Goal: Information Seeking & Learning: Learn about a topic

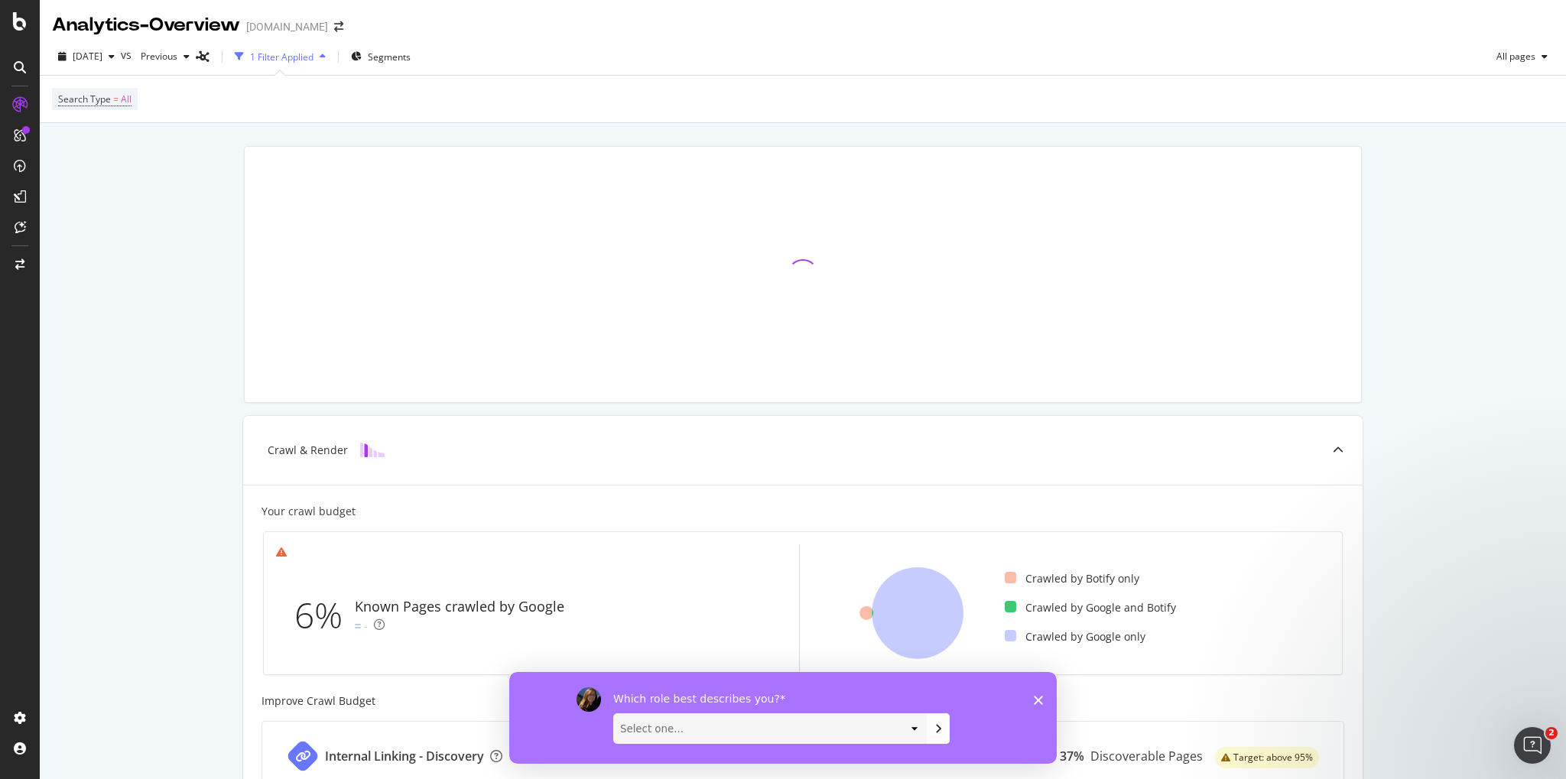
click at [1040, 704] on icon "Close survey" at bounding box center [1037, 699] width 9 height 9
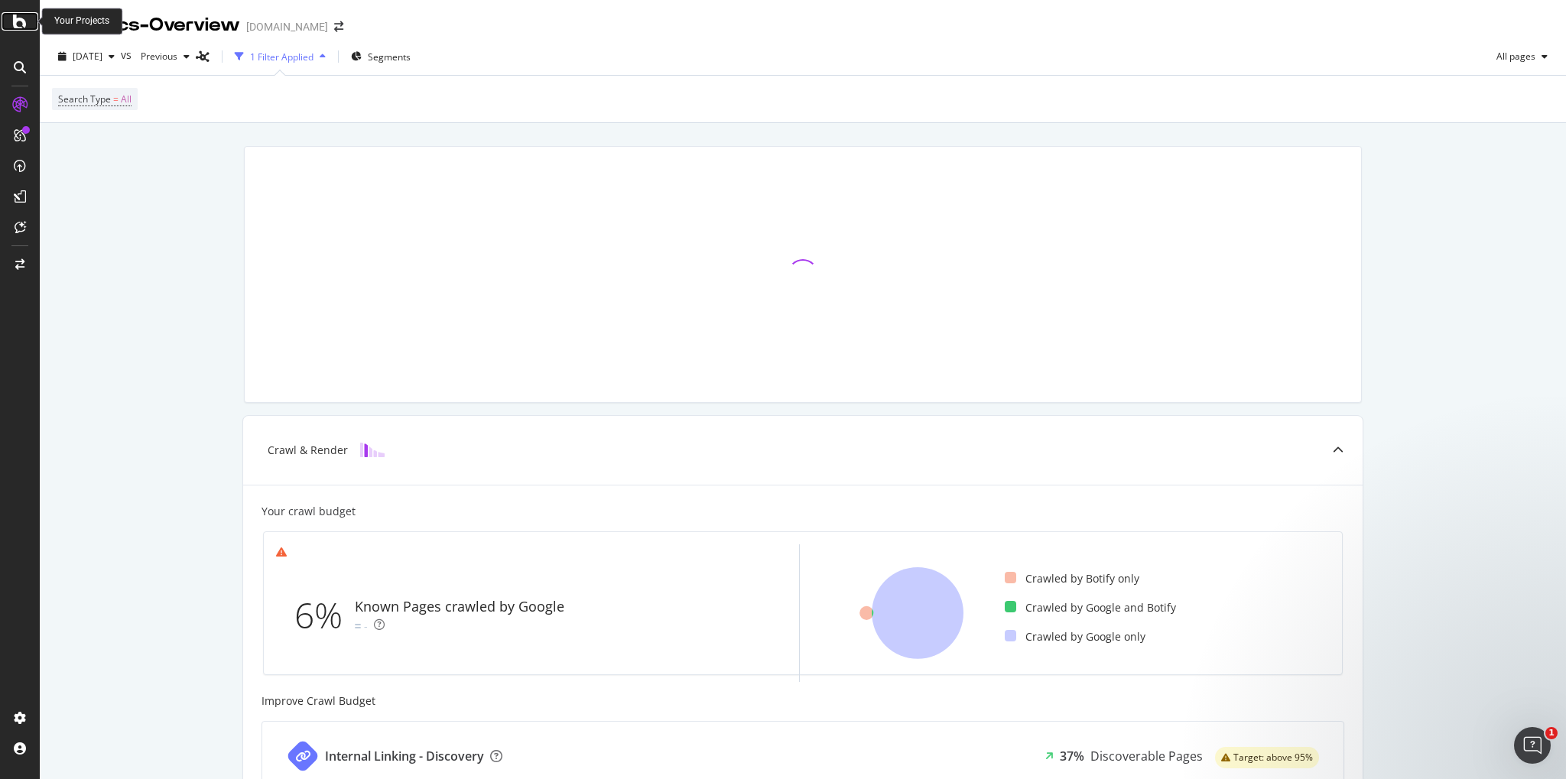
click at [15, 15] on icon at bounding box center [20, 21] width 14 height 18
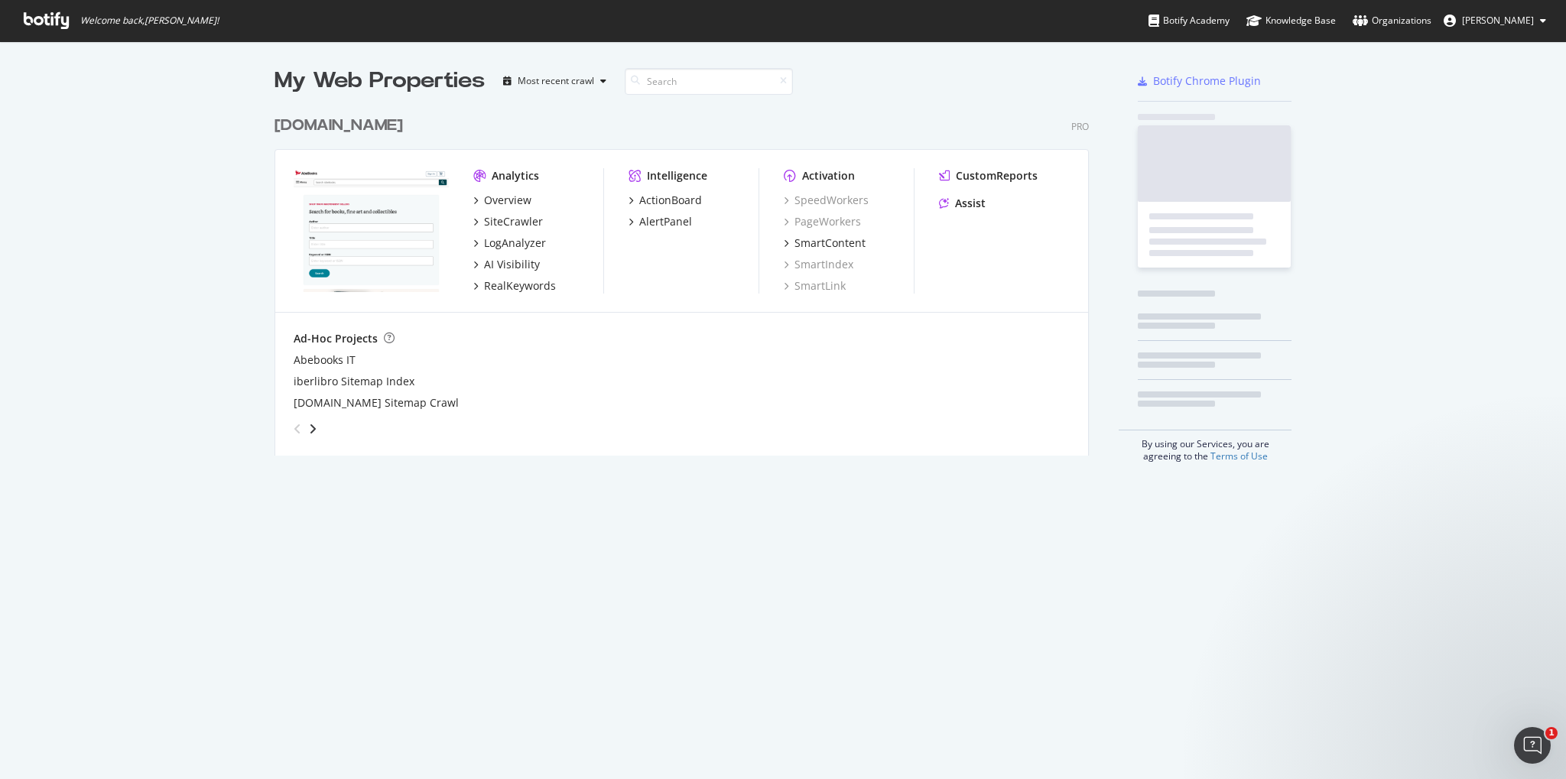
scroll to position [359, 826]
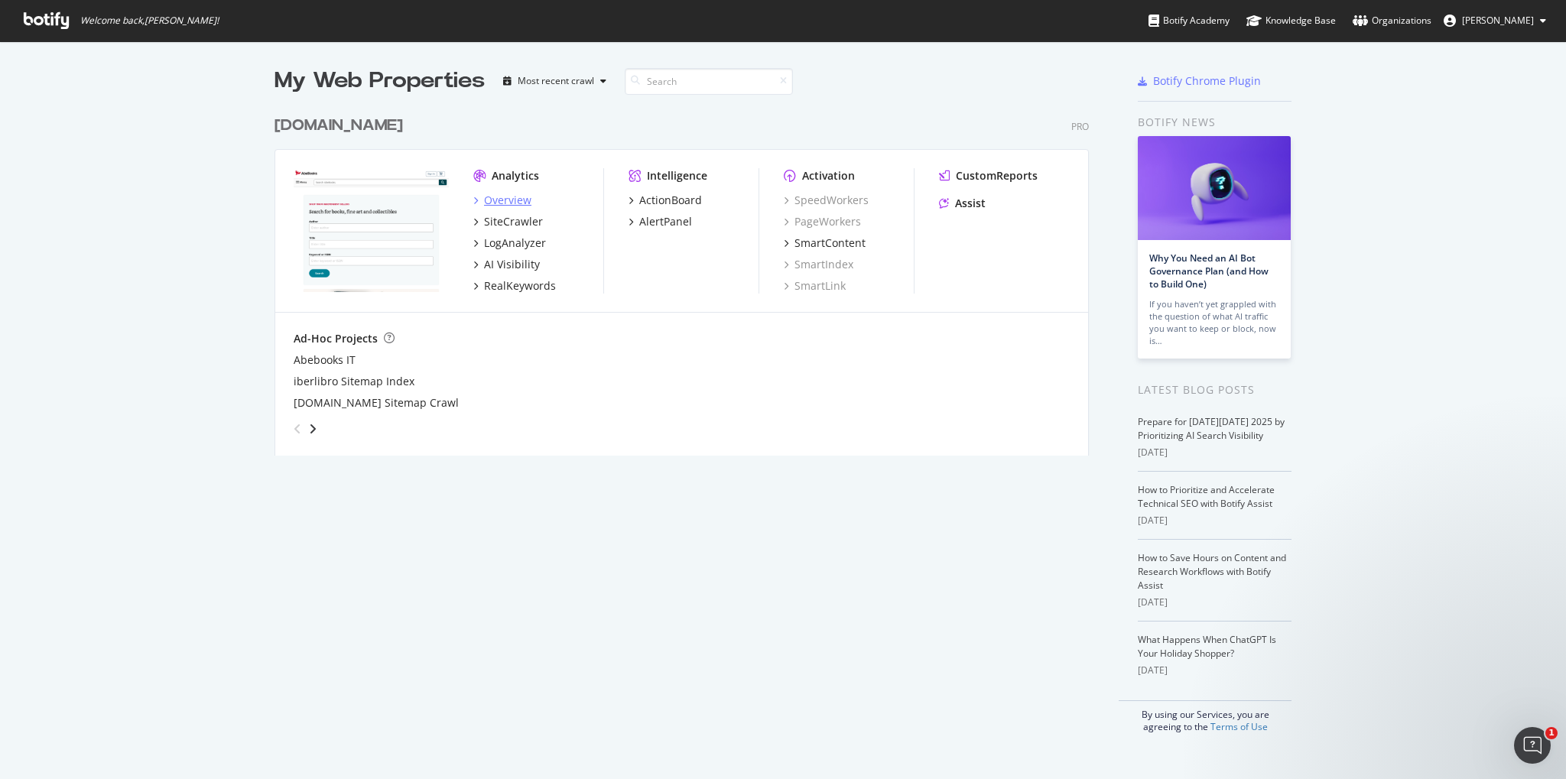
click at [518, 203] on div "Overview" at bounding box center [507, 200] width 47 height 15
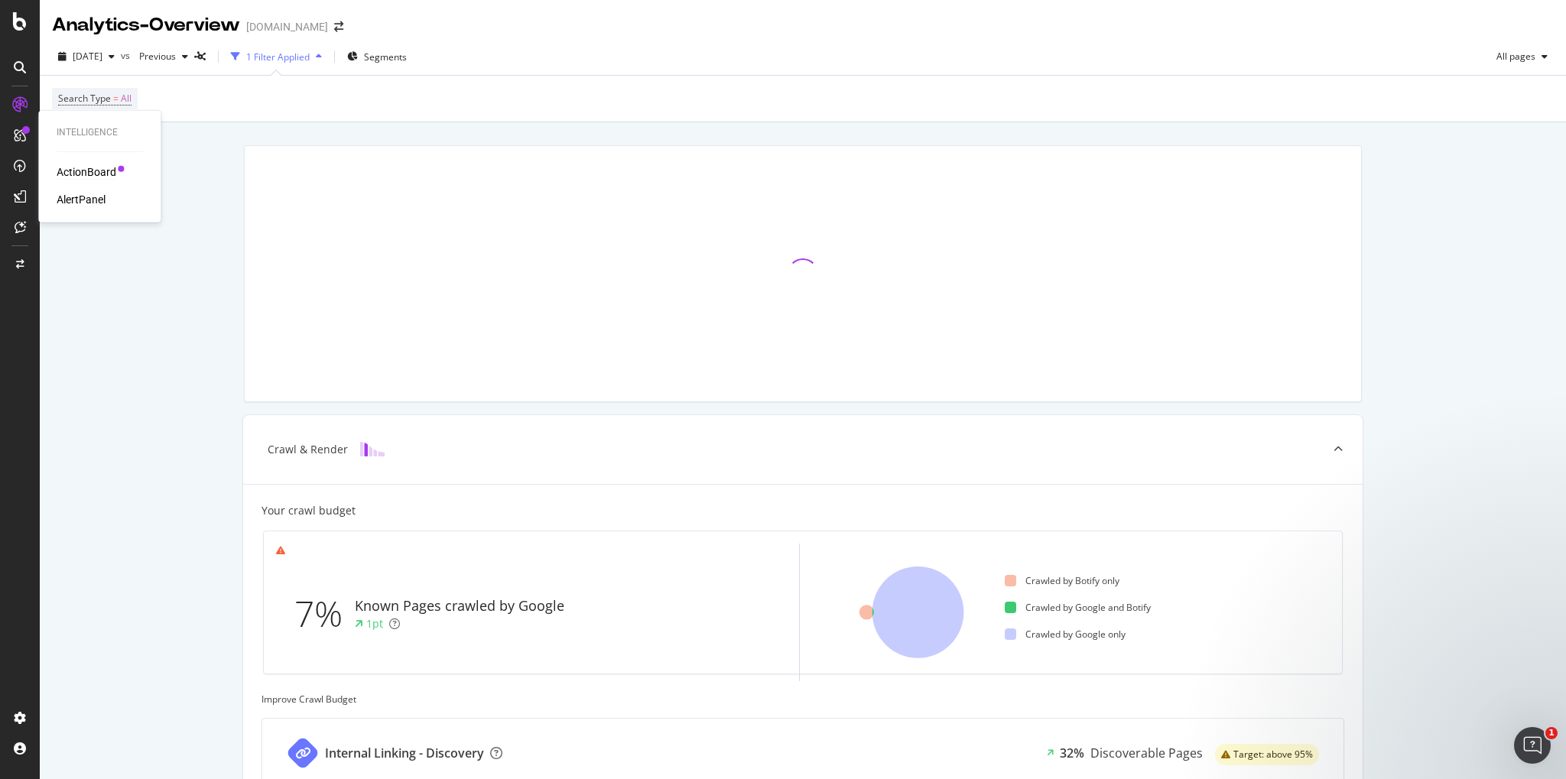
click at [105, 174] on div "ActionBoard" at bounding box center [87, 171] width 60 height 15
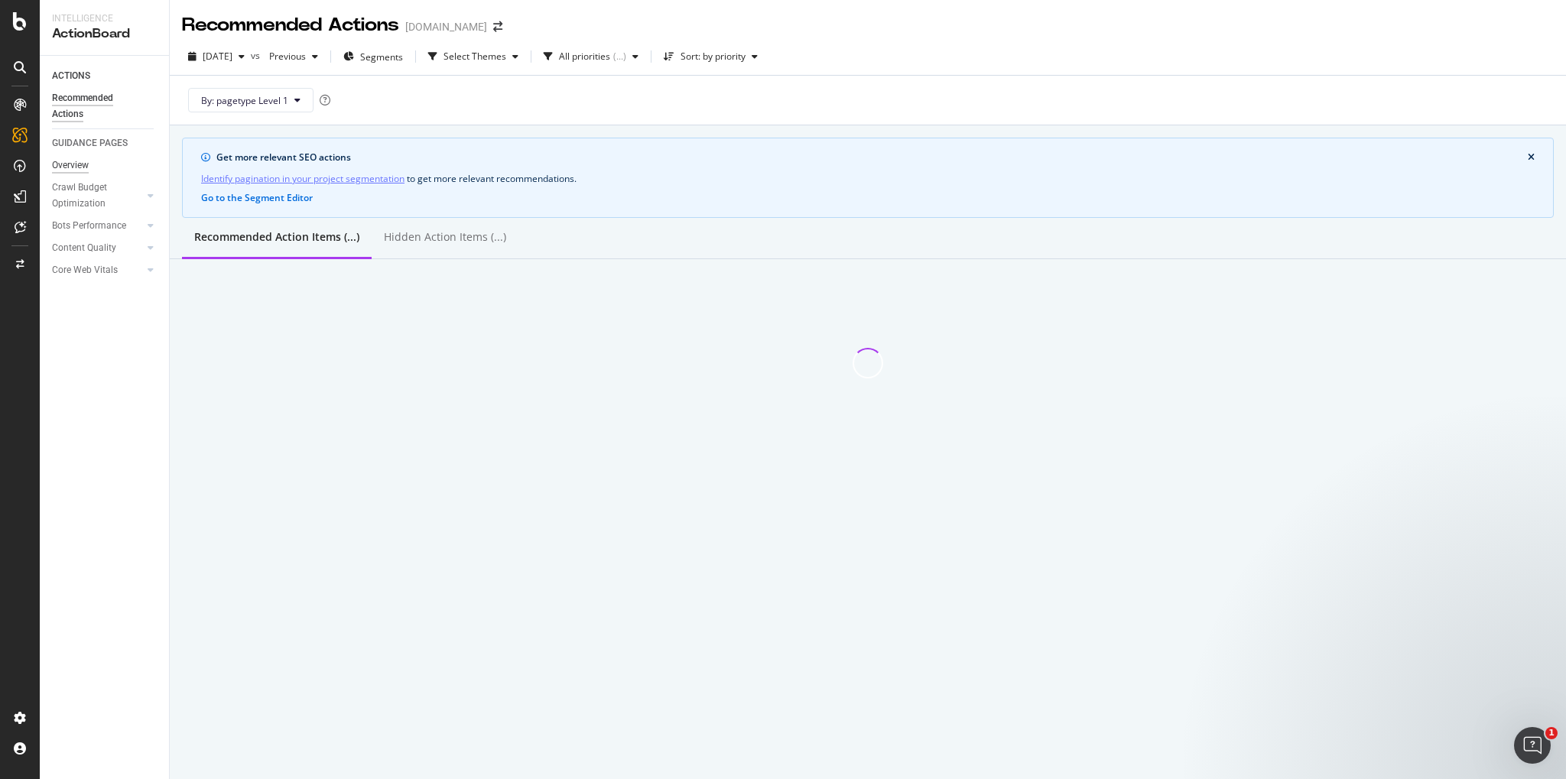
click at [70, 163] on div "Overview" at bounding box center [70, 165] width 37 height 16
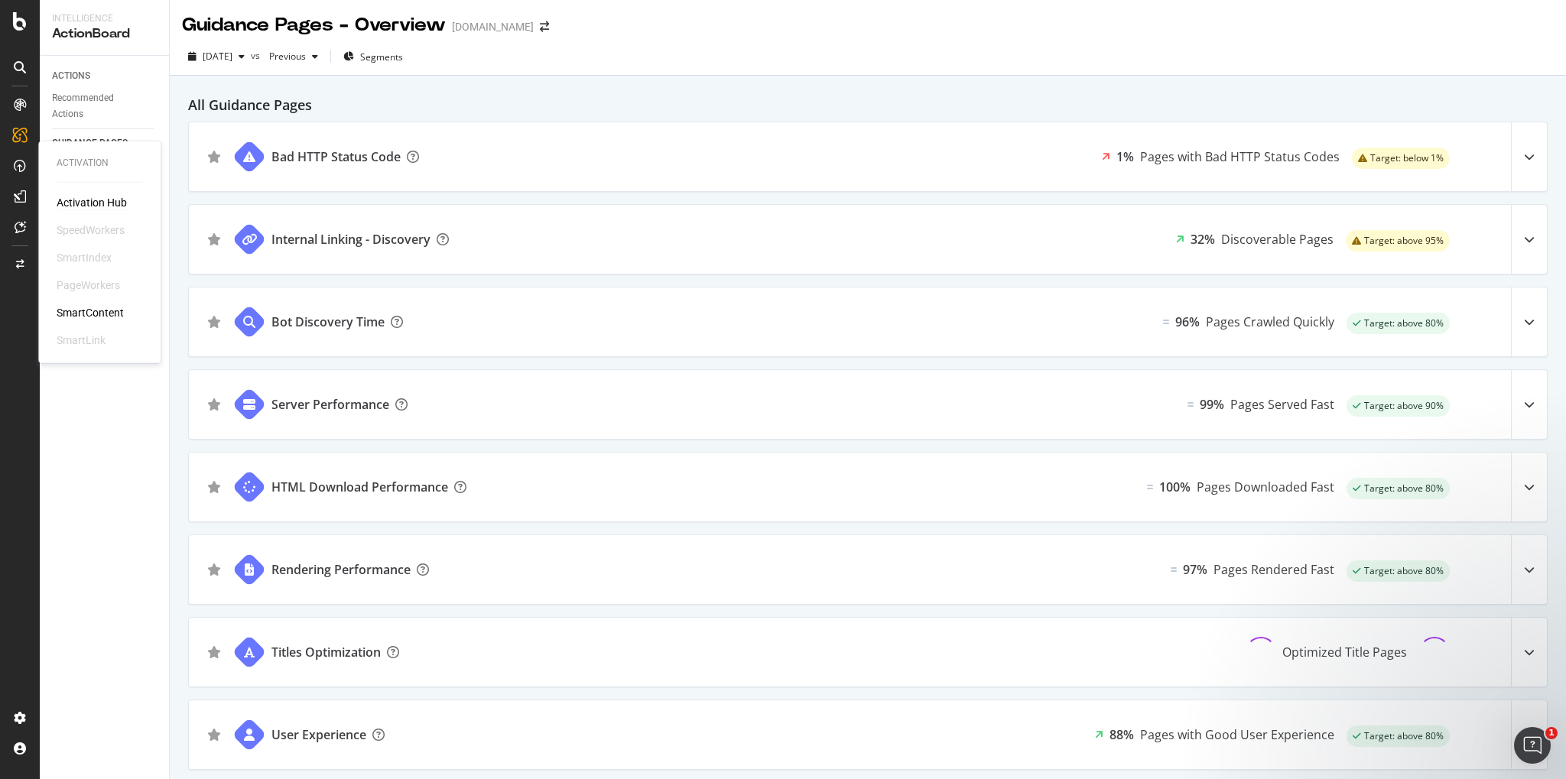
click at [81, 206] on div "Activation Hub" at bounding box center [92, 202] width 70 height 15
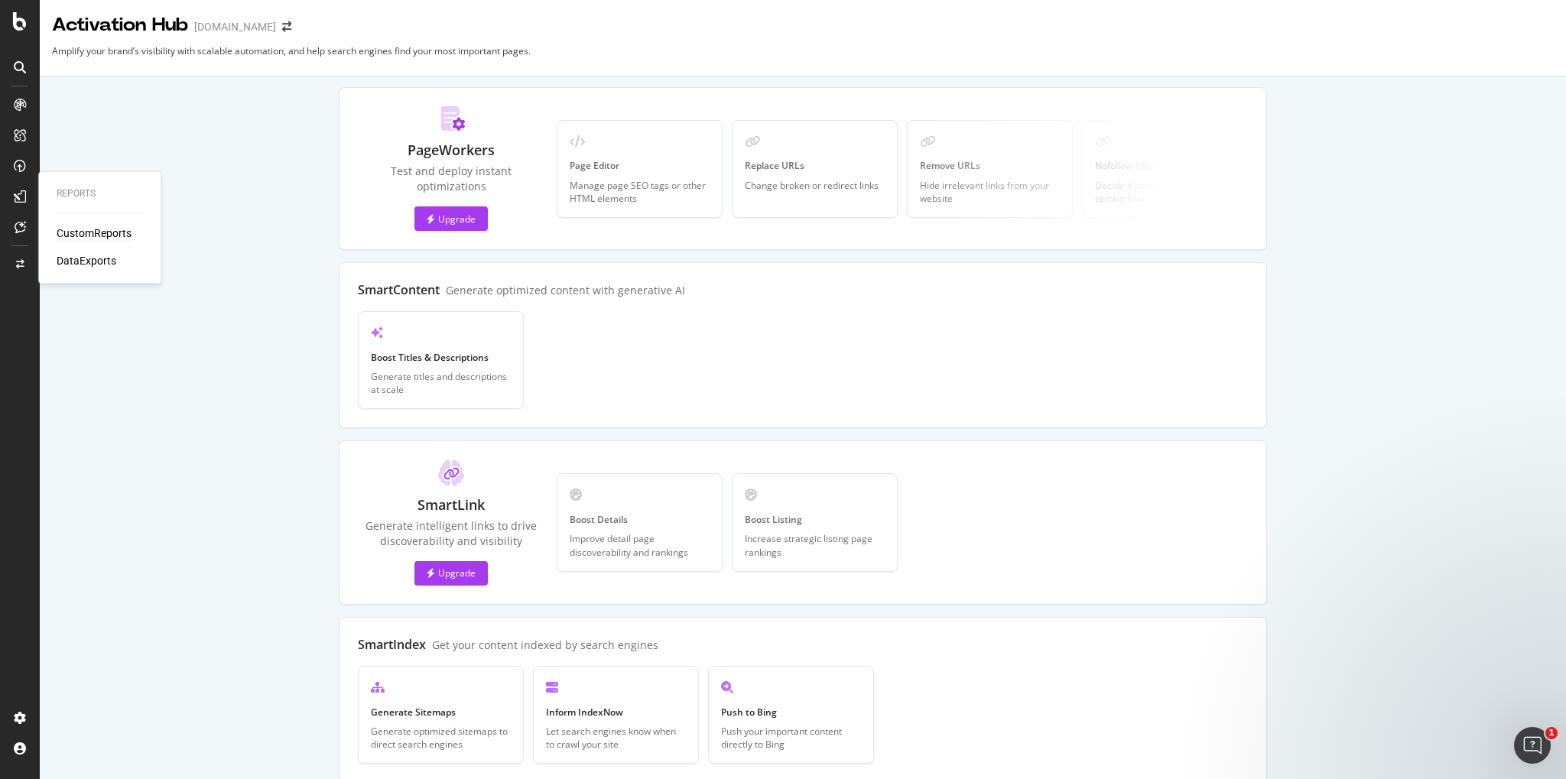
click at [65, 227] on div "CustomReports" at bounding box center [94, 232] width 75 height 15
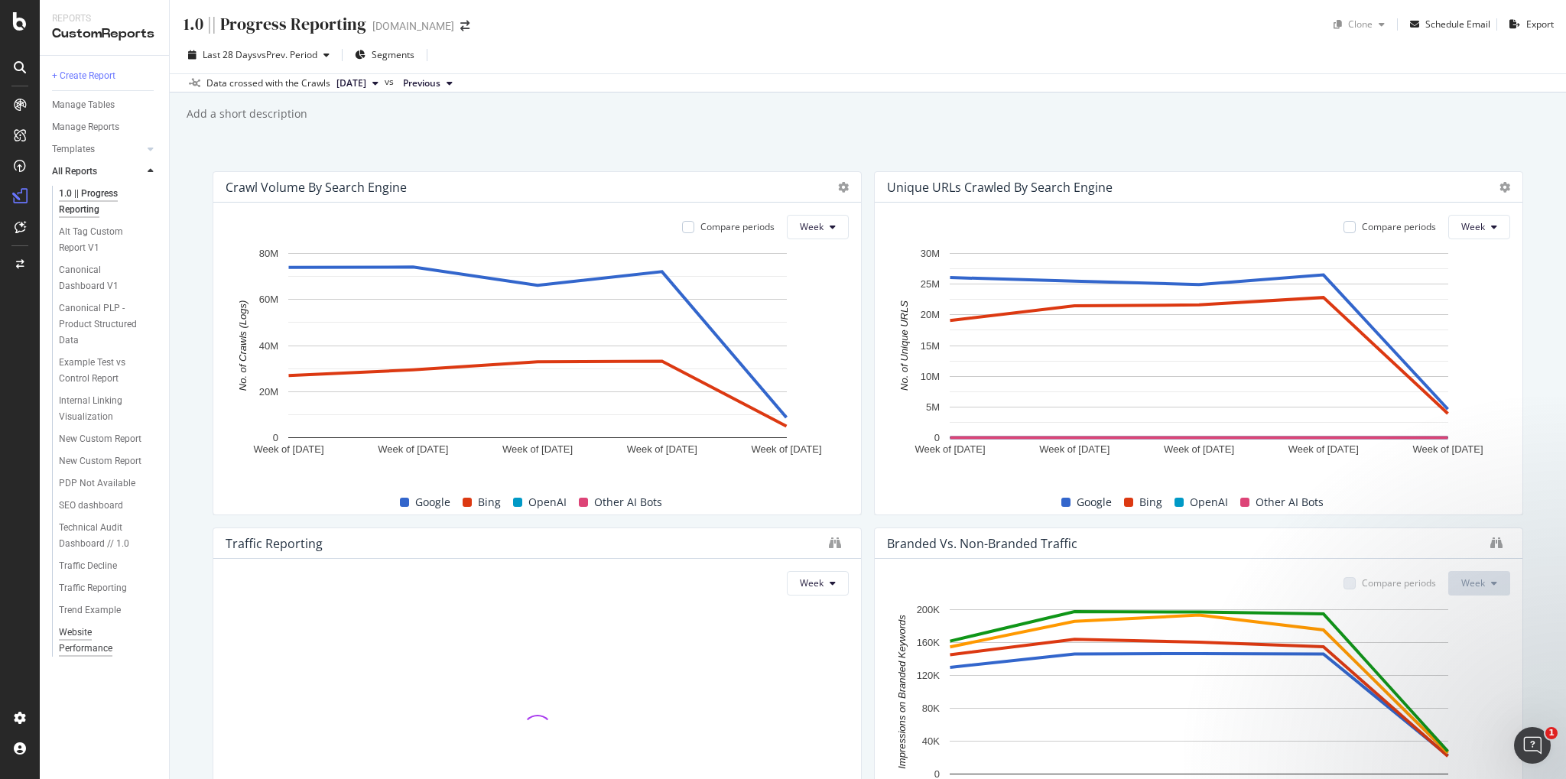
click at [92, 634] on div "Website Performance" at bounding box center [101, 641] width 85 height 32
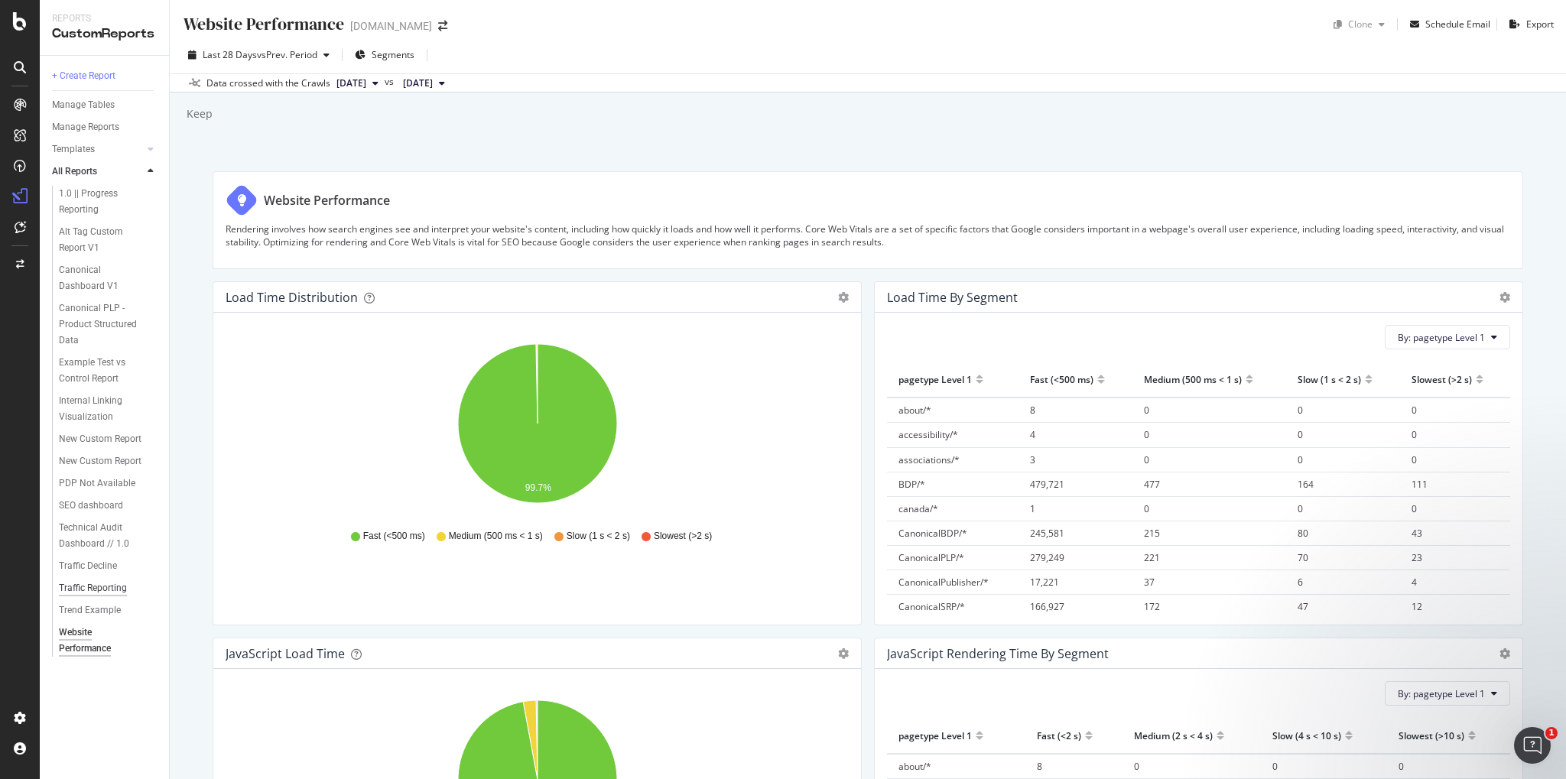
click at [102, 589] on div "Traffic Reporting" at bounding box center [93, 588] width 68 height 16
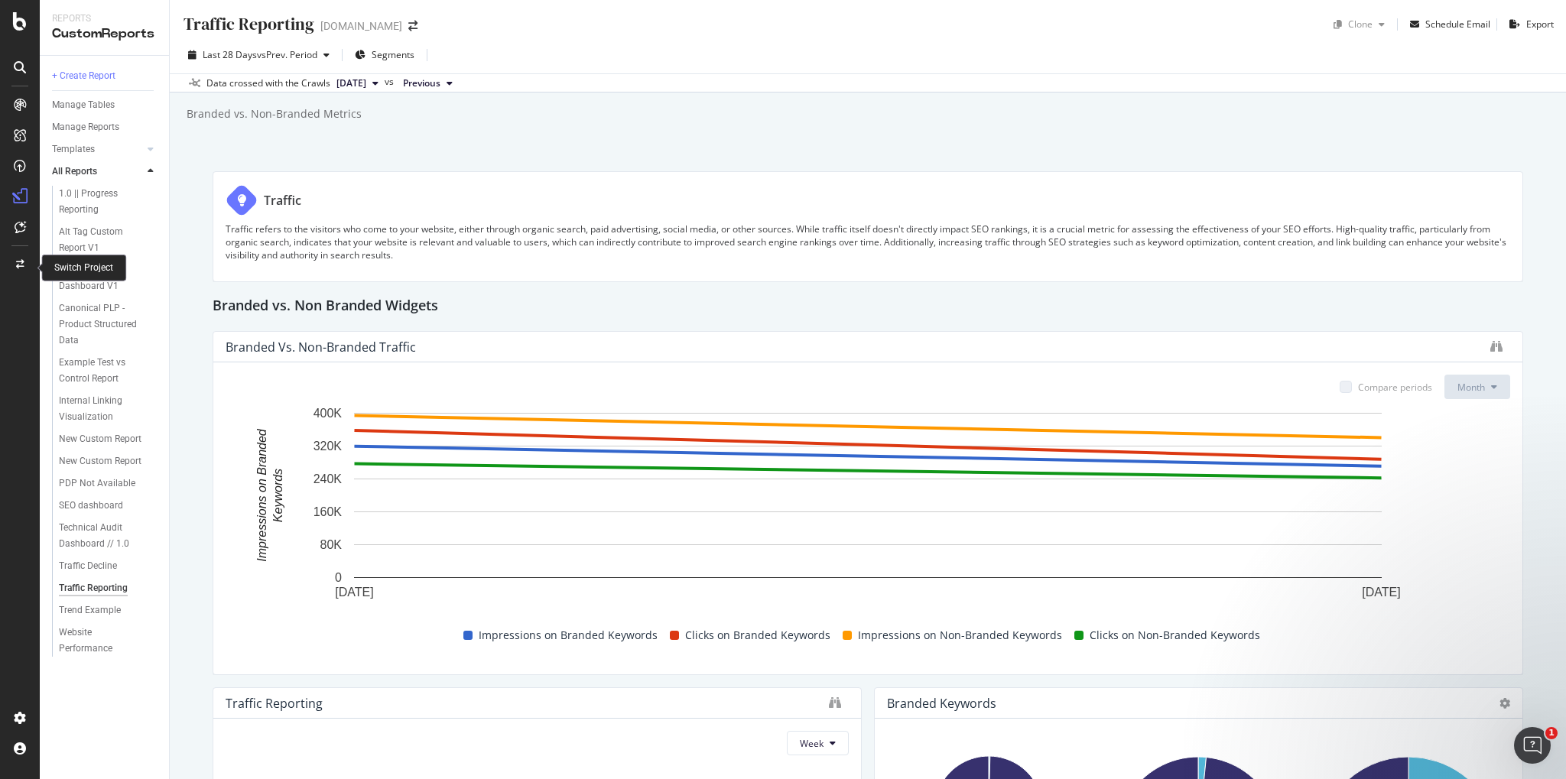
click at [19, 268] on icon at bounding box center [20, 264] width 8 height 9
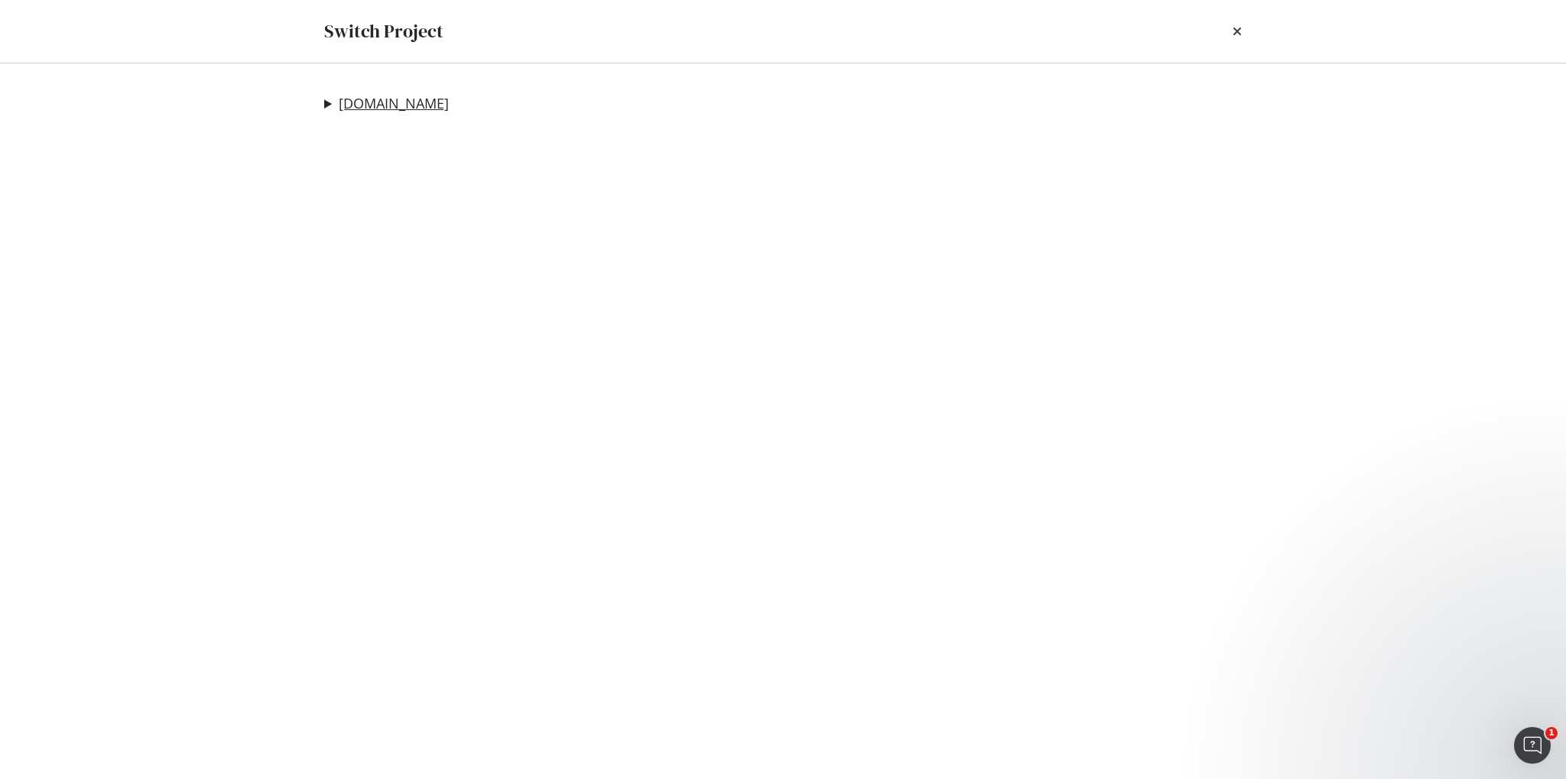
click at [372, 102] on link "[DOMAIN_NAME]" at bounding box center [394, 104] width 110 height 16
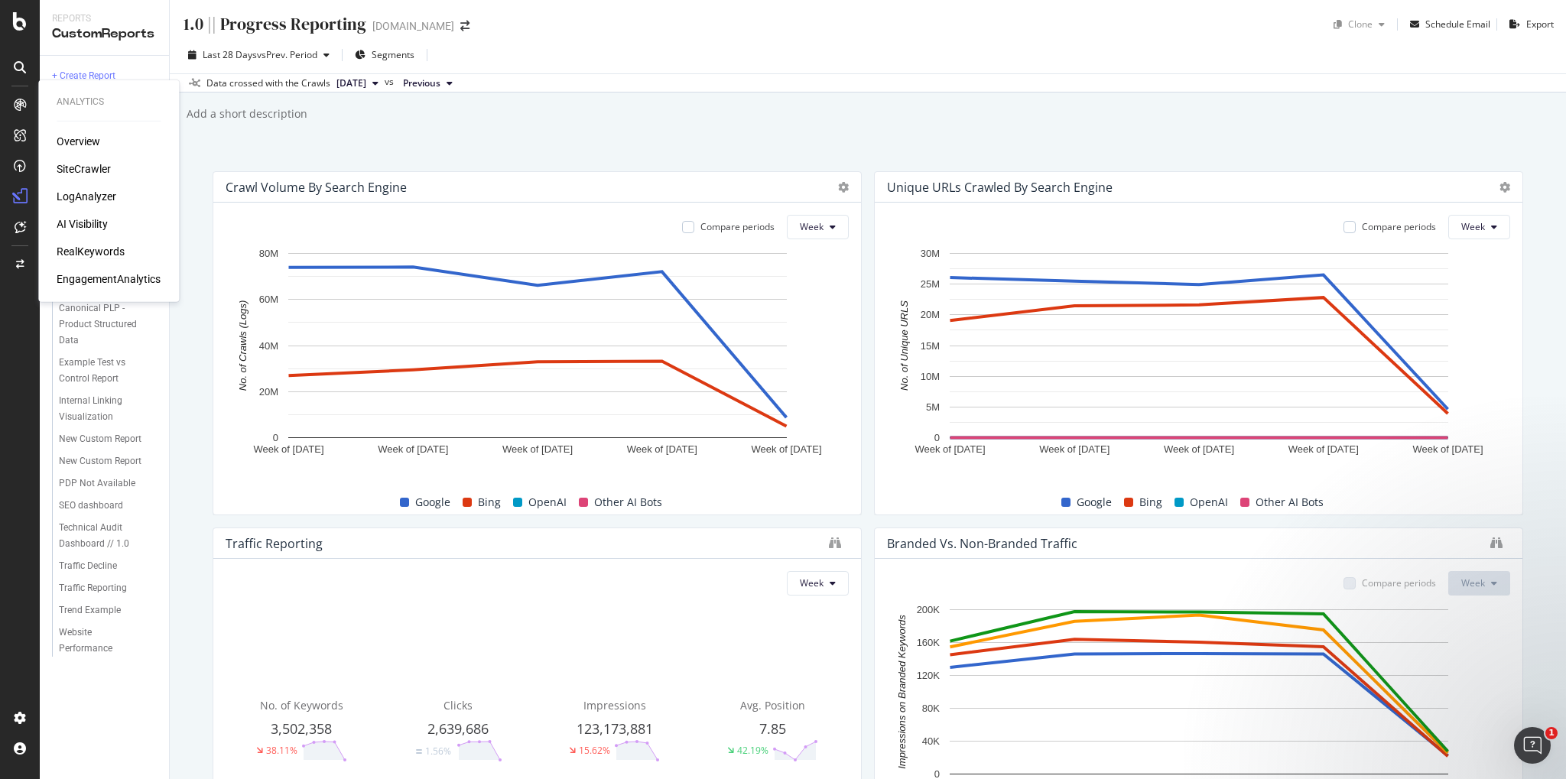
click at [96, 252] on div "RealKeywords" at bounding box center [91, 251] width 68 height 15
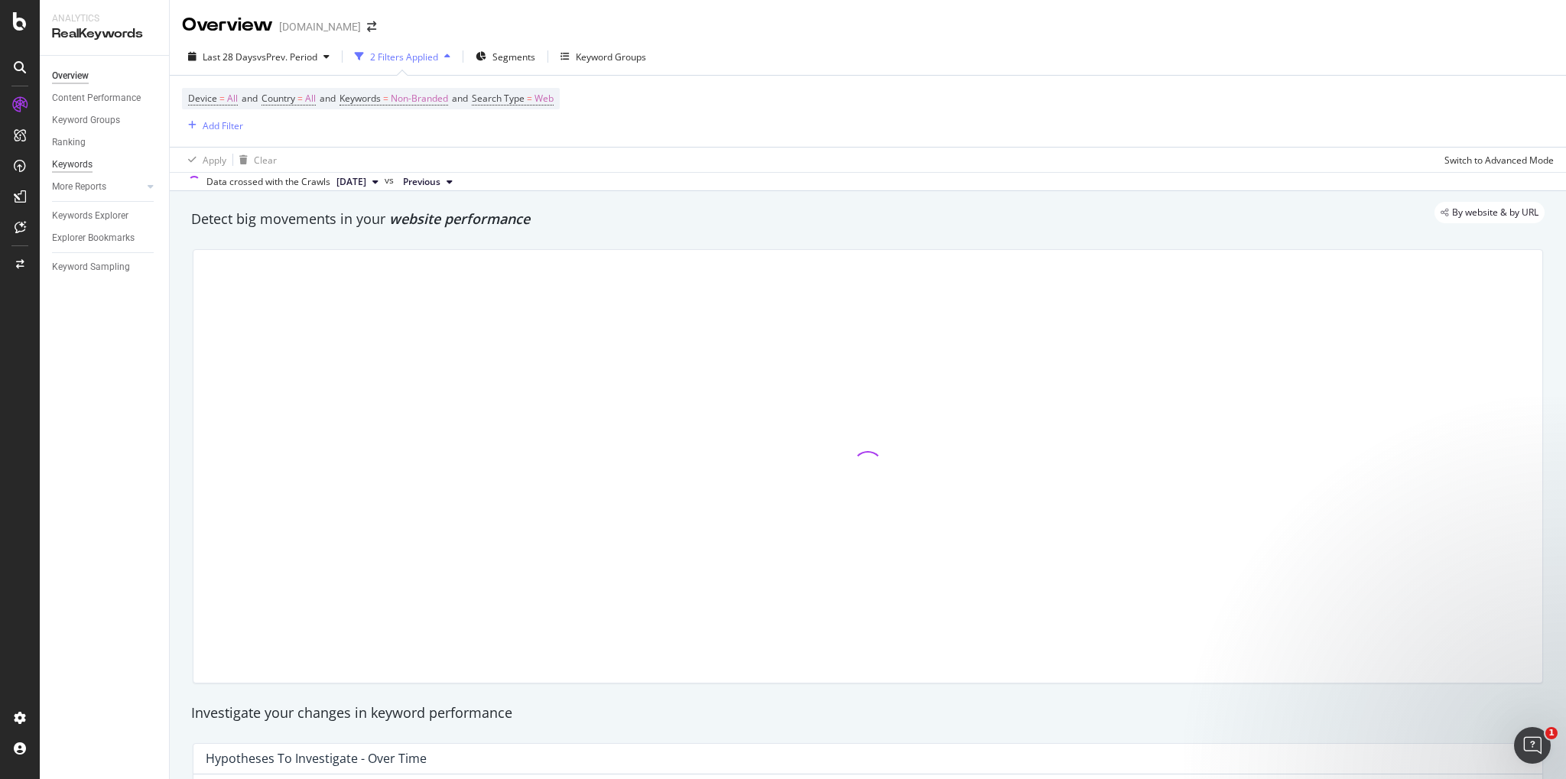
click at [70, 166] on div "Keywords" at bounding box center [72, 165] width 41 height 16
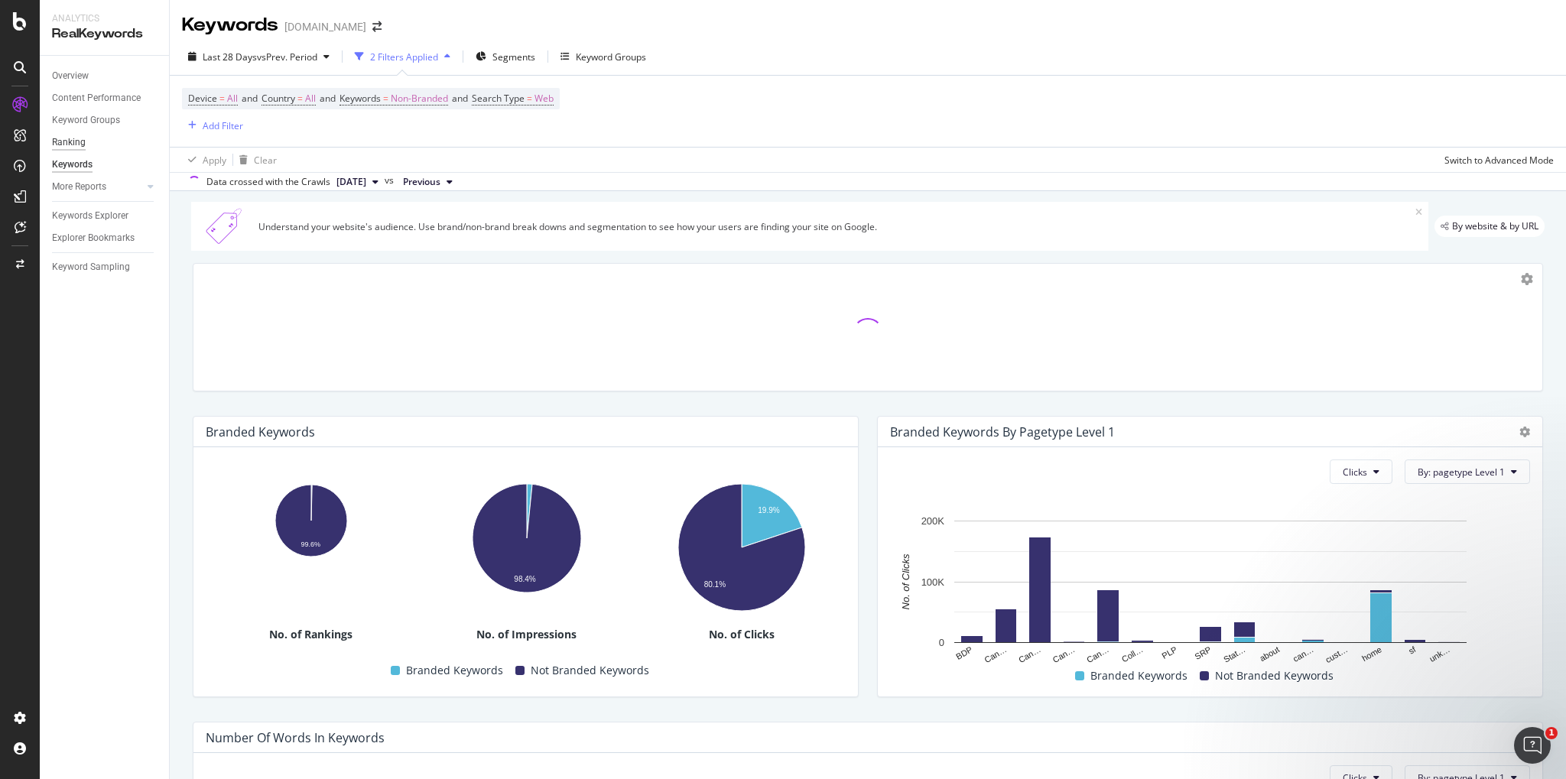
click at [81, 150] on div "Ranking" at bounding box center [69, 143] width 34 height 16
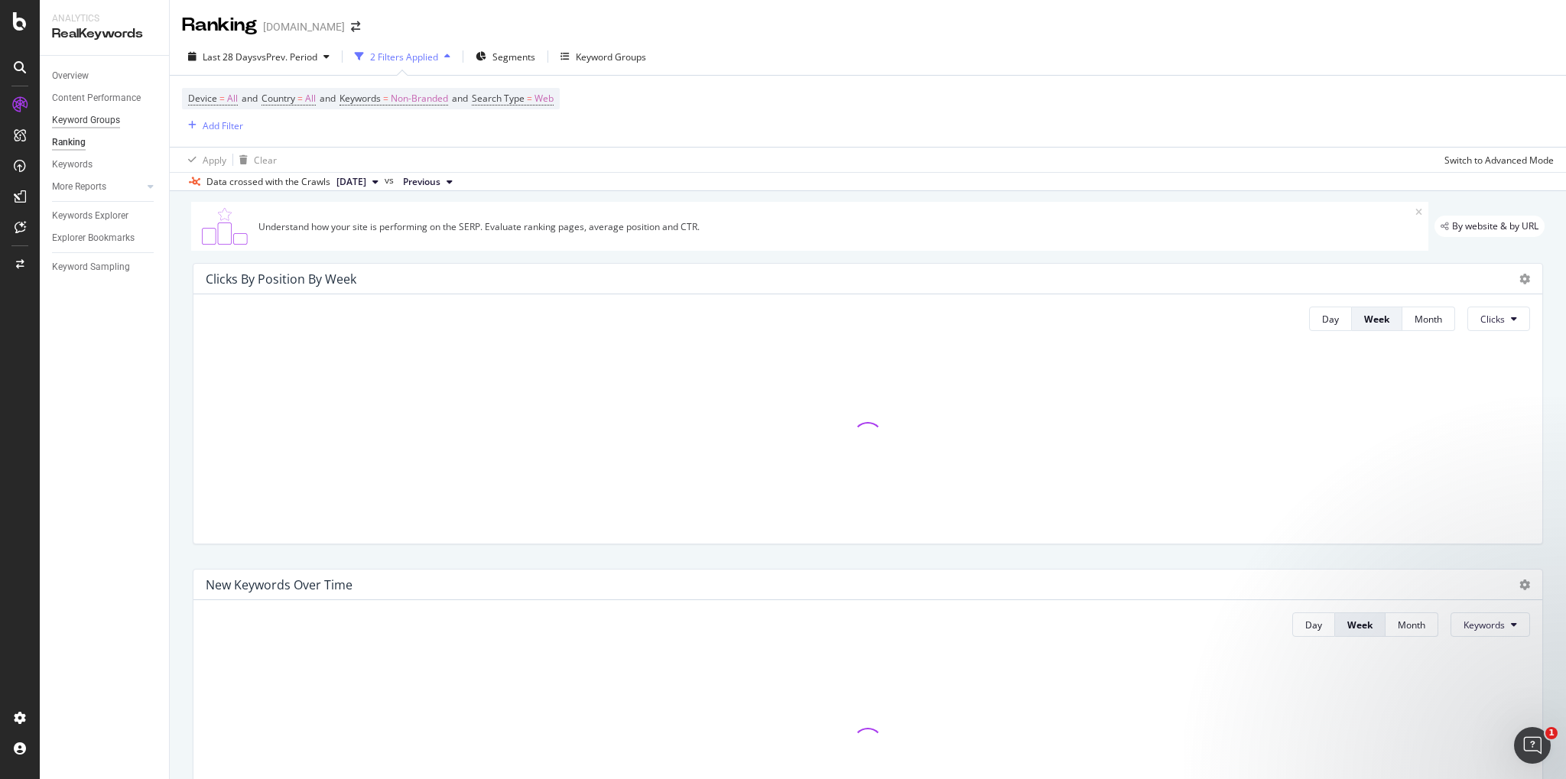
click at [85, 124] on div "Keyword Groups" at bounding box center [86, 120] width 68 height 16
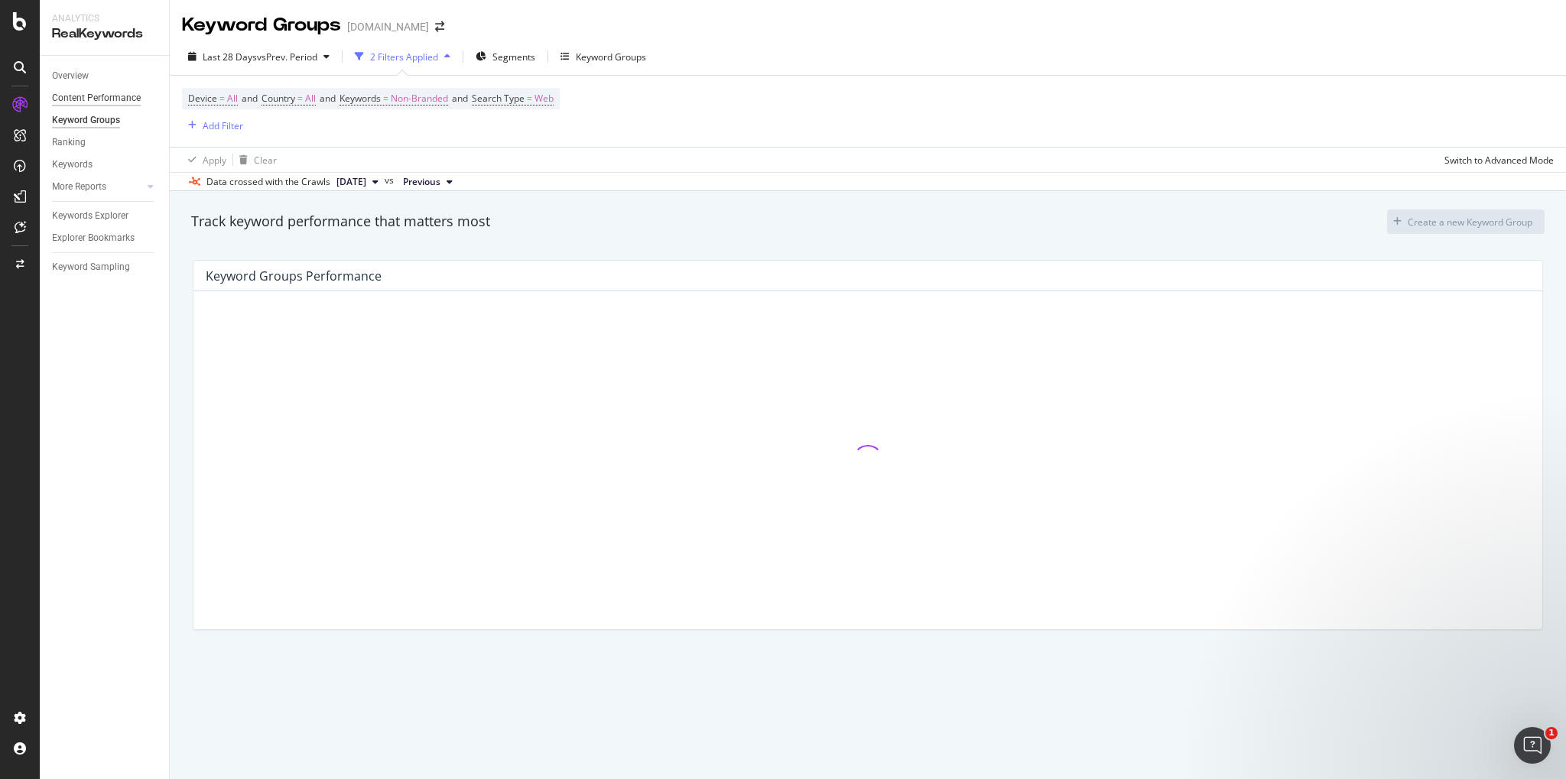
click at [94, 93] on div "Content Performance" at bounding box center [96, 98] width 89 height 16
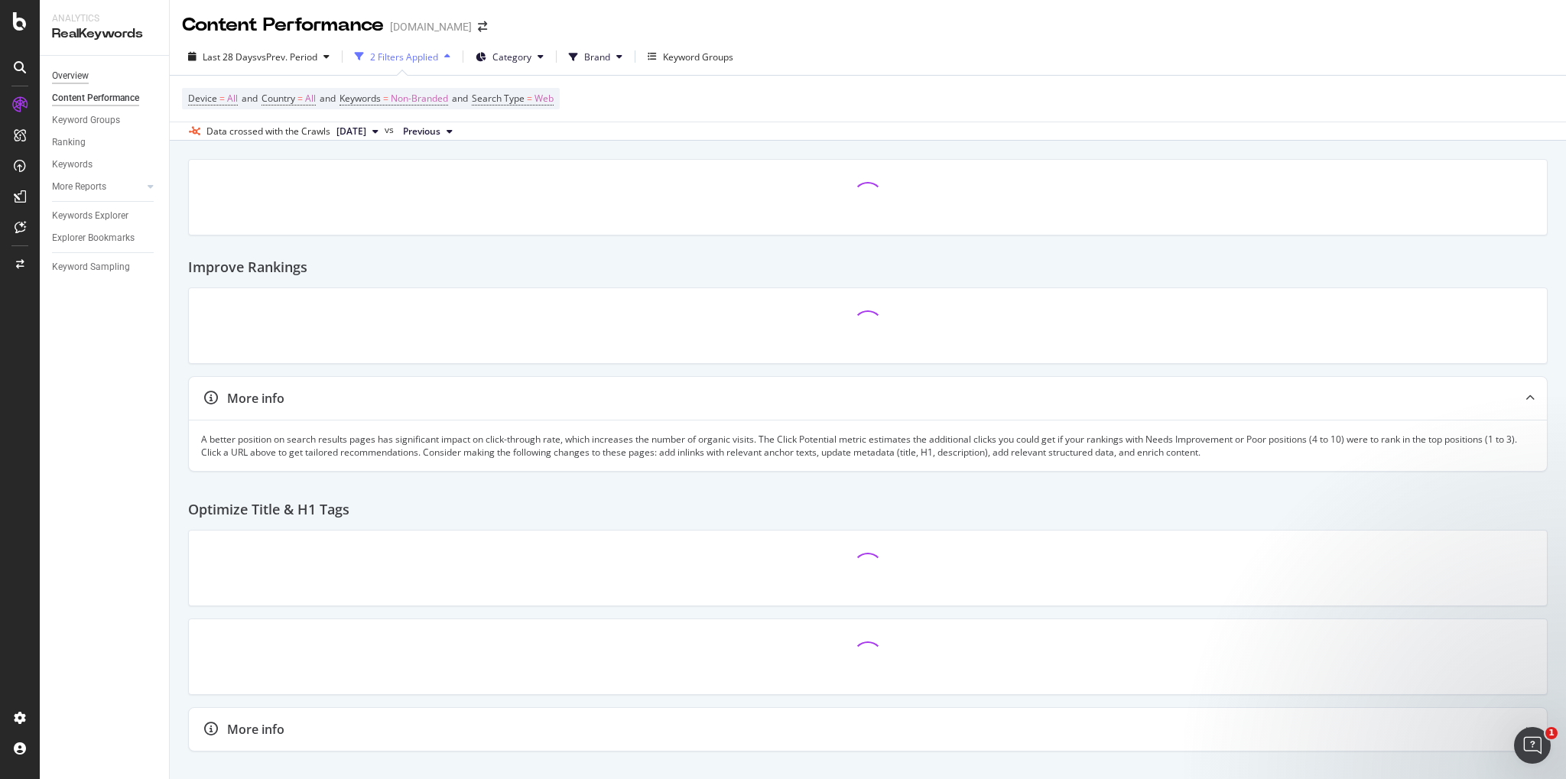
click at [73, 71] on div "Overview" at bounding box center [70, 76] width 37 height 16
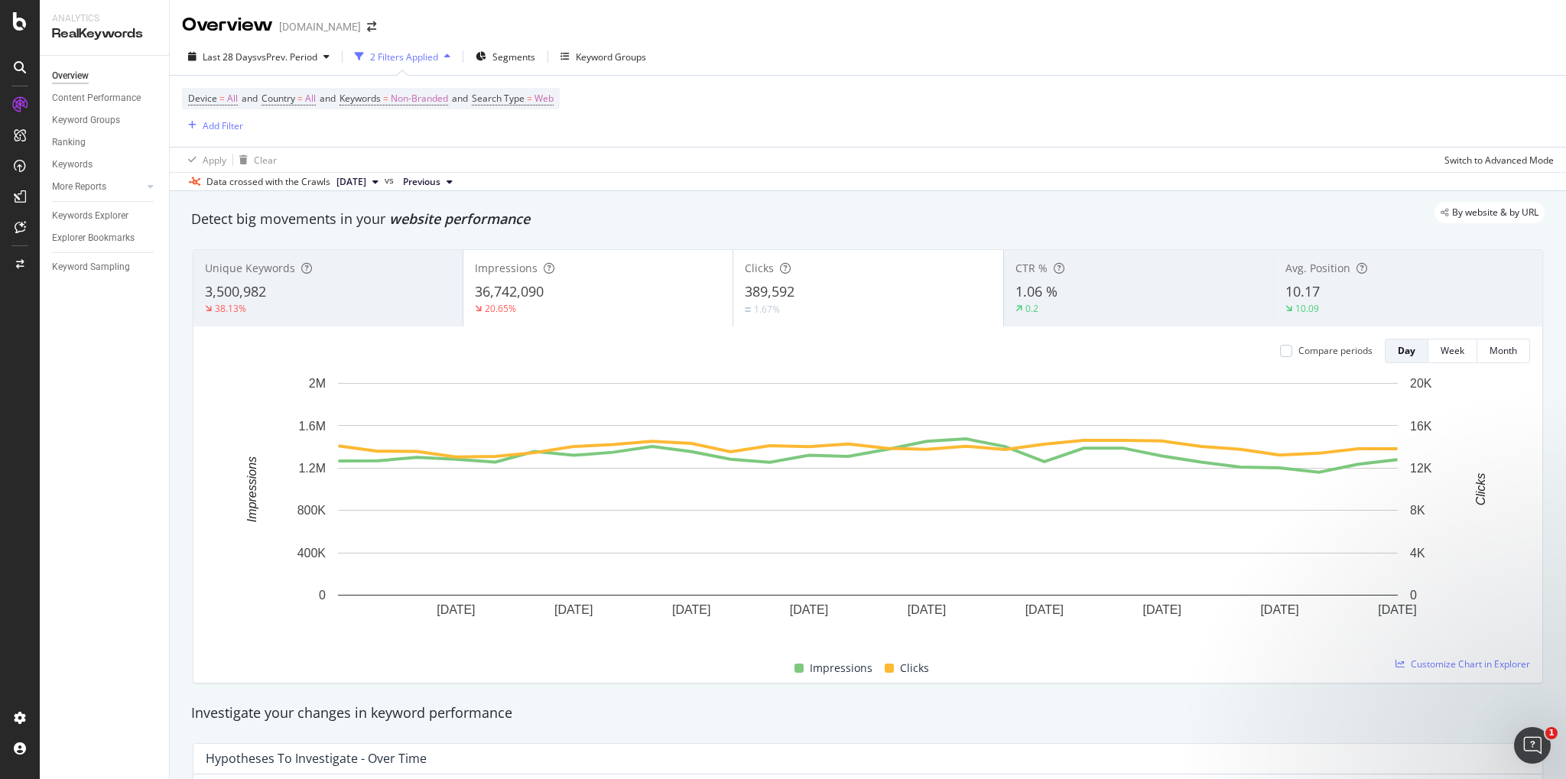
click at [866, 308] on div "1.67%" at bounding box center [868, 309] width 246 height 15
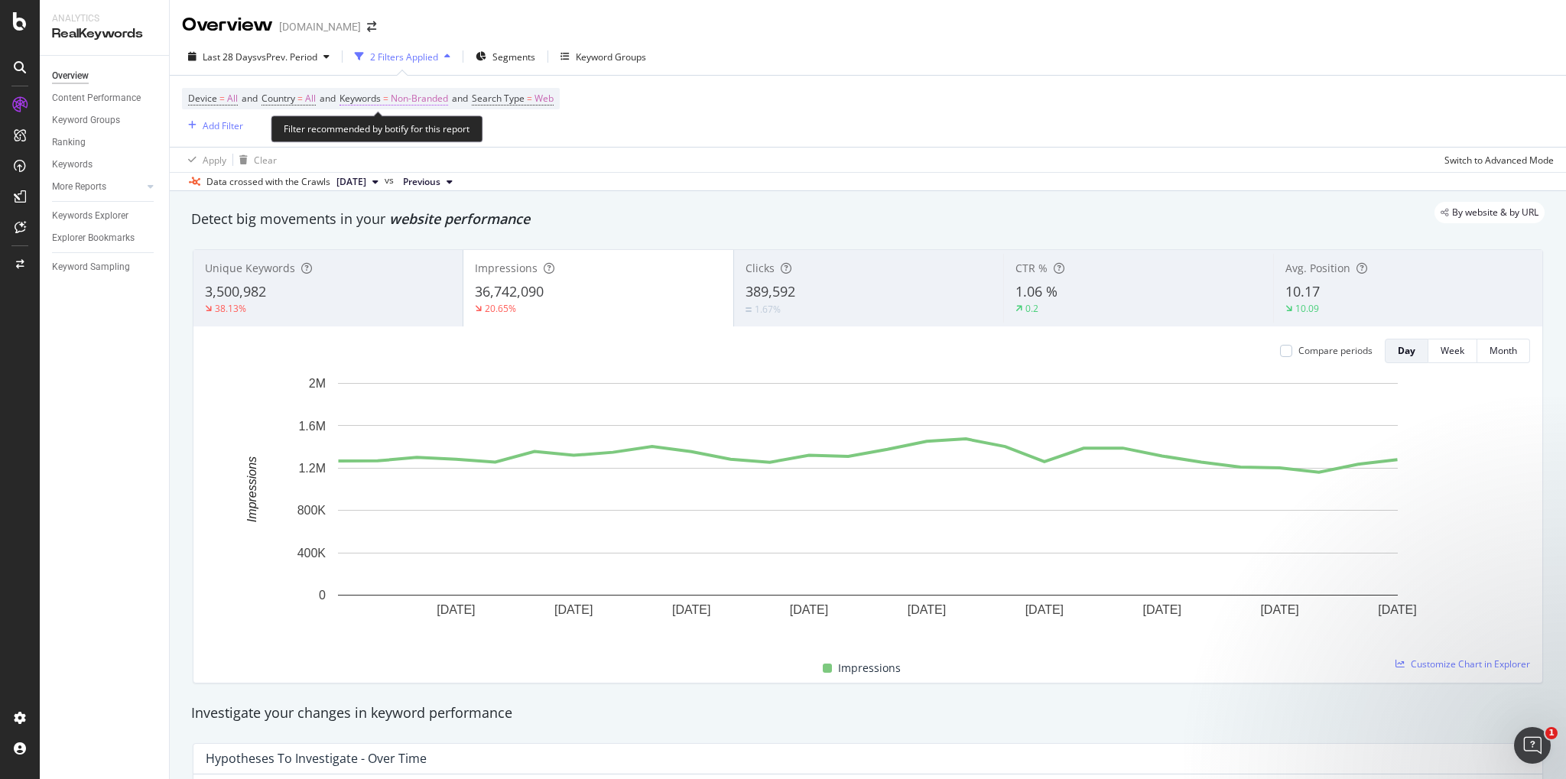
click at [432, 95] on span "Non-Branded" at bounding box center [419, 98] width 57 height 21
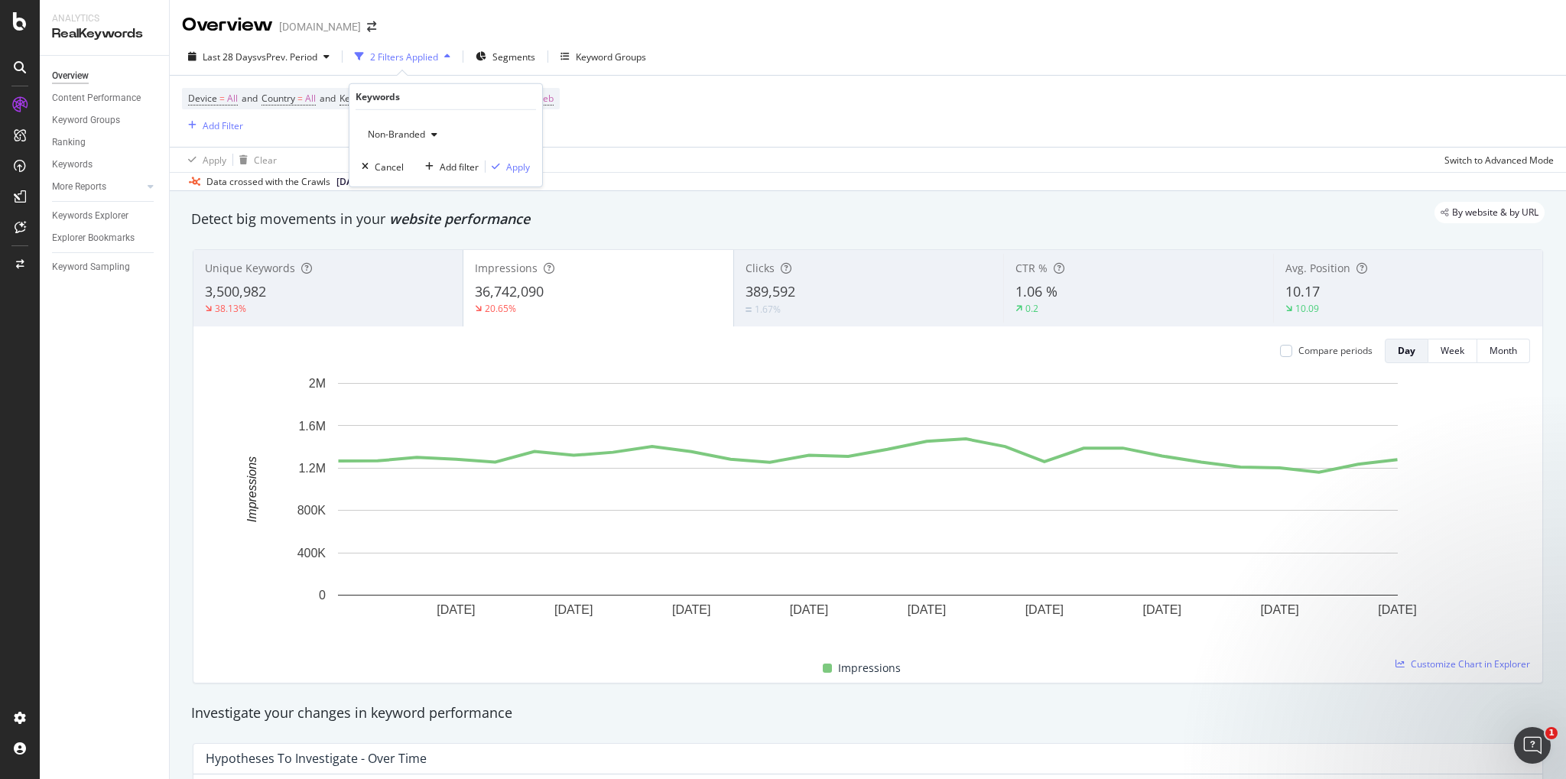
click at [411, 131] on span "Non-Branded" at bounding box center [393, 134] width 63 height 13
click at [414, 185] on span "Branded" at bounding box center [453, 187] width 156 height 14
click at [505, 167] on div "button" at bounding box center [495, 166] width 21 height 9
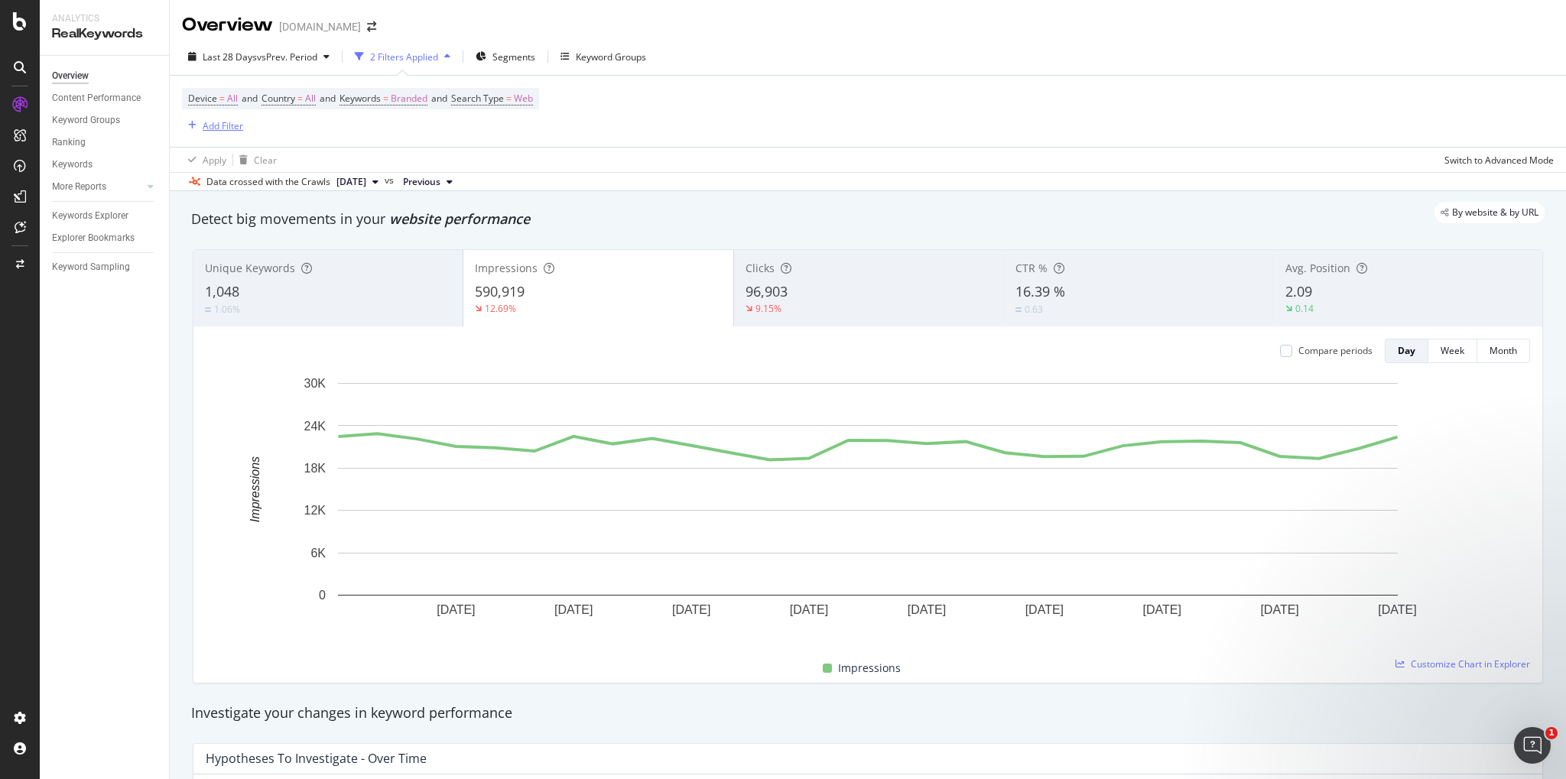
click at [225, 129] on div "Add Filter" at bounding box center [223, 125] width 41 height 13
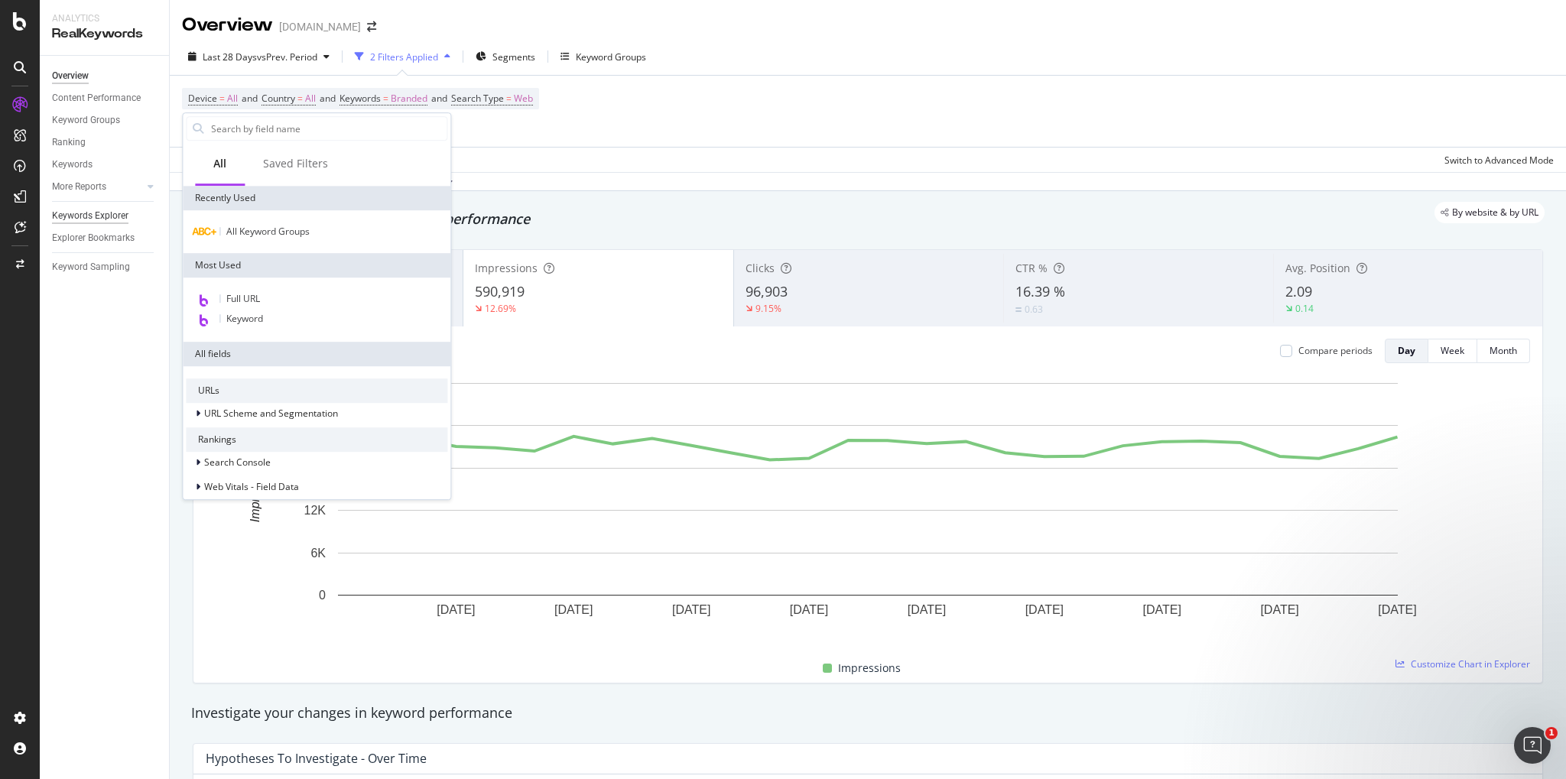
click at [99, 219] on div "Keywords Explorer" at bounding box center [90, 216] width 76 height 16
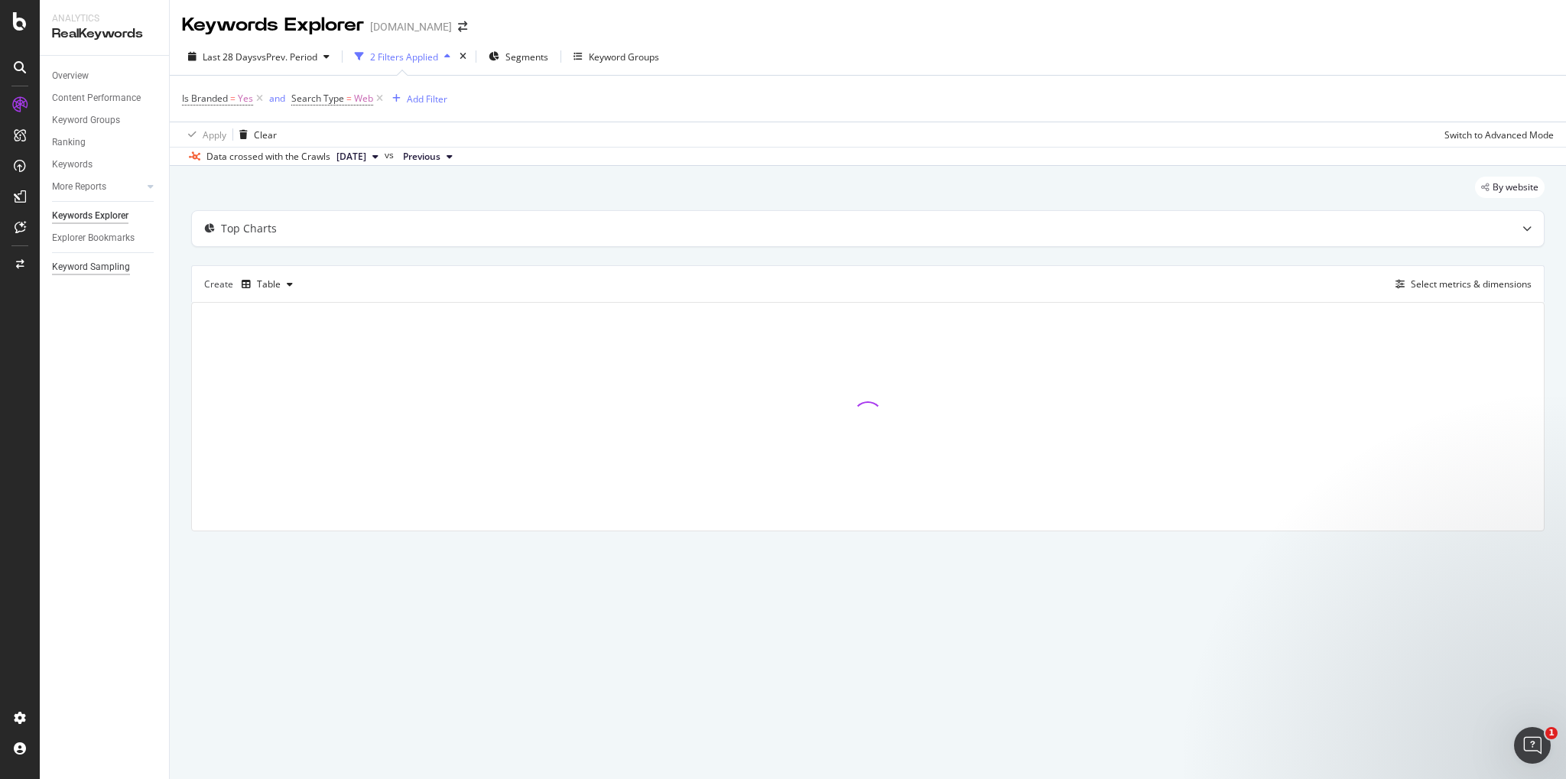
click at [89, 265] on div "Keyword Sampling" at bounding box center [91, 267] width 78 height 16
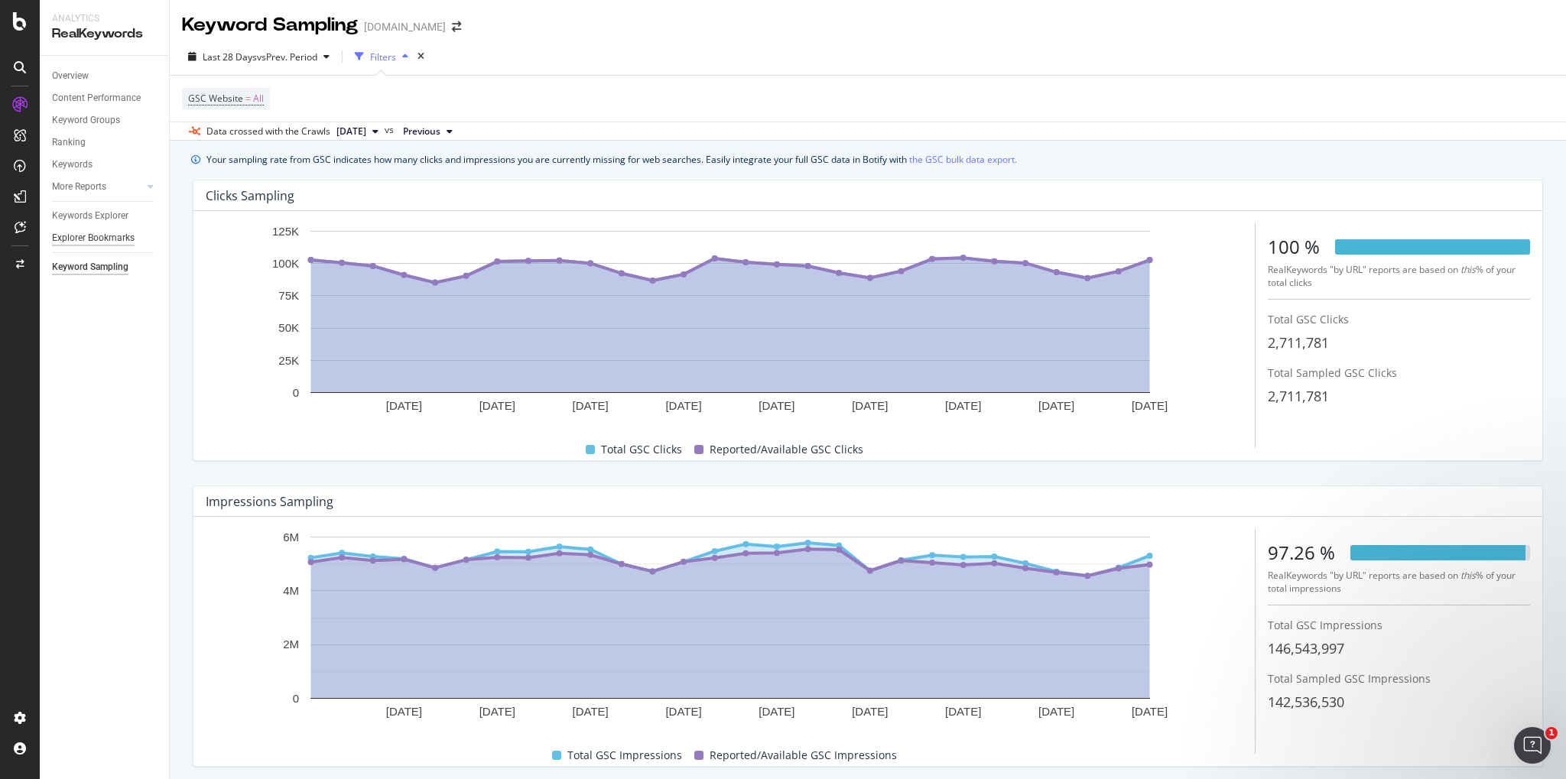
click at [94, 240] on div "Explorer Bookmarks" at bounding box center [93, 238] width 83 height 16
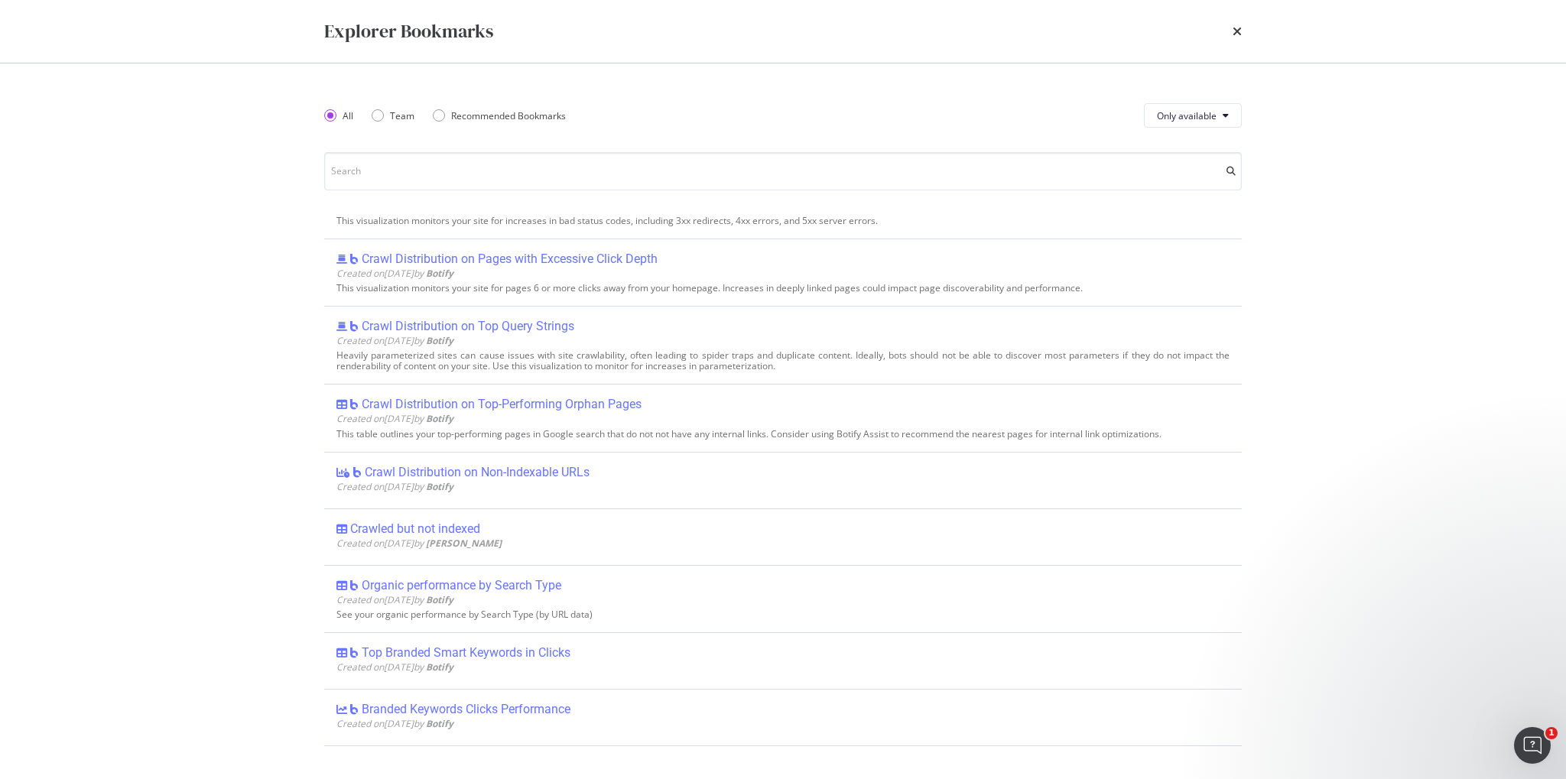
scroll to position [440, 0]
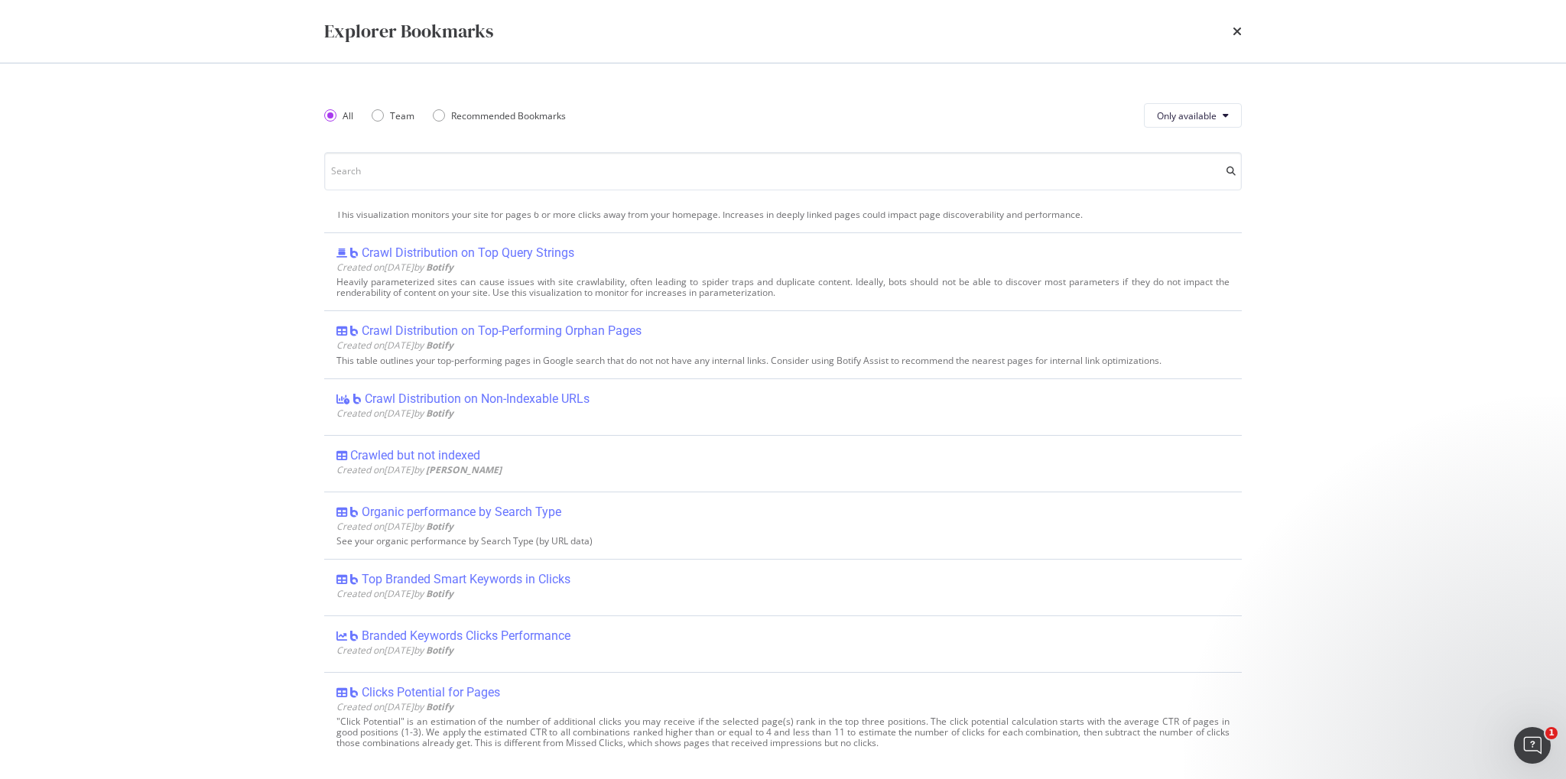
click at [1230, 31] on div "Explorer Bookmarks" at bounding box center [782, 31] width 917 height 26
click at [1220, 23] on div "Explorer Bookmarks" at bounding box center [782, 31] width 917 height 26
click at [1237, 33] on icon "times" at bounding box center [1236, 31] width 9 height 12
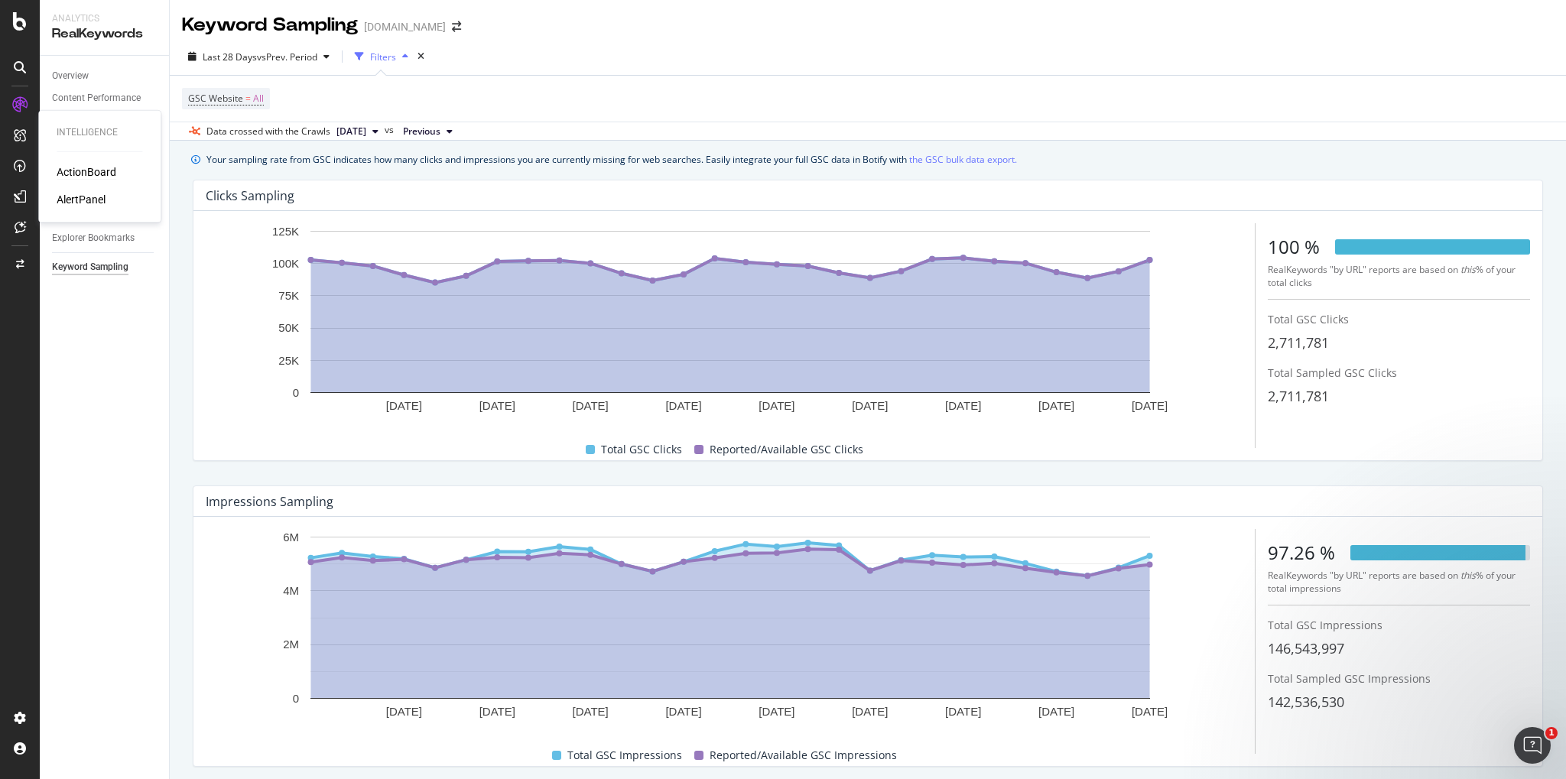
click at [60, 172] on div "ActionBoard" at bounding box center [87, 171] width 60 height 15
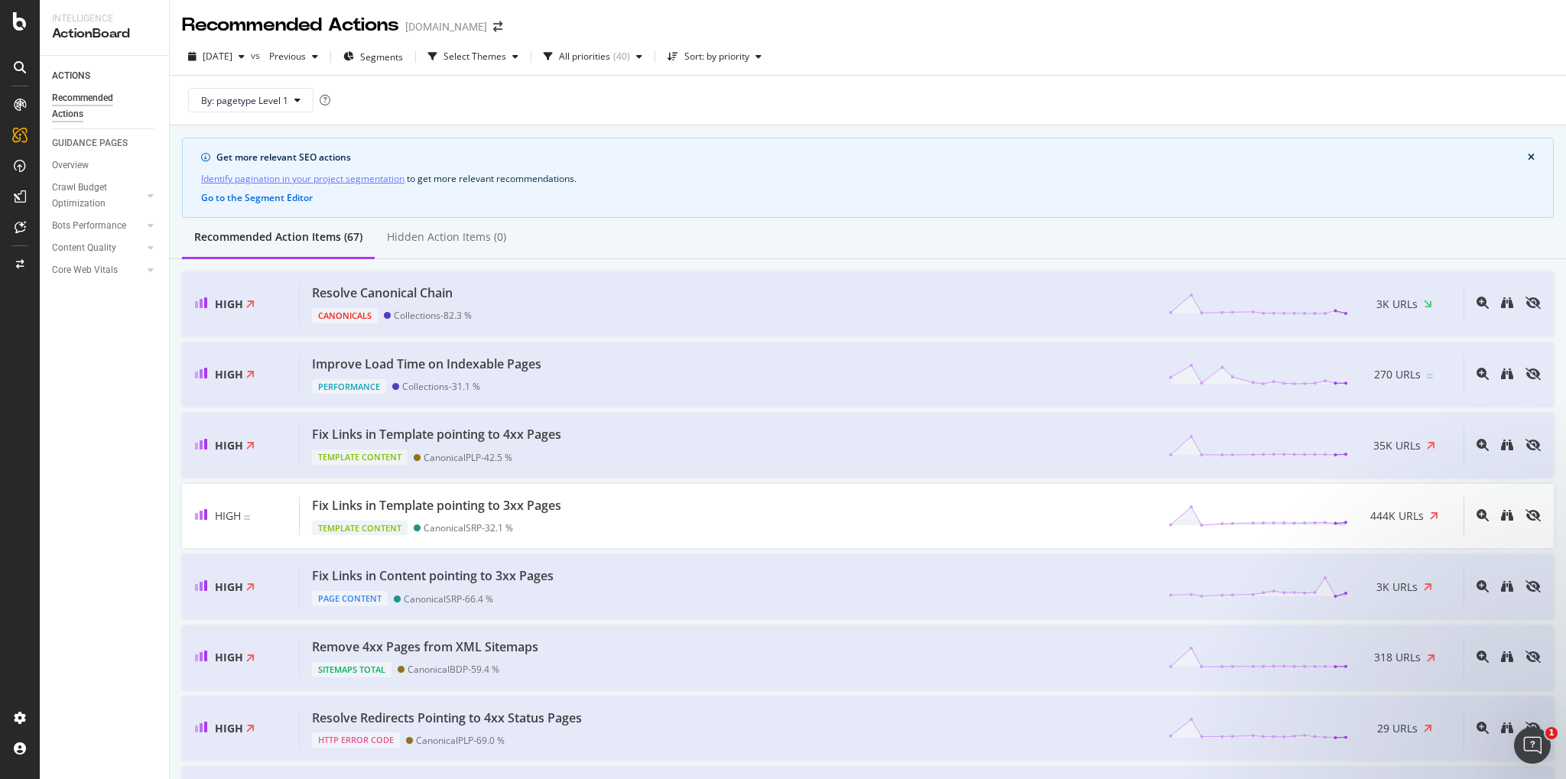
click at [24, 61] on icon at bounding box center [20, 67] width 12 height 12
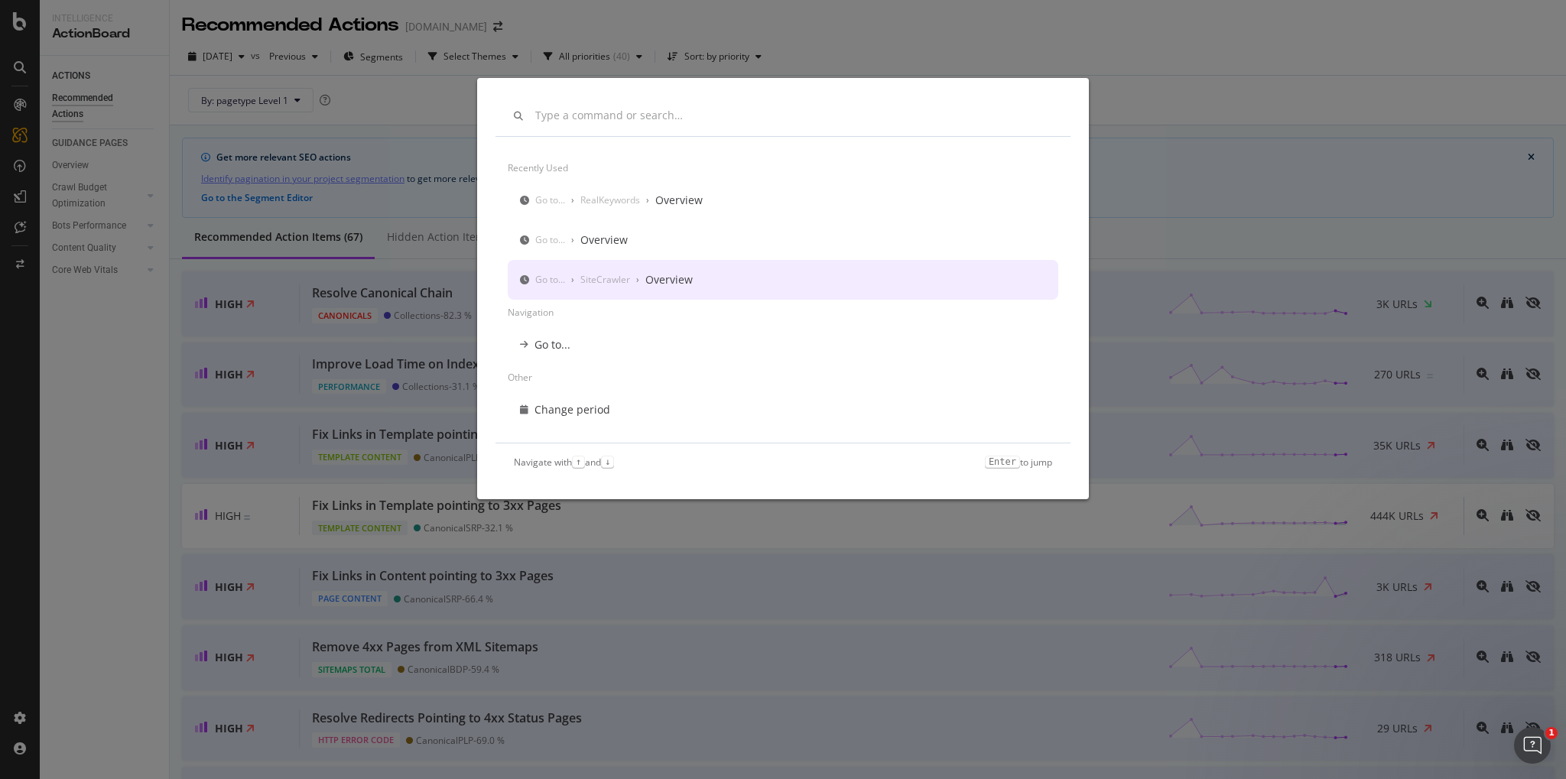
click at [541, 273] on div "Go to... › SiteCrawler › Overview" at bounding box center [613, 279] width 157 height 15
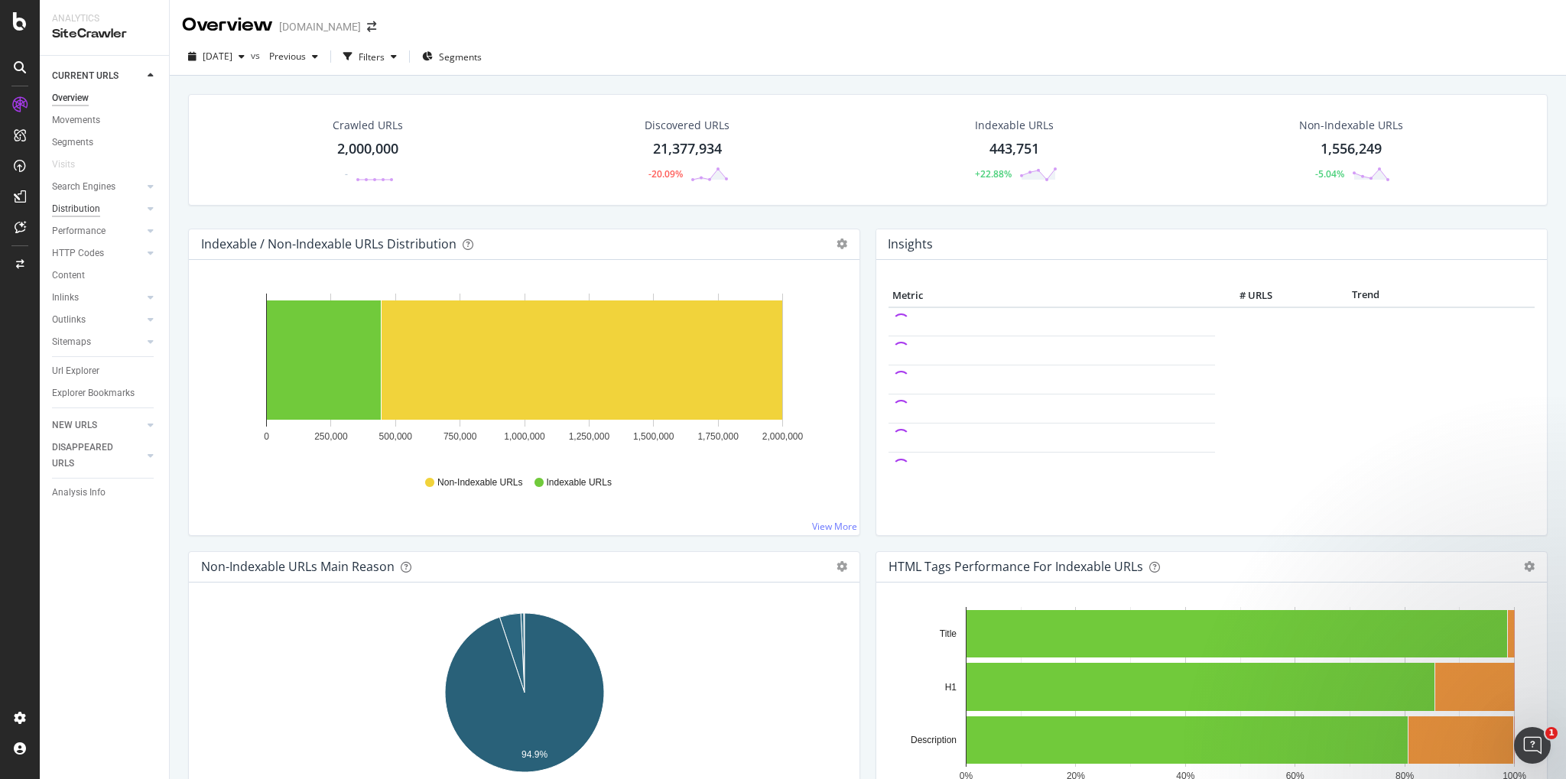
click at [86, 211] on div "Distribution" at bounding box center [76, 209] width 48 height 16
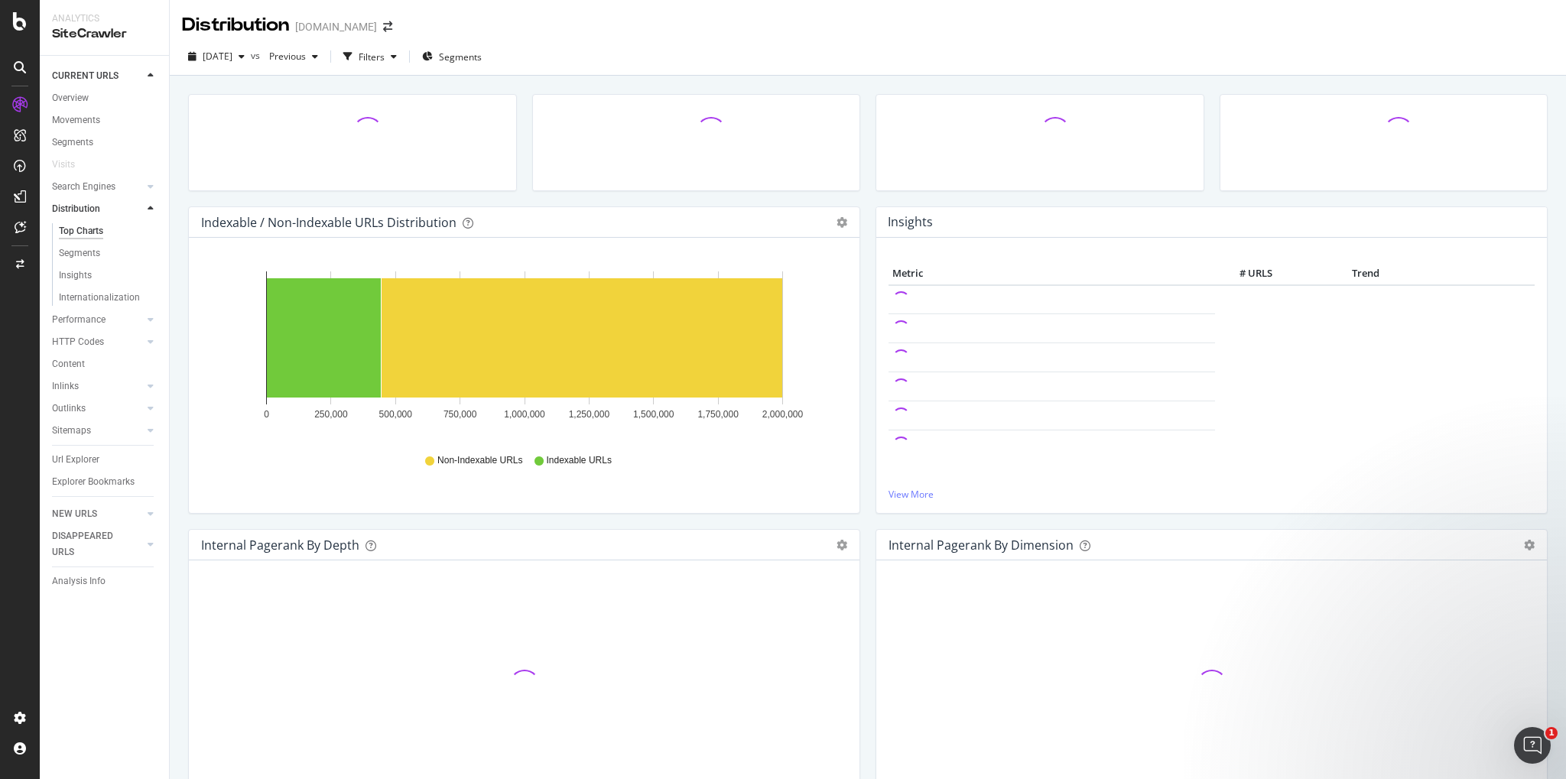
click at [84, 231] on div "Top Charts" at bounding box center [81, 231] width 44 height 16
click at [79, 327] on div "Performance" at bounding box center [79, 320] width 54 height 16
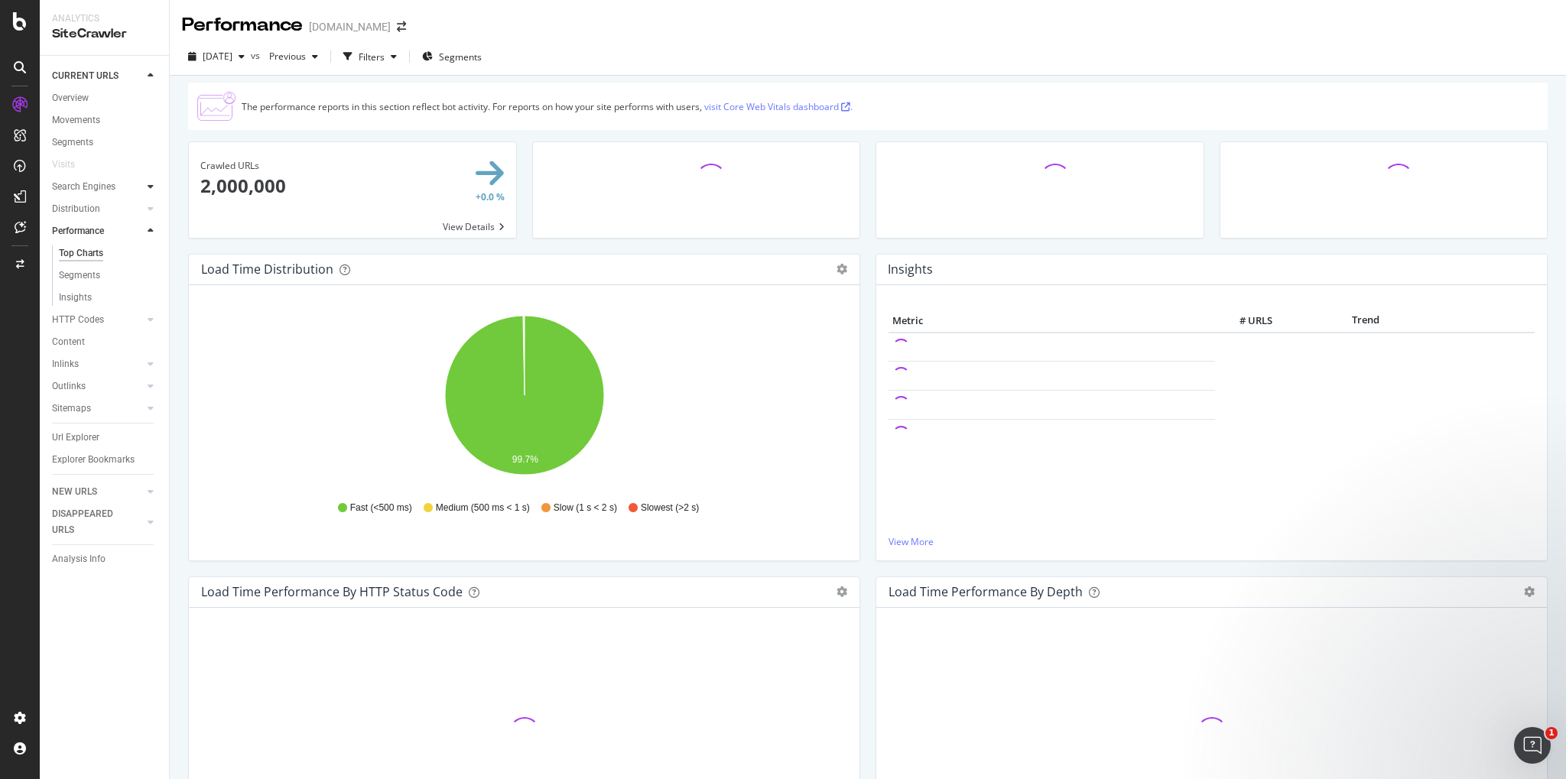
click at [144, 187] on div at bounding box center [150, 186] width 15 height 15
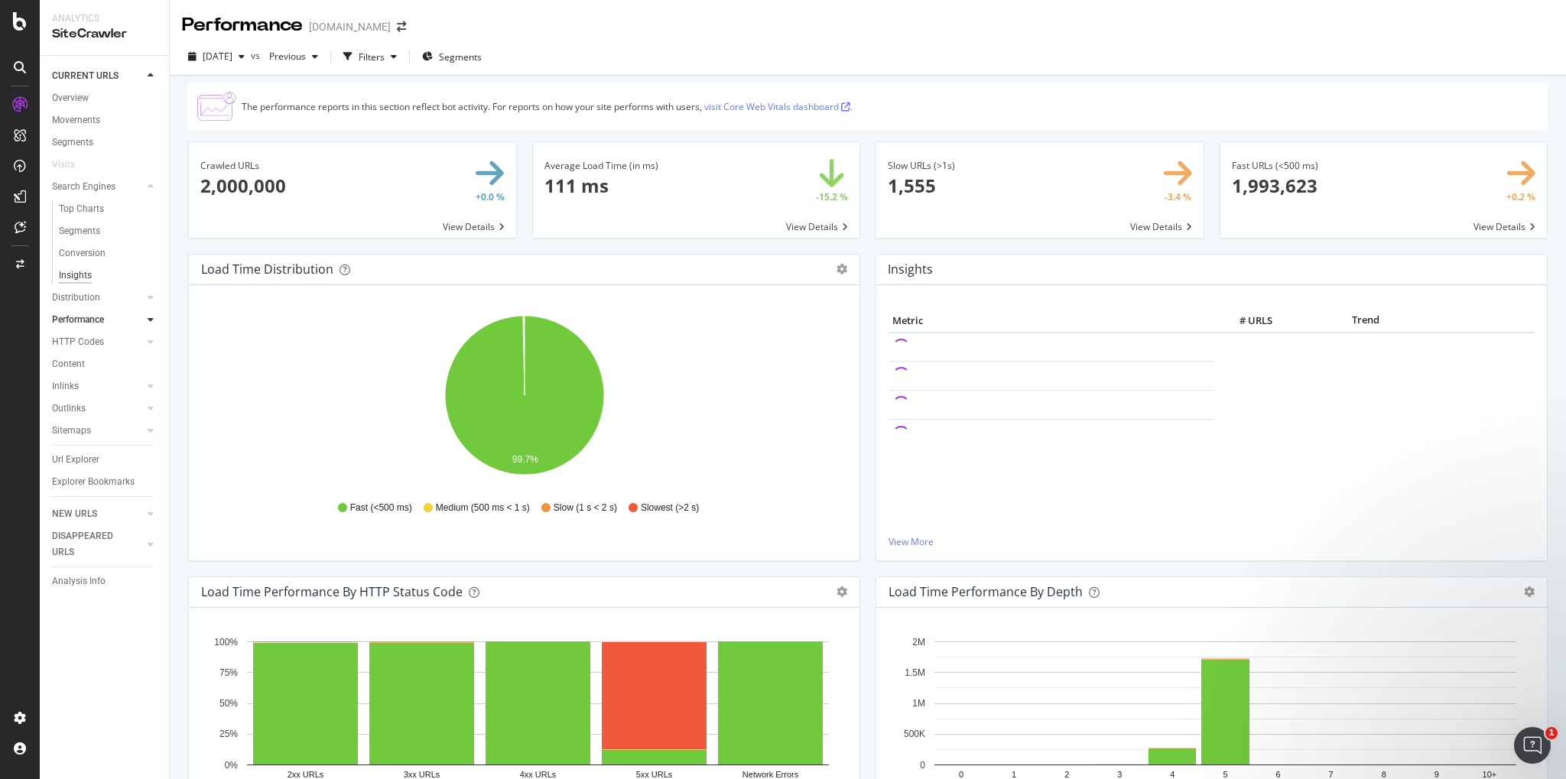
click at [84, 274] on div "Insights" at bounding box center [75, 276] width 33 height 16
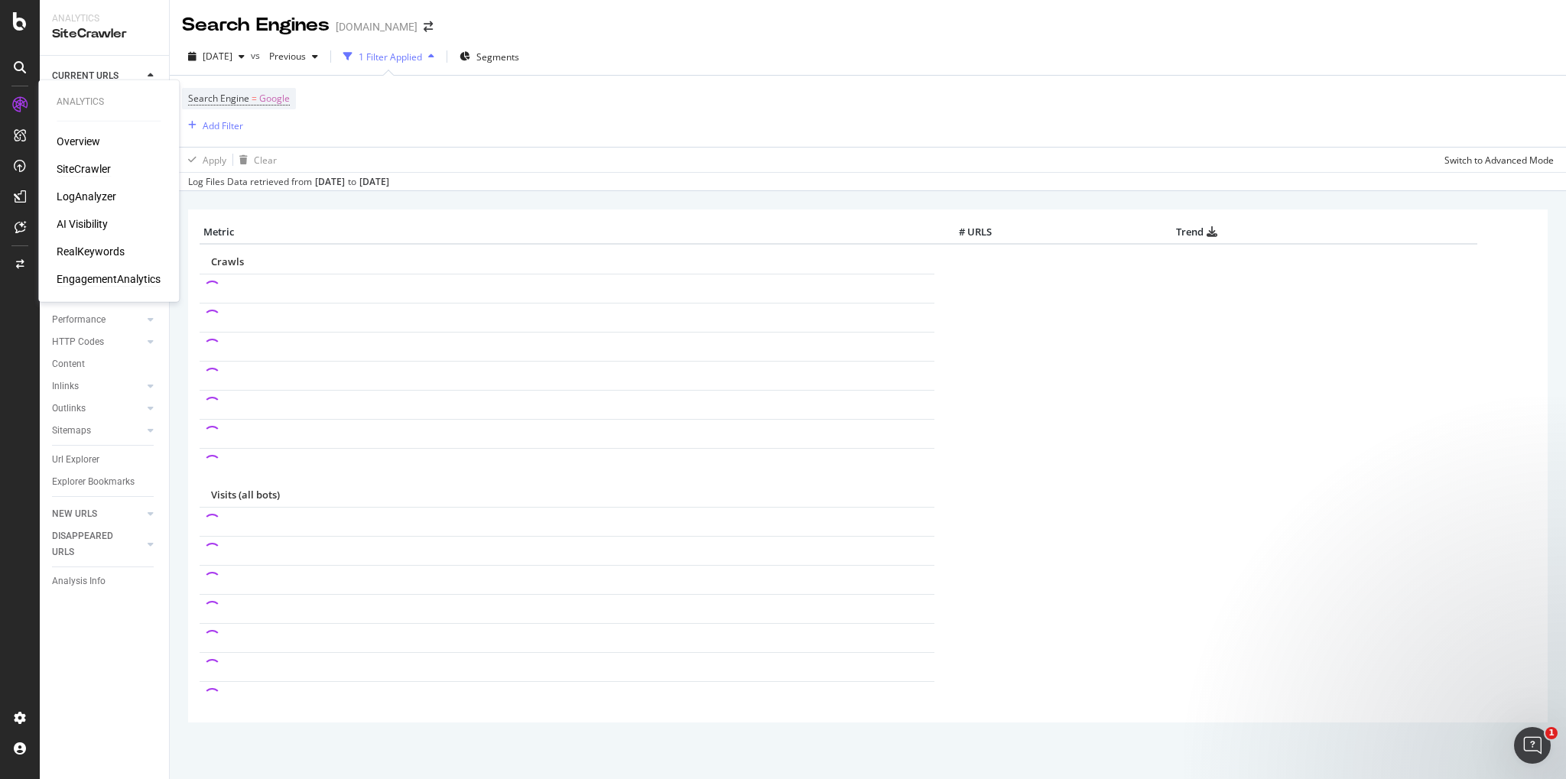
click at [115, 278] on div "EngagementAnalytics" at bounding box center [109, 278] width 104 height 15
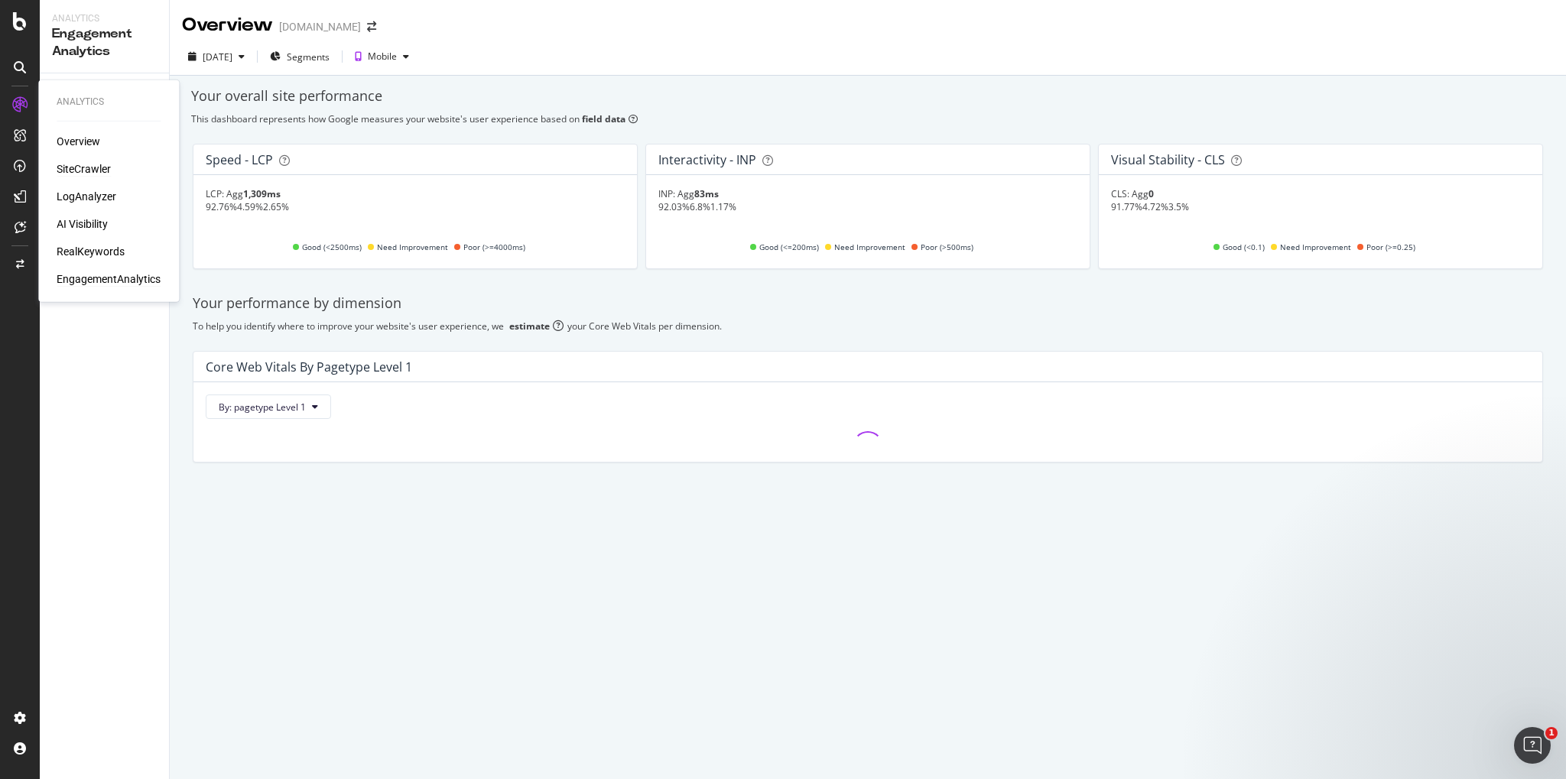
click at [71, 165] on div "SiteCrawler" at bounding box center [84, 168] width 54 height 15
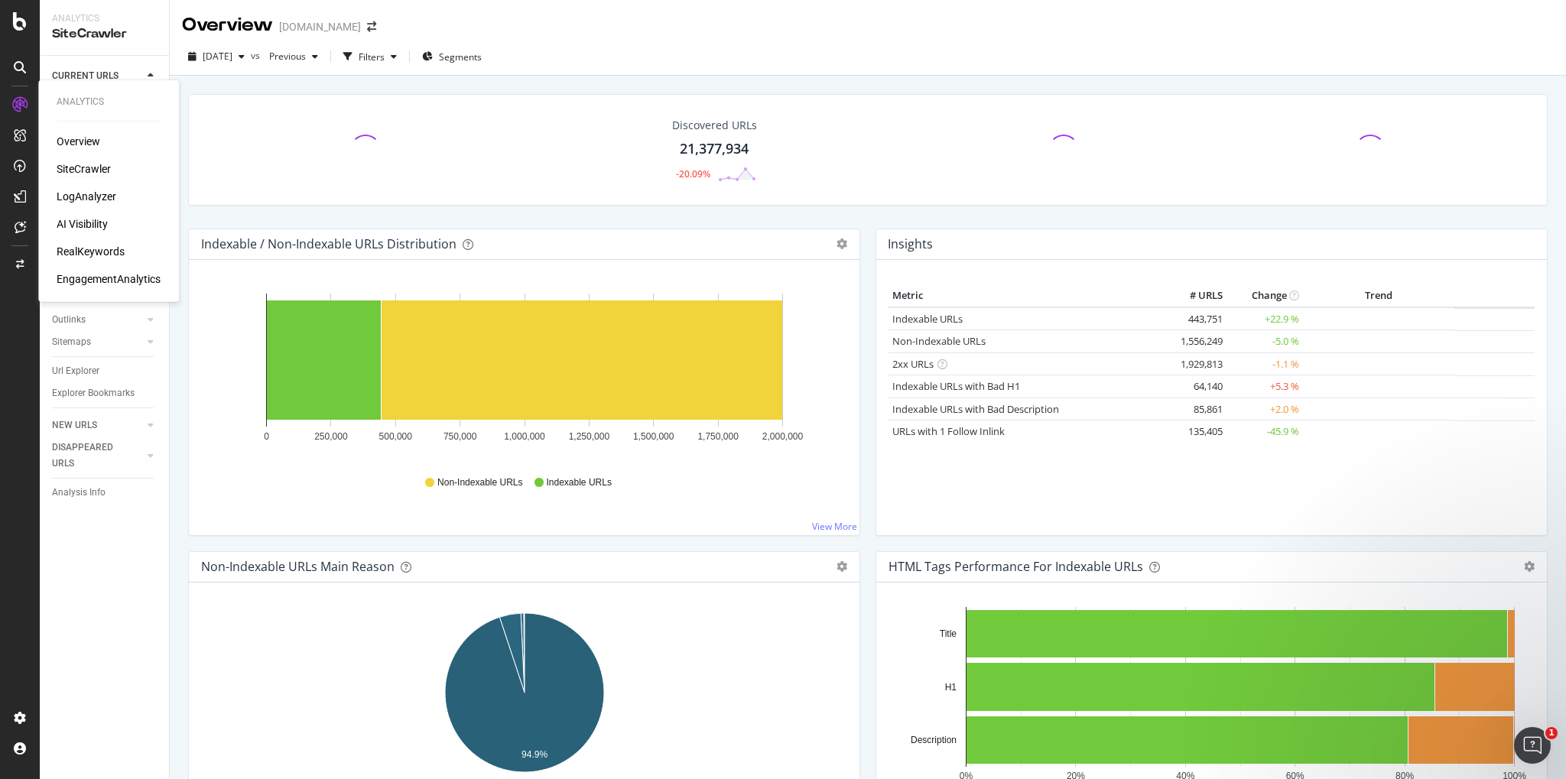
click at [78, 137] on div "Overview" at bounding box center [79, 141] width 44 height 15
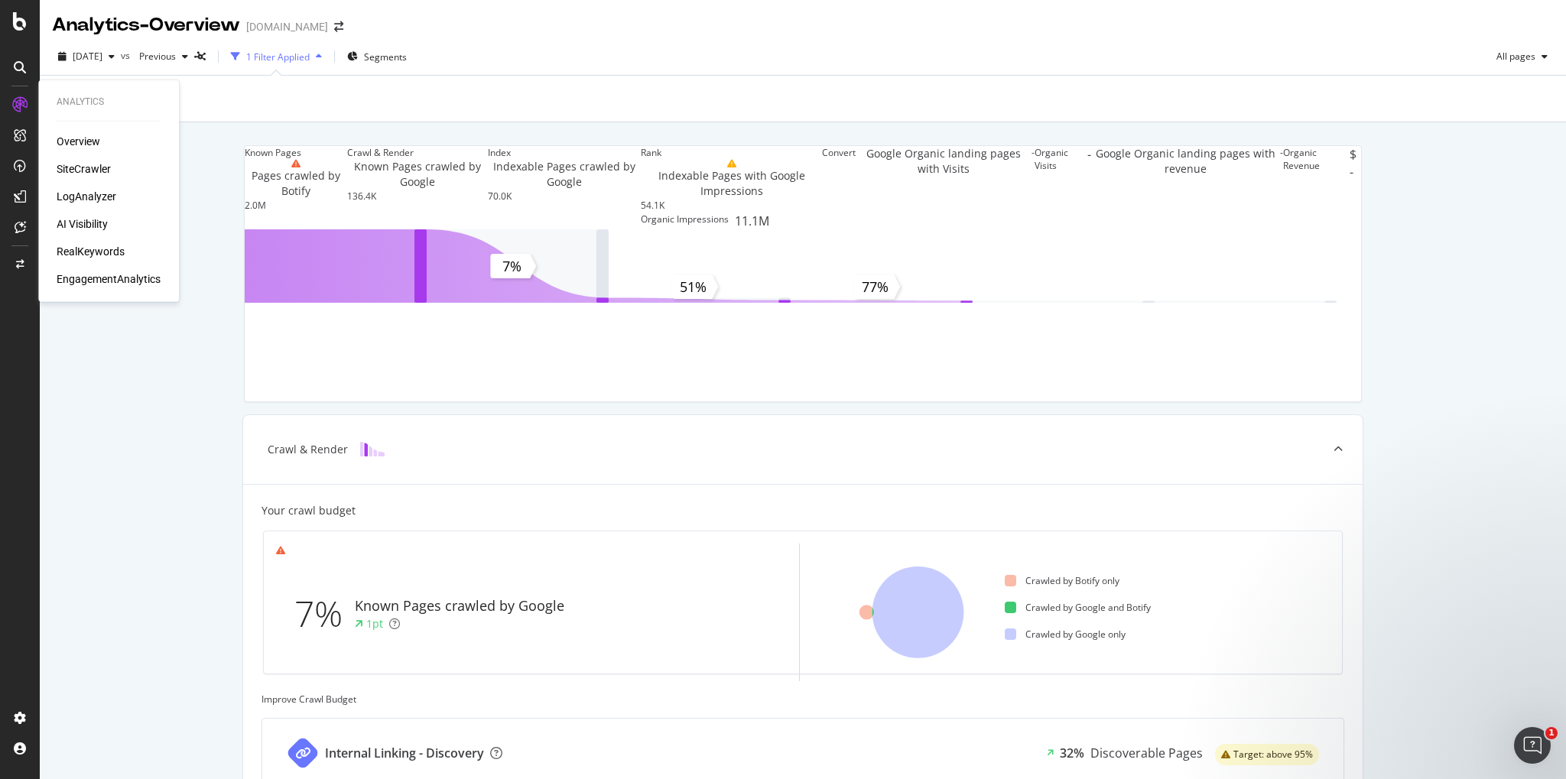
click at [107, 271] on div "EngagementAnalytics" at bounding box center [109, 278] width 104 height 15
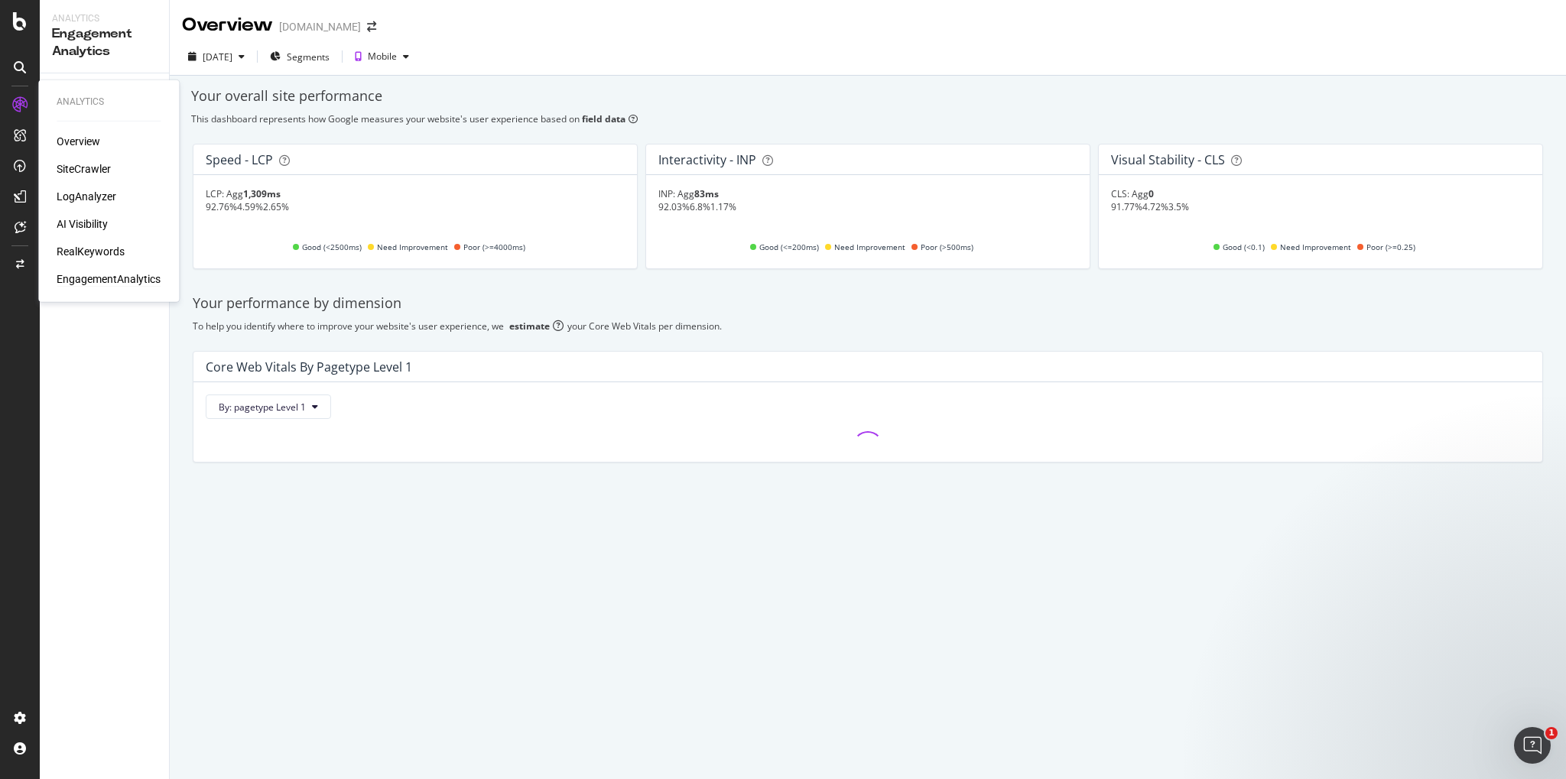
click at [87, 179] on div "Overview SiteCrawler LogAnalyzer AI Visibility RealKeywords EngagementAnalytics" at bounding box center [109, 210] width 104 height 153
click at [86, 170] on div "SiteCrawler" at bounding box center [84, 168] width 54 height 15
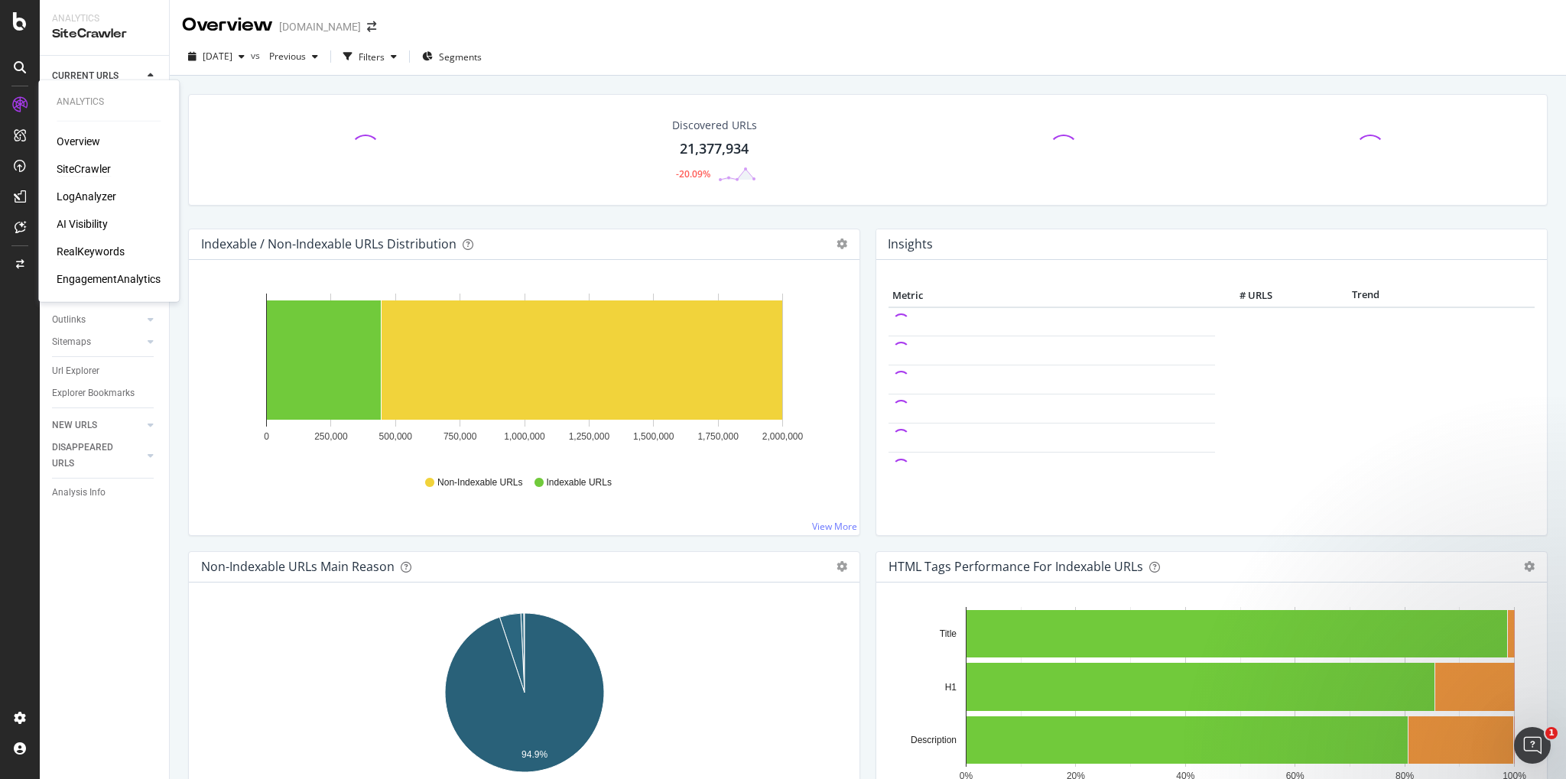
click at [82, 249] on div "RealKeywords" at bounding box center [91, 251] width 68 height 15
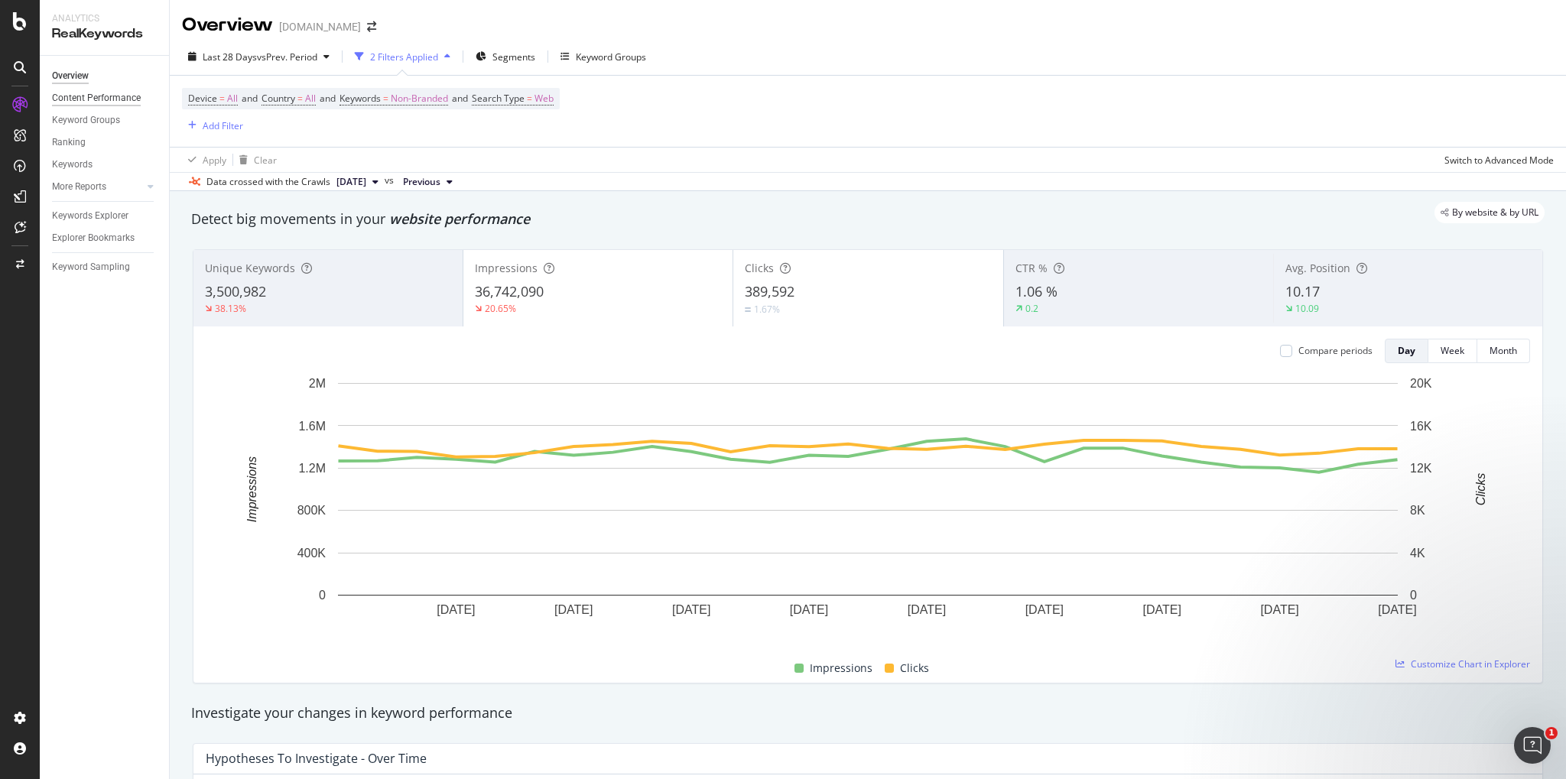
click at [93, 99] on div "Content Performance" at bounding box center [96, 98] width 89 height 16
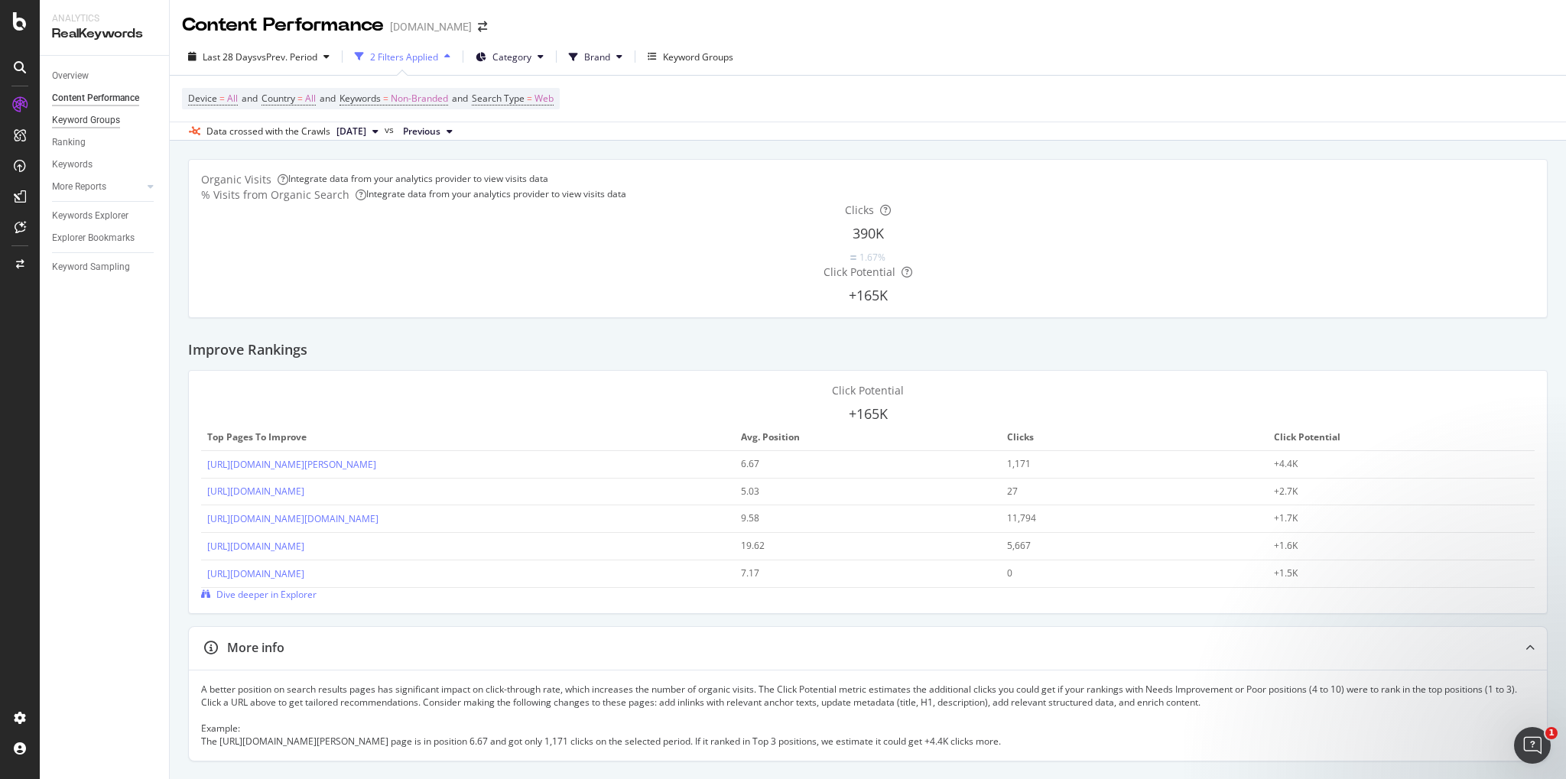
click at [81, 121] on div "Keyword Groups" at bounding box center [86, 120] width 68 height 16
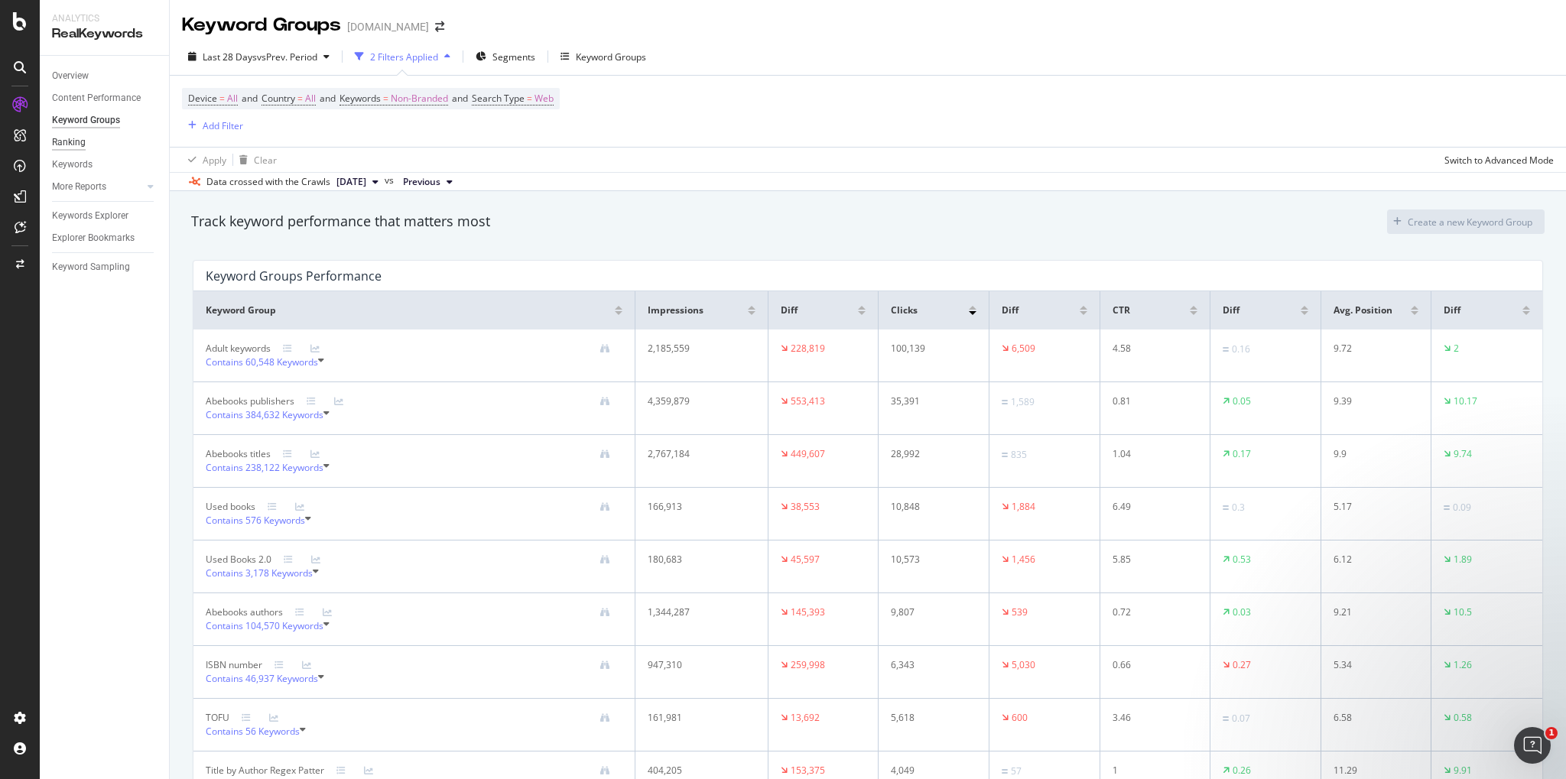
click at [54, 147] on div "Ranking" at bounding box center [69, 143] width 34 height 16
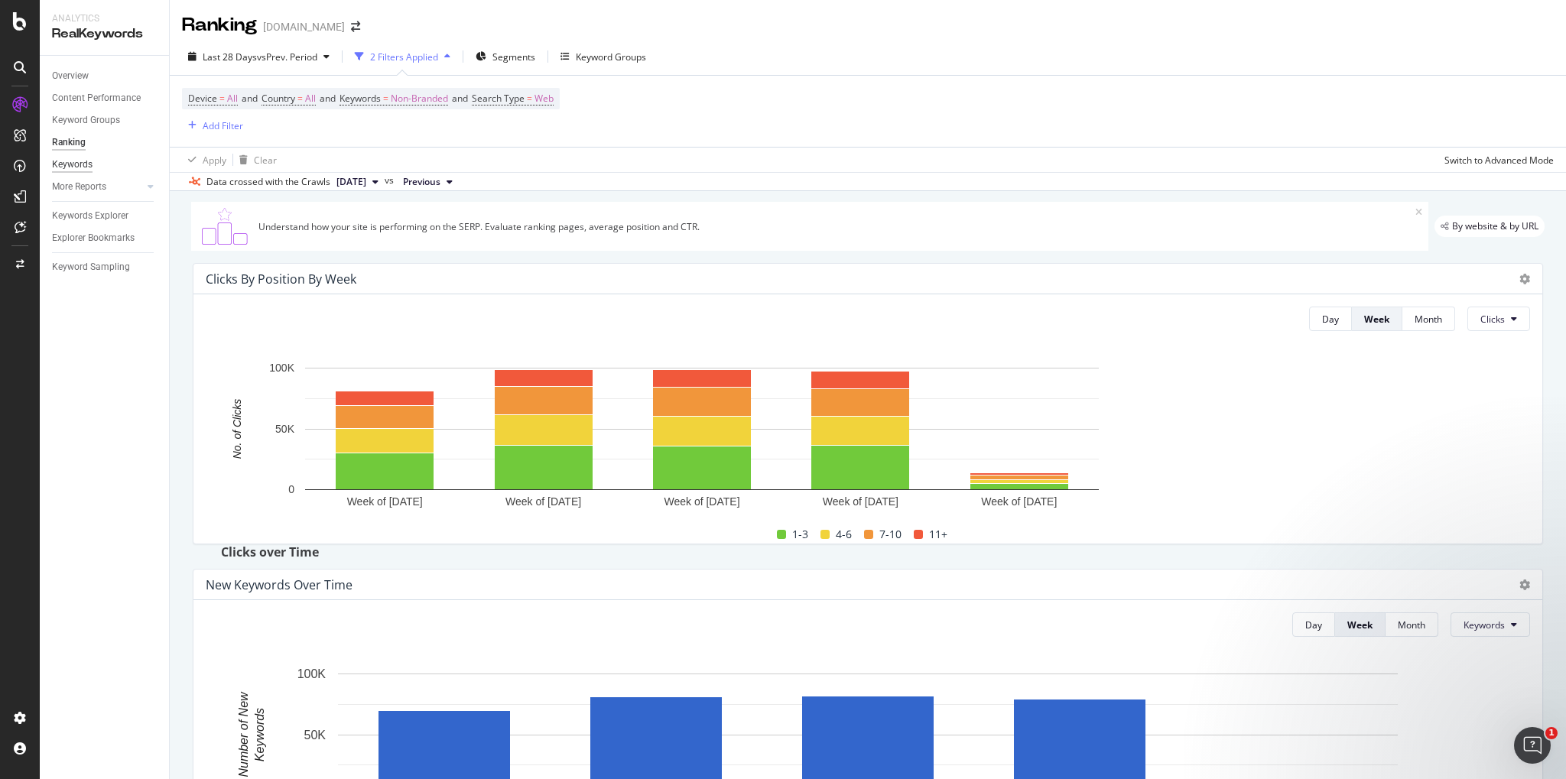
click at [67, 165] on div "Keywords" at bounding box center [72, 165] width 41 height 16
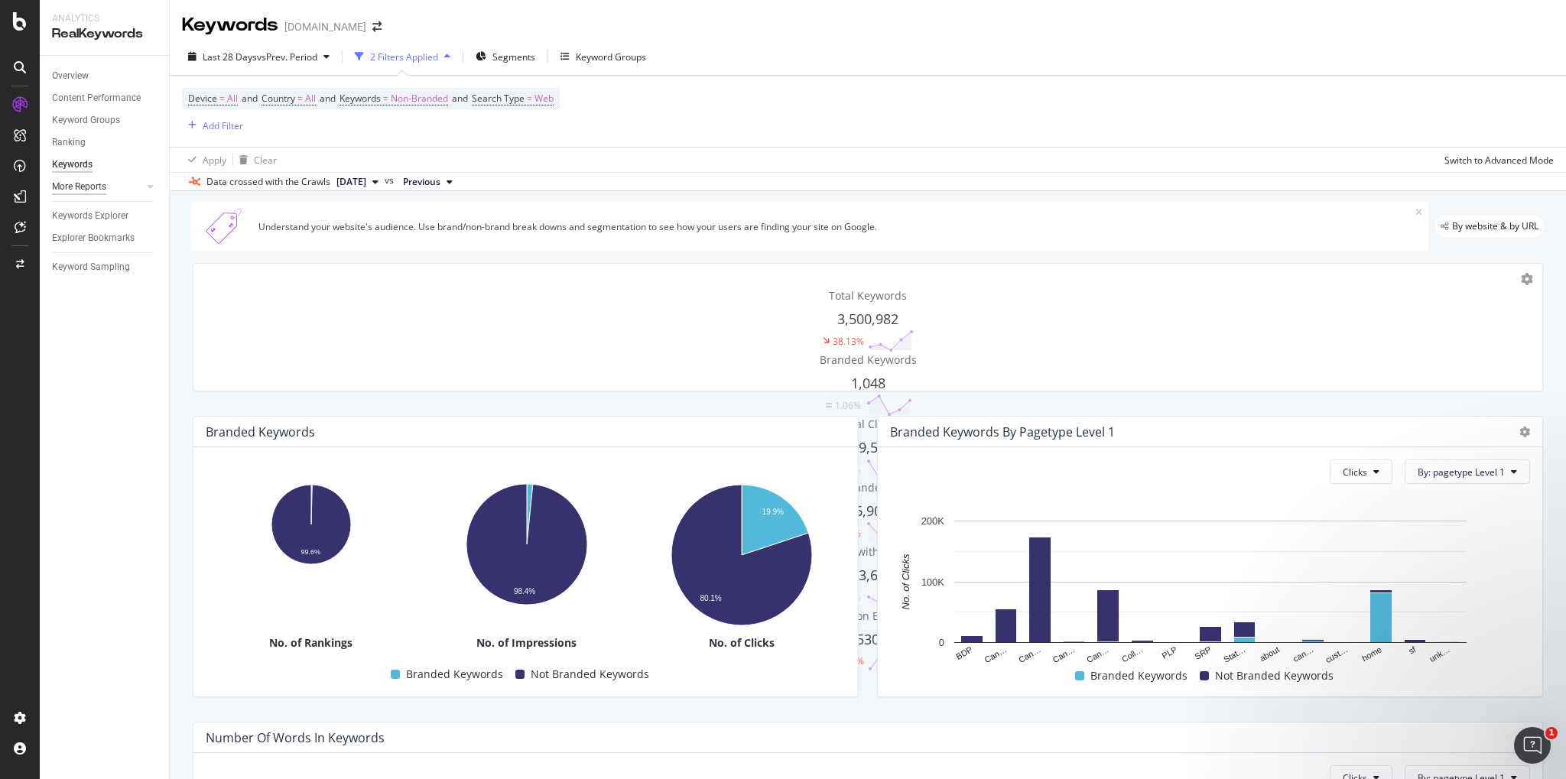
click at [73, 193] on div "More Reports" at bounding box center [79, 187] width 54 height 16
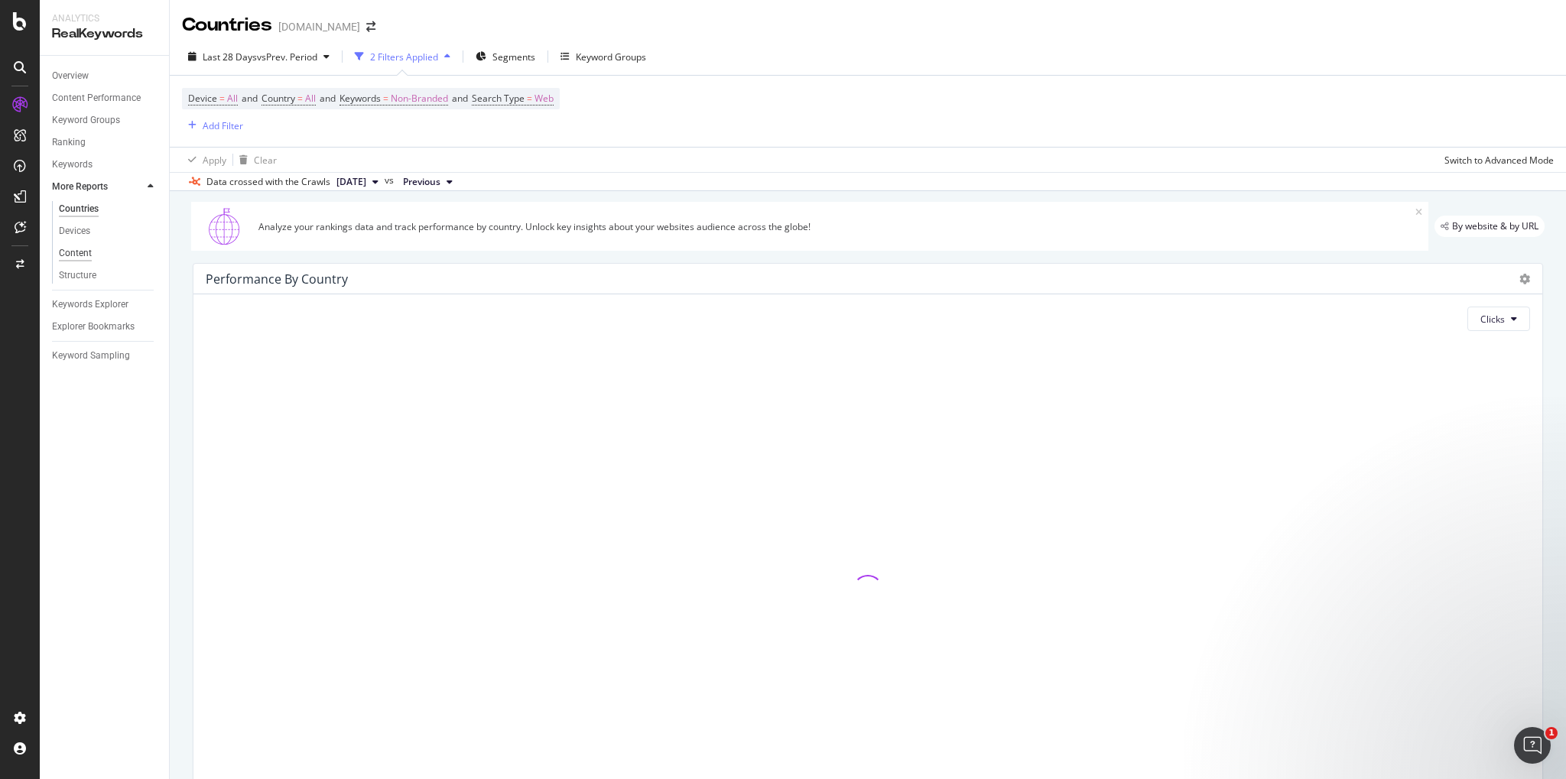
click at [76, 259] on div "Content" at bounding box center [75, 253] width 33 height 16
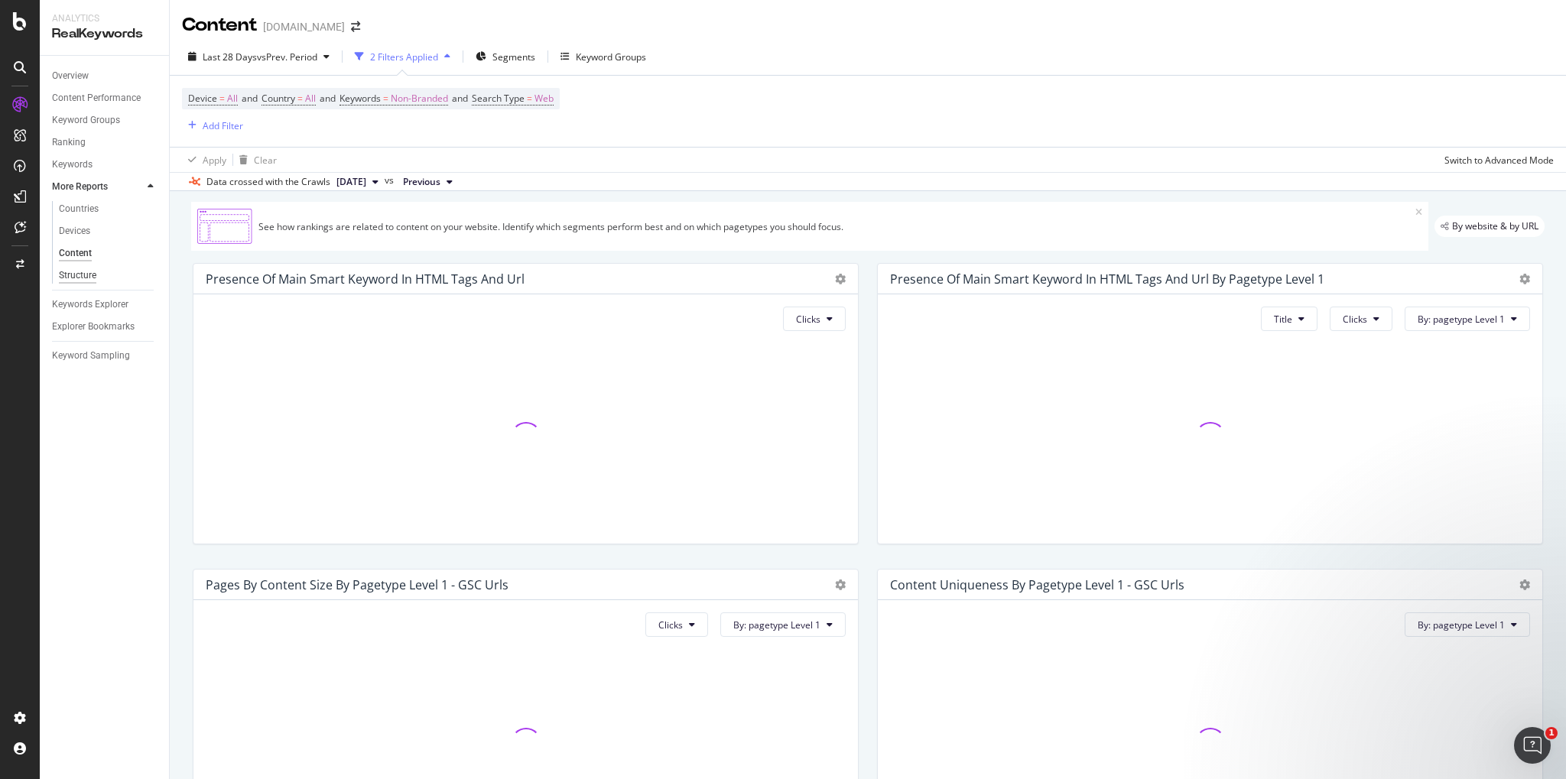
click at [84, 278] on div "Structure" at bounding box center [77, 276] width 37 height 16
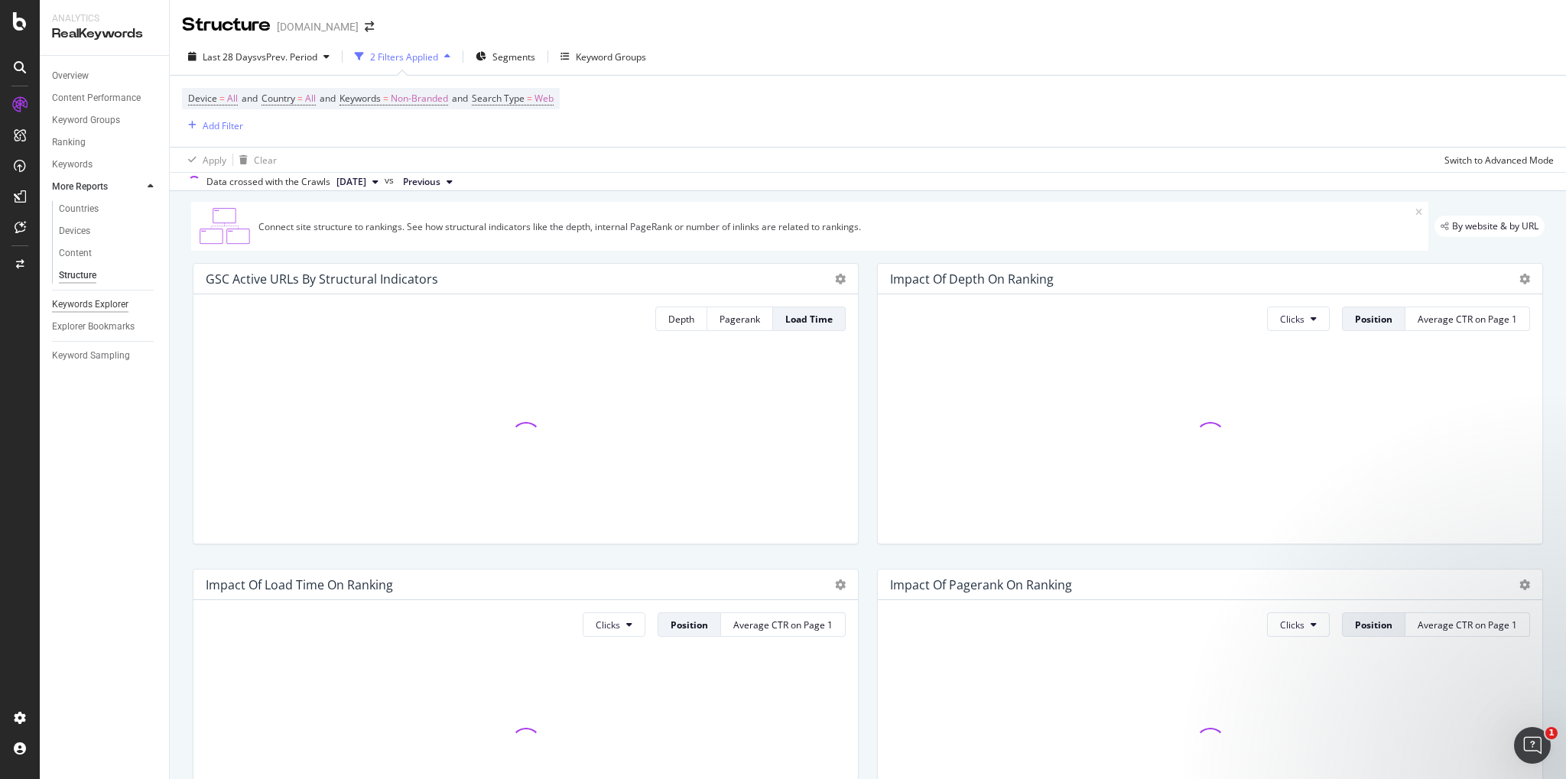
click at [103, 303] on div "Keywords Explorer" at bounding box center [90, 305] width 76 height 16
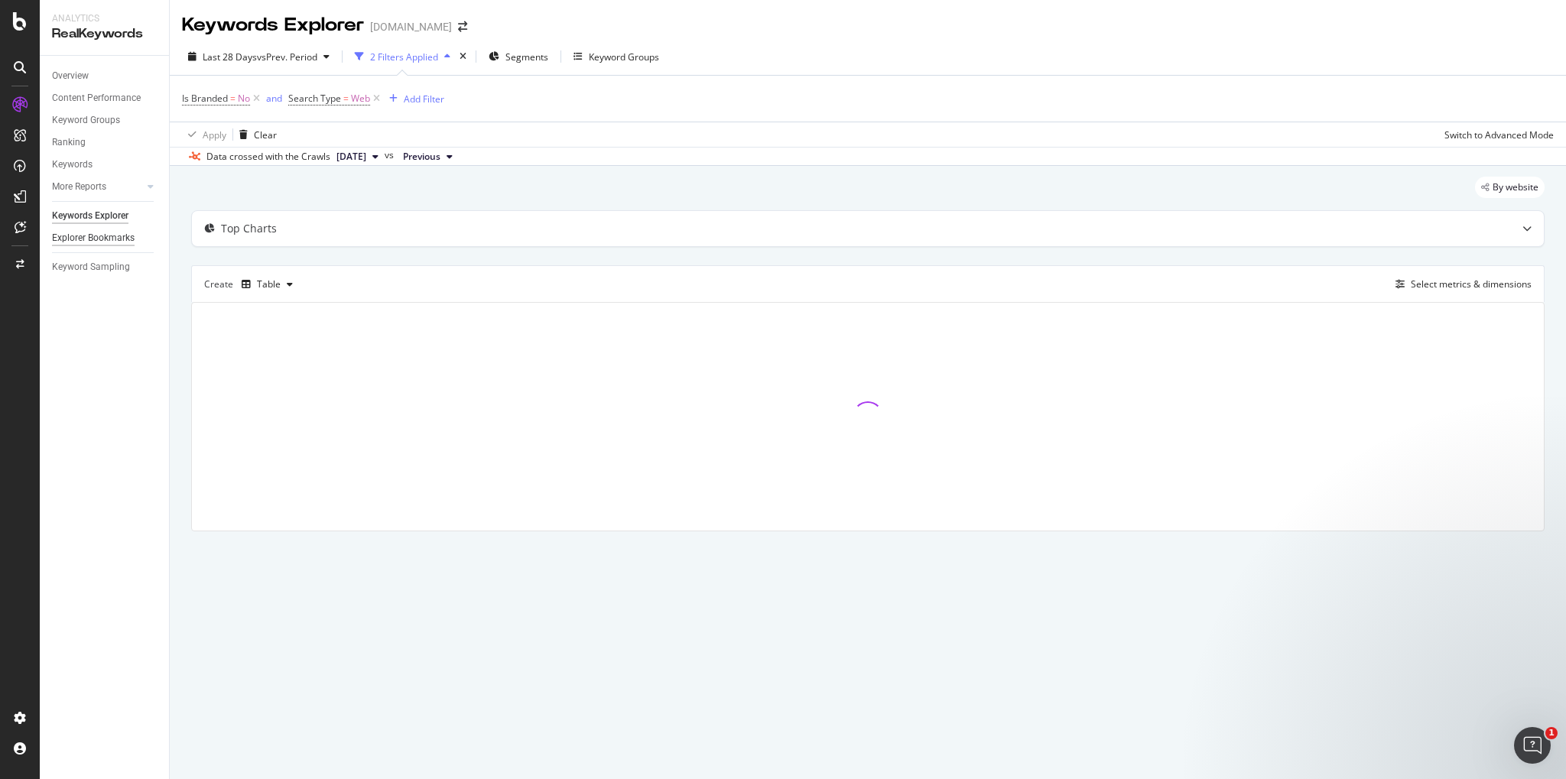
click at [101, 242] on div "Explorer Bookmarks" at bounding box center [93, 238] width 83 height 16
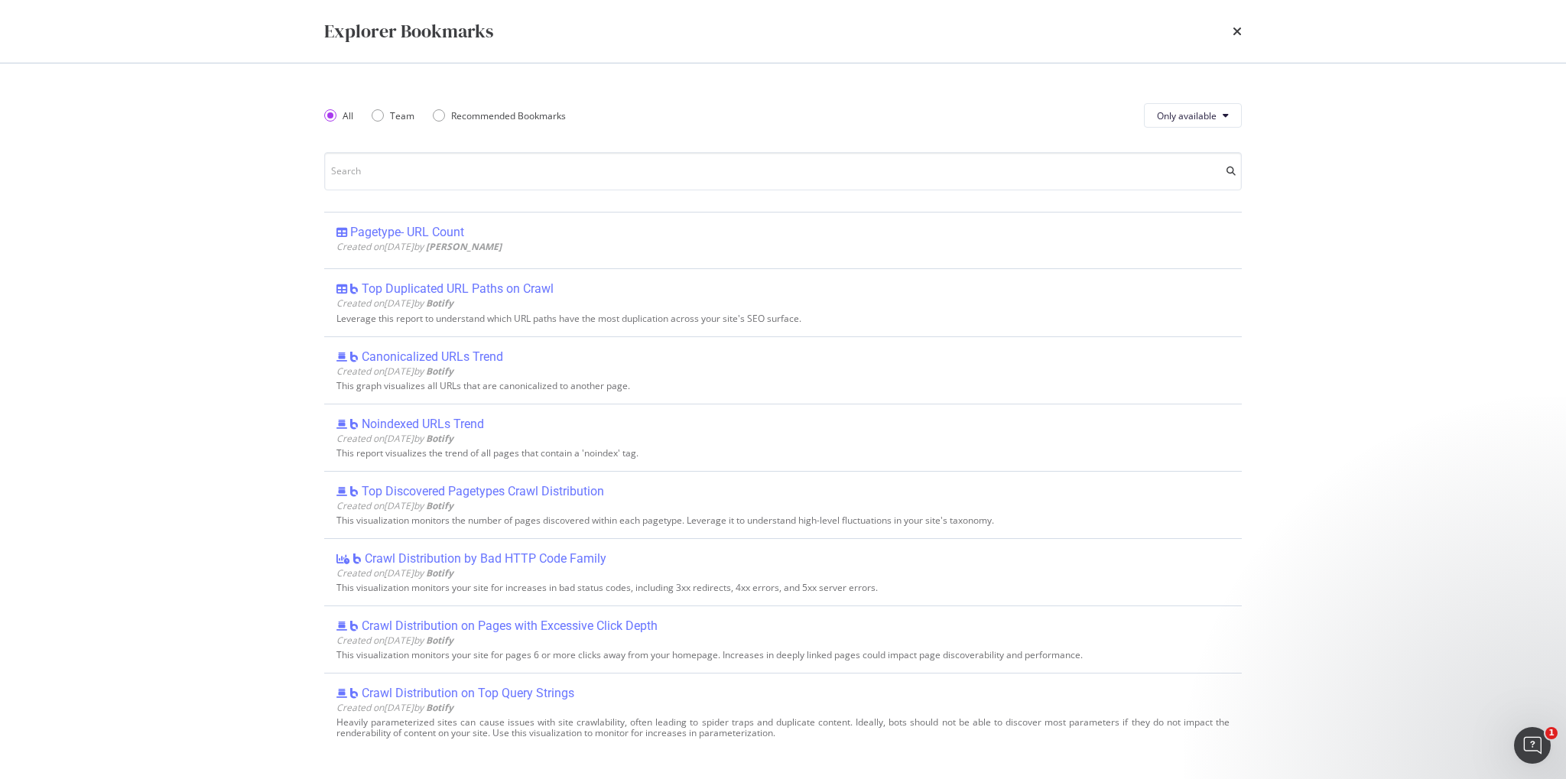
scroll to position [440, 0]
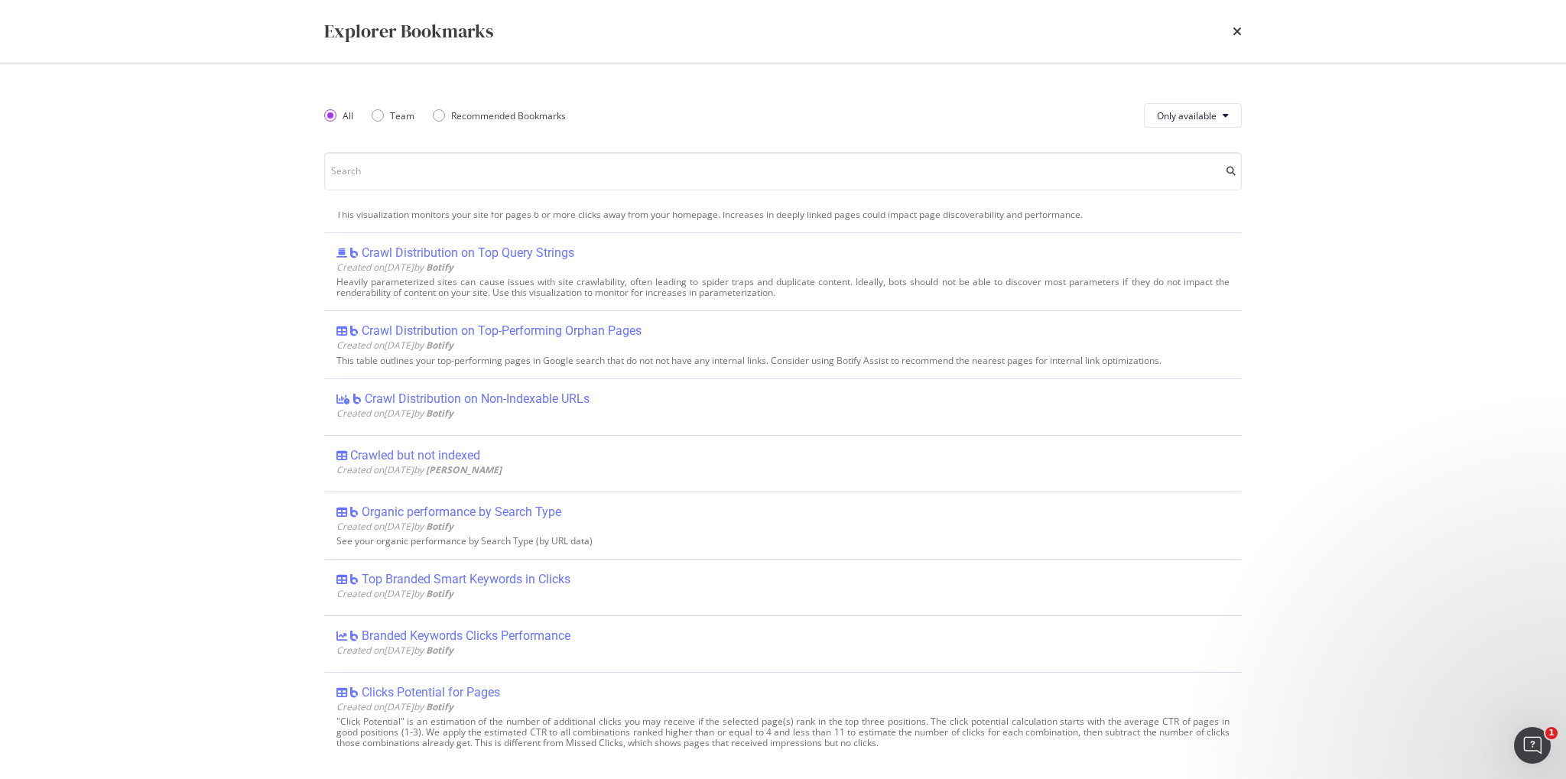
click at [1231, 23] on div "Explorer Bookmarks" at bounding box center [782, 31] width 917 height 26
click at [1234, 29] on icon "times" at bounding box center [1236, 31] width 9 height 12
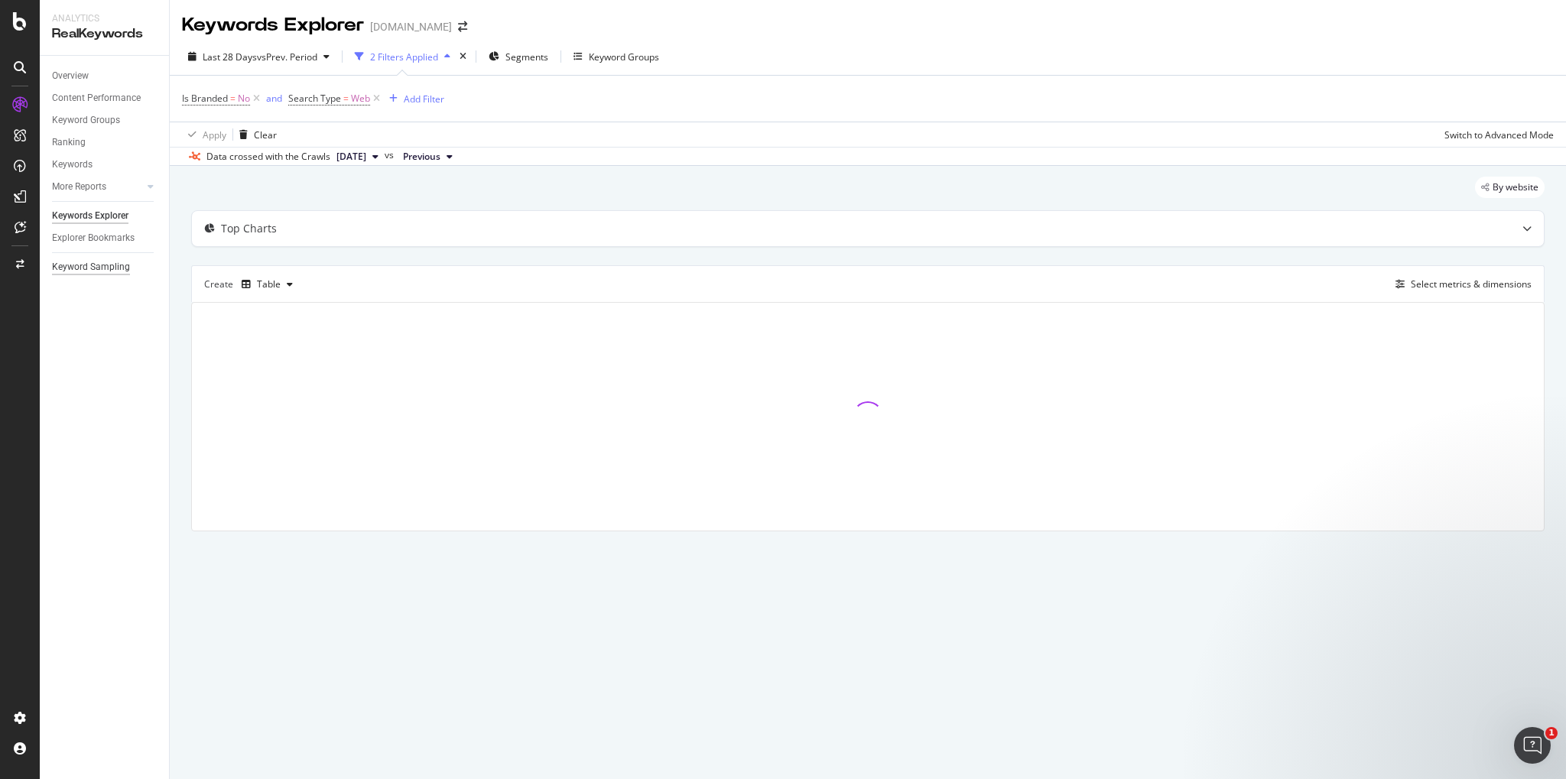
click at [105, 268] on div "Keyword Sampling" at bounding box center [91, 267] width 78 height 16
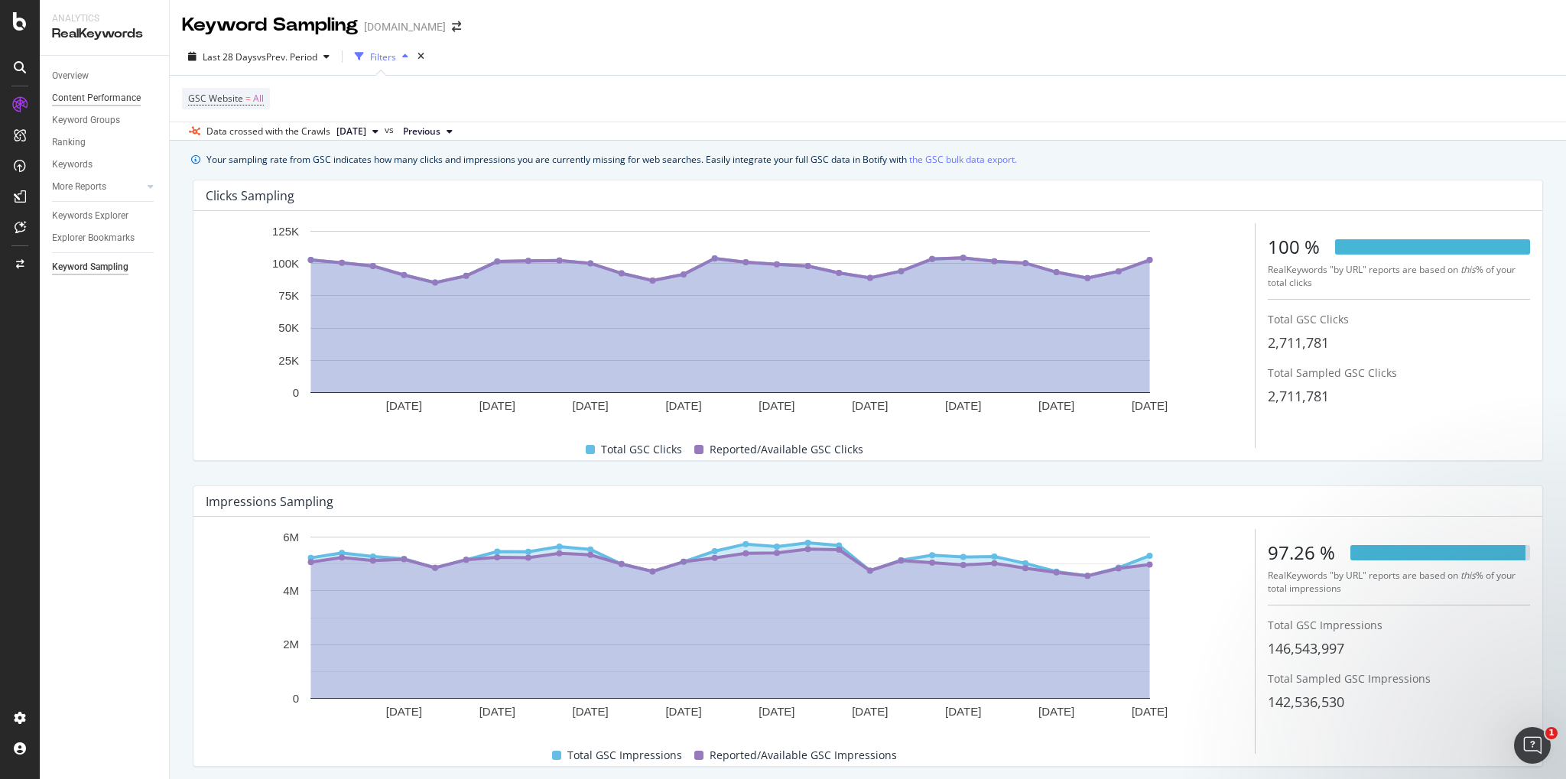
click at [105, 95] on div "Content Performance" at bounding box center [96, 98] width 89 height 16
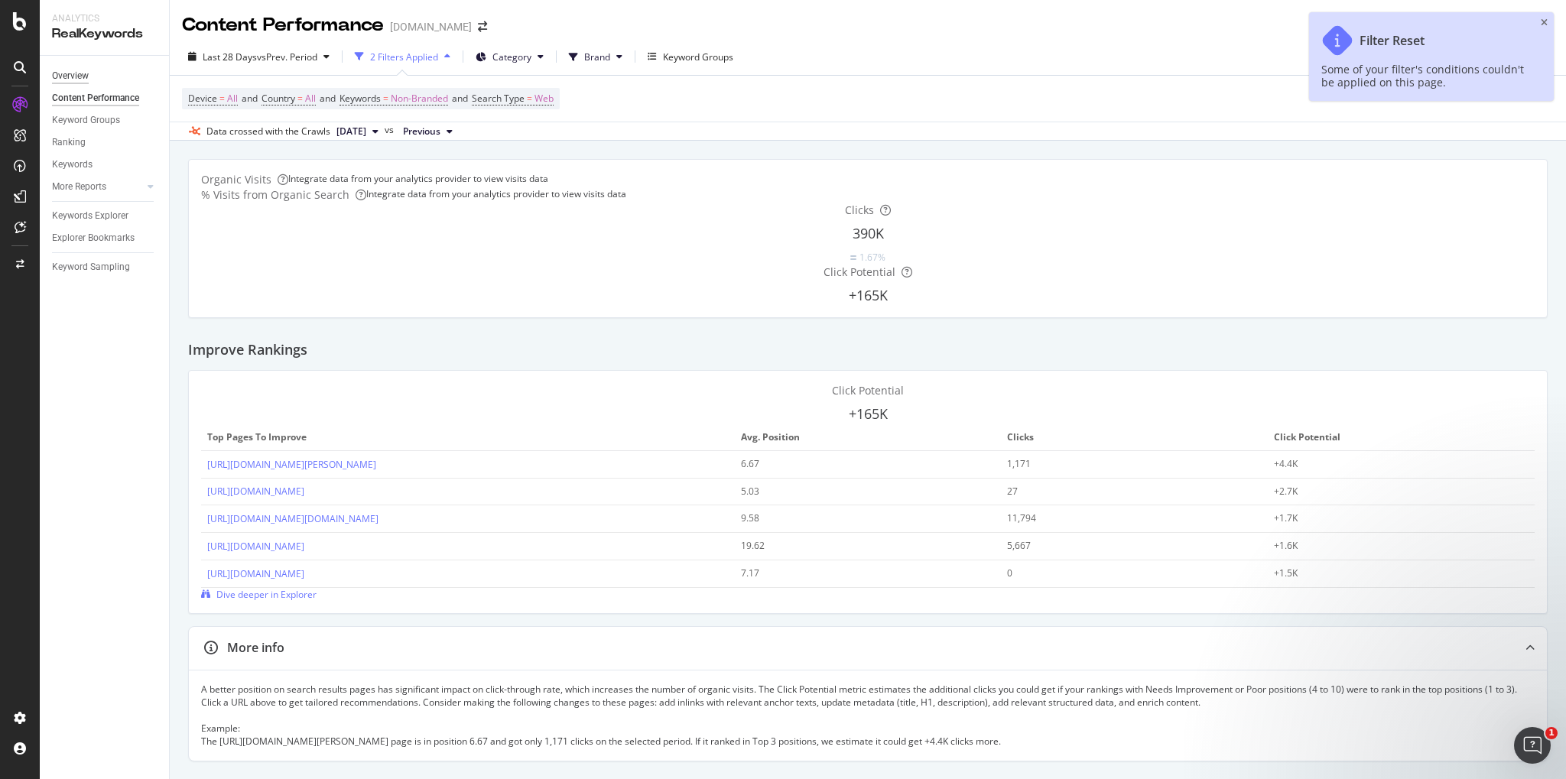
click at [83, 76] on div "Overview" at bounding box center [70, 76] width 37 height 16
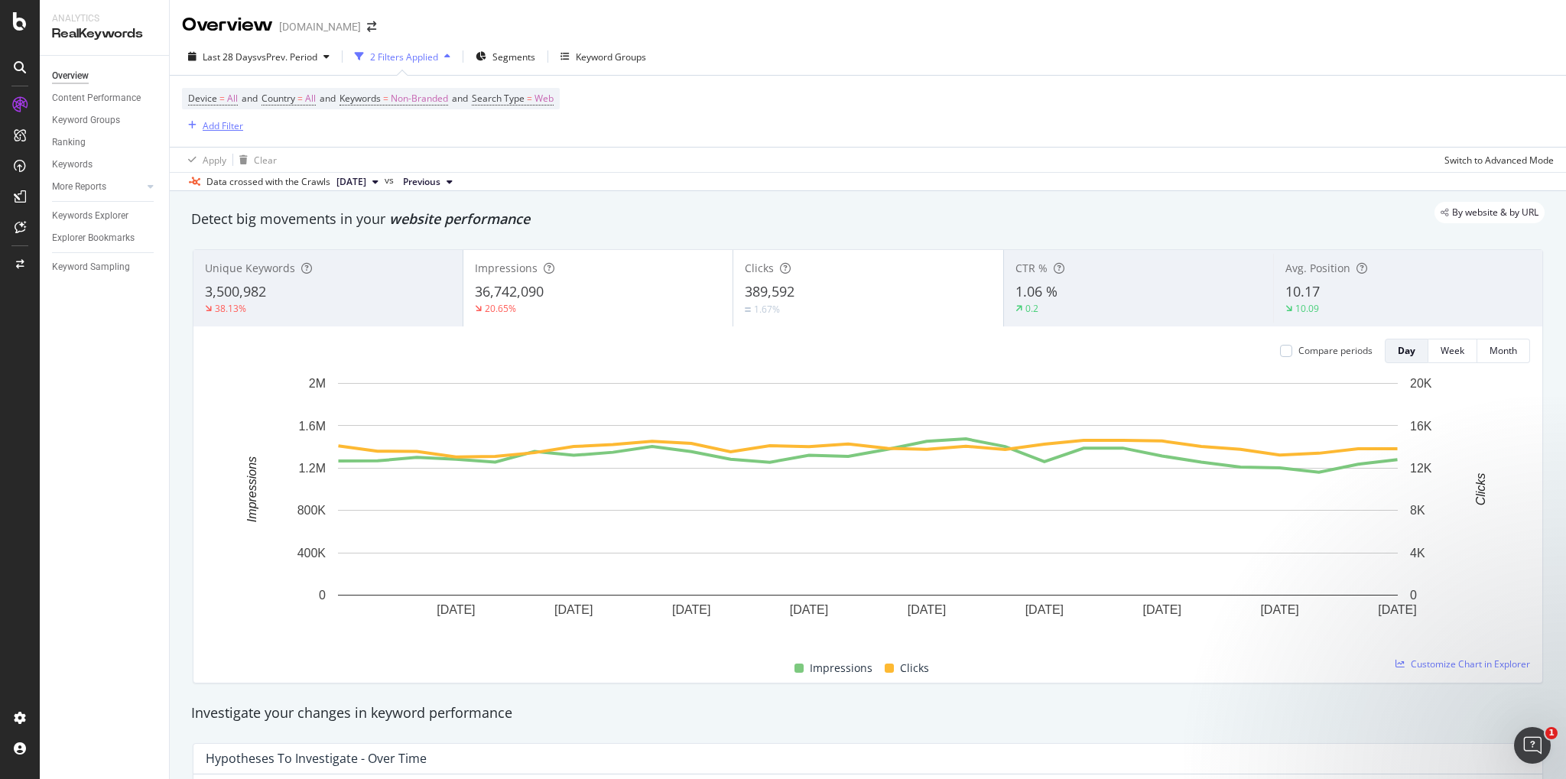
click at [226, 128] on div "Add Filter" at bounding box center [223, 125] width 41 height 13
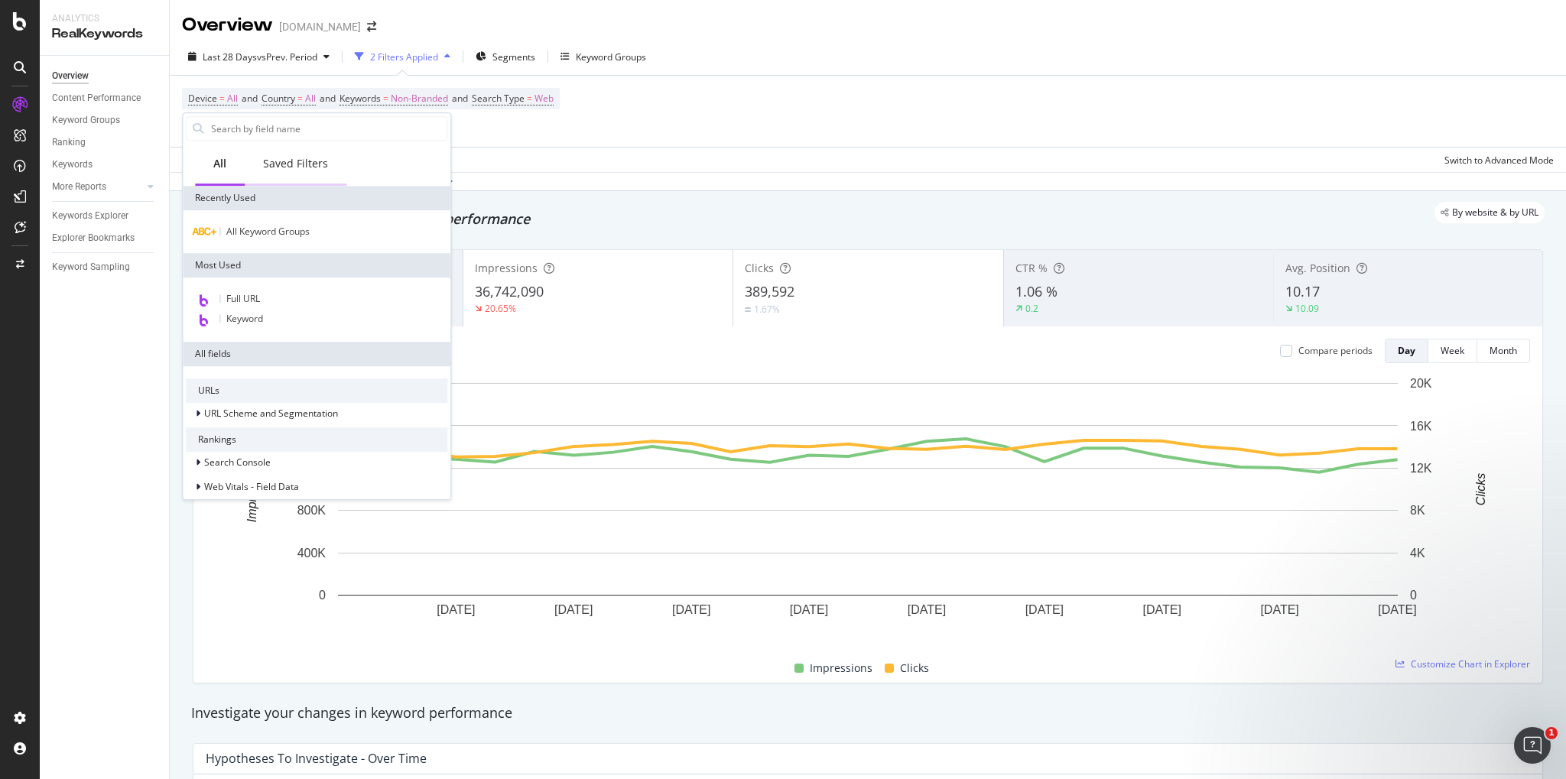
click at [286, 173] on div "Saved Filters" at bounding box center [296, 165] width 102 height 42
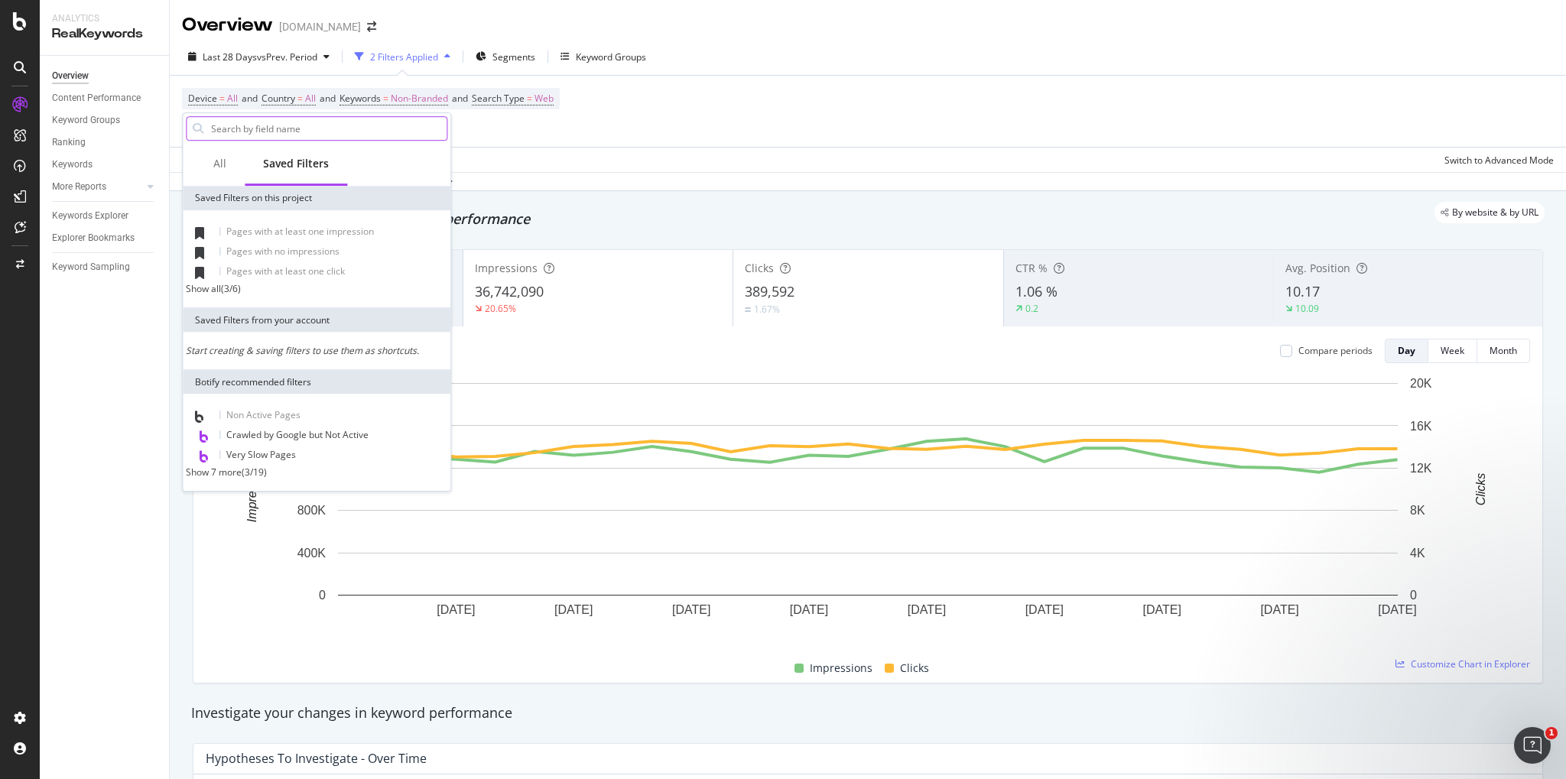
click at [306, 124] on input "text" at bounding box center [327, 128] width 237 height 23
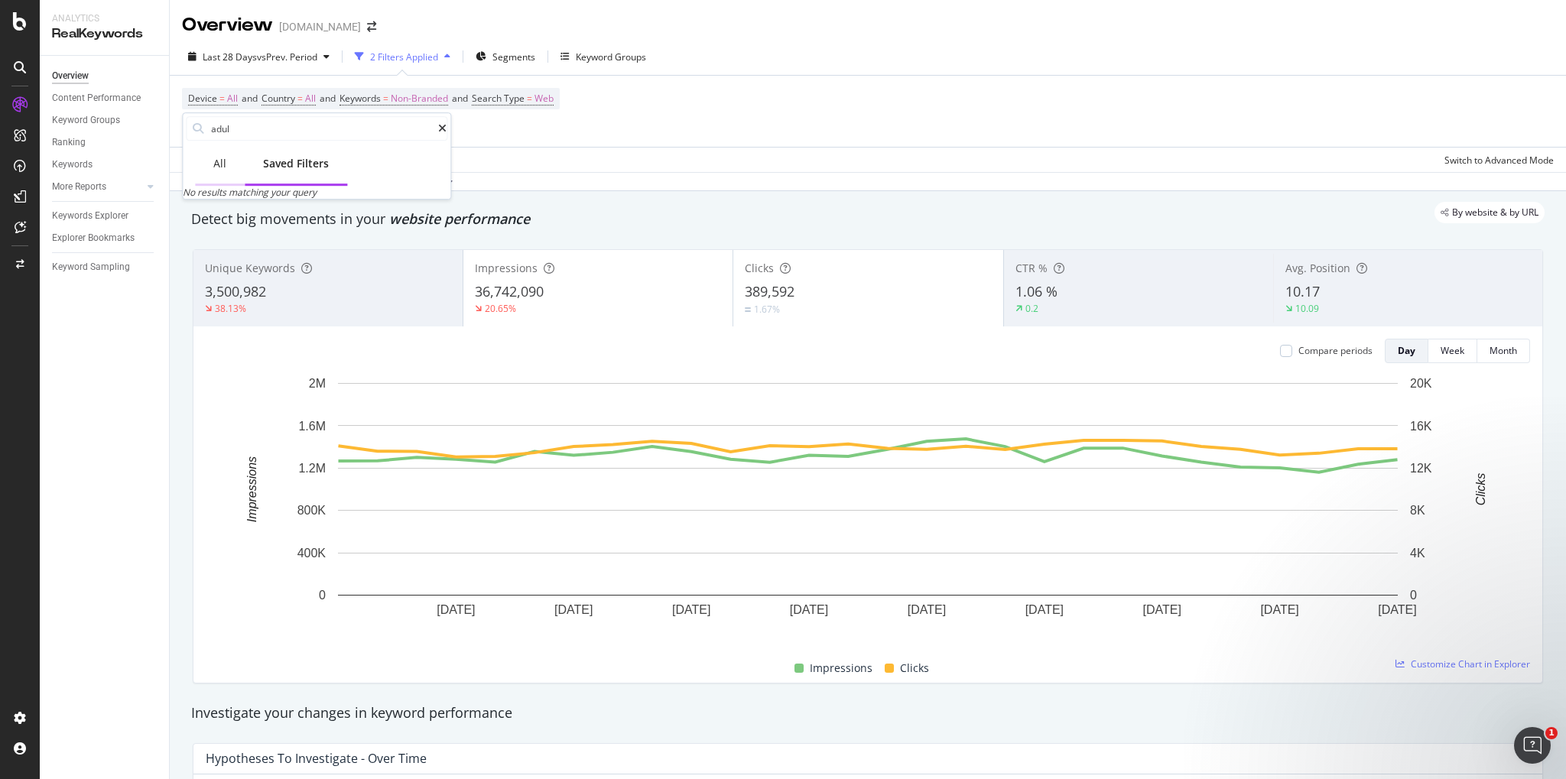
click at [215, 157] on div "All" at bounding box center [219, 163] width 13 height 15
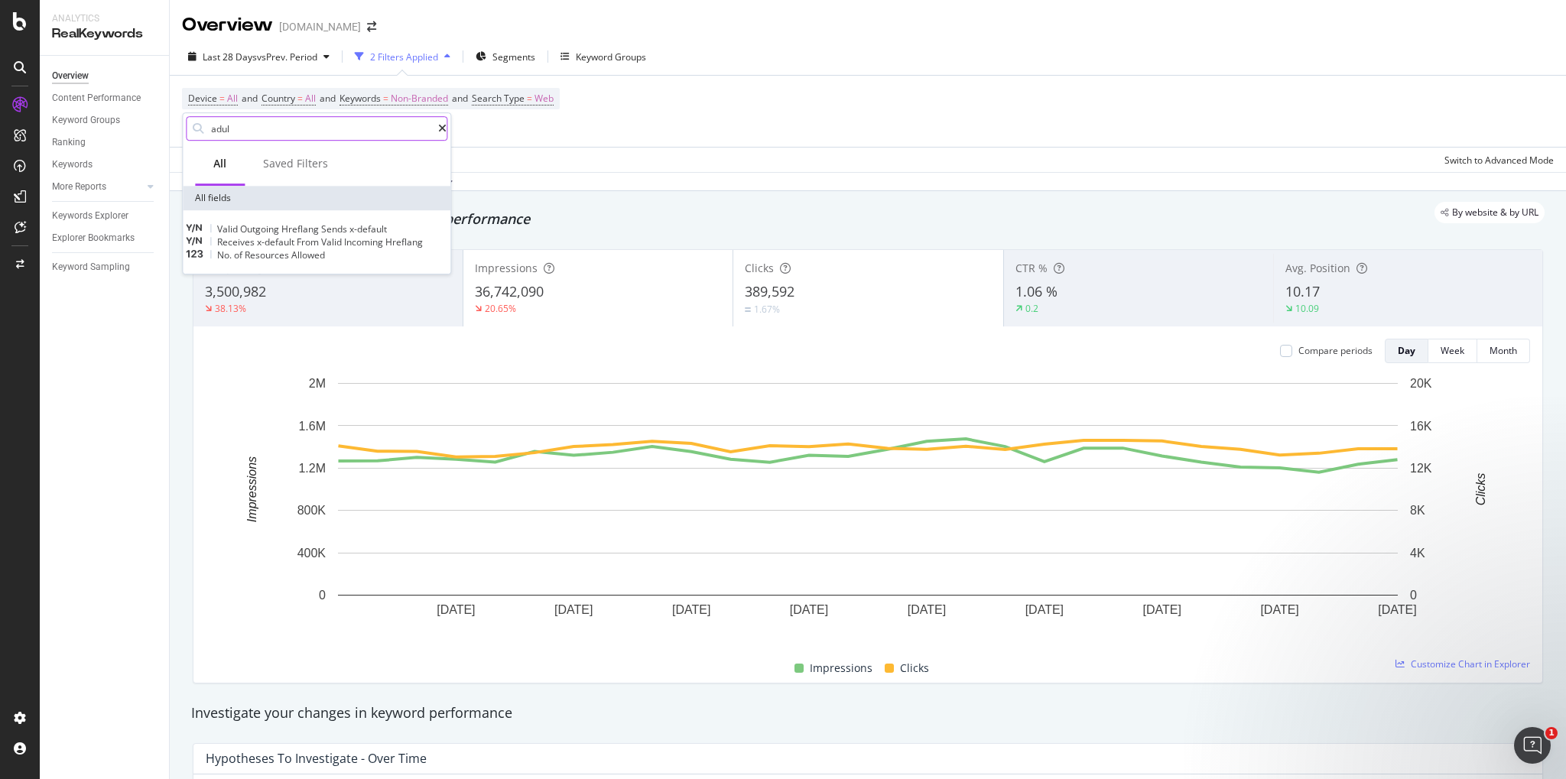
click at [285, 133] on input "adul" at bounding box center [323, 128] width 229 height 23
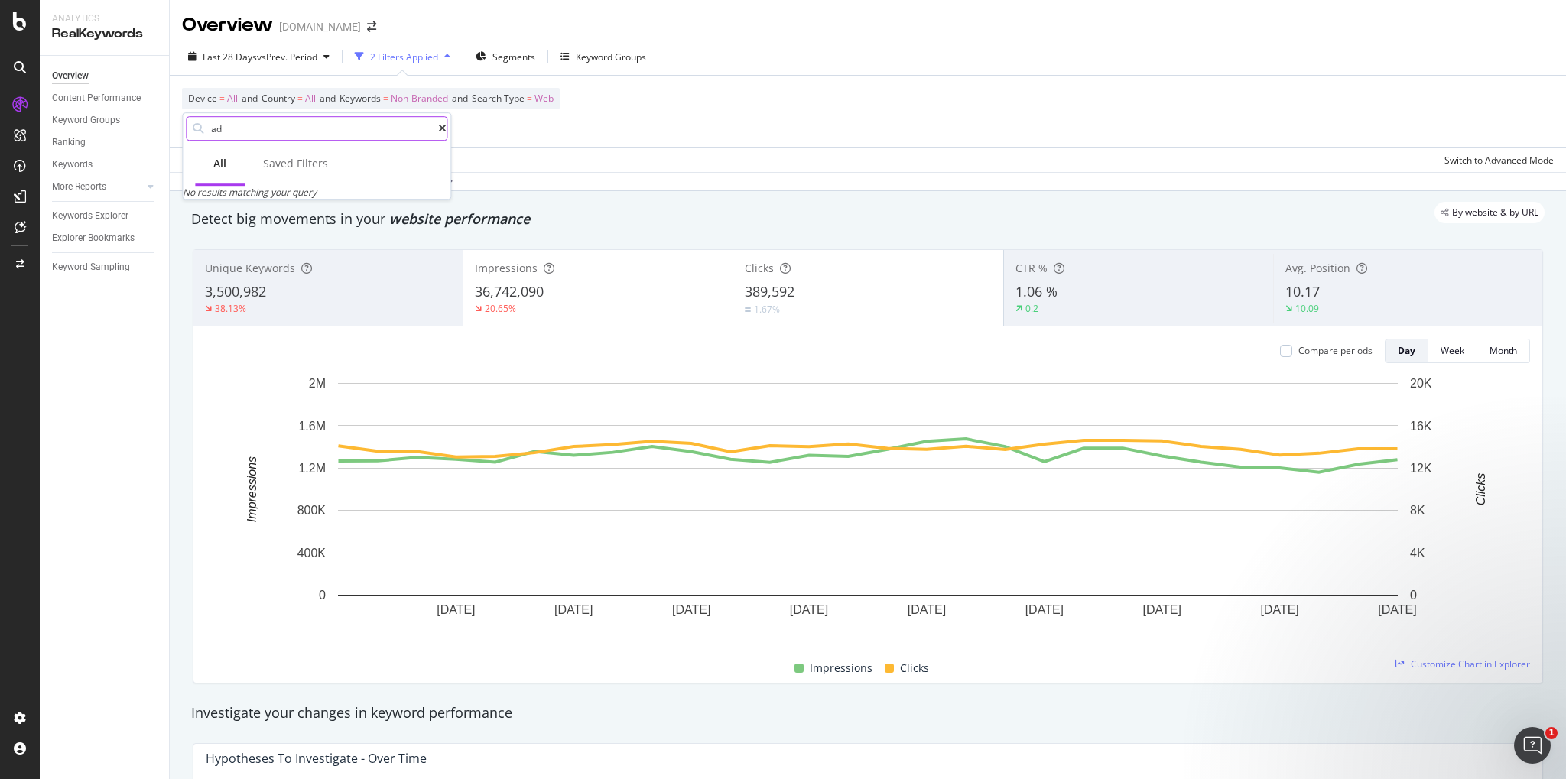
type input "a"
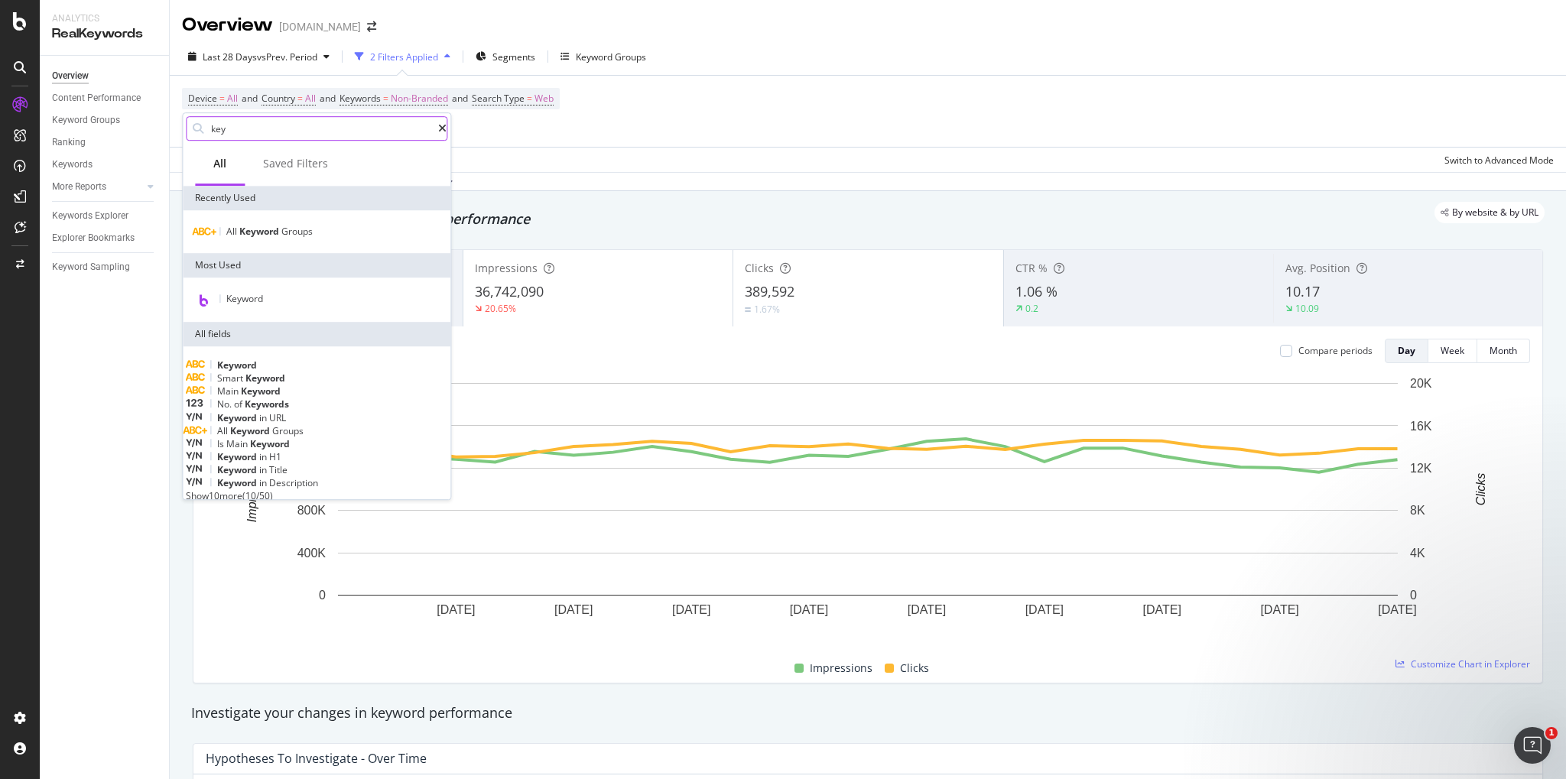
type input "key"
click at [298, 247] on div "All Keyword Groups" at bounding box center [317, 231] width 268 height 43
click at [295, 236] on span "Groups" at bounding box center [296, 231] width 31 height 13
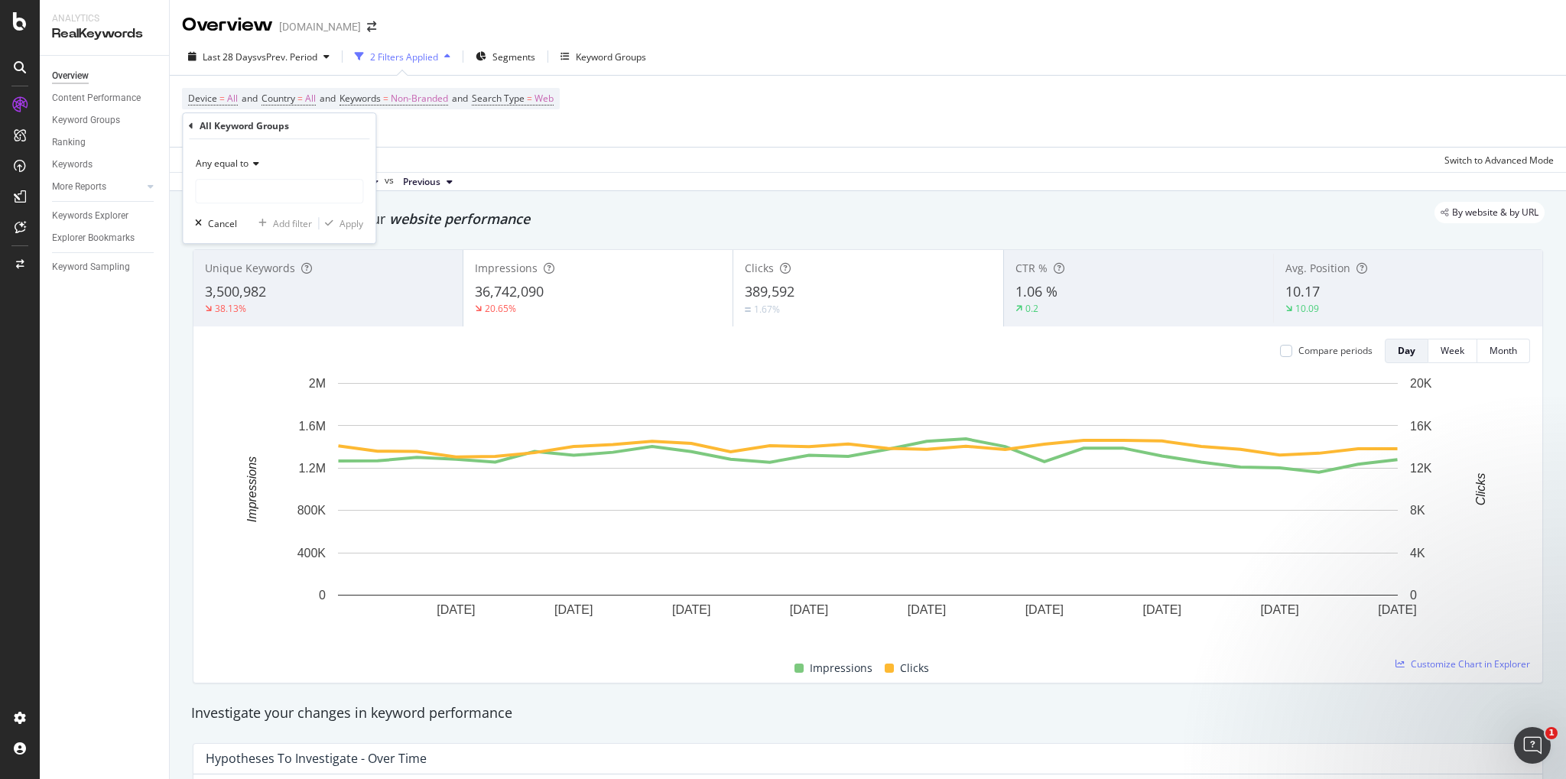
click at [225, 161] on span "Any equal to" at bounding box center [222, 163] width 53 height 13
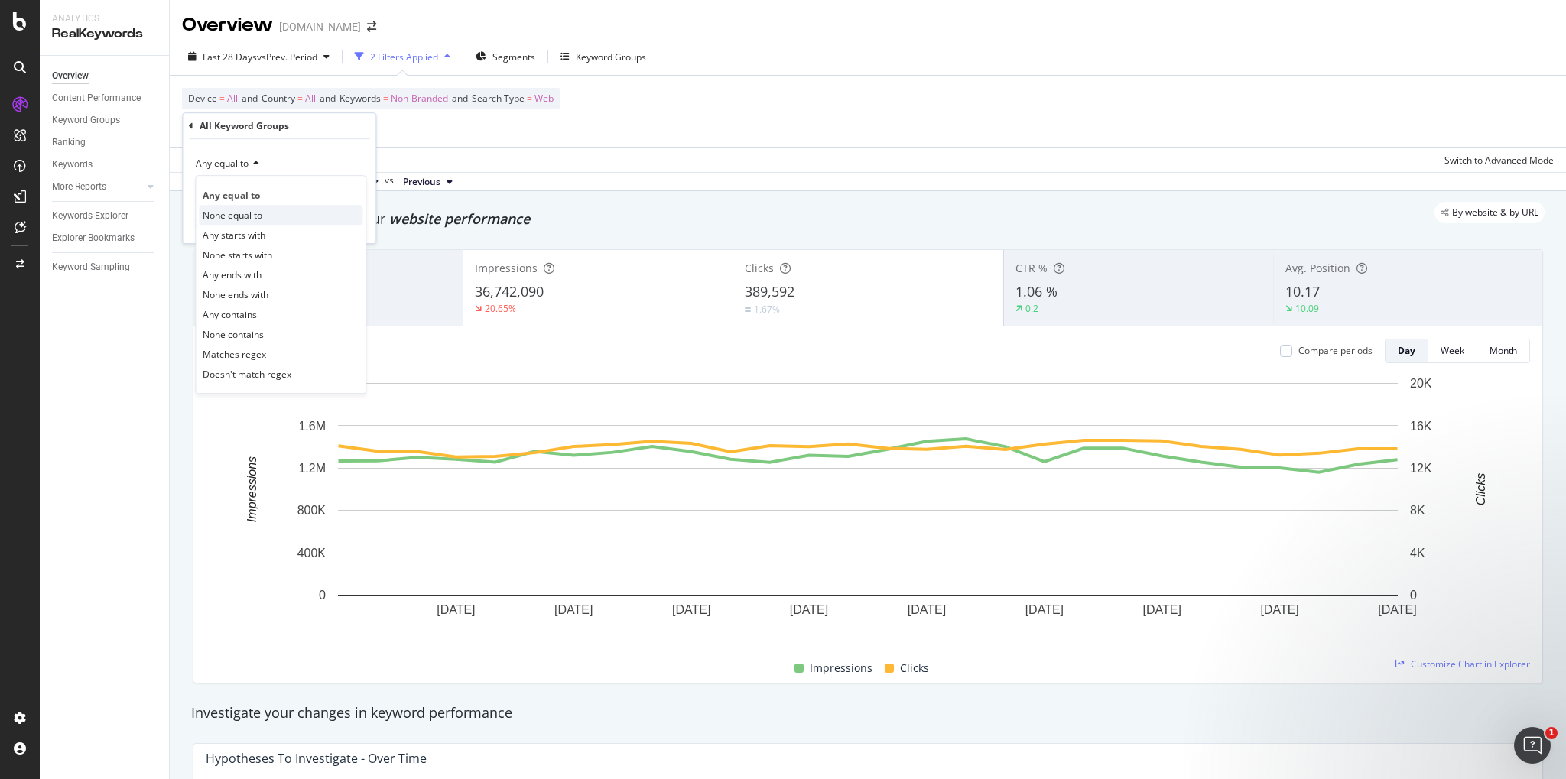
click at [235, 216] on span "None equal to" at bounding box center [233, 215] width 60 height 13
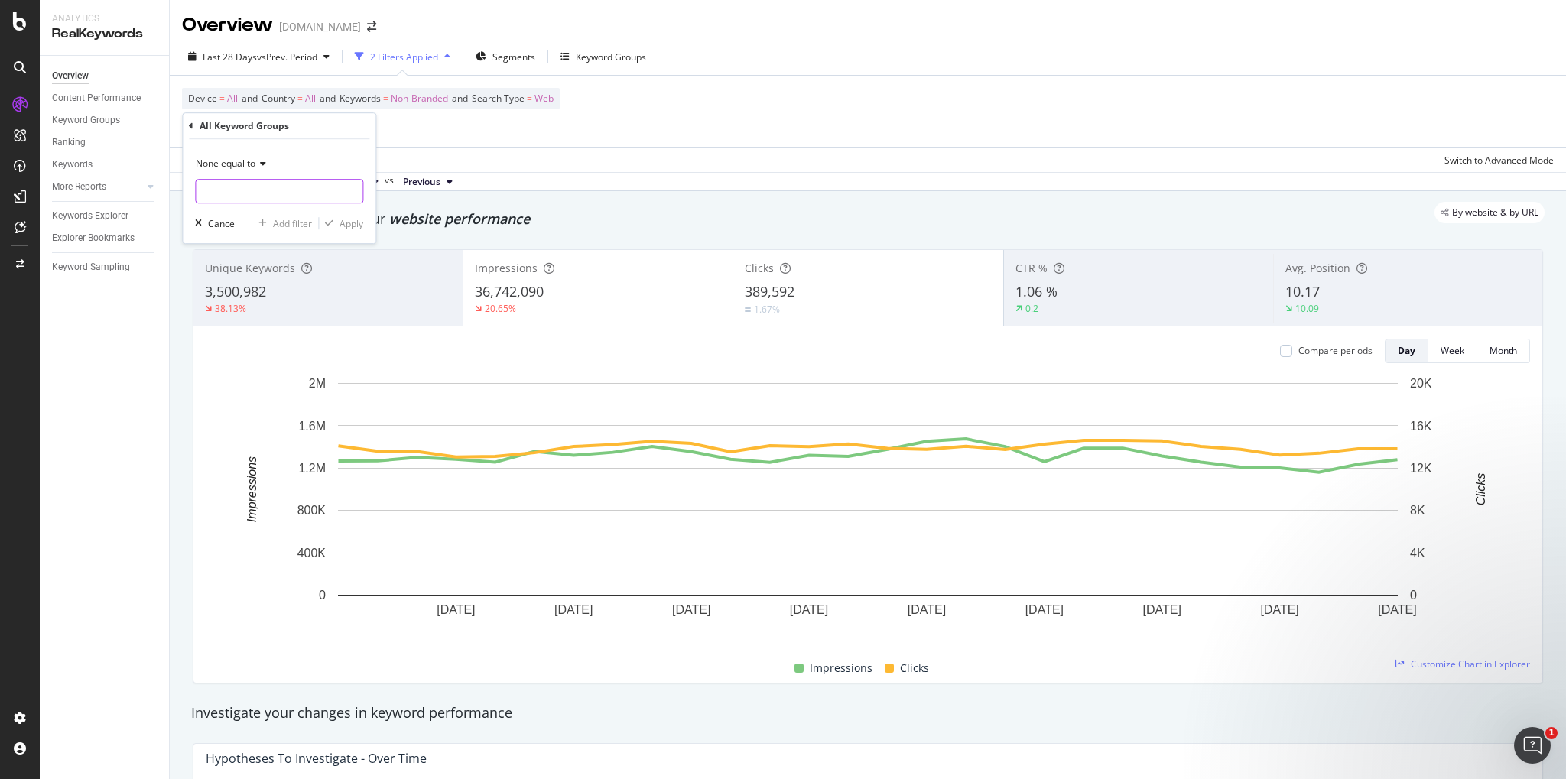
click at [231, 193] on input "text" at bounding box center [279, 191] width 167 height 24
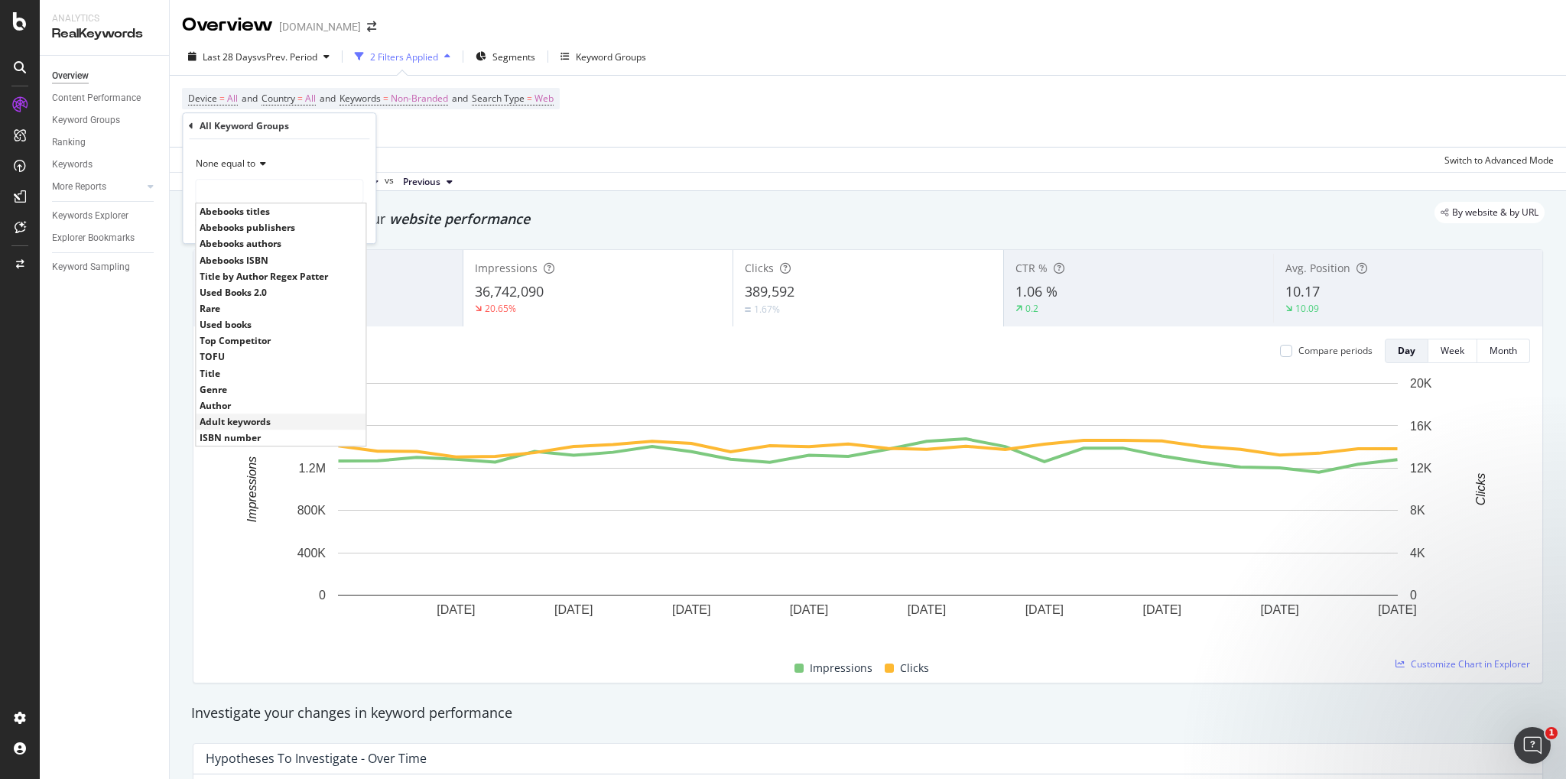
click at [231, 427] on span "Adult keywords" at bounding box center [281, 421] width 162 height 13
type input "Adult keywords"
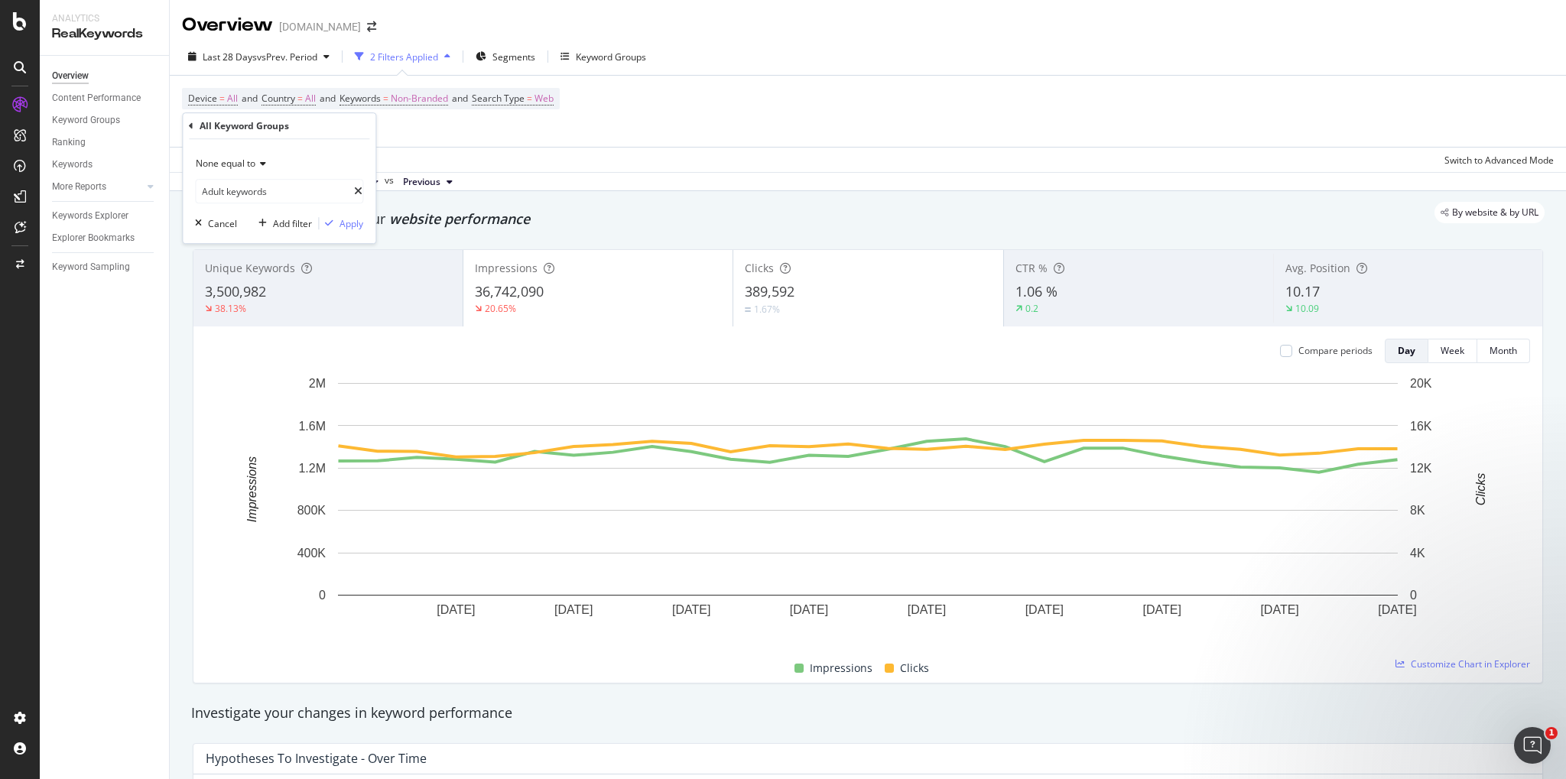
click at [348, 213] on div "None equal to Adult keywords Adult keywords Cancel Add filter Apply" at bounding box center [279, 191] width 193 height 104
click at [346, 221] on div "Apply" at bounding box center [351, 223] width 24 height 13
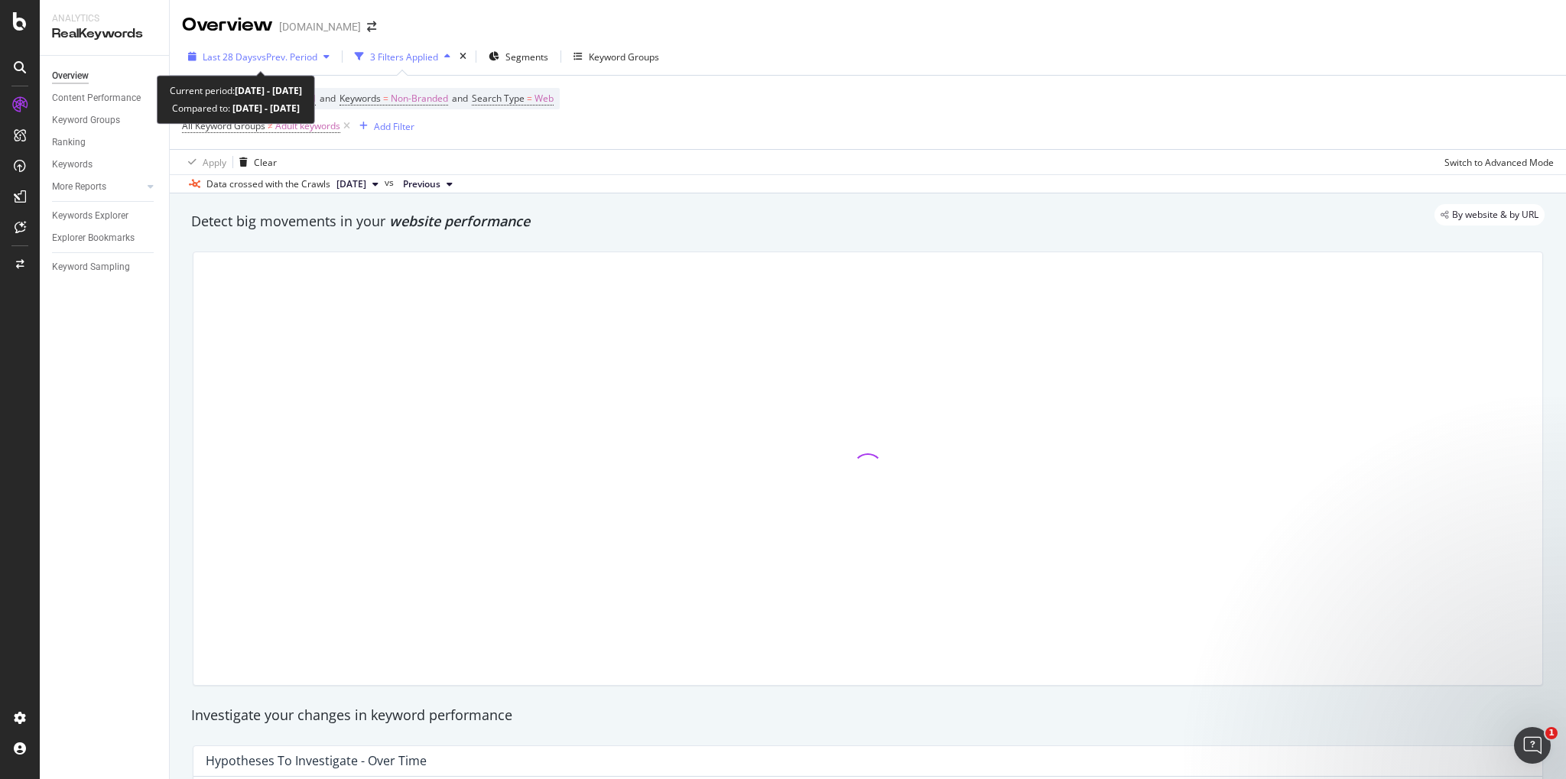
click at [245, 54] on span "Last 28 Days" at bounding box center [230, 56] width 54 height 13
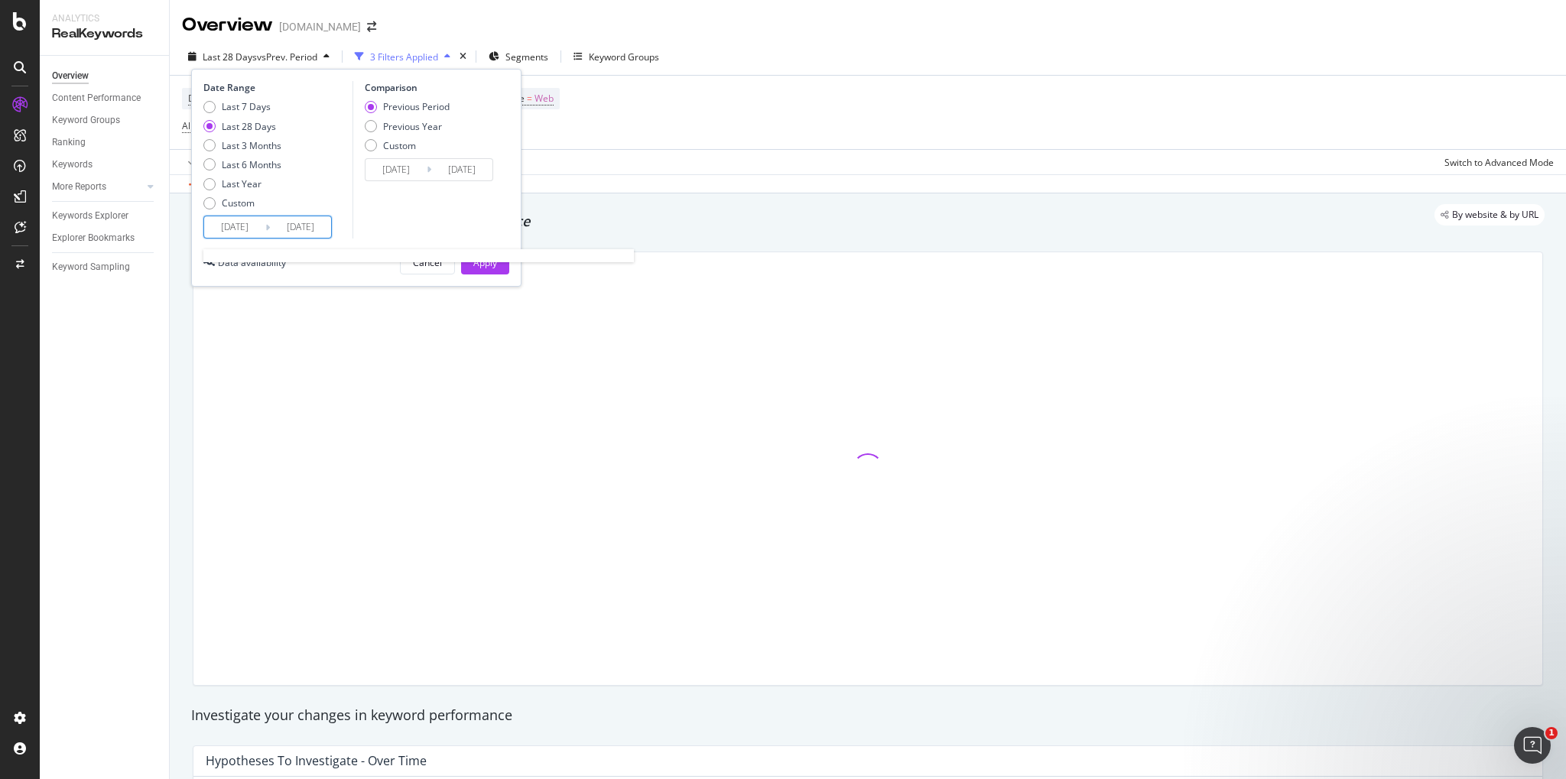
click at [274, 229] on input "[DATE]" at bounding box center [300, 226] width 61 height 21
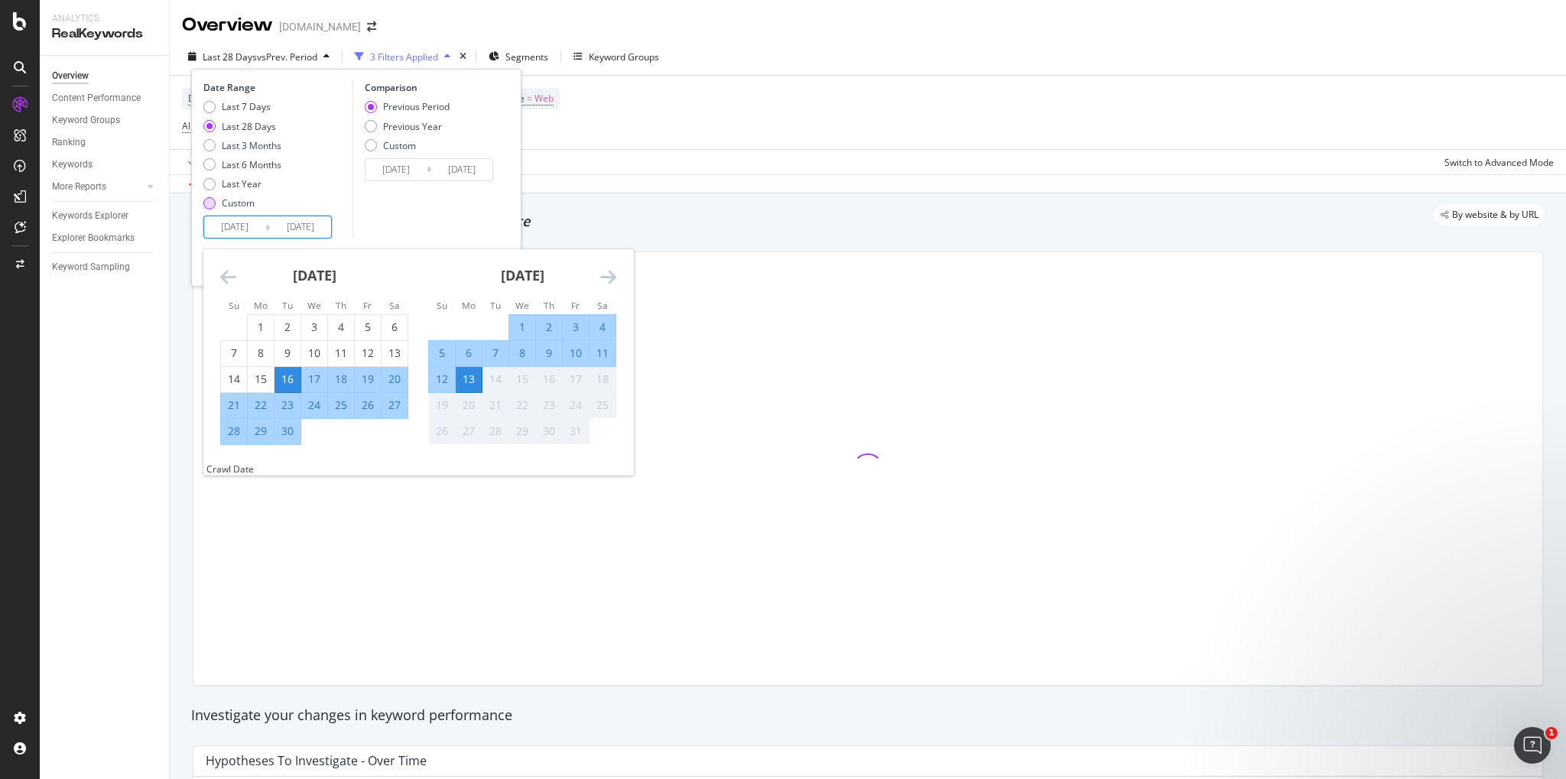
click at [237, 204] on div "Custom" at bounding box center [238, 202] width 33 height 13
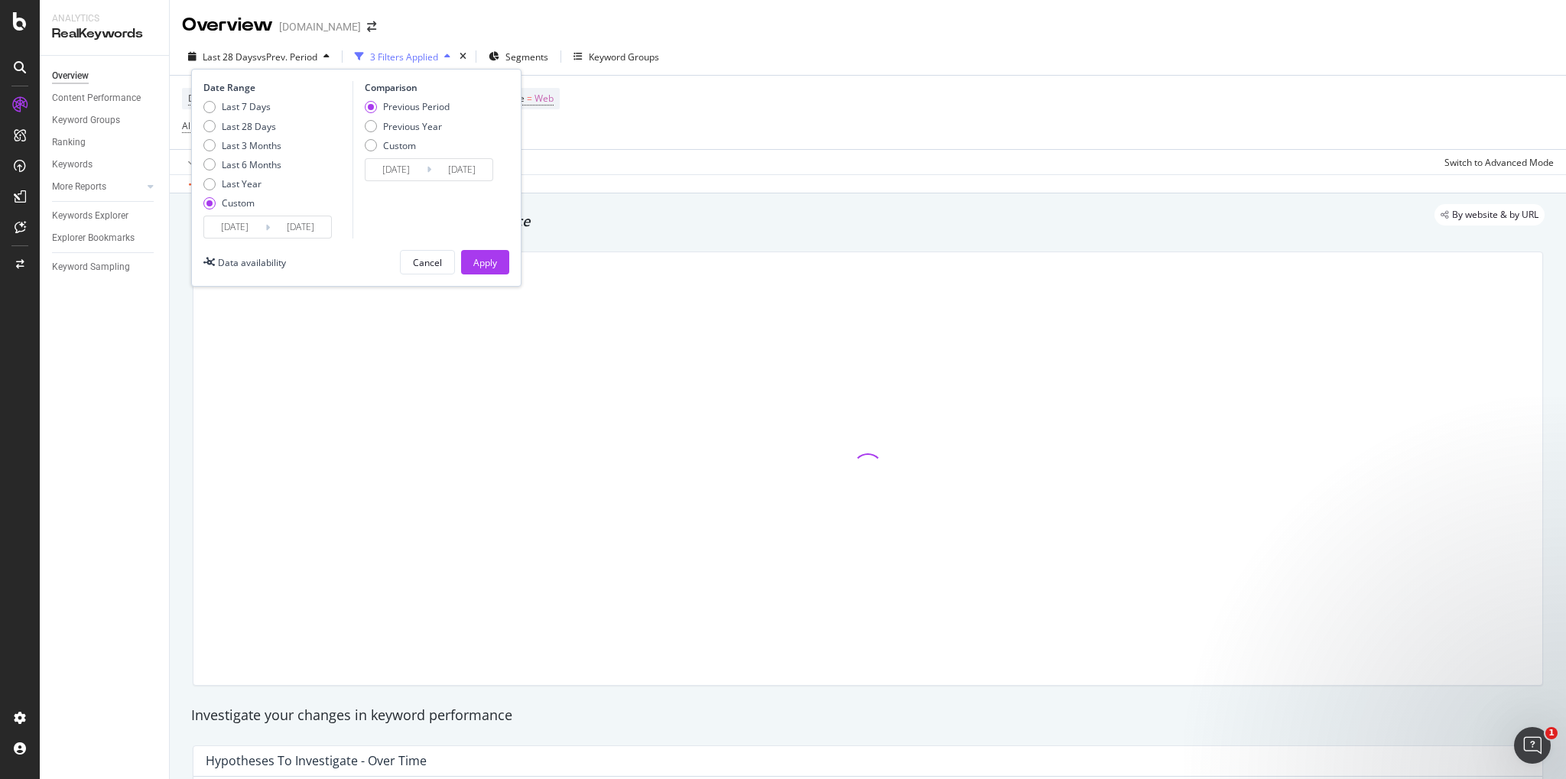
click at [246, 222] on input "[DATE]" at bounding box center [234, 226] width 61 height 21
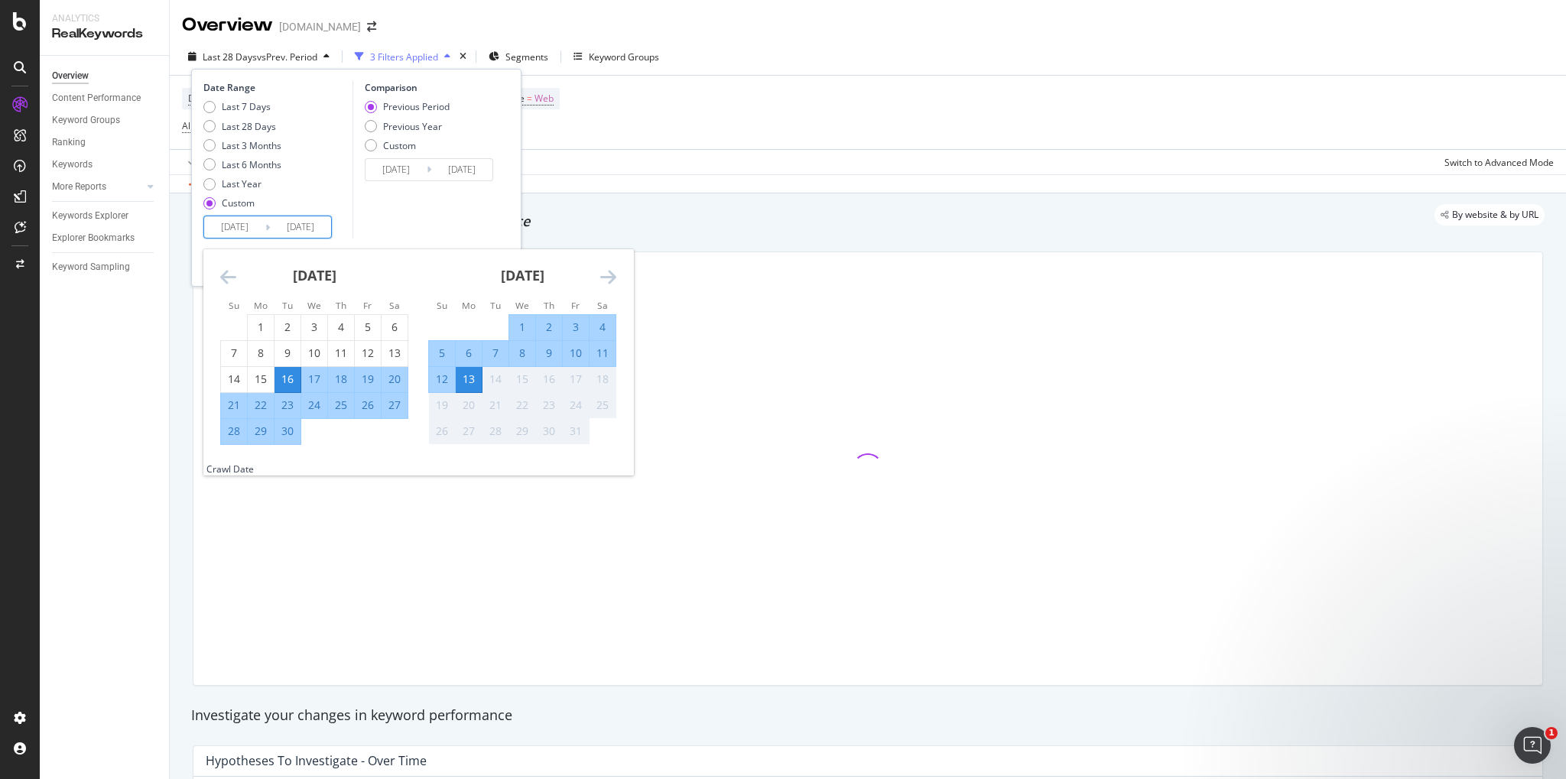
click at [222, 277] on icon "Move backward to switch to the previous month." at bounding box center [228, 277] width 16 height 18
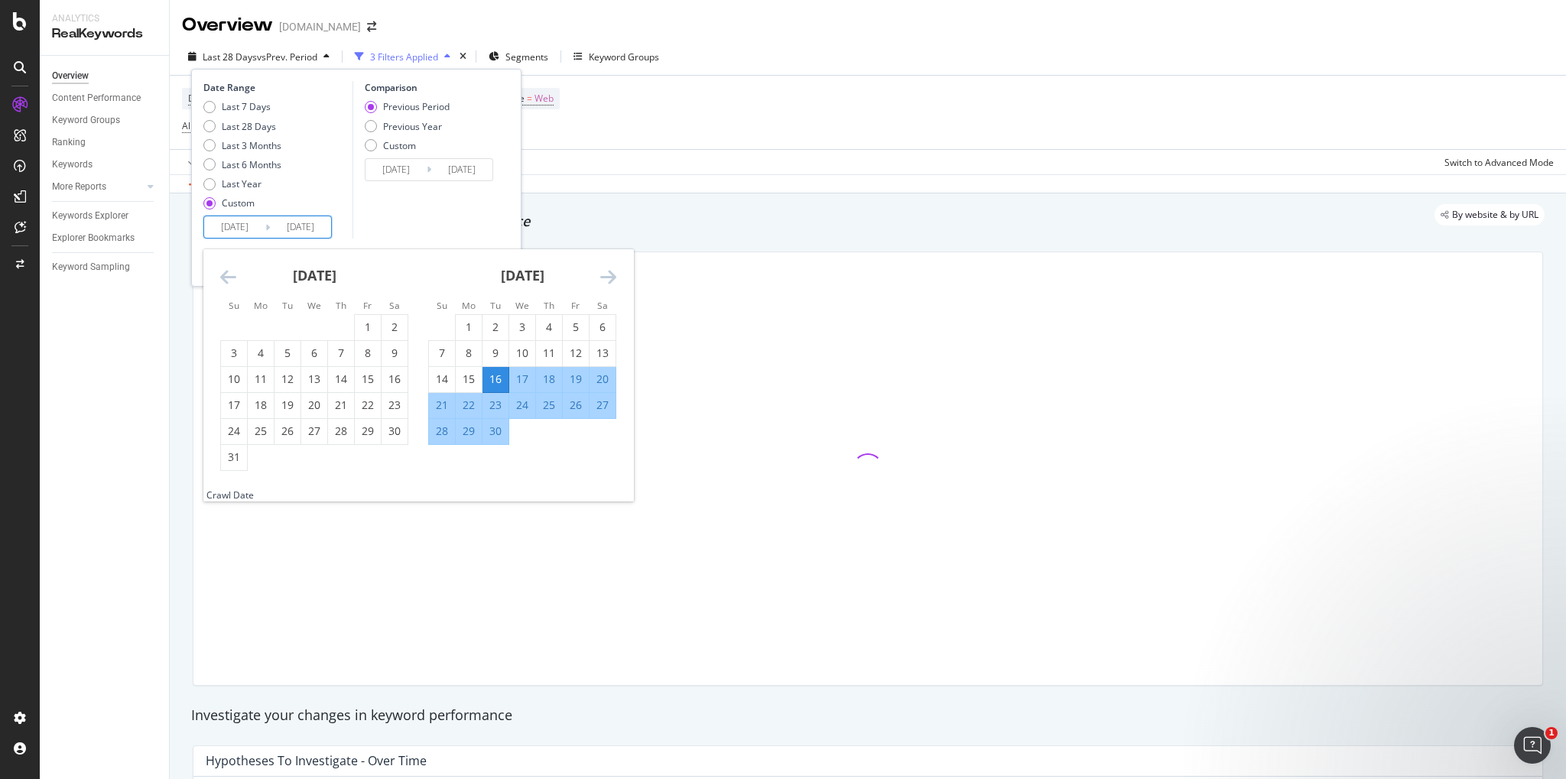
click at [220, 281] on div "[DATE] 1 2 3 4 5 6 7 8 9 10 11 12 13 14 15 16 17 18 19 20 21 22 23 24 25 26 27 …" at bounding box center [314, 360] width 208 height 222
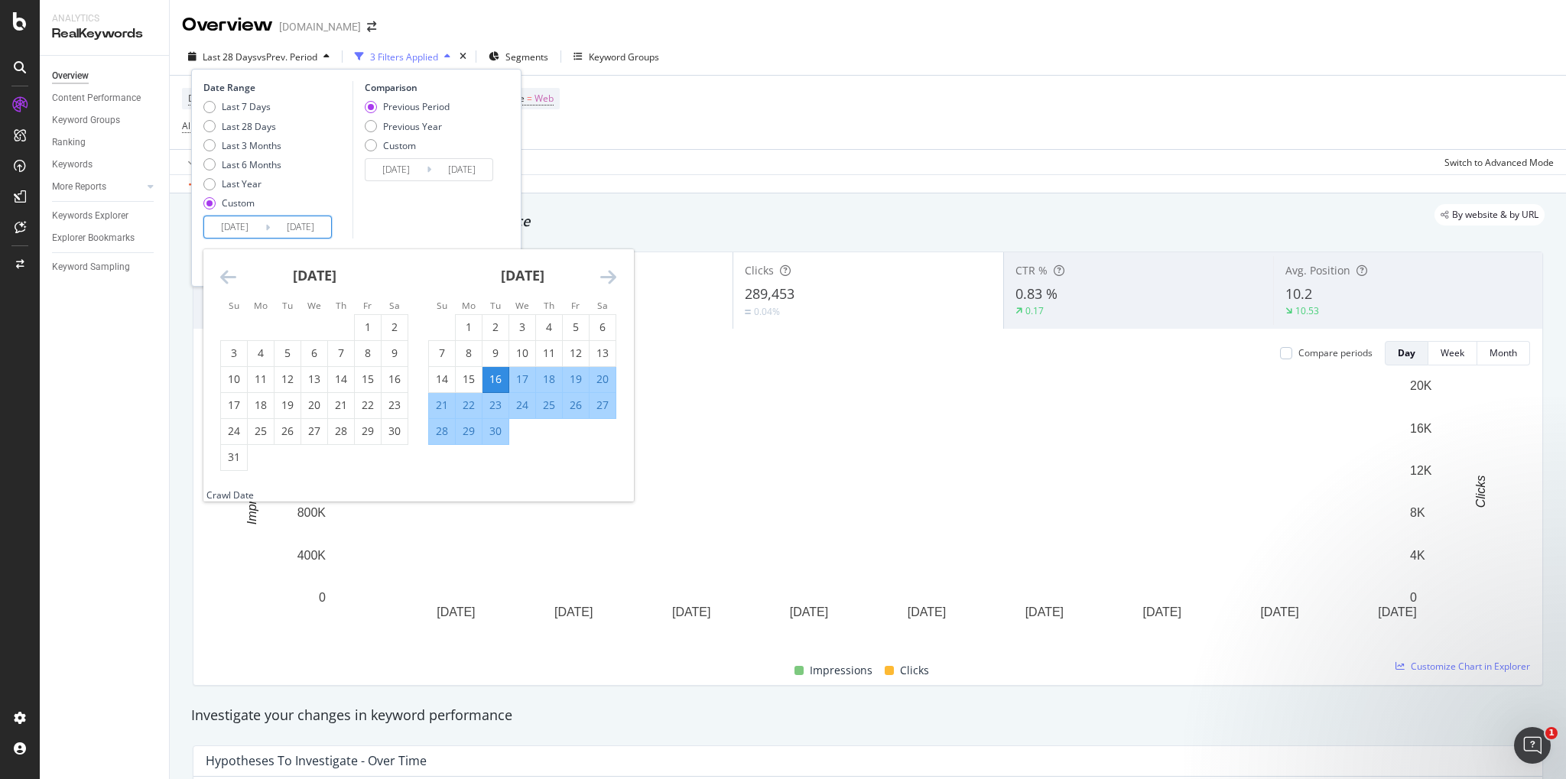
click at [225, 281] on icon "Move backward to switch to the previous month." at bounding box center [228, 277] width 16 height 18
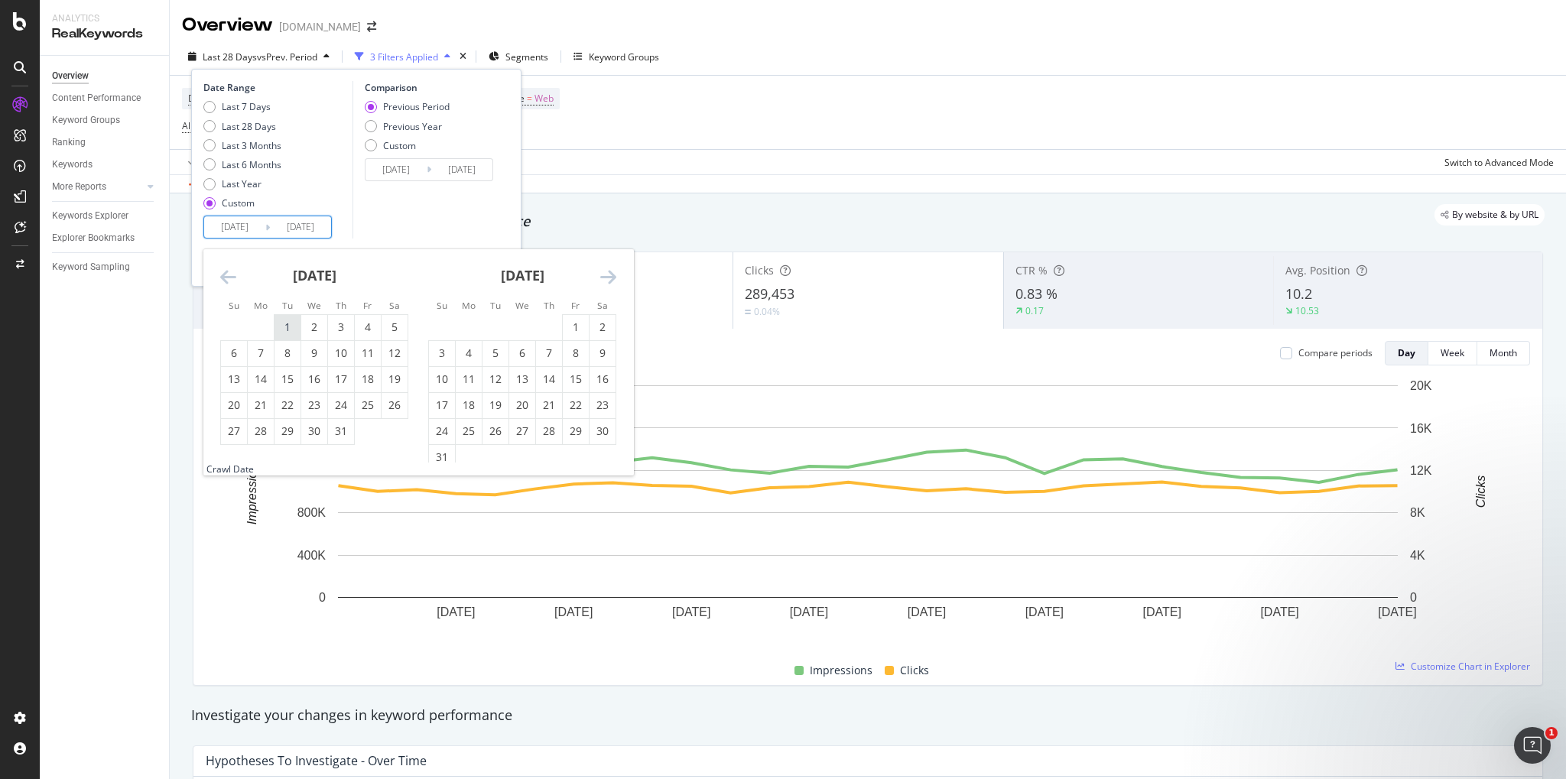
click at [292, 325] on div "1" at bounding box center [287, 327] width 26 height 15
type input "[DATE]"
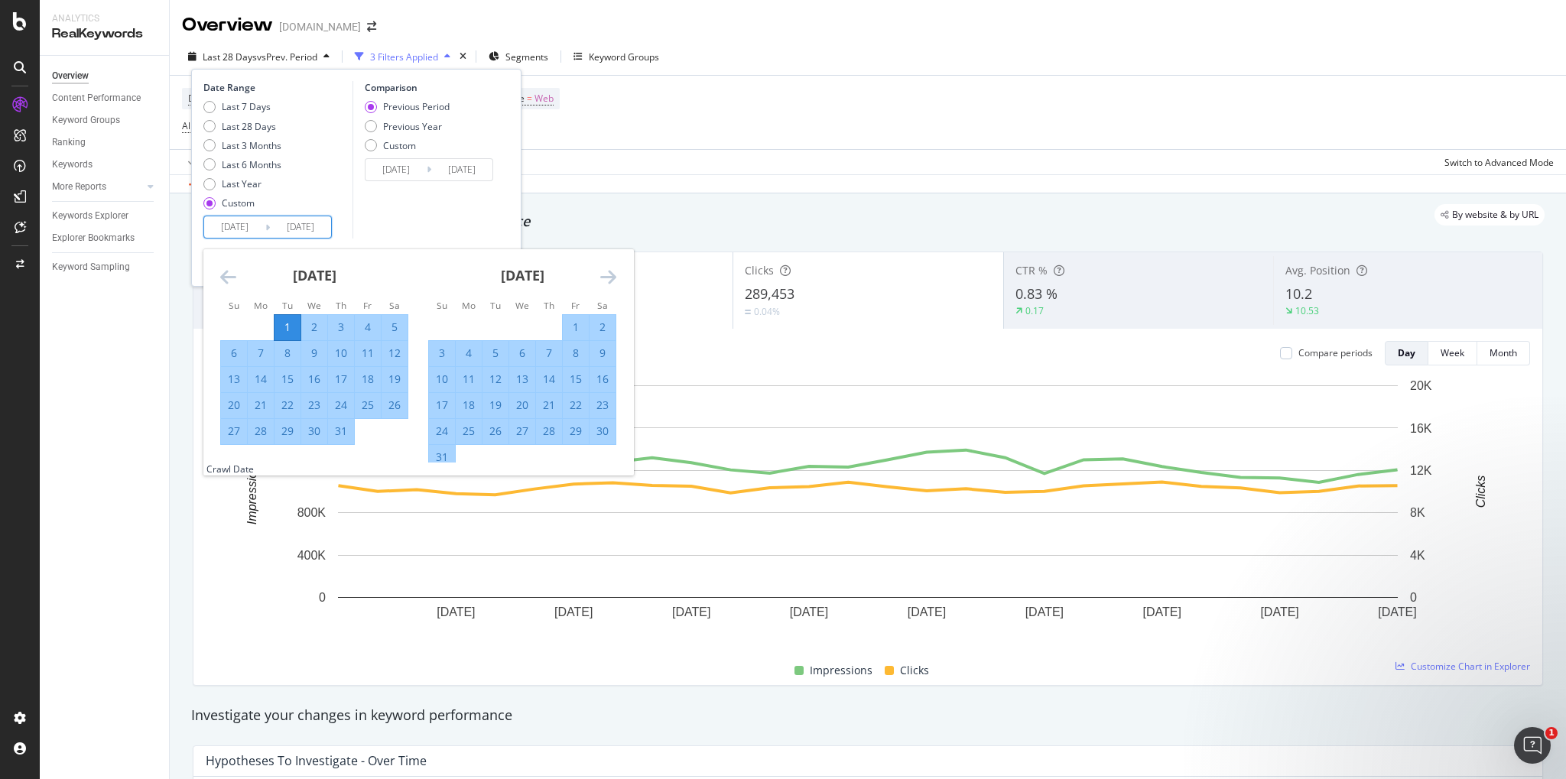
type input "[DATE]"
click at [346, 430] on div "31" at bounding box center [341, 430] width 26 height 15
type input "[DATE]"
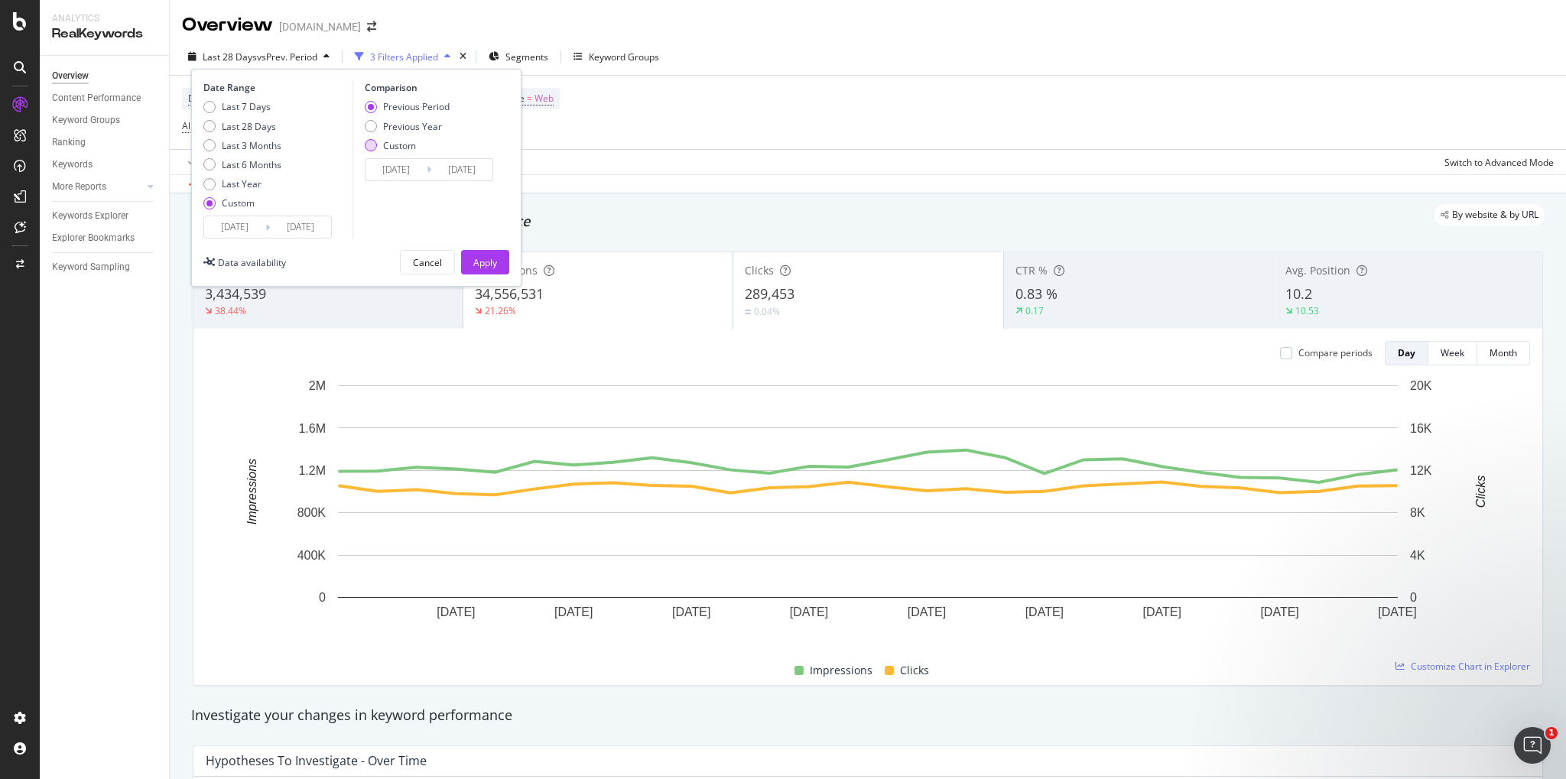
click at [365, 144] on div "Custom" at bounding box center [371, 145] width 12 height 12
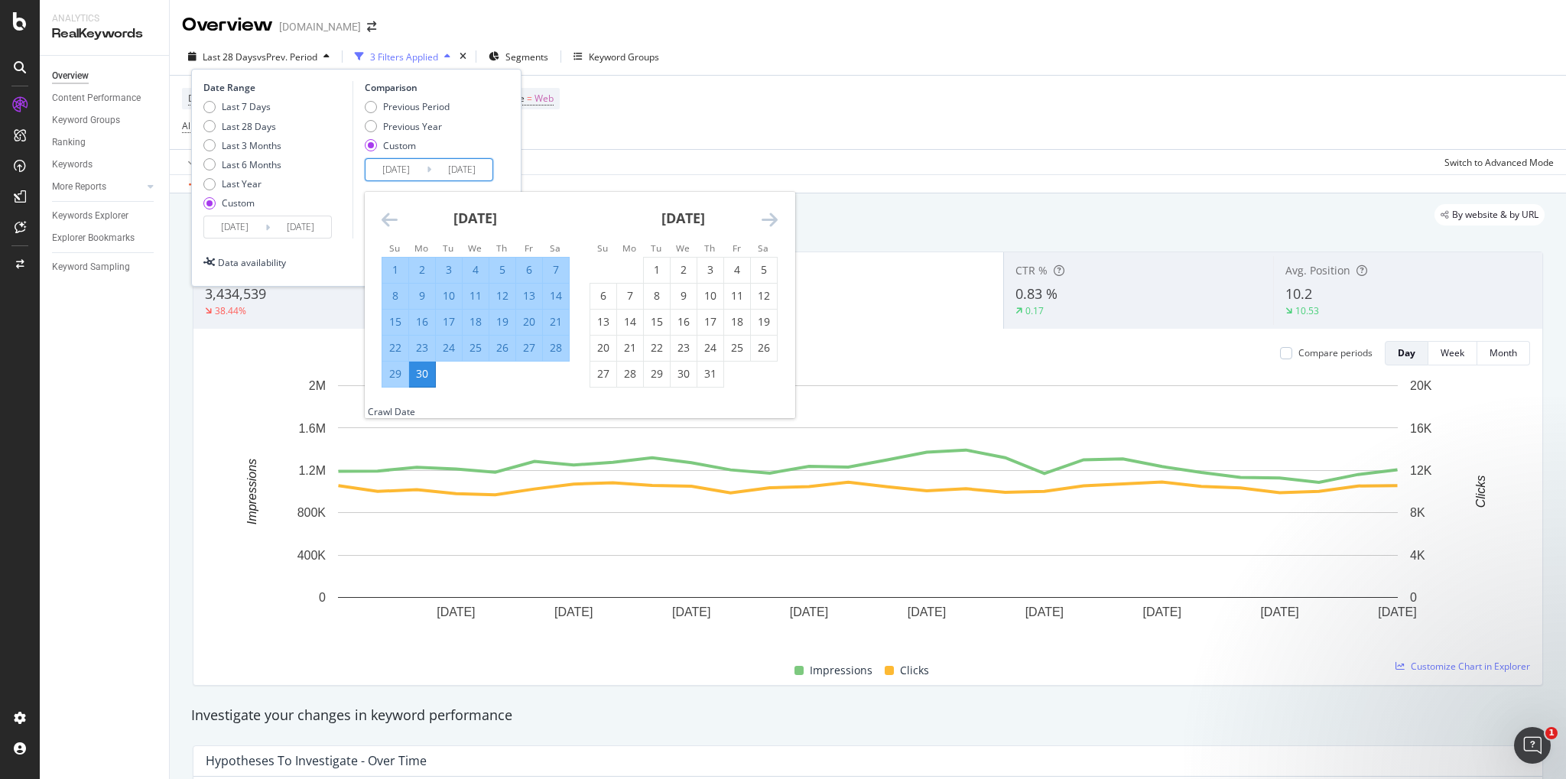
click at [384, 167] on input "[DATE]" at bounding box center [395, 169] width 61 height 21
click at [453, 216] on strong "[DATE]" at bounding box center [475, 218] width 44 height 18
click at [380, 220] on div "[DATE] 1 2 3 4 5 6 7 8 9 10 11 12 13 14 15 16 17 18 19 20 21 22 23 24 25 26 27 …" at bounding box center [476, 290] width 208 height 196
click at [381, 219] on icon "Move backward to switch to the previous month." at bounding box center [389, 219] width 16 height 18
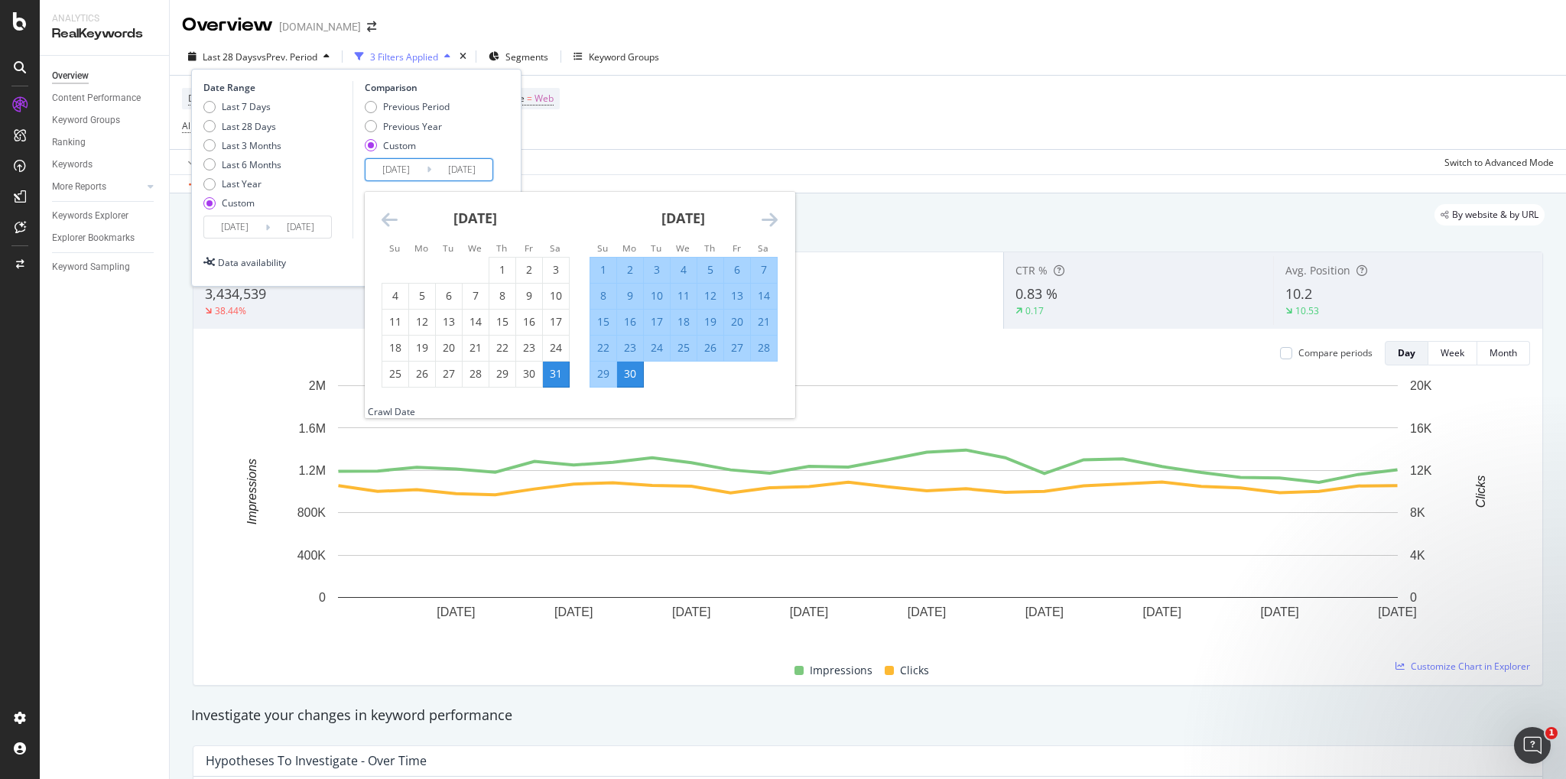
click at [384, 219] on icon "Move backward to switch to the previous month." at bounding box center [389, 219] width 16 height 18
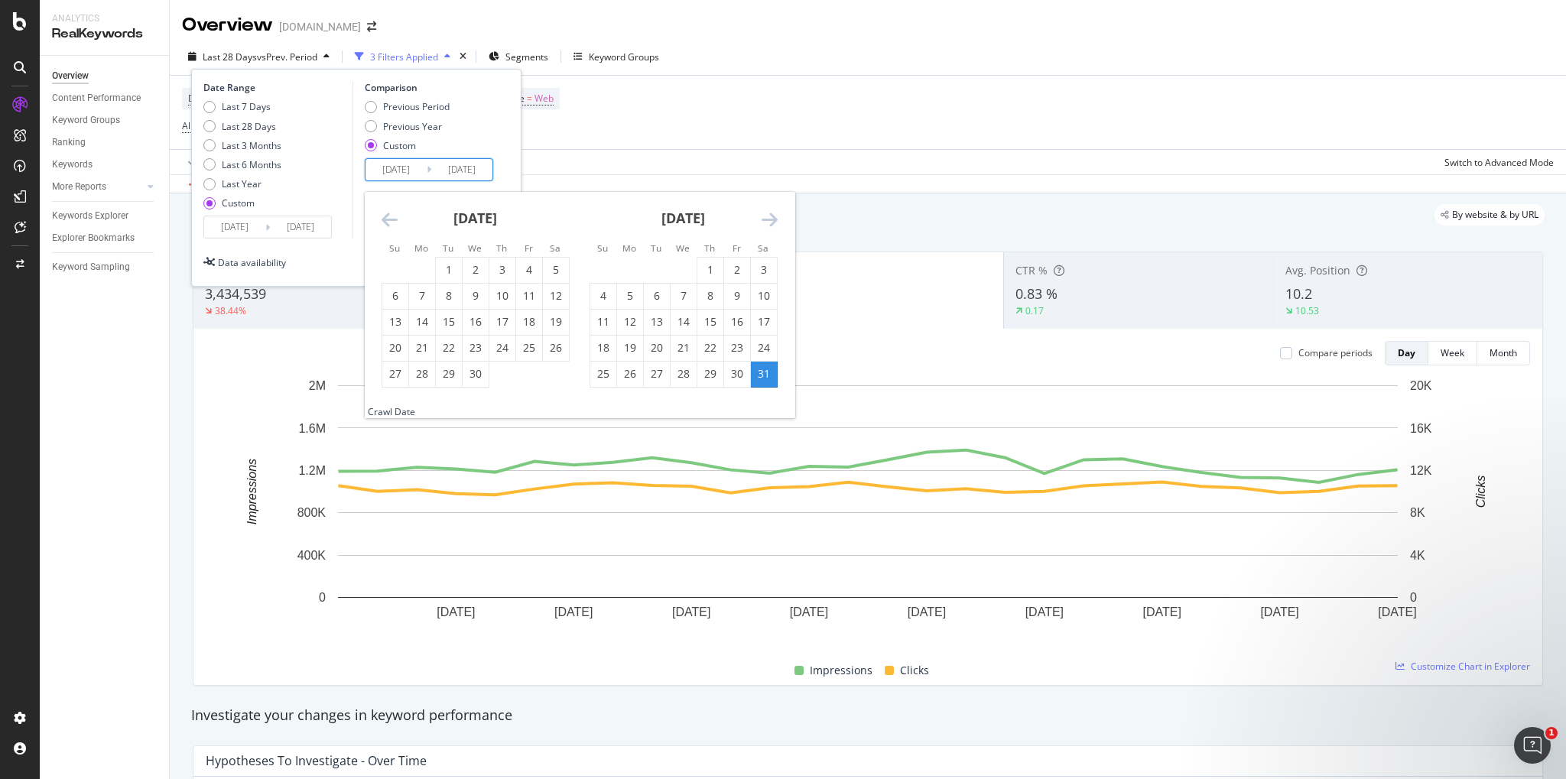
click at [384, 219] on icon "Move backward to switch to the previous month." at bounding box center [389, 219] width 16 height 18
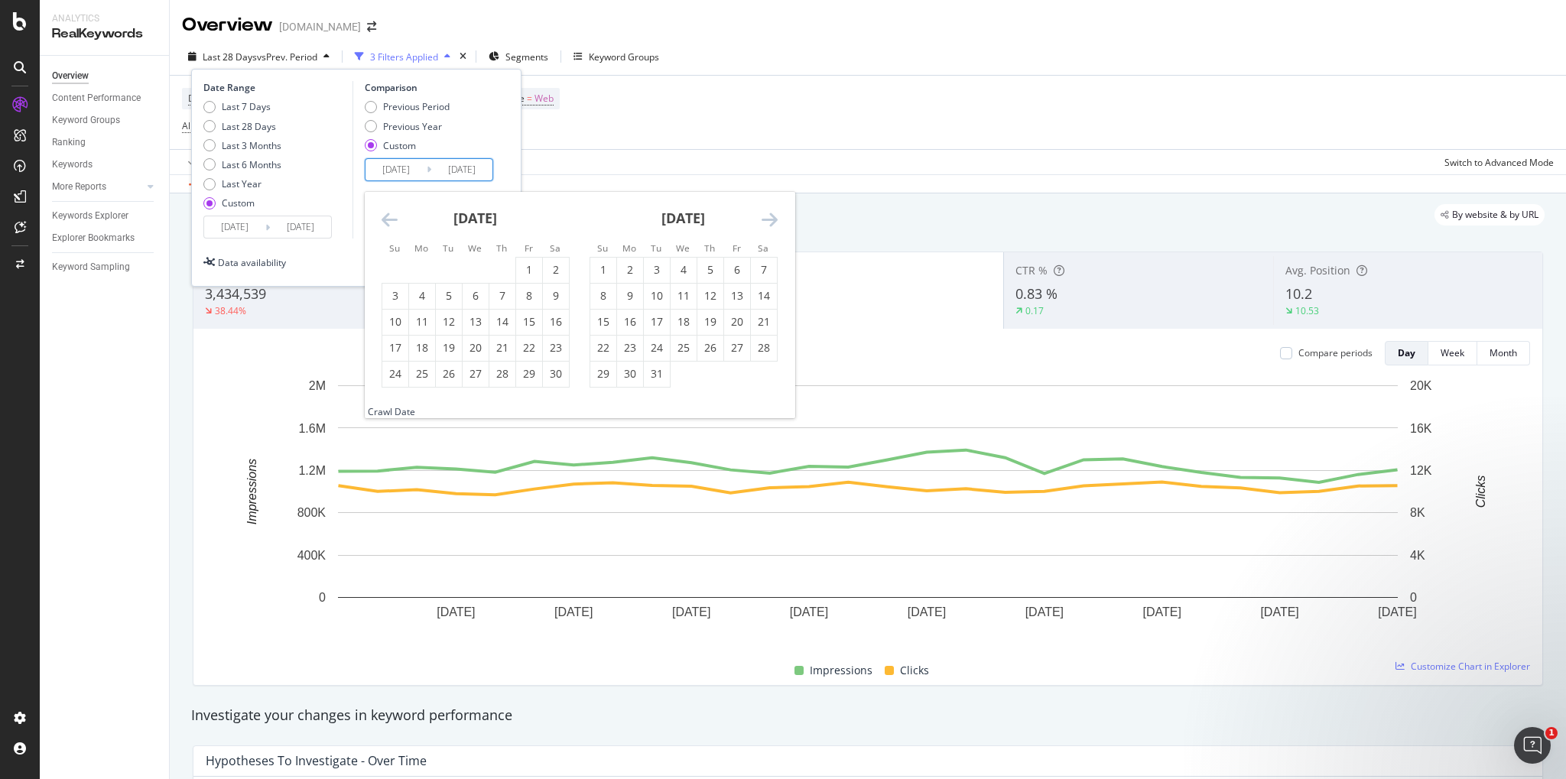
click at [384, 219] on icon "Move backward to switch to the previous month." at bounding box center [389, 219] width 16 height 18
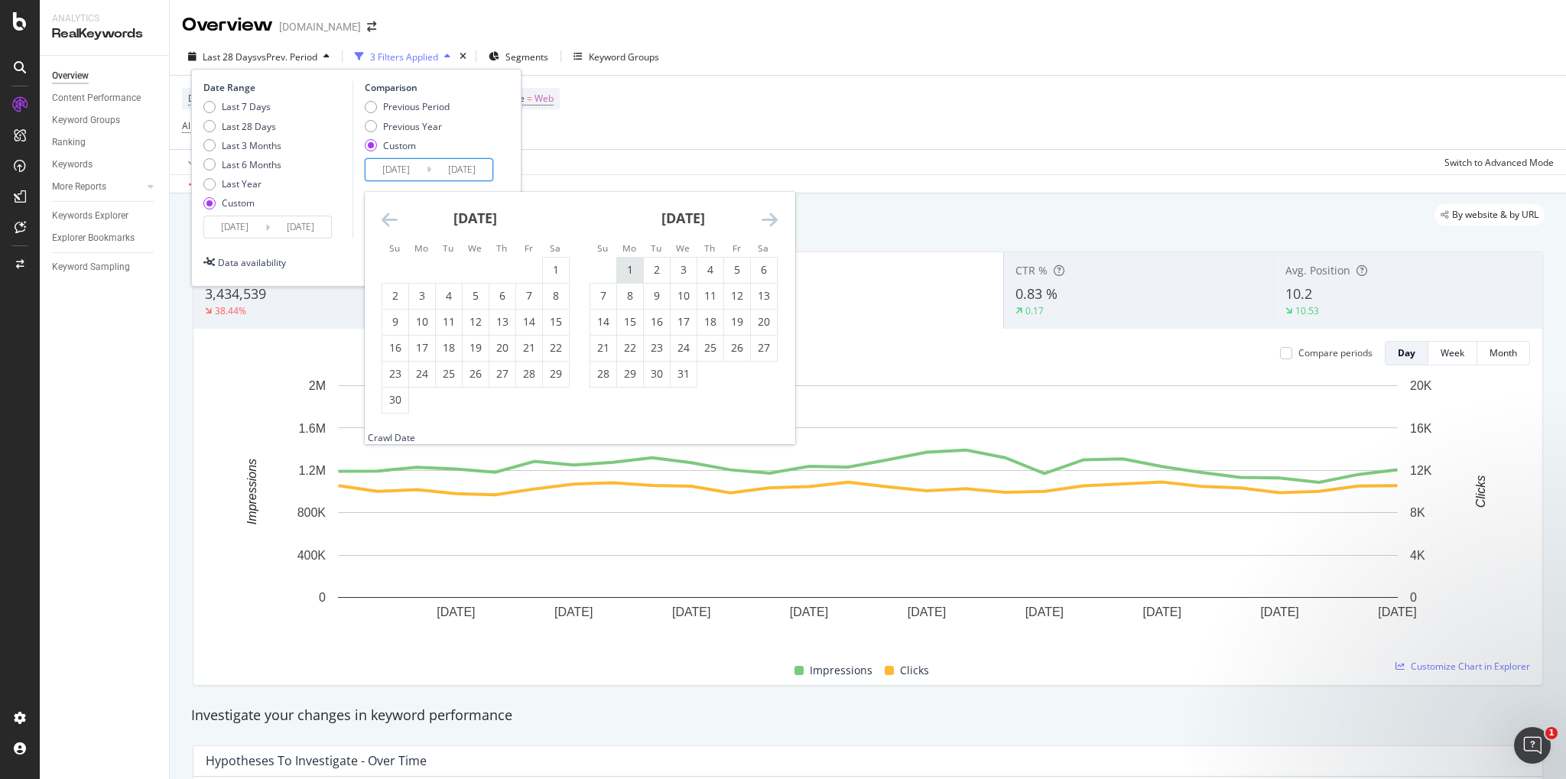
click at [621, 271] on div "1" at bounding box center [630, 269] width 26 height 15
type input "[DATE]"
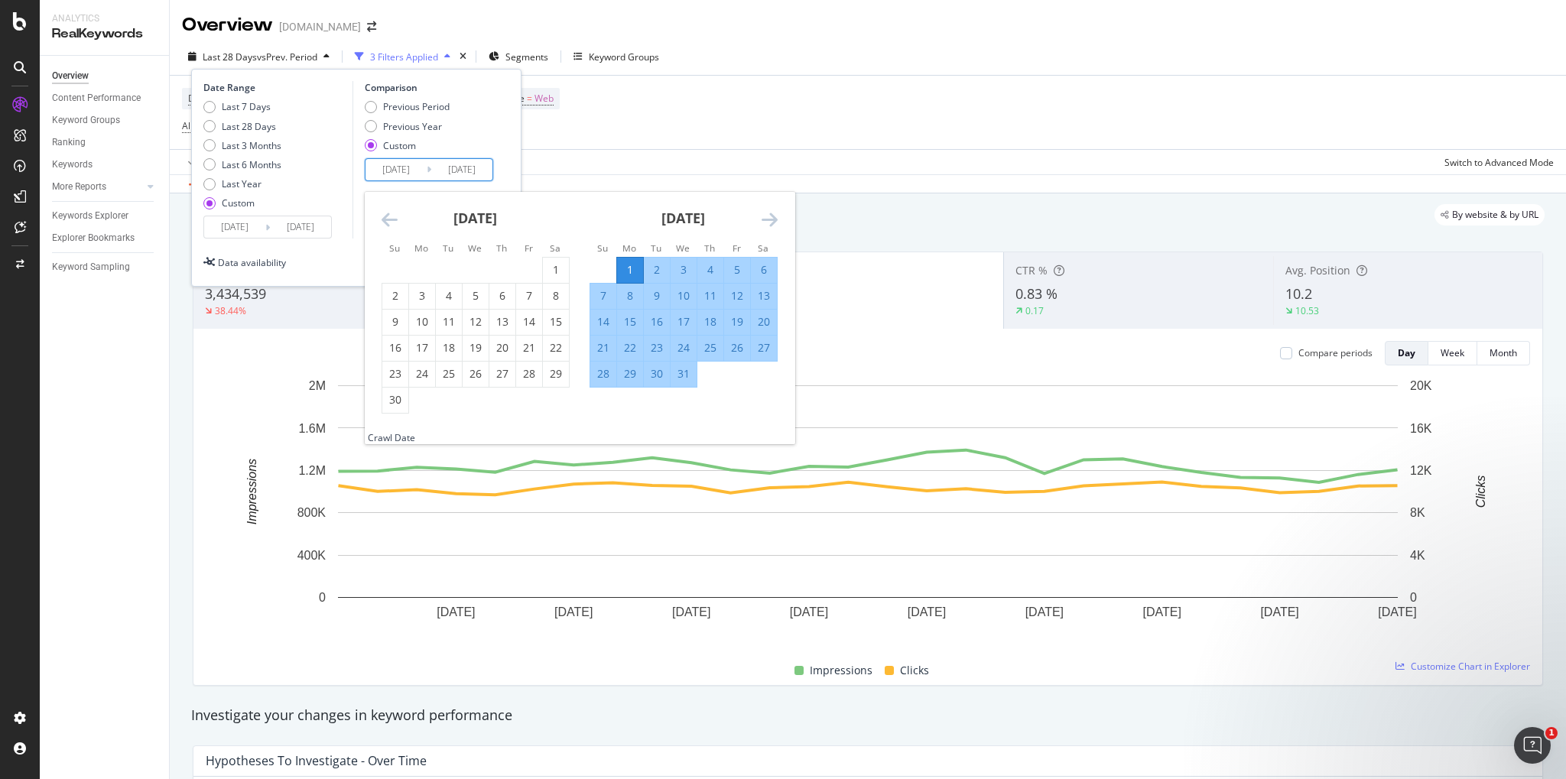
click at [686, 372] on div "31" at bounding box center [683, 373] width 26 height 15
type input "[DATE]"
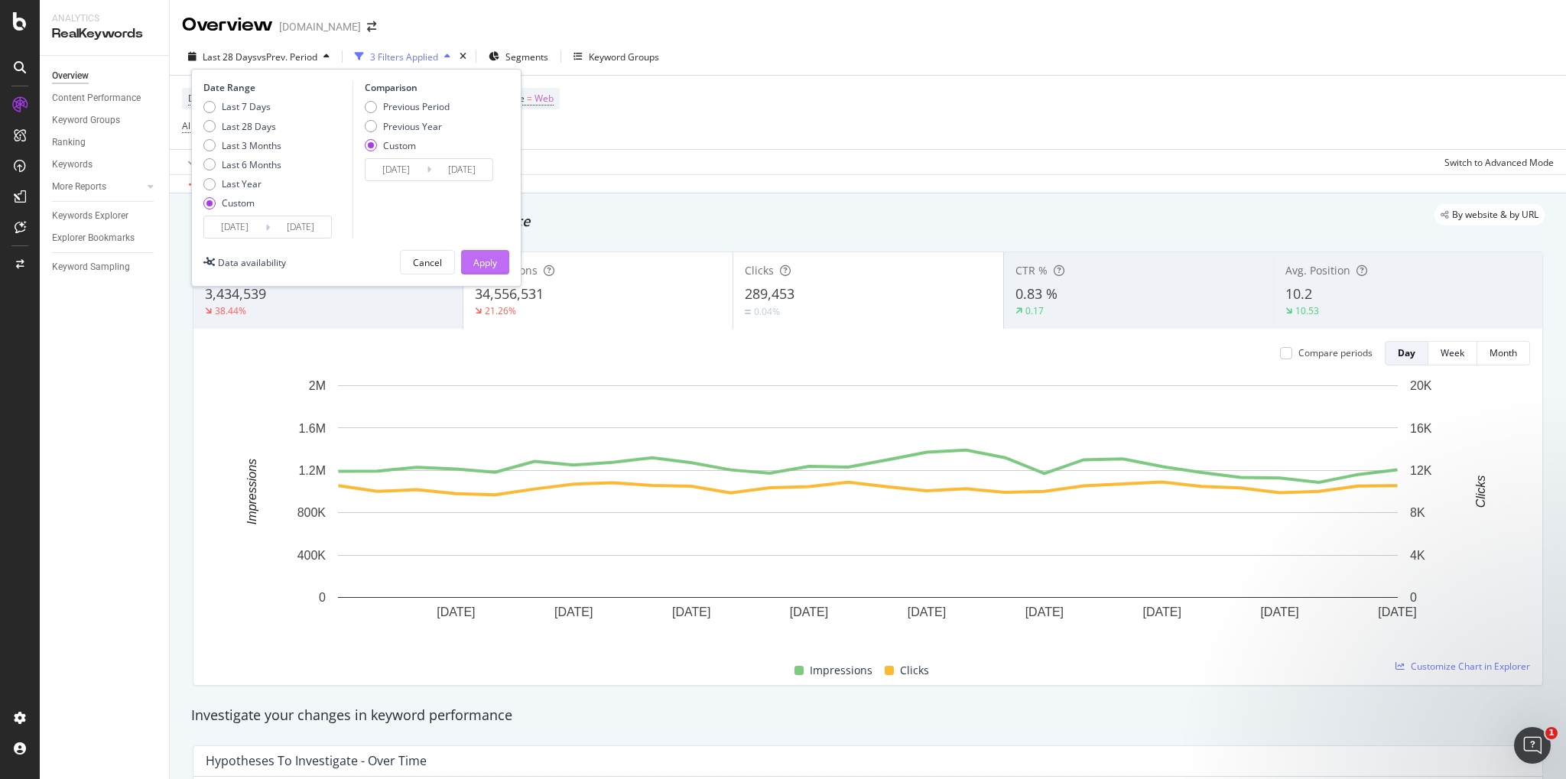
click at [494, 258] on div "Apply" at bounding box center [485, 262] width 24 height 13
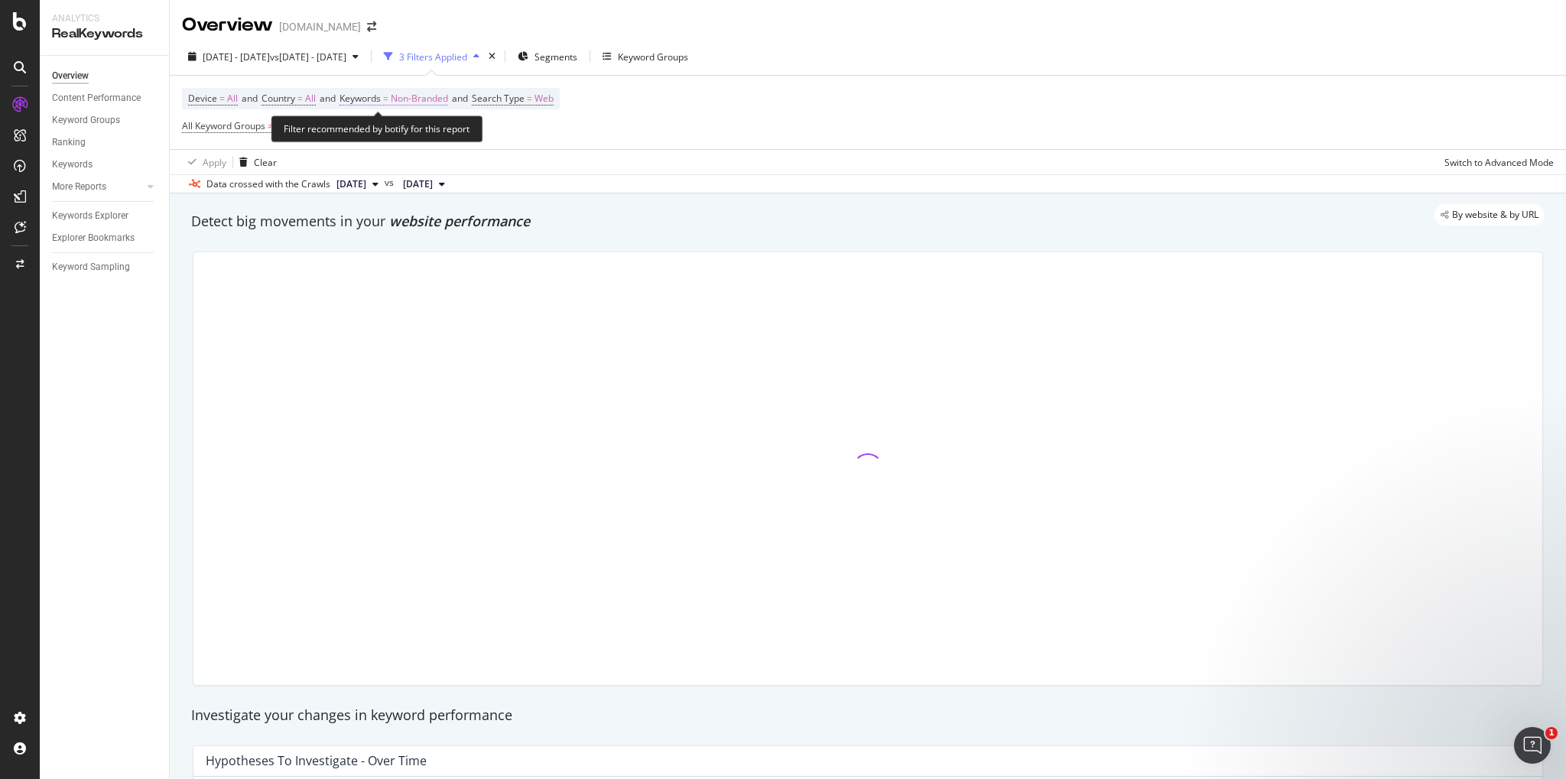
click at [417, 95] on span "Non-Branded" at bounding box center [419, 98] width 57 height 21
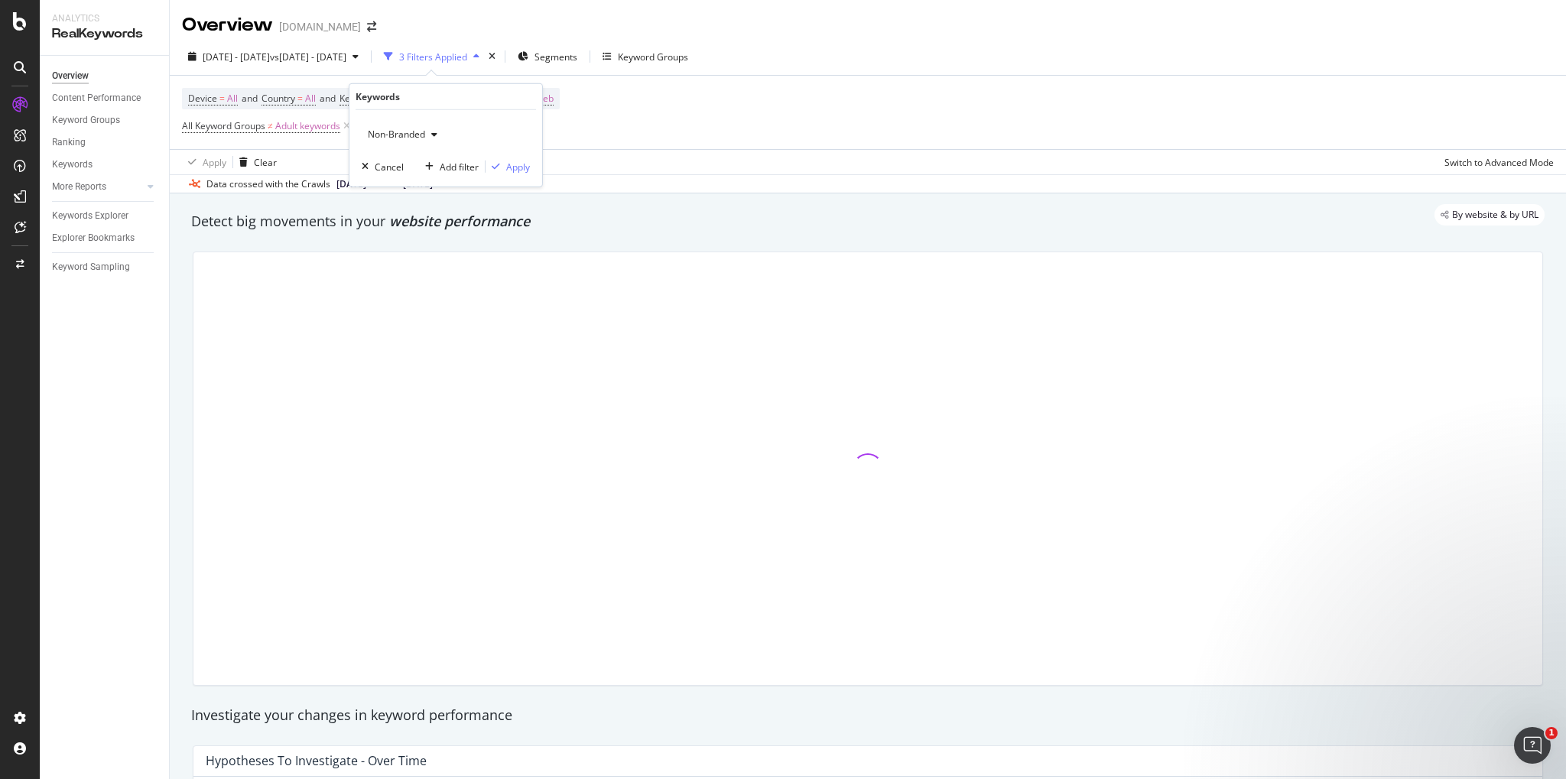
click at [414, 133] on span "Non-Branded" at bounding box center [393, 134] width 63 height 13
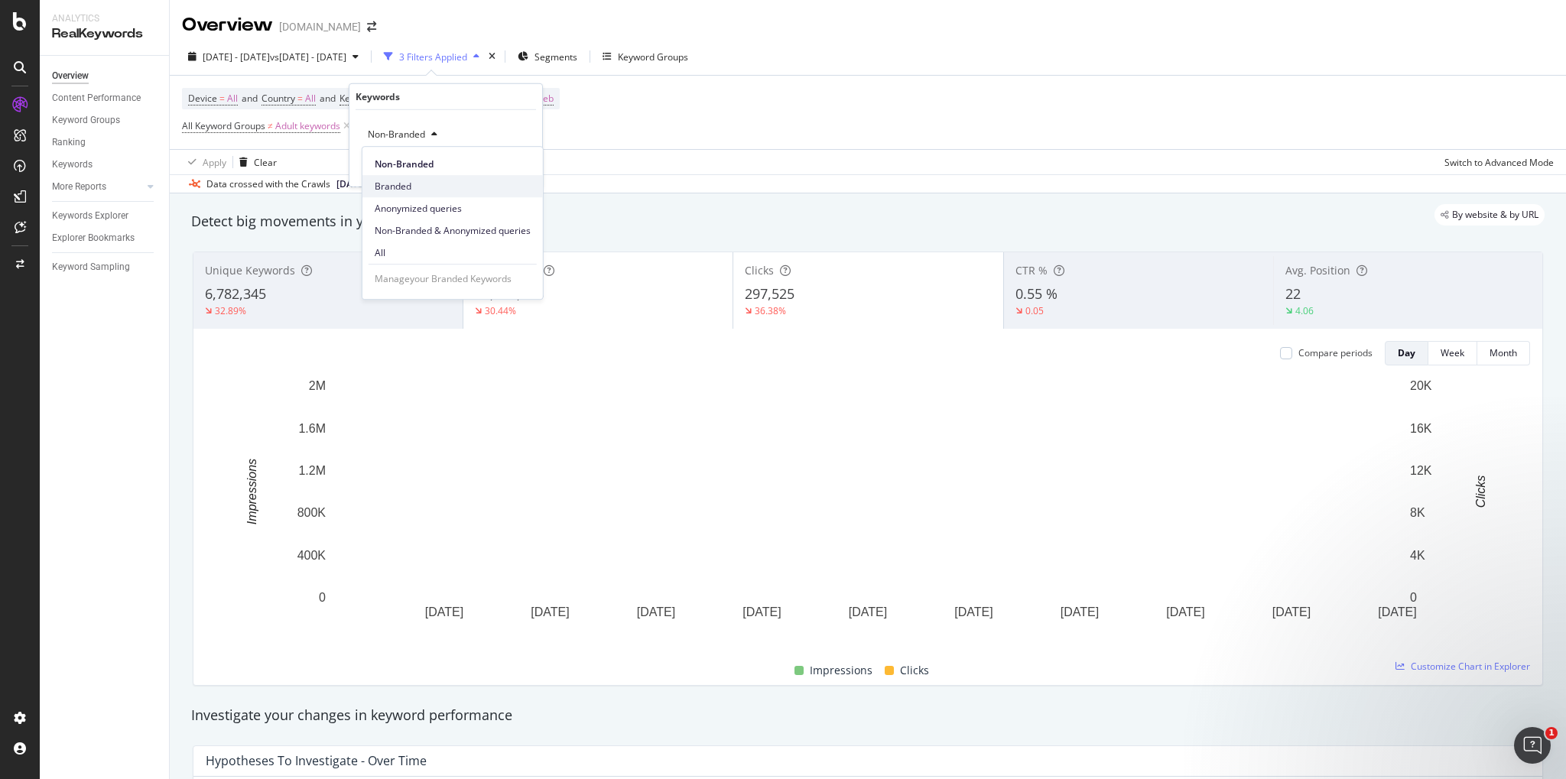
click at [399, 184] on span "Branded" at bounding box center [453, 187] width 156 height 14
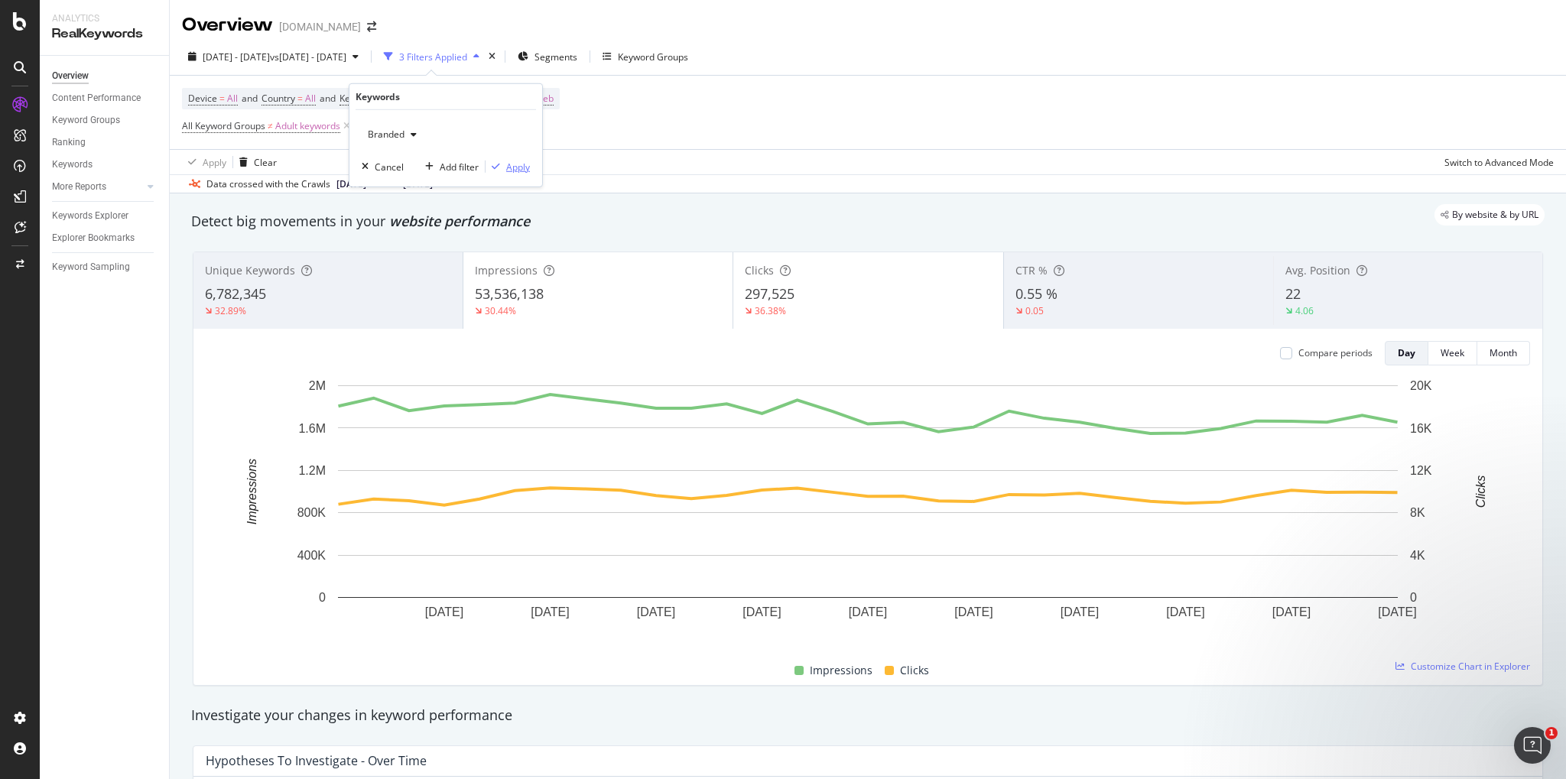
click at [501, 167] on div "button" at bounding box center [495, 166] width 21 height 9
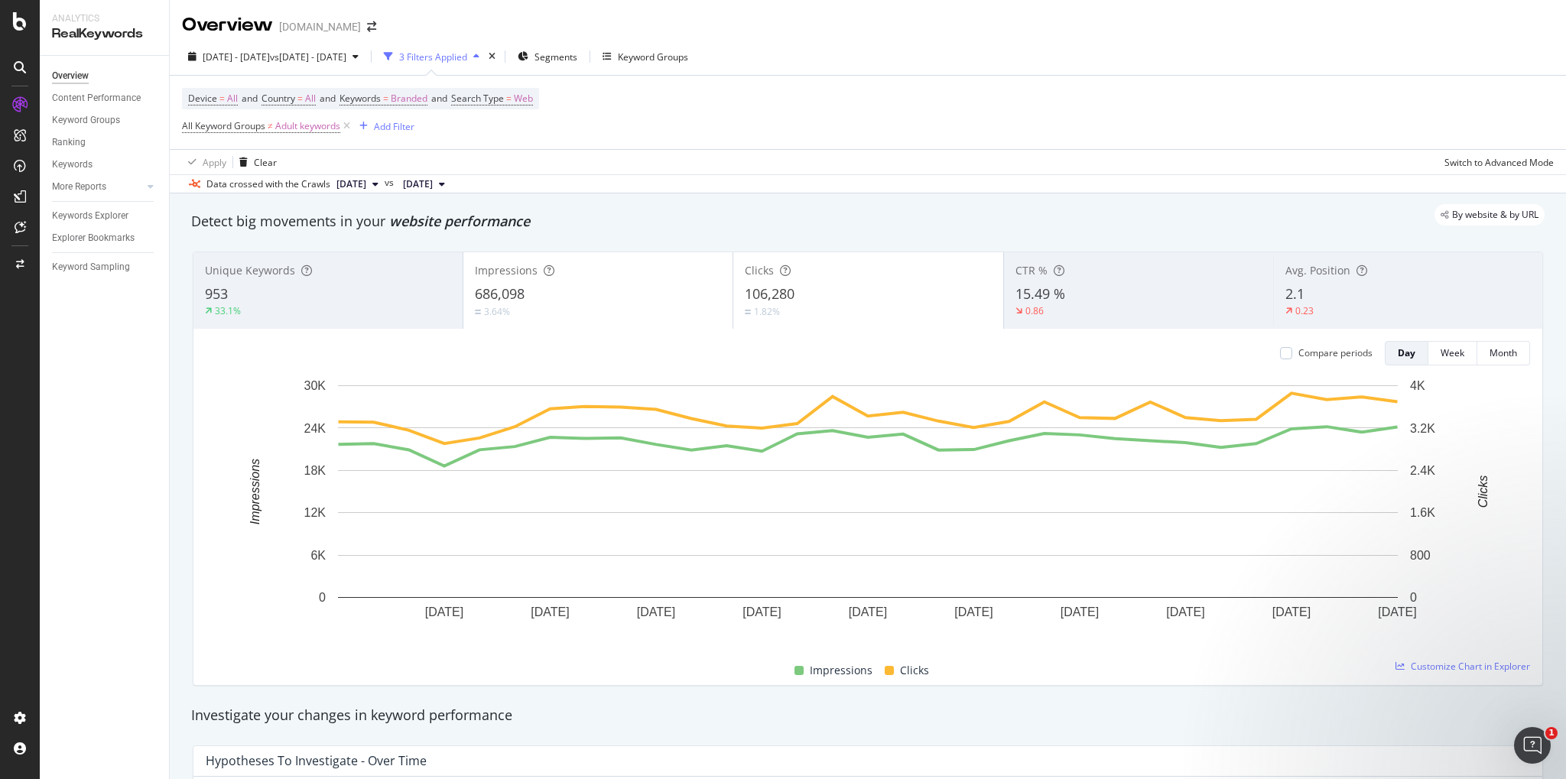
click at [909, 296] on div "106,280" at bounding box center [868, 294] width 246 height 20
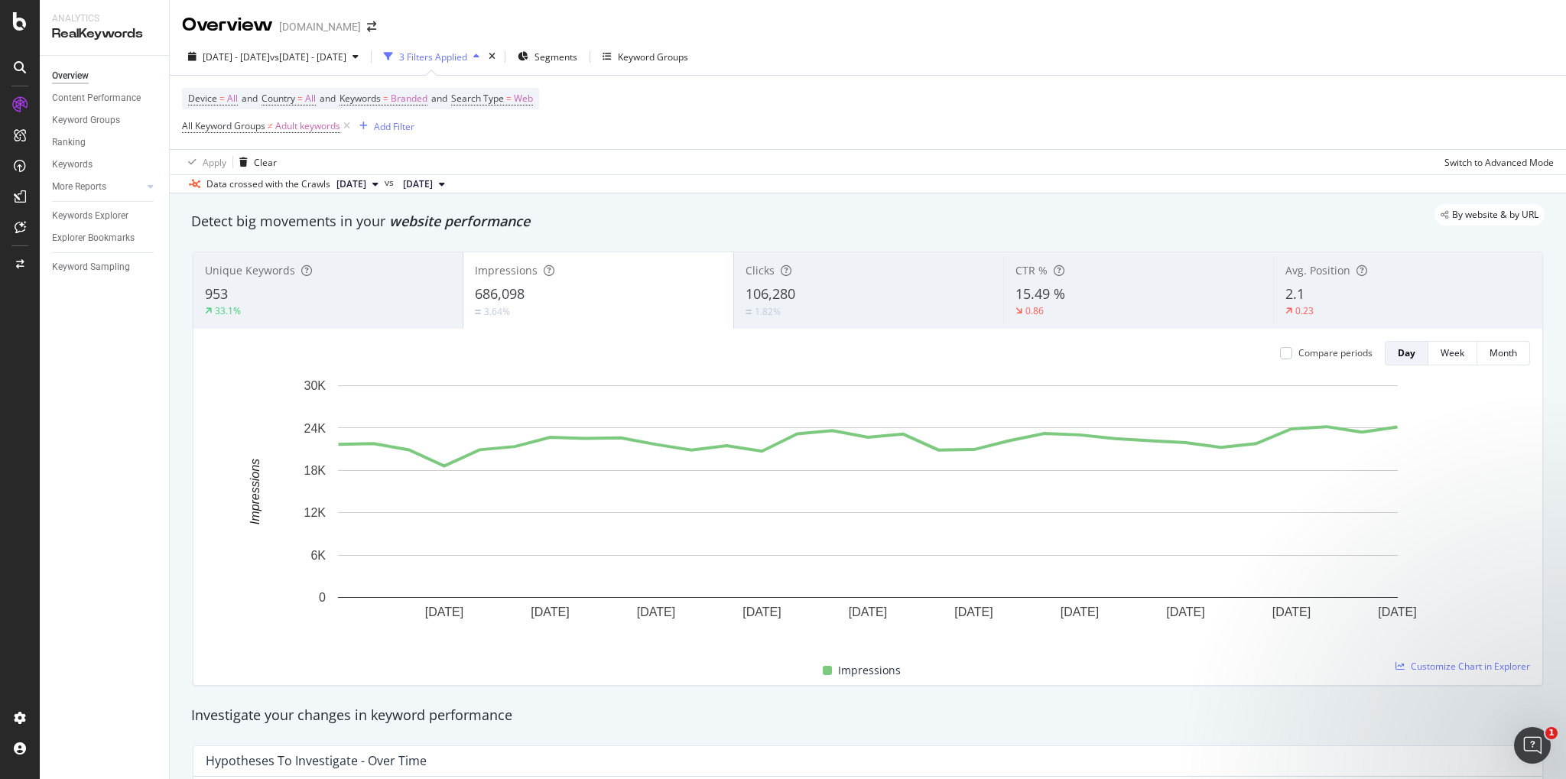
click at [862, 294] on div "106,280" at bounding box center [868, 294] width 246 height 20
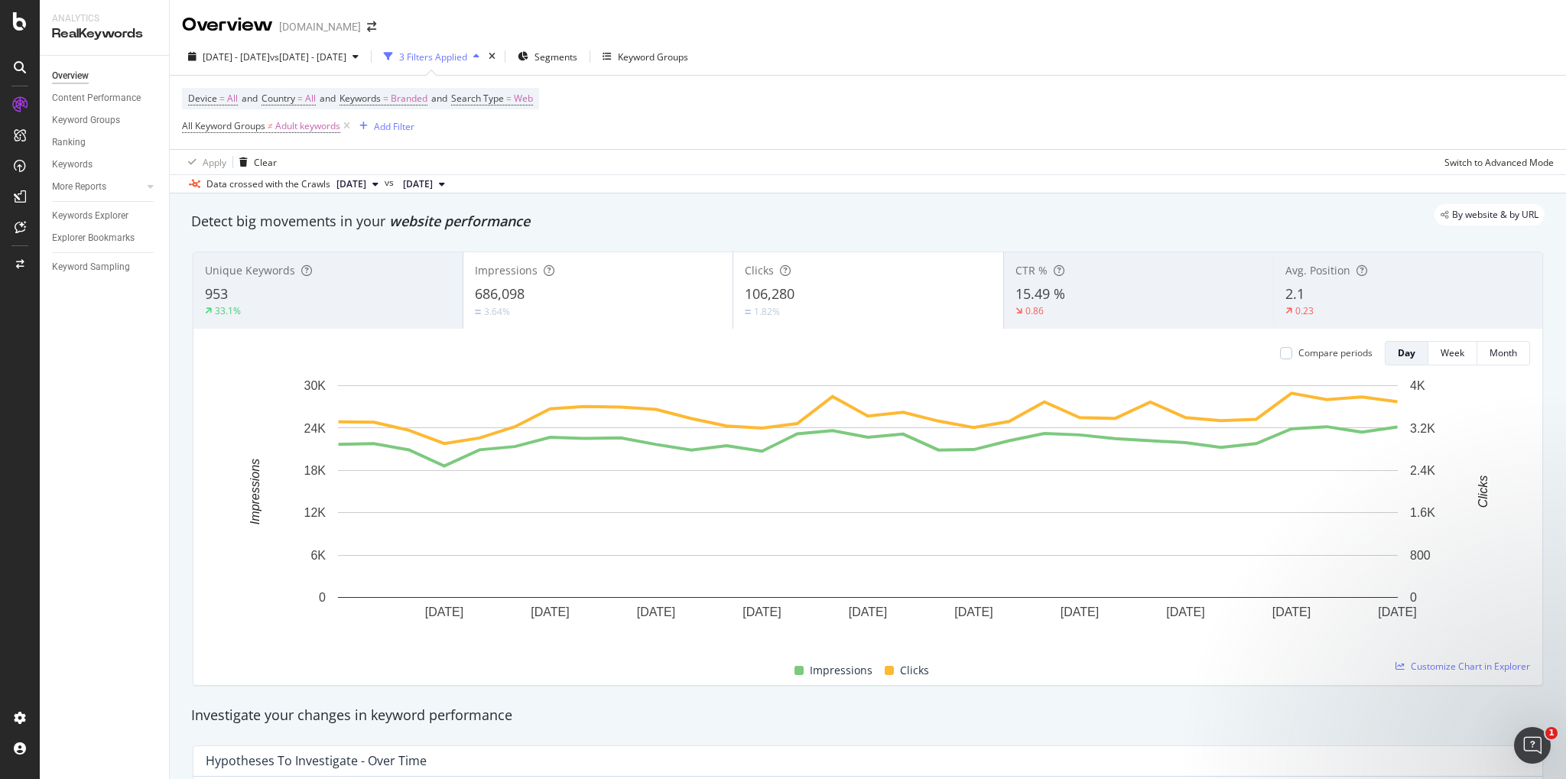
click at [618, 281] on div "Impressions 686,098 3.64%" at bounding box center [597, 290] width 269 height 69
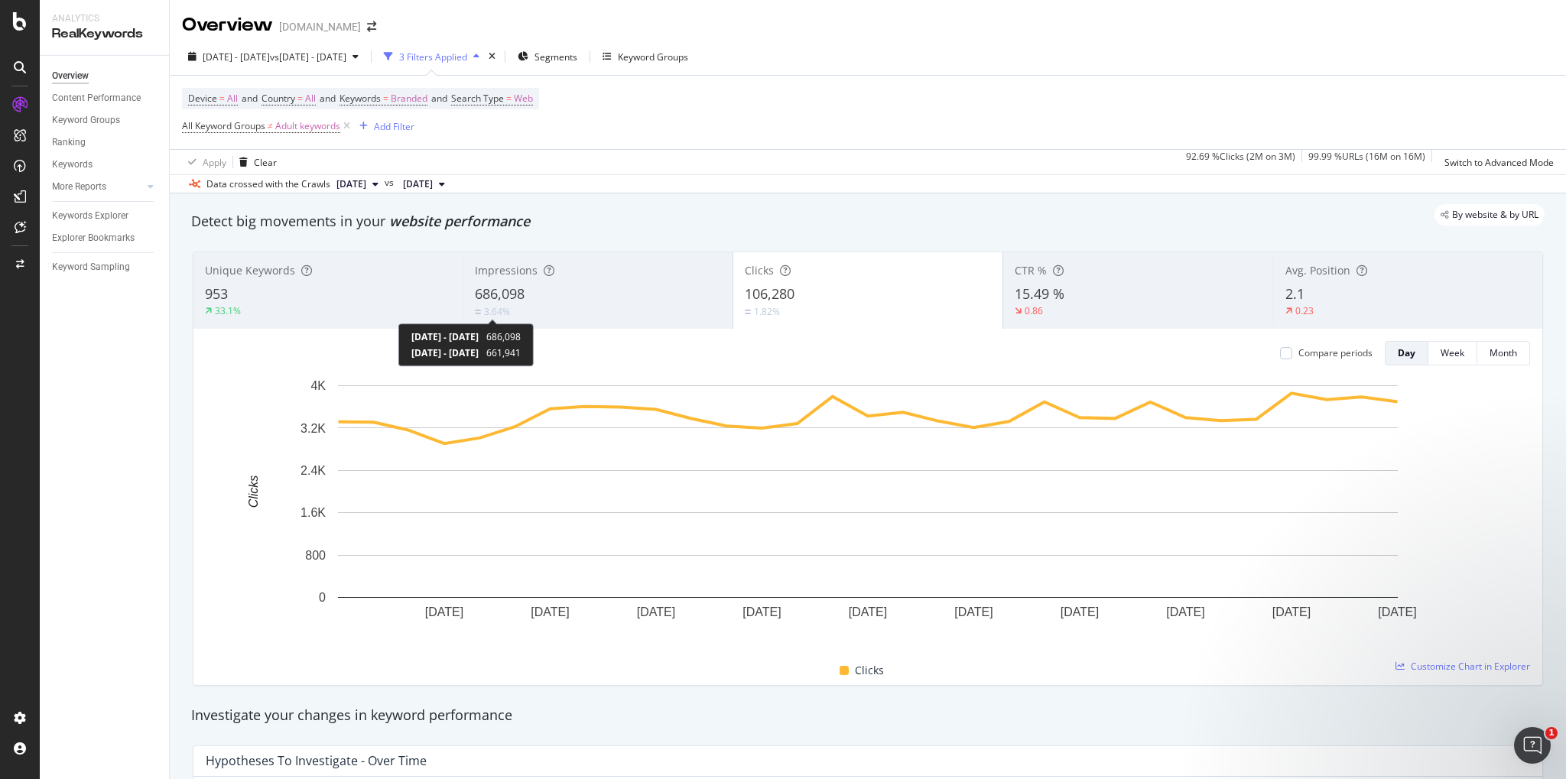
click at [495, 322] on div "Impressions 686,098 3.64%" at bounding box center [596, 290] width 269 height 69
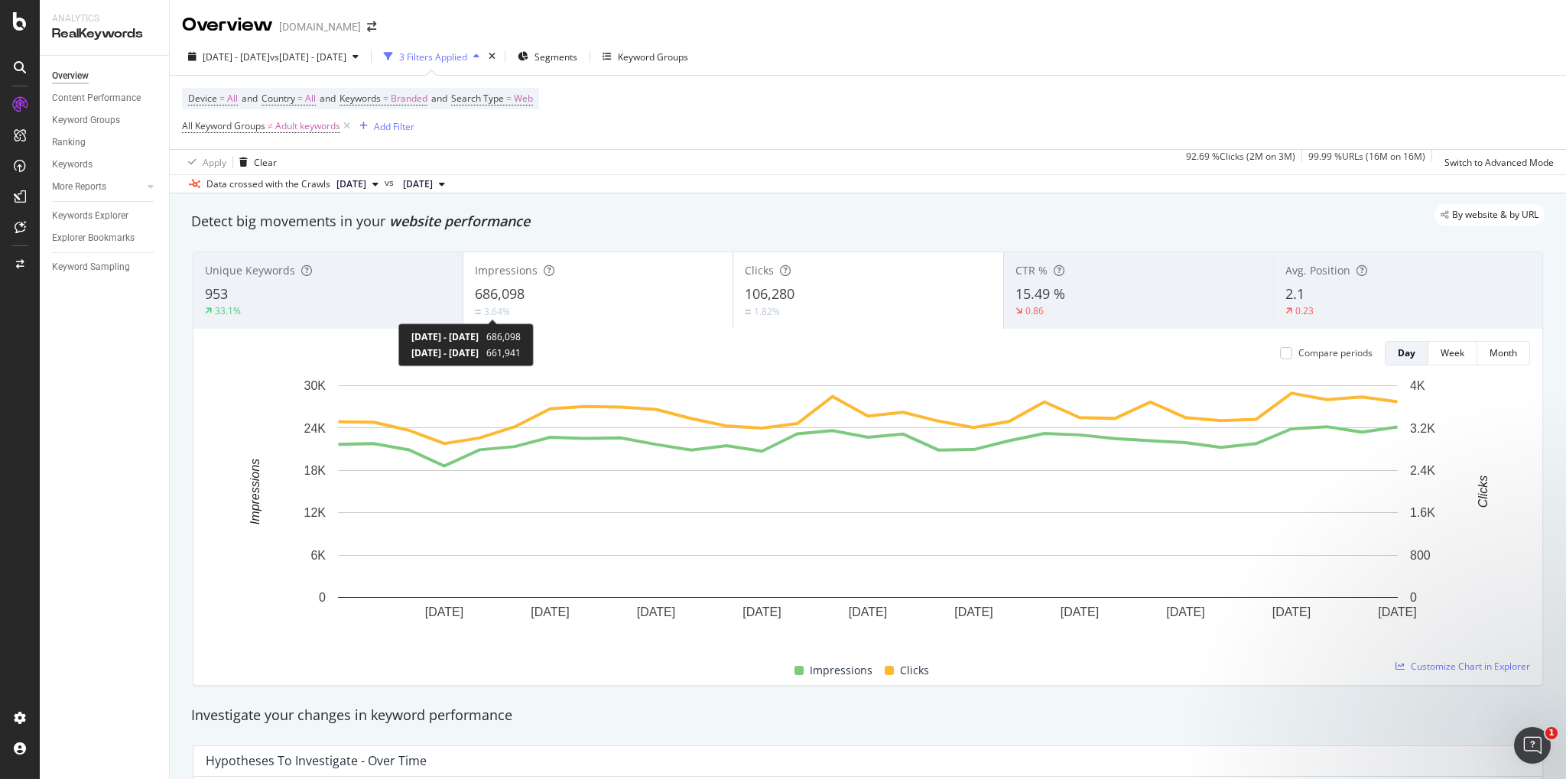
click at [509, 305] on div "3.64%" at bounding box center [497, 311] width 26 height 13
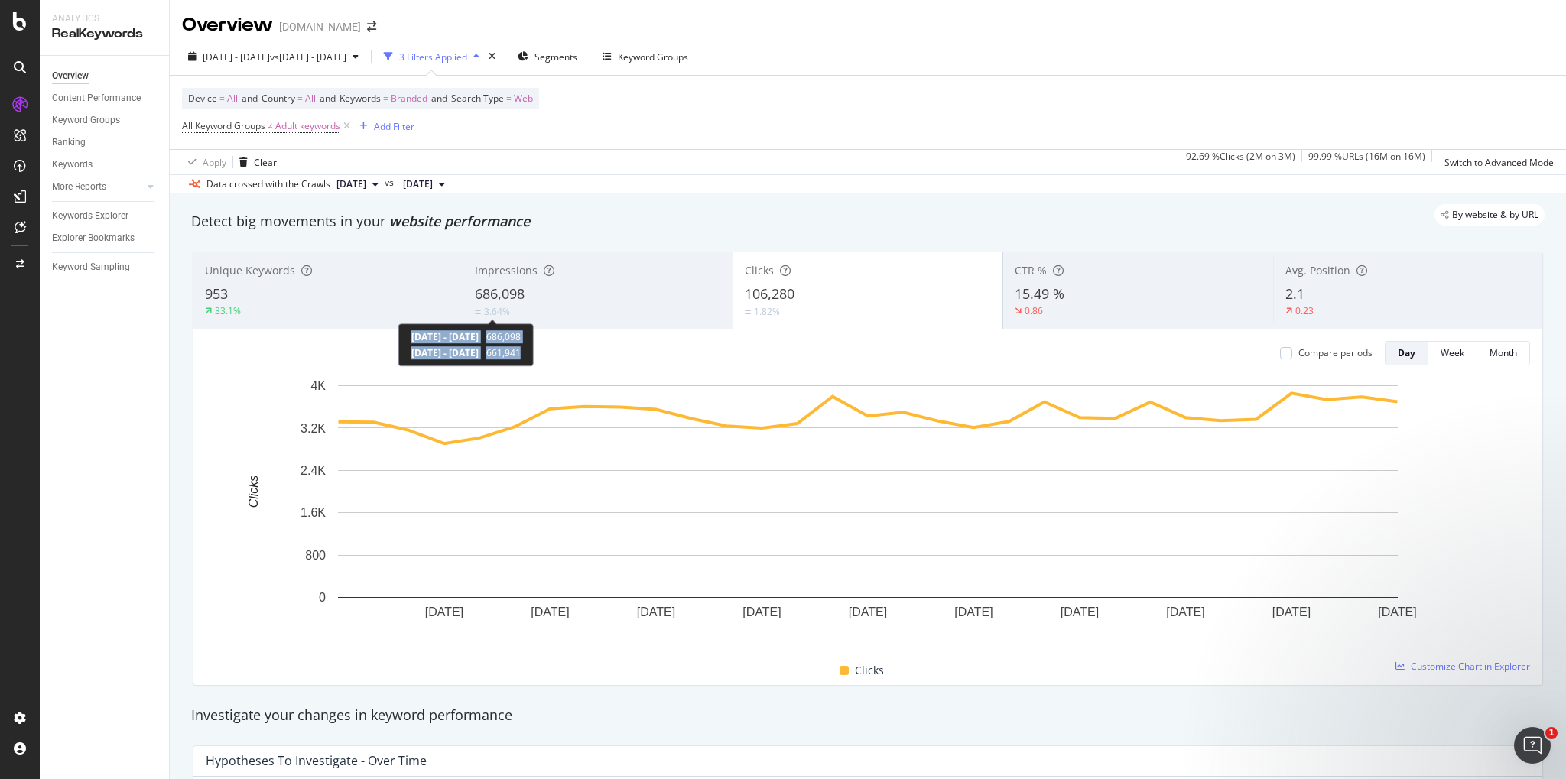
drag, startPoint x: 573, startPoint y: 347, endPoint x: 411, endPoint y: 326, distance: 162.6
click at [411, 326] on div "[DATE] - [DATE] 686,098 [DATE] - [DATE] 661,941" at bounding box center [465, 344] width 135 height 43
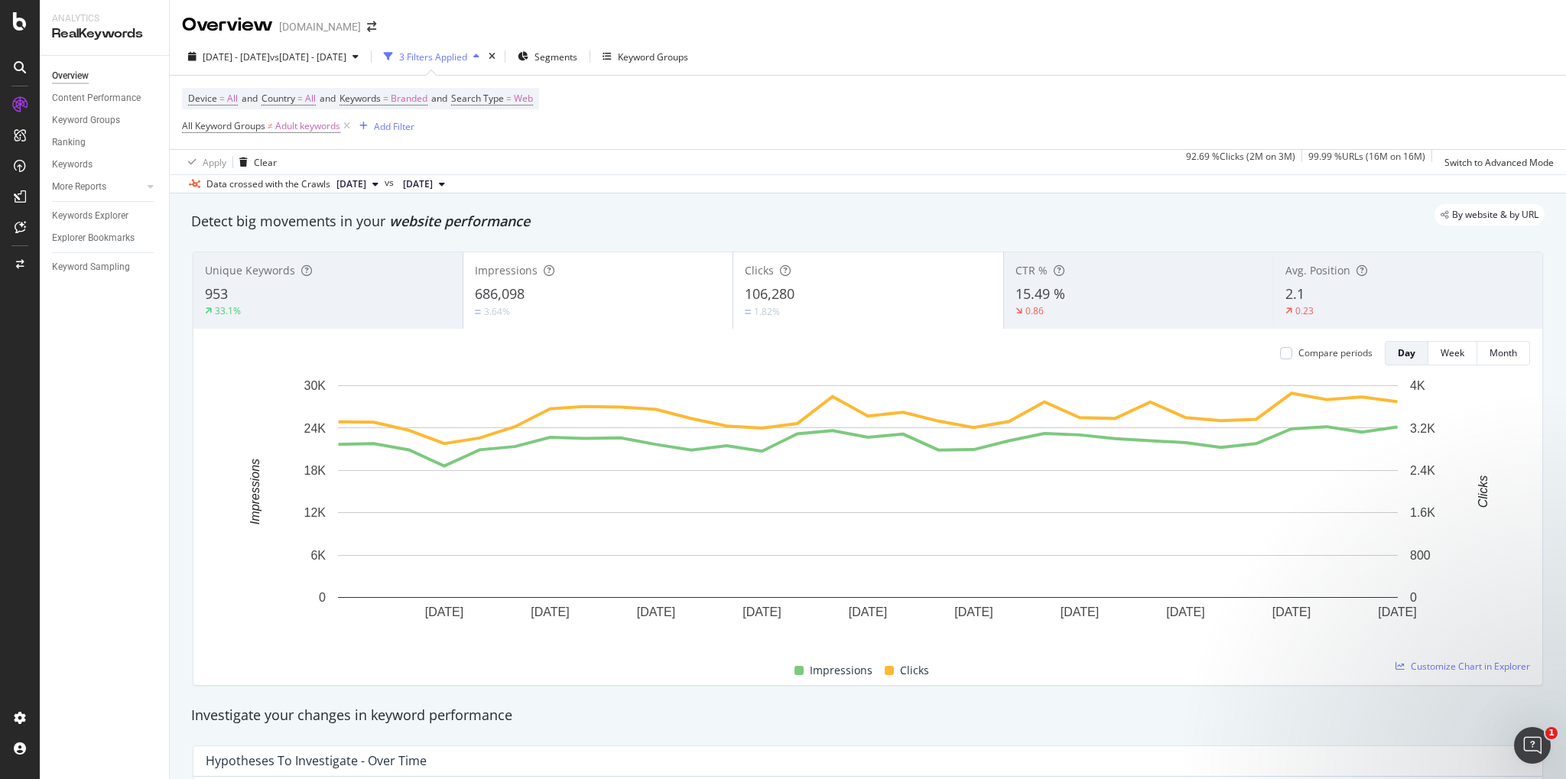
click at [518, 297] on span "686,098" at bounding box center [500, 293] width 50 height 18
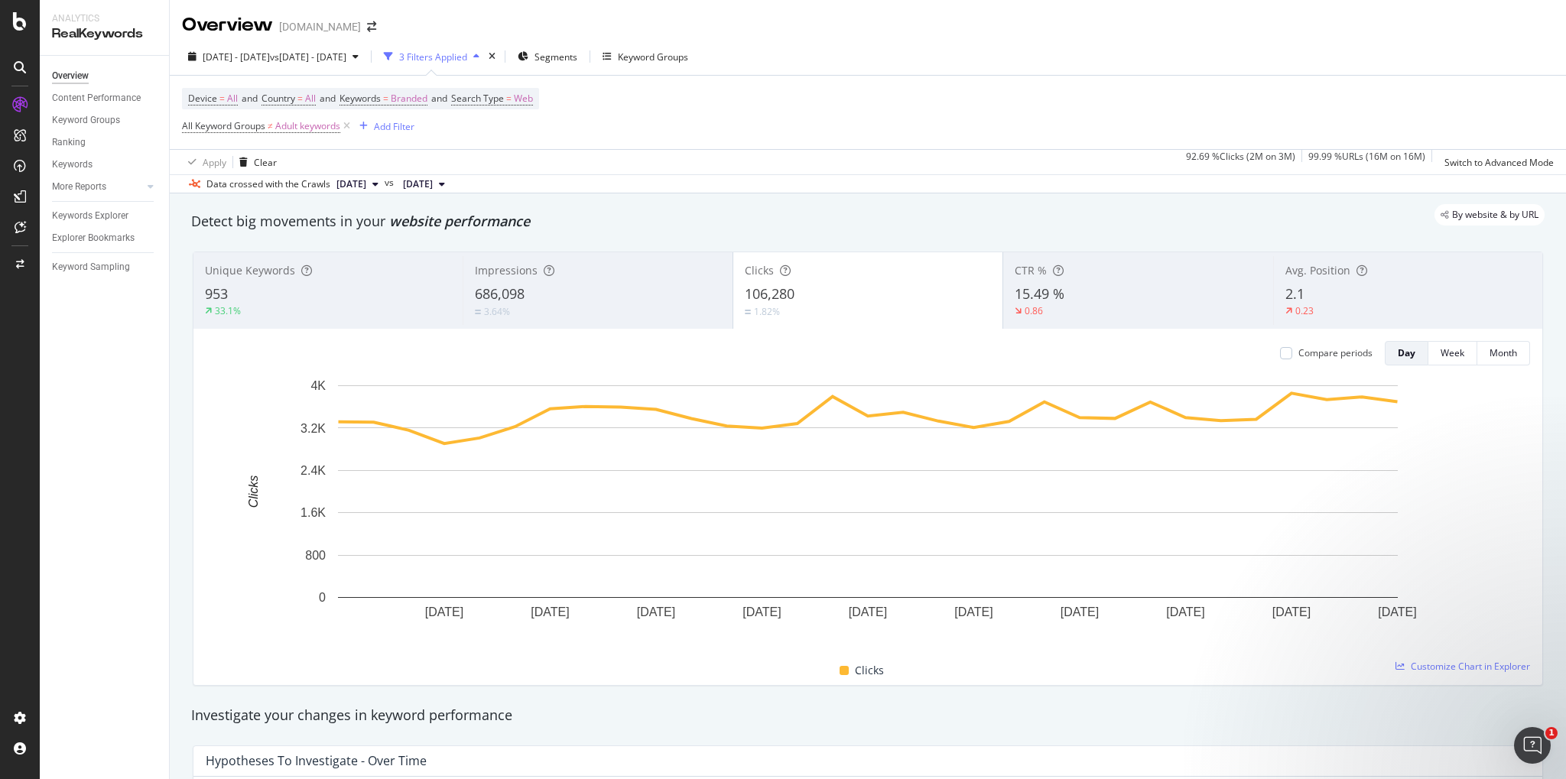
click at [495, 294] on span "686,098" at bounding box center [500, 293] width 50 height 18
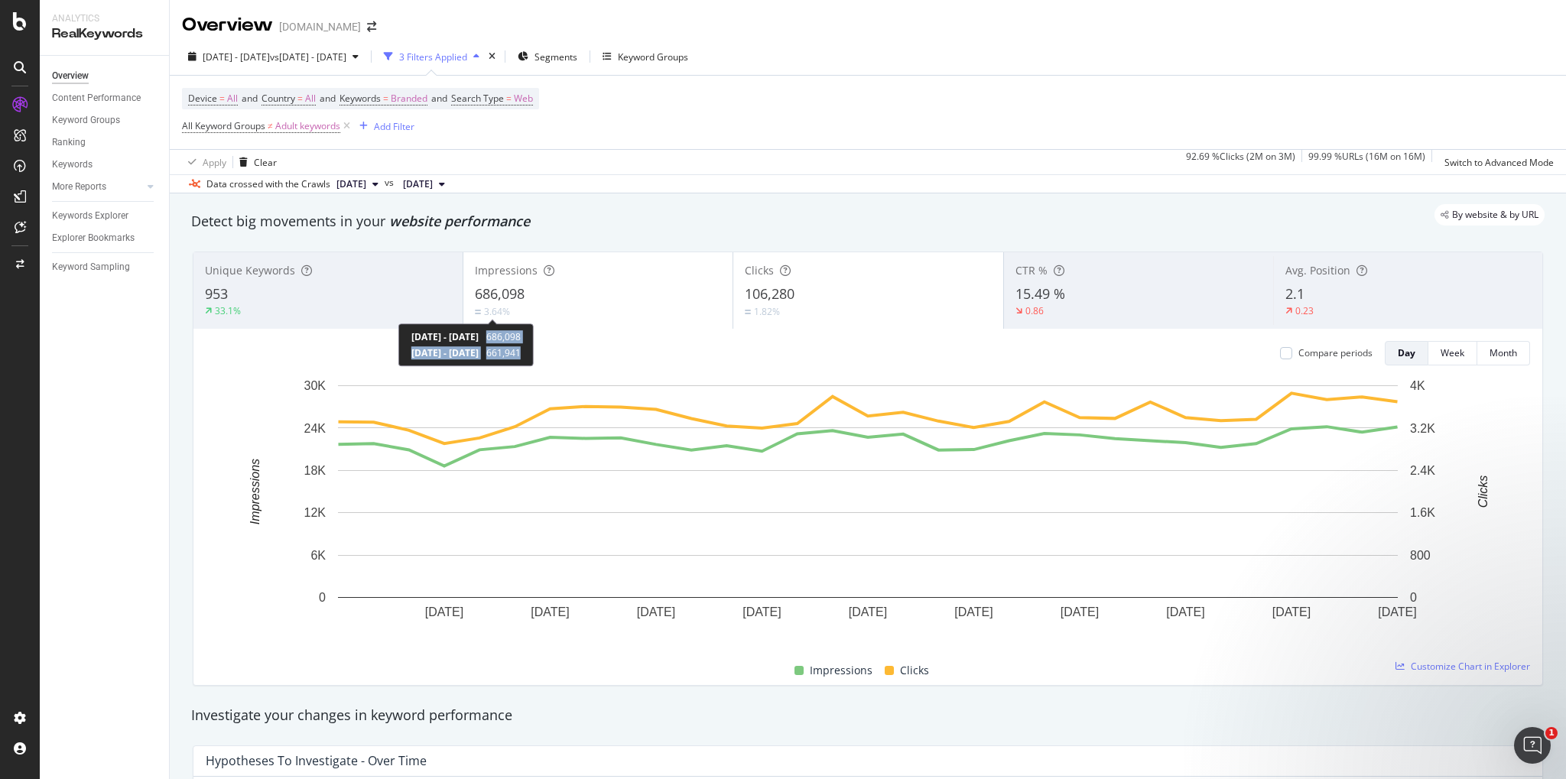
copy div "686,098 [DATE] - [DATE] 661,941"
drag, startPoint x: 573, startPoint y: 357, endPoint x: 537, endPoint y: 338, distance: 40.0
click at [521, 338] on div "[DATE] - [DATE] 686,098 [DATE] - [DATE] 661,941" at bounding box center [465, 344] width 109 height 29
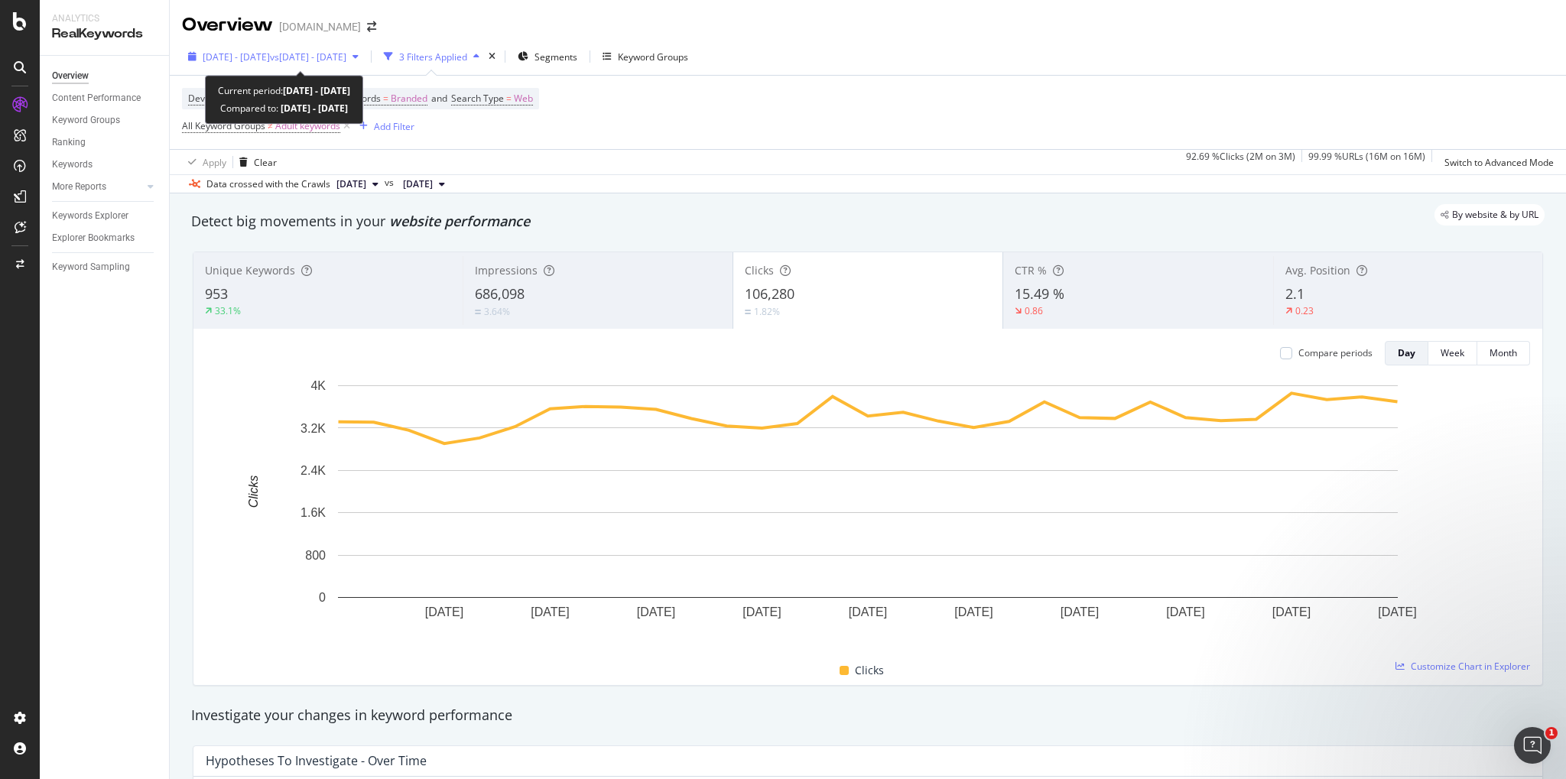
click at [293, 63] on div "[DATE] - [DATE] vs [DATE] - [DATE]" at bounding box center [273, 56] width 183 height 23
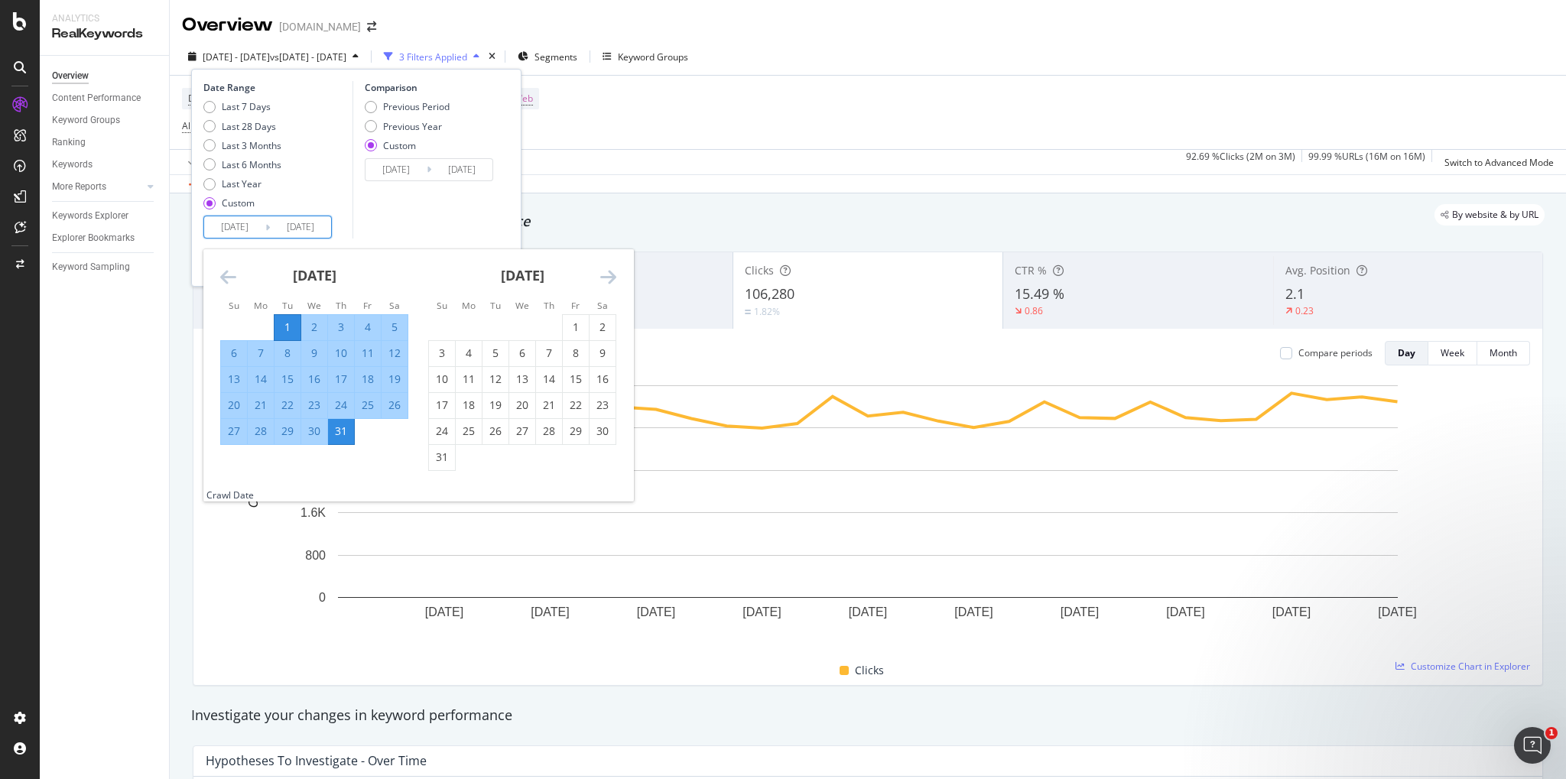
click at [234, 228] on input "[DATE]" at bounding box center [234, 226] width 61 height 21
click at [566, 332] on div "1" at bounding box center [576, 327] width 26 height 15
type input "[DATE]"
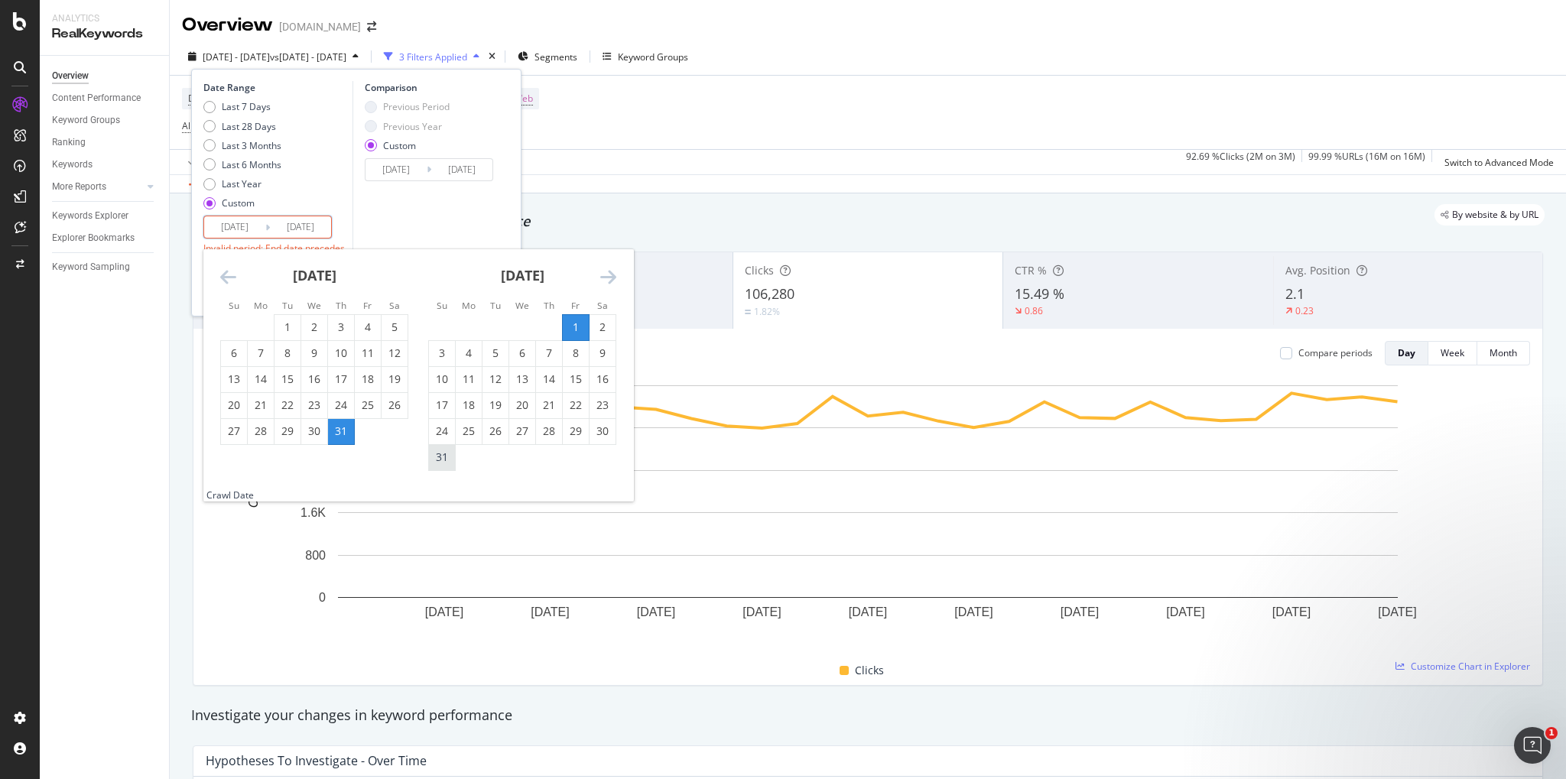
click at [443, 462] on div "31" at bounding box center [442, 456] width 26 height 15
type input "[DATE]"
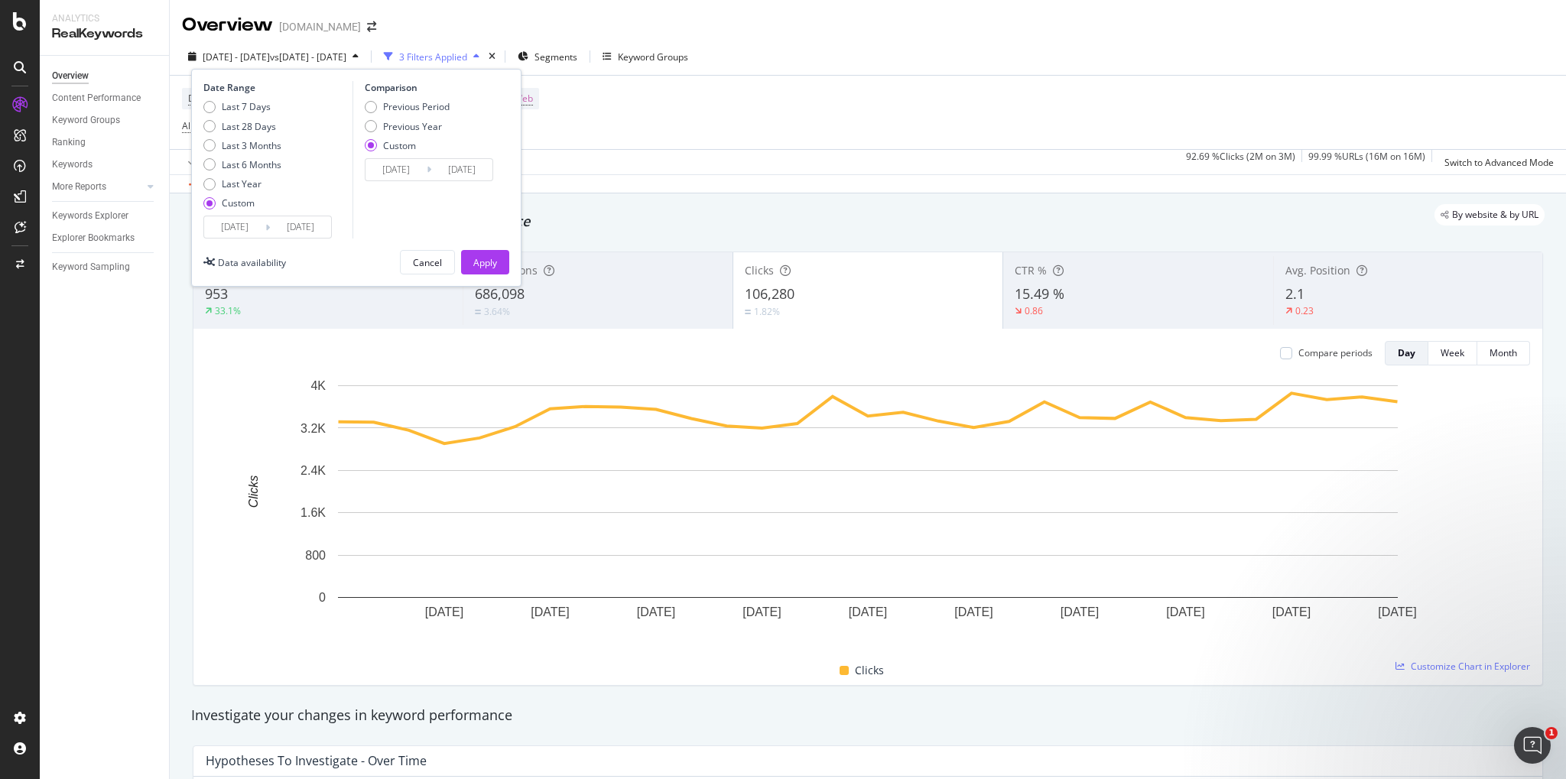
click at [414, 169] on input "[DATE]" at bounding box center [395, 169] width 61 height 21
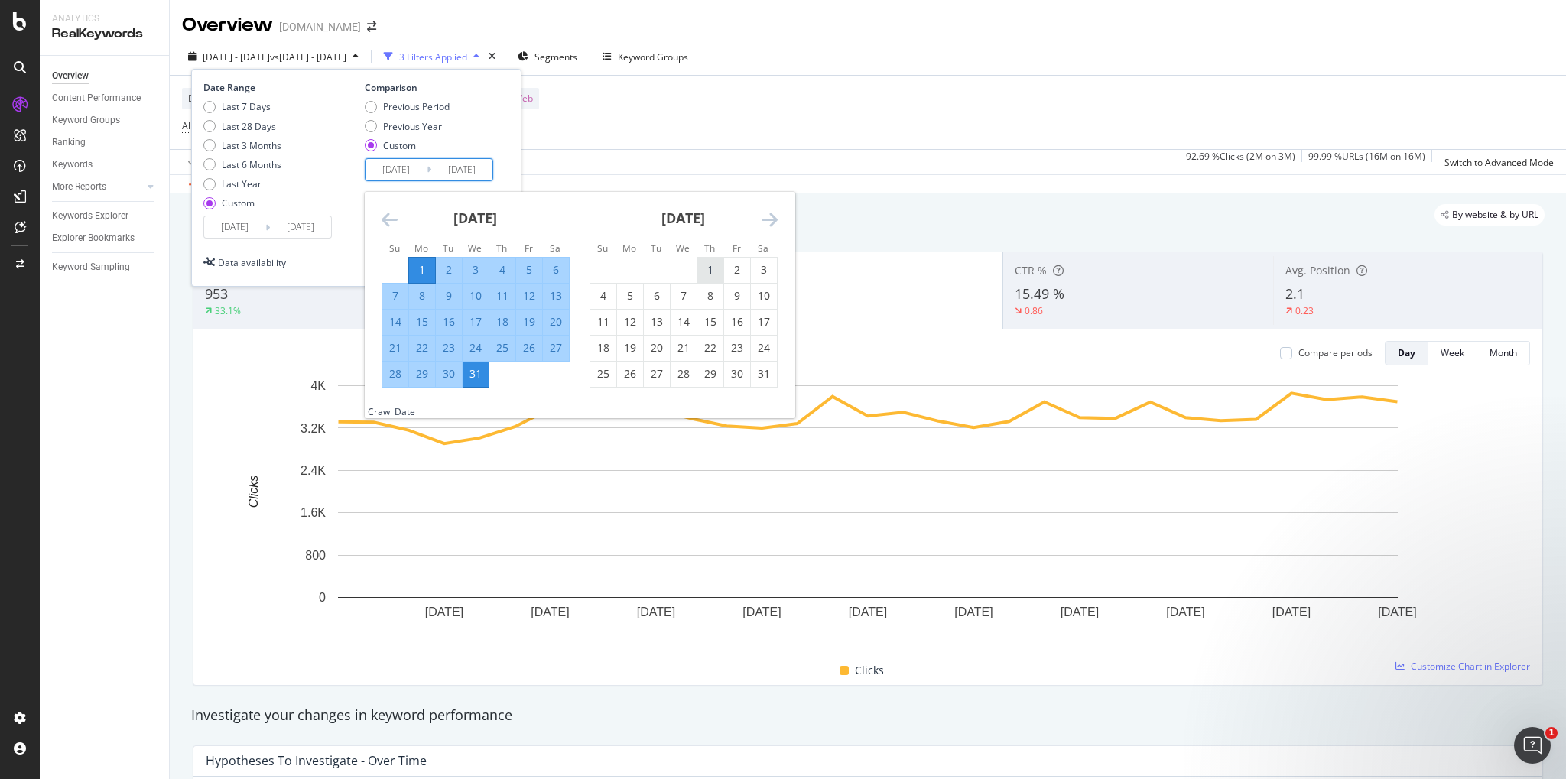
click at [708, 271] on div "1" at bounding box center [710, 269] width 26 height 15
type input "[DATE]"
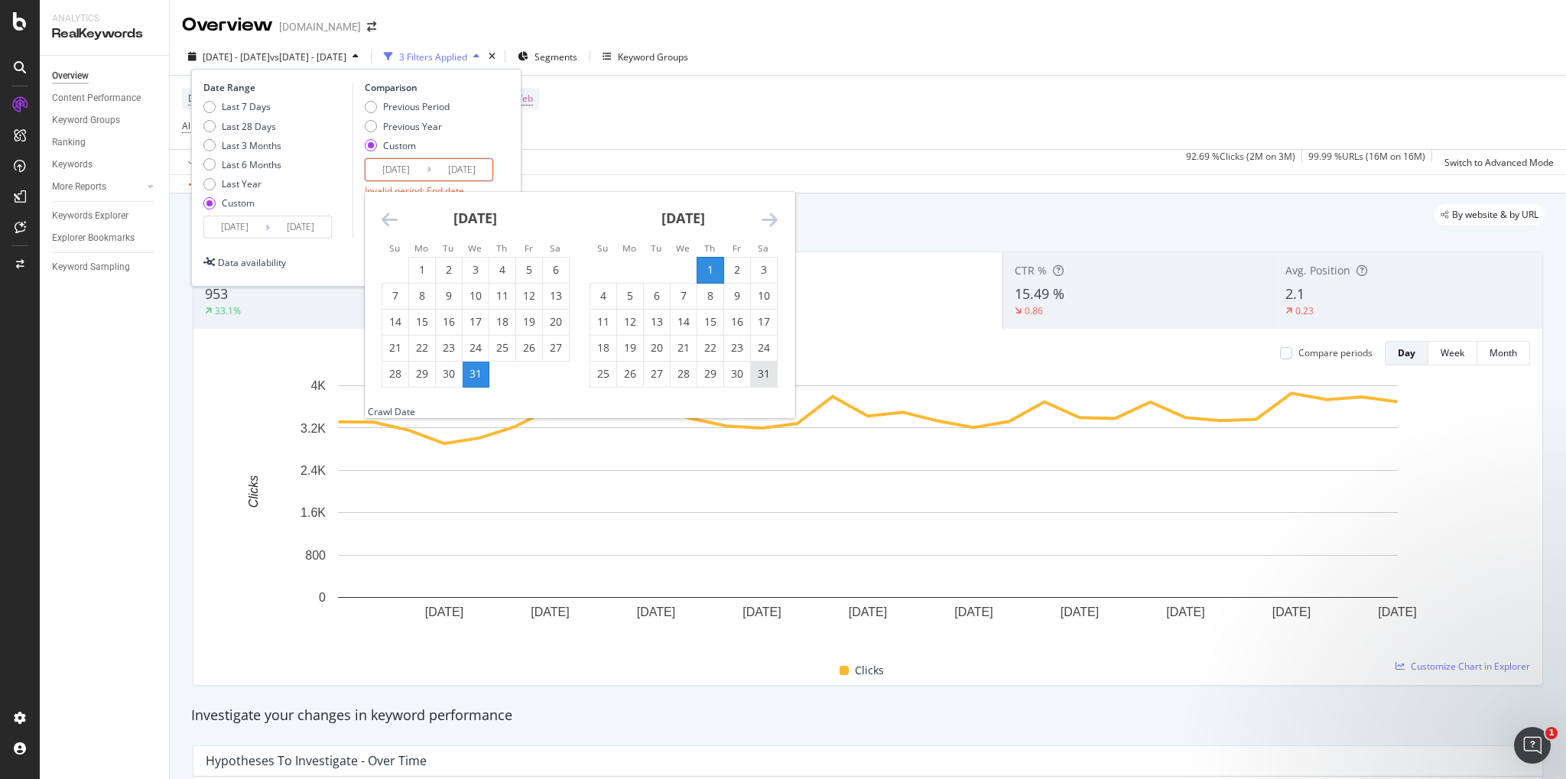
click at [766, 378] on div "31" at bounding box center [764, 373] width 26 height 15
type input "[DATE]"
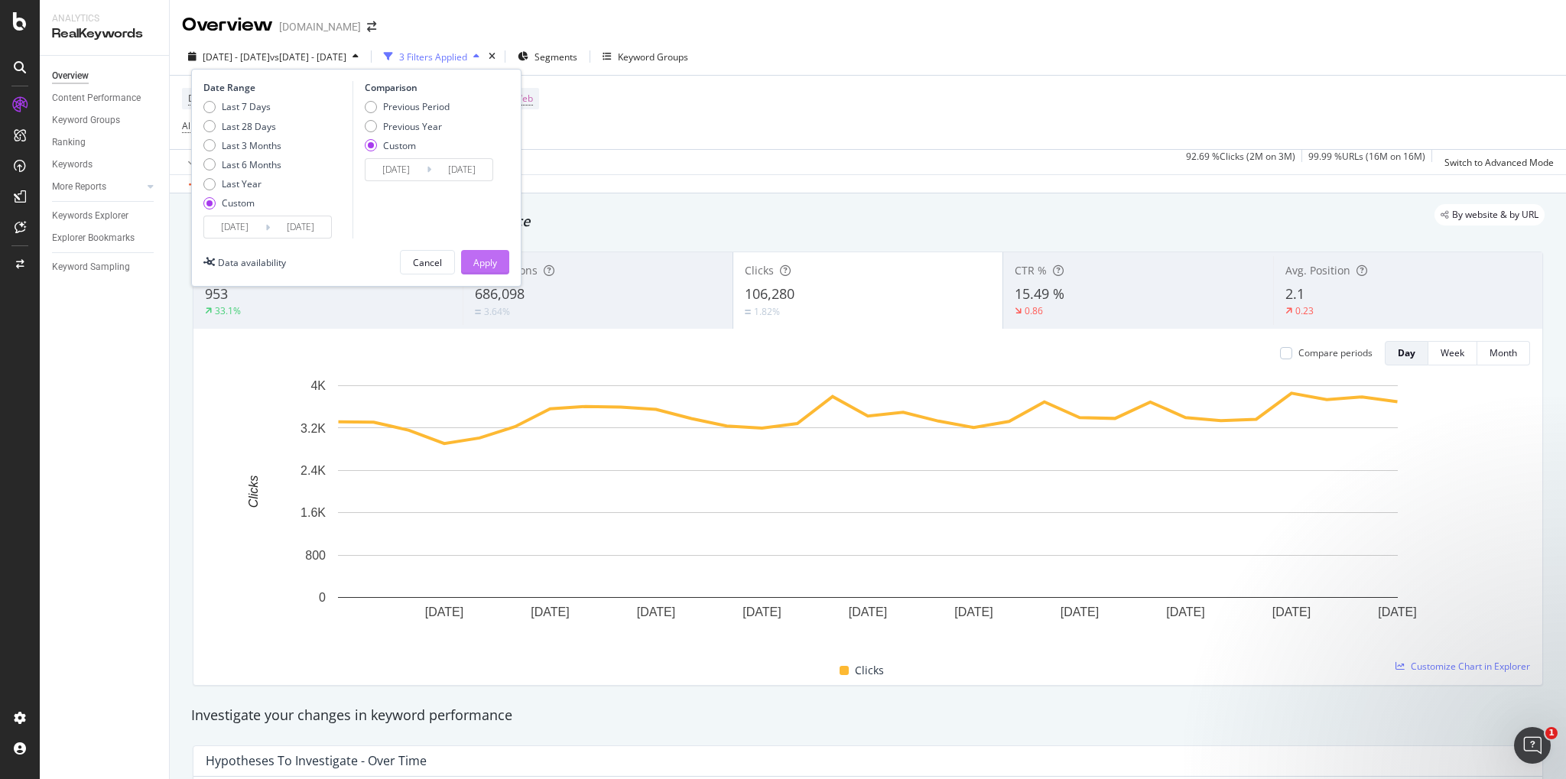
click at [485, 258] on div "Apply" at bounding box center [485, 262] width 24 height 13
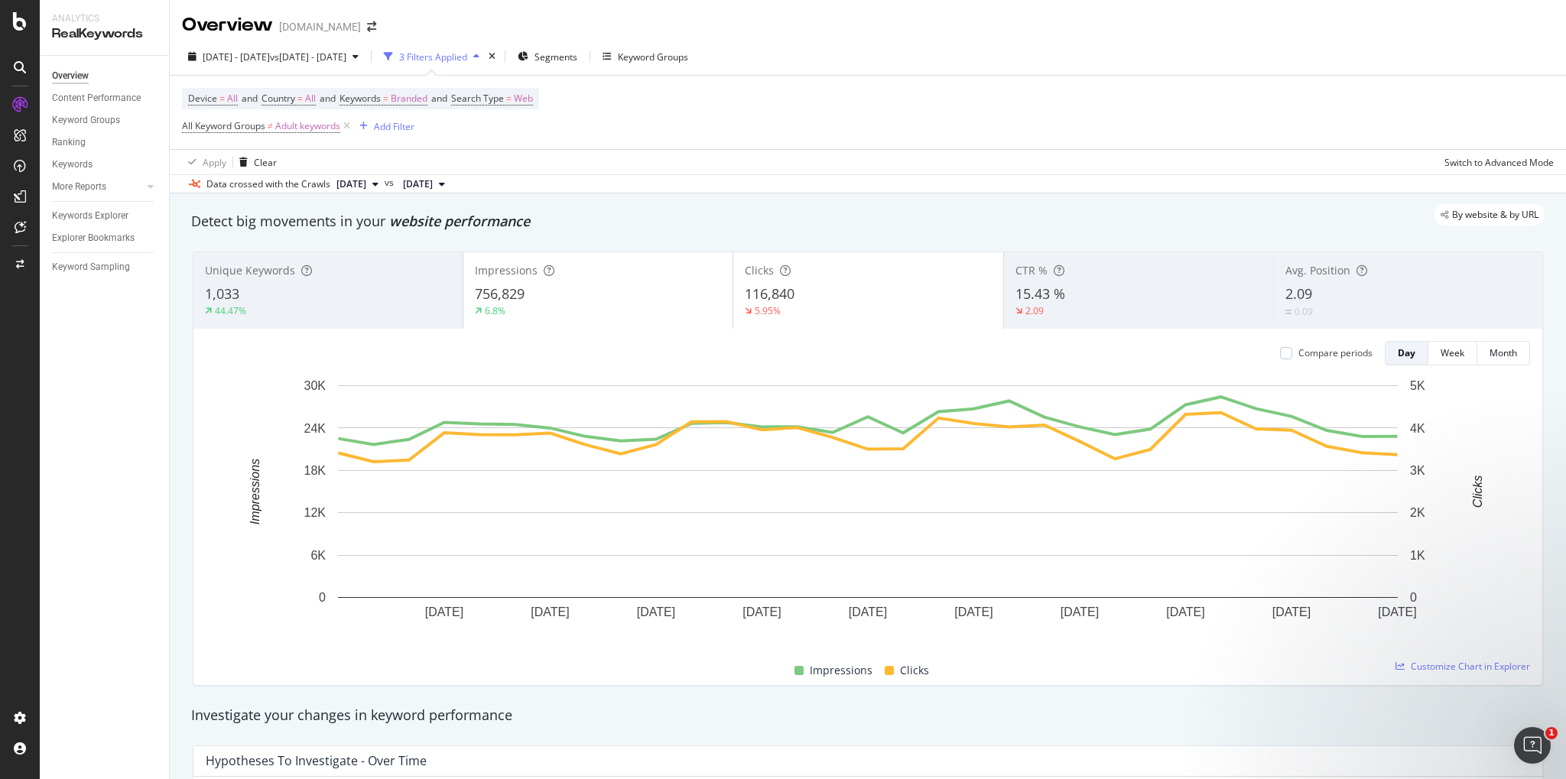
click at [501, 288] on span "756,829" at bounding box center [500, 293] width 50 height 18
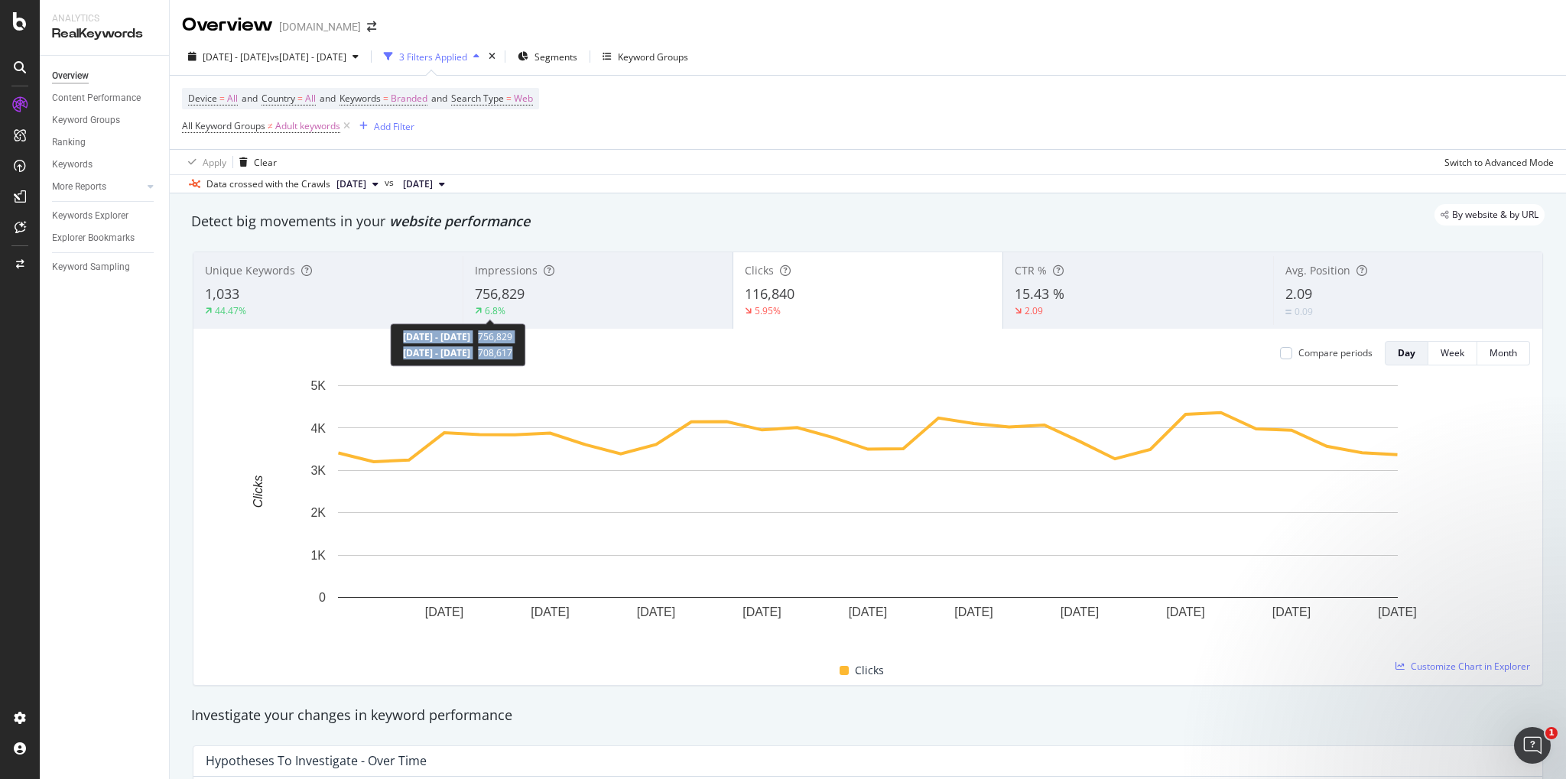
copy div "[DATE] - [DATE] 756,829 [DATE] - [DATE] 708,617"
drag, startPoint x: 580, startPoint y: 351, endPoint x: 396, endPoint y: 339, distance: 184.6
click at [396, 339] on div "[DATE] - [DATE] 756,829 [DATE] - [DATE] 708,617" at bounding box center [457, 344] width 135 height 43
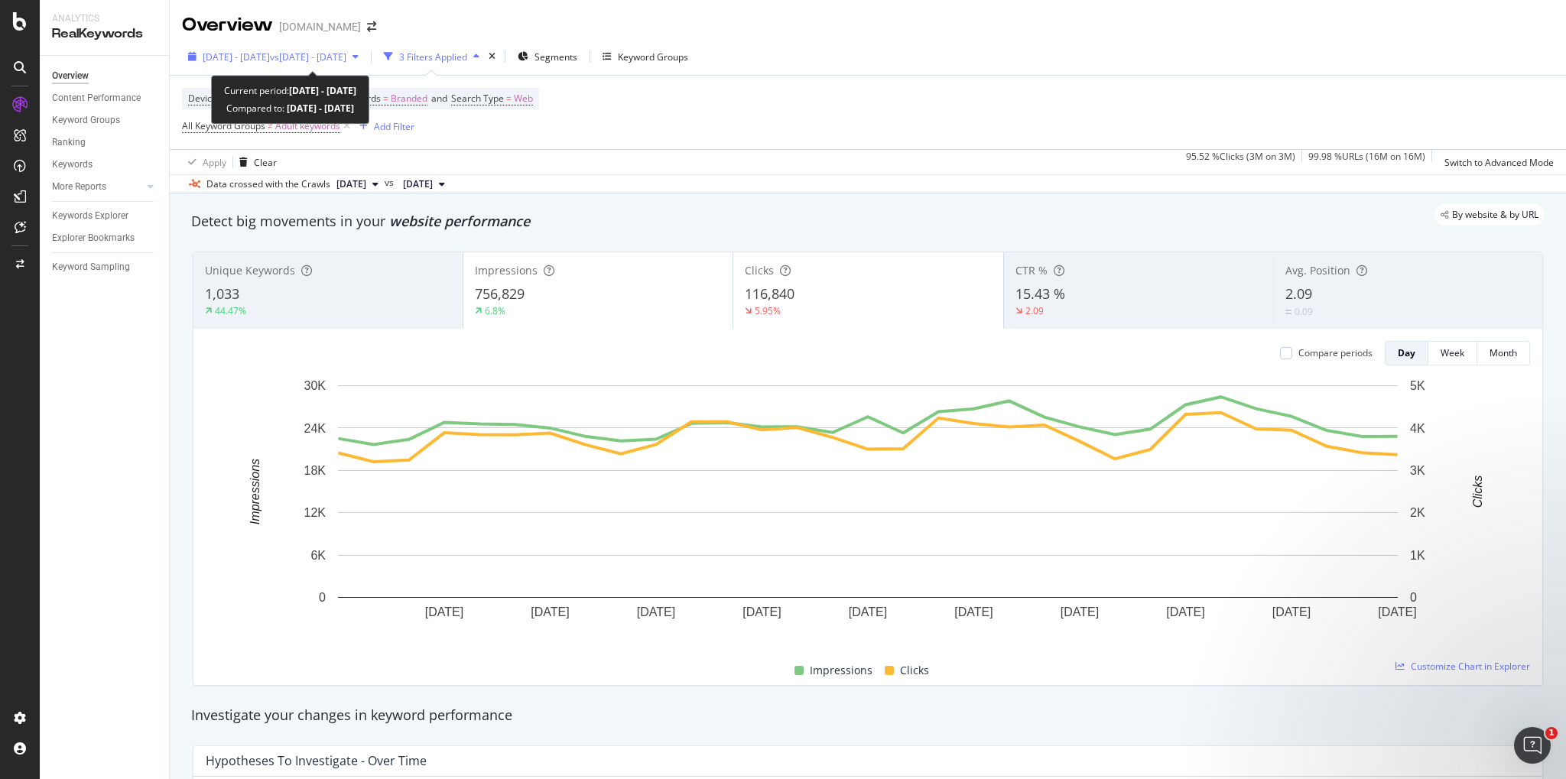
click at [313, 63] on div "[DATE] - [DATE] vs [DATE] - [DATE]" at bounding box center [275, 56] width 144 height 13
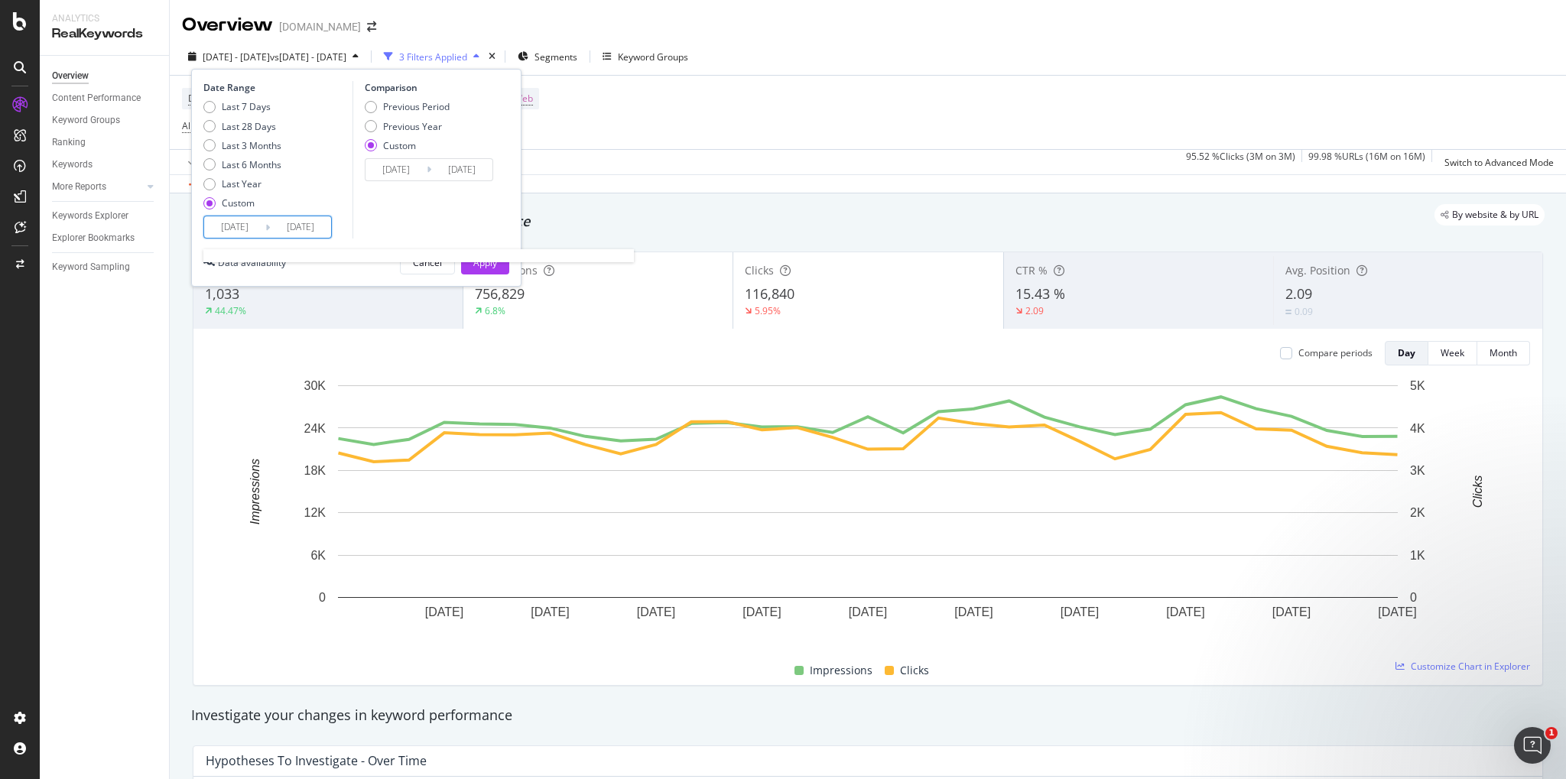
click at [271, 221] on input "[DATE]" at bounding box center [300, 226] width 61 height 21
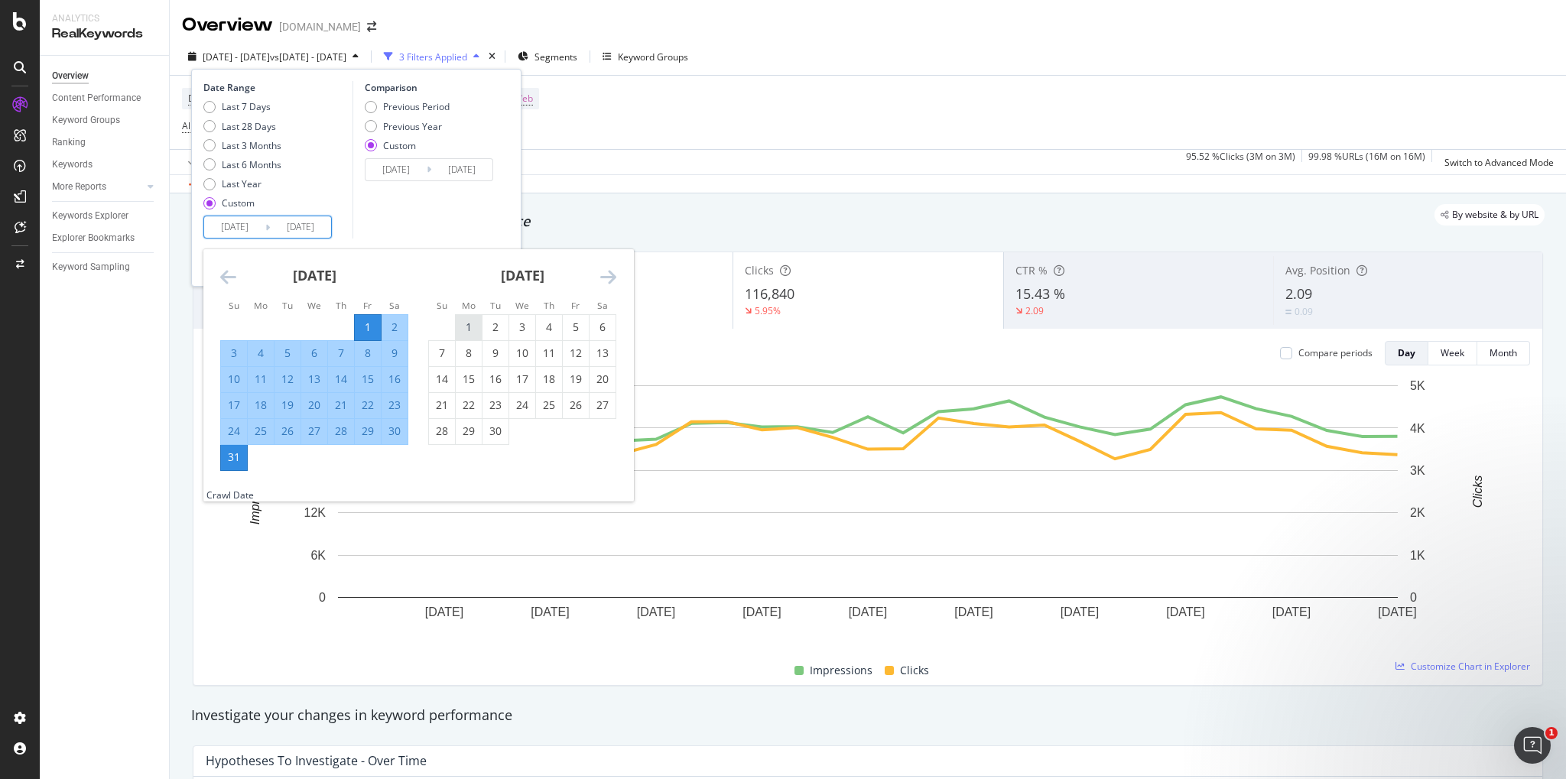
click at [480, 323] on div "1" at bounding box center [469, 327] width 26 height 15
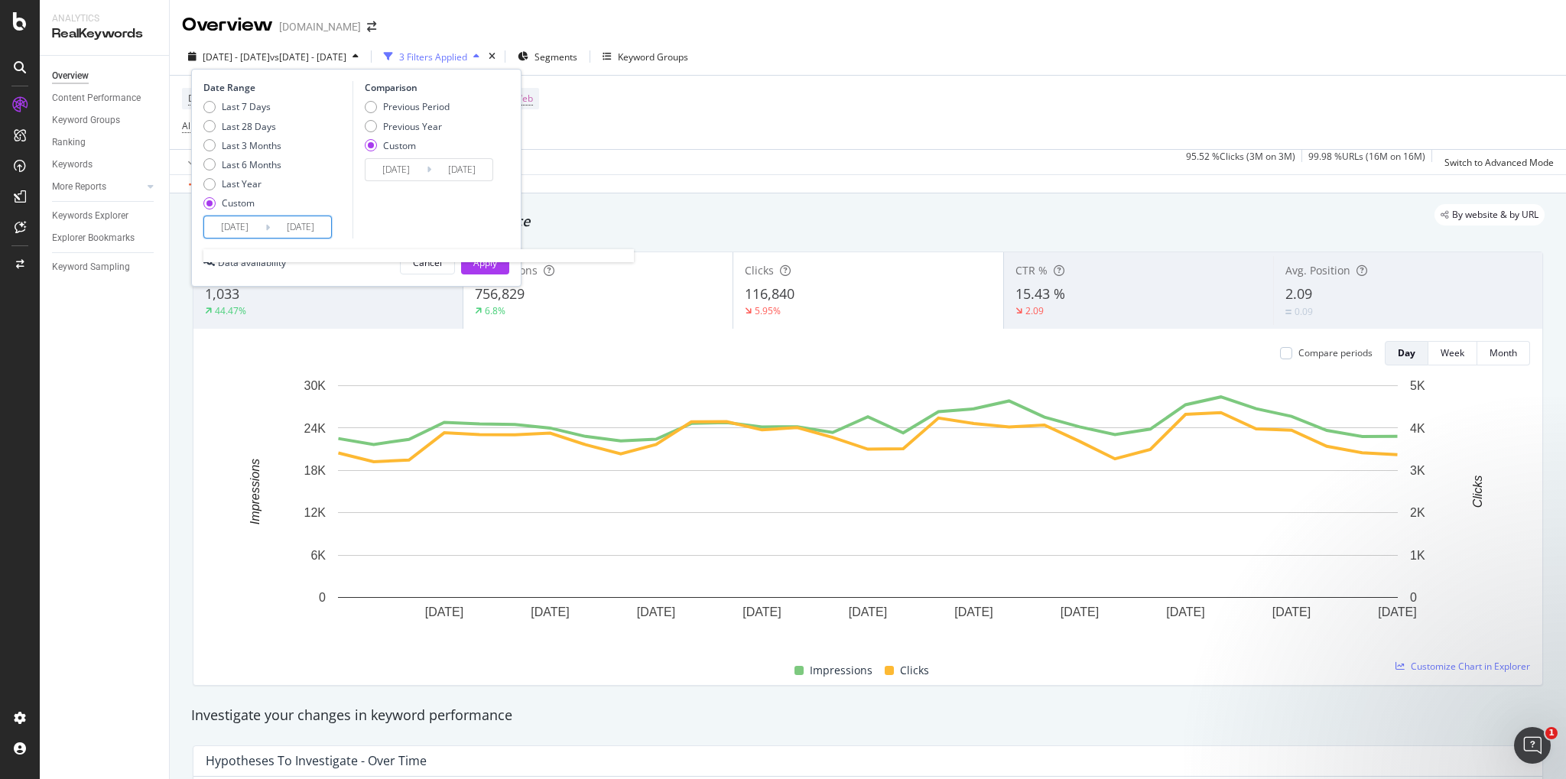
click at [302, 219] on input "[DATE]" at bounding box center [300, 226] width 61 height 21
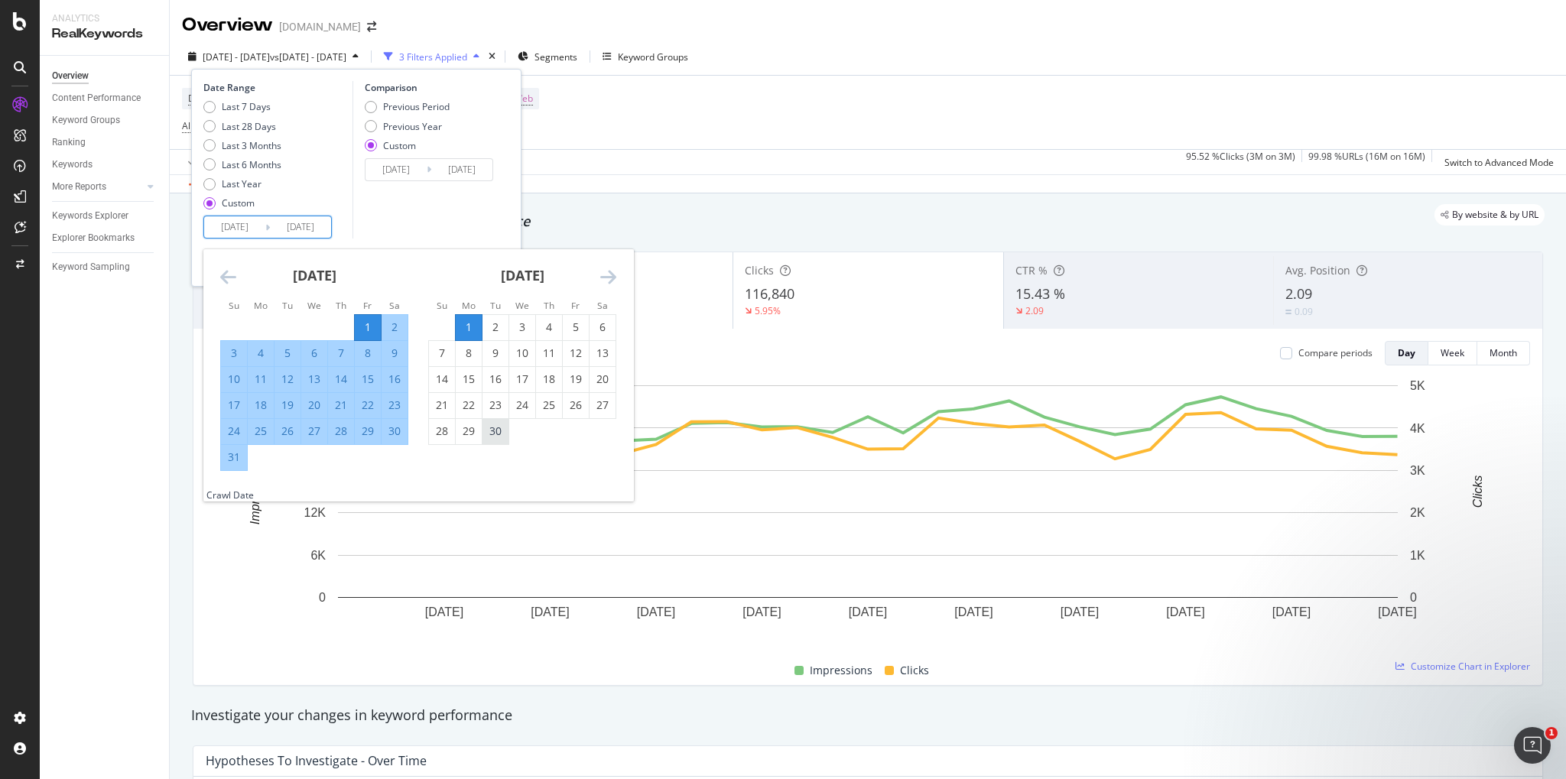
click at [500, 431] on div "30" at bounding box center [495, 430] width 26 height 15
type input "[DATE]"
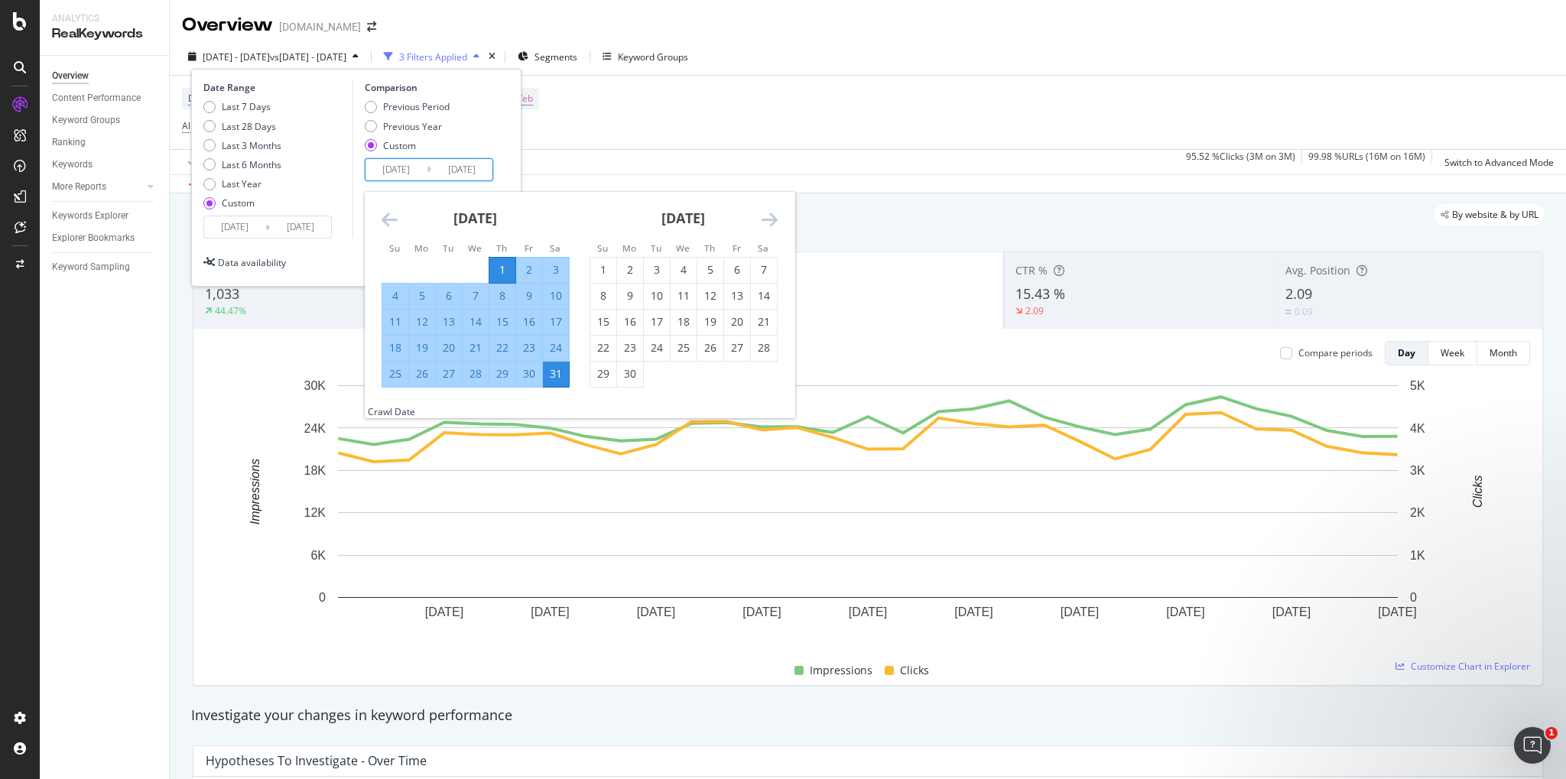
click at [434, 172] on input "[DATE]" at bounding box center [461, 169] width 61 height 21
click at [608, 267] on div "1" at bounding box center [603, 269] width 26 height 15
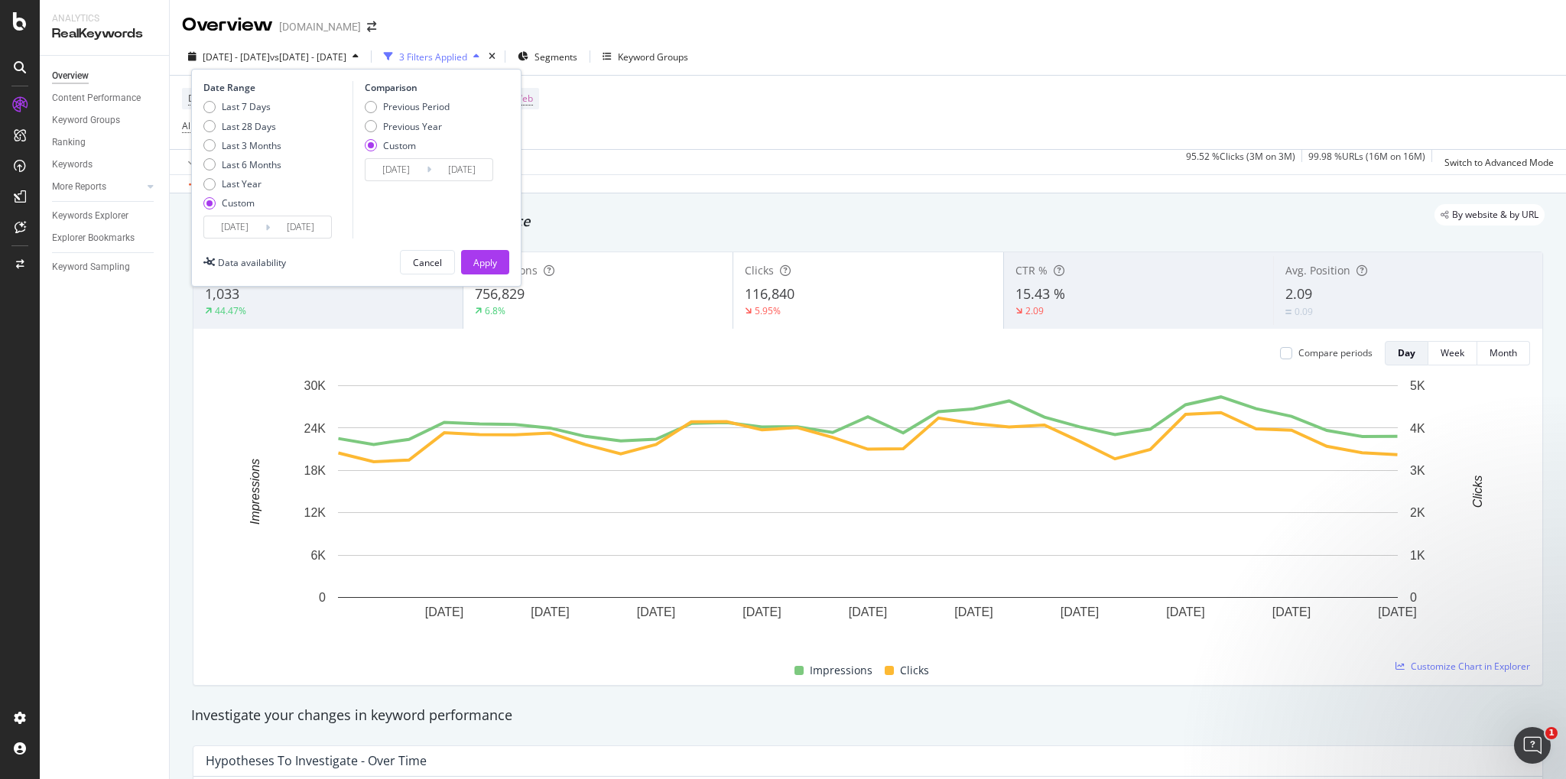
click at [454, 173] on input "[DATE]" at bounding box center [461, 169] width 61 height 21
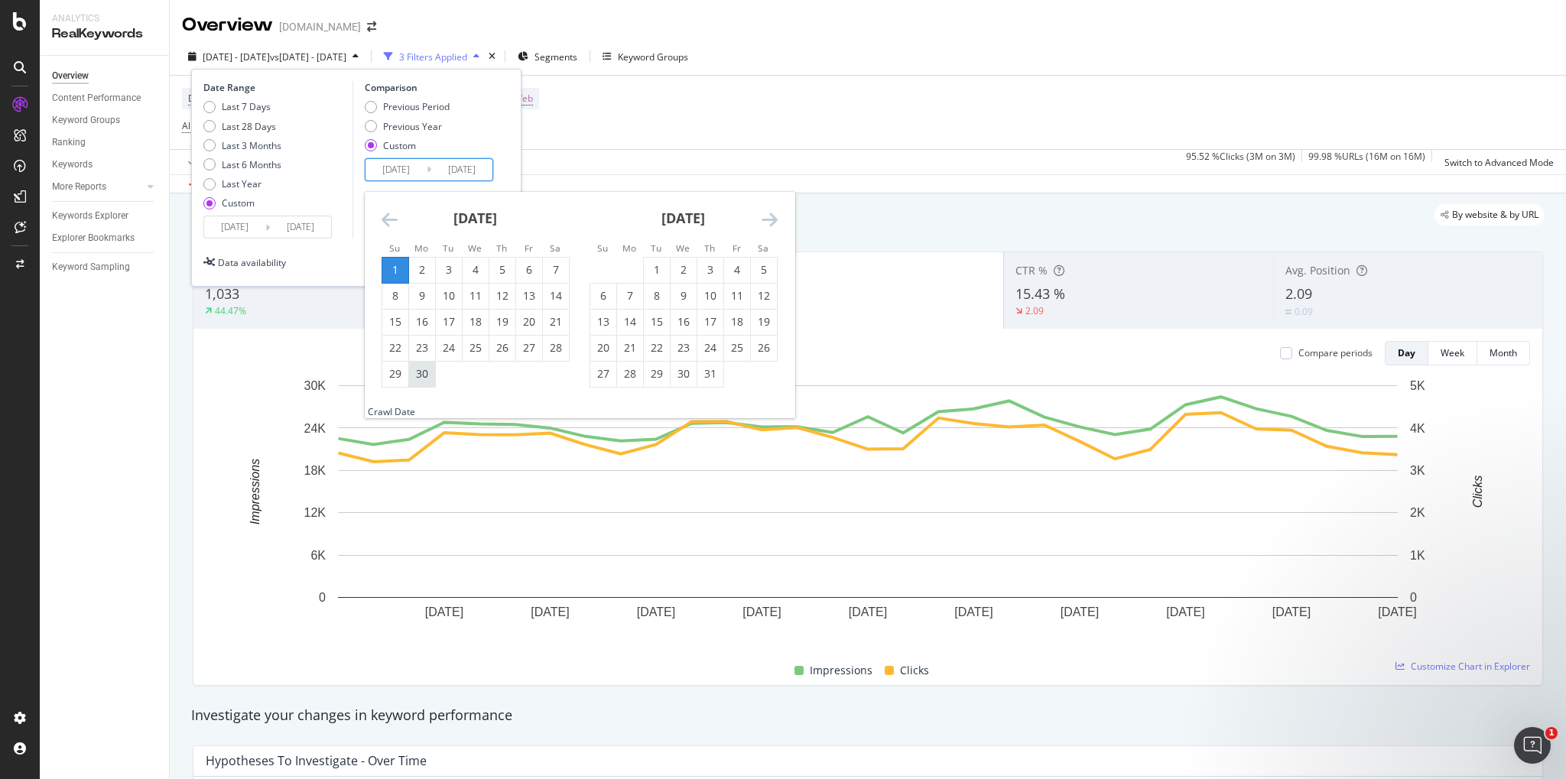
click at [427, 381] on div "30" at bounding box center [422, 373] width 26 height 15
type input "[DATE]"
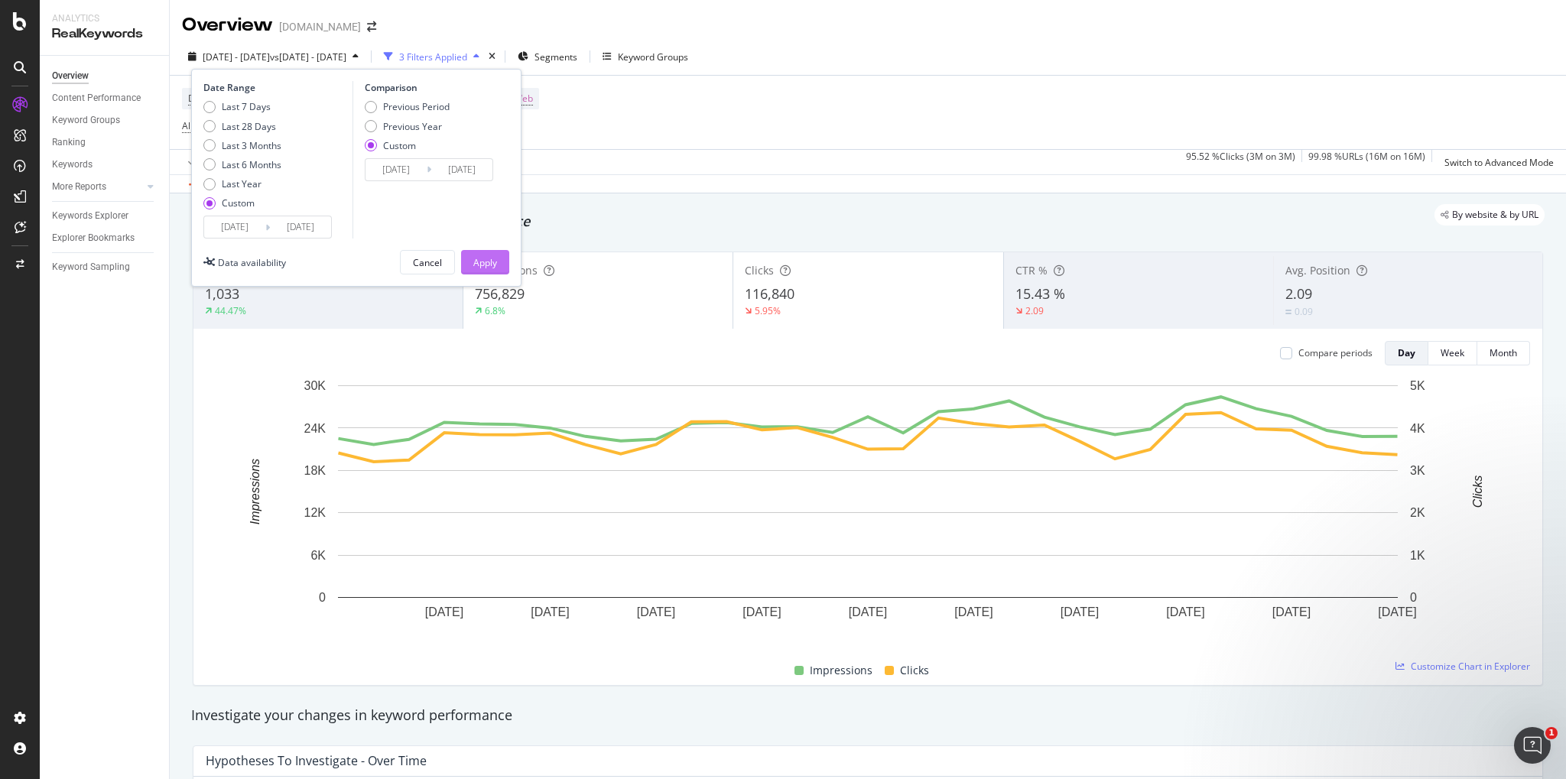
click at [505, 261] on button "Apply" at bounding box center [485, 262] width 48 height 24
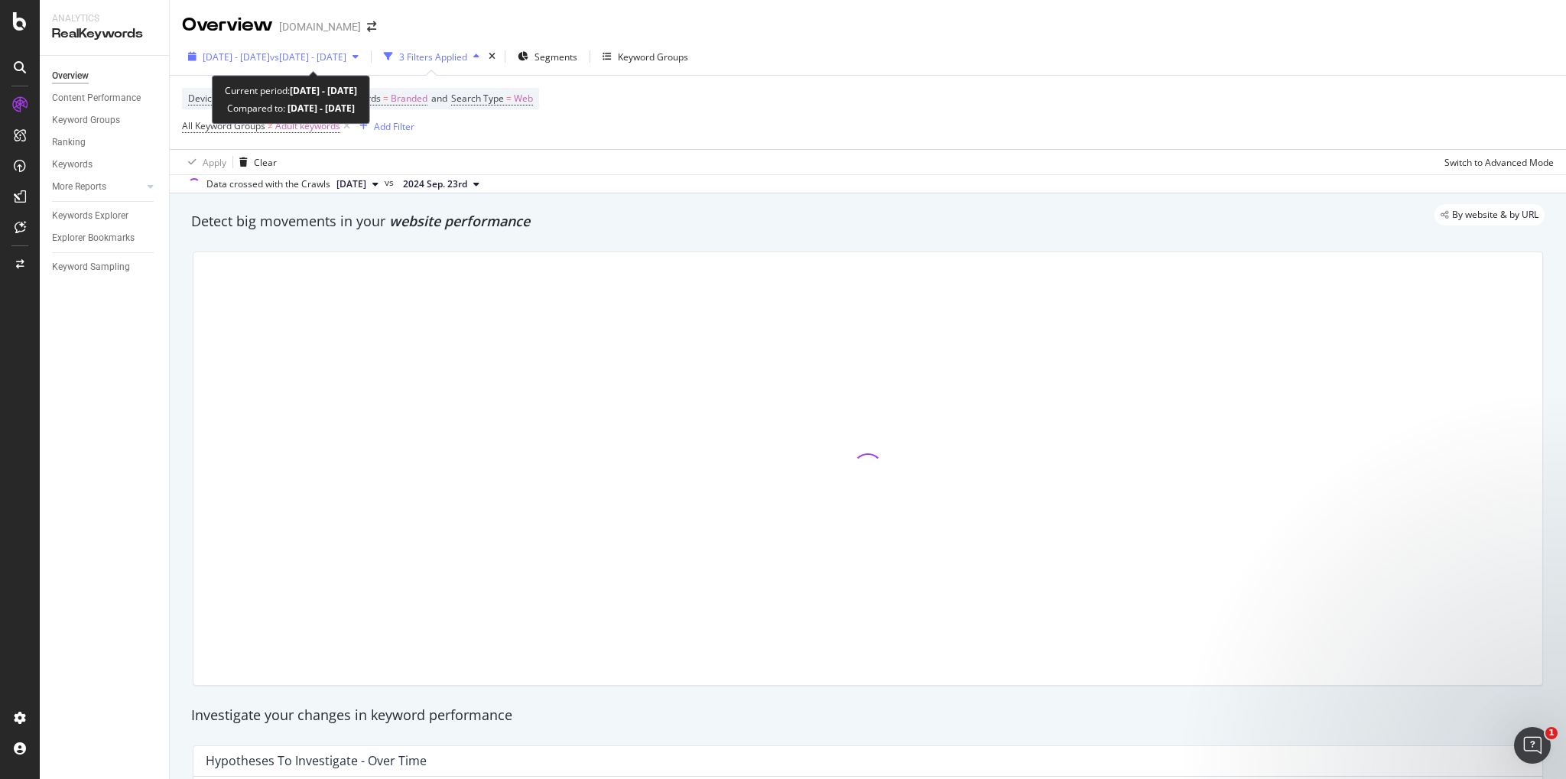
click at [270, 61] on span "[DATE] - [DATE]" at bounding box center [236, 56] width 67 height 13
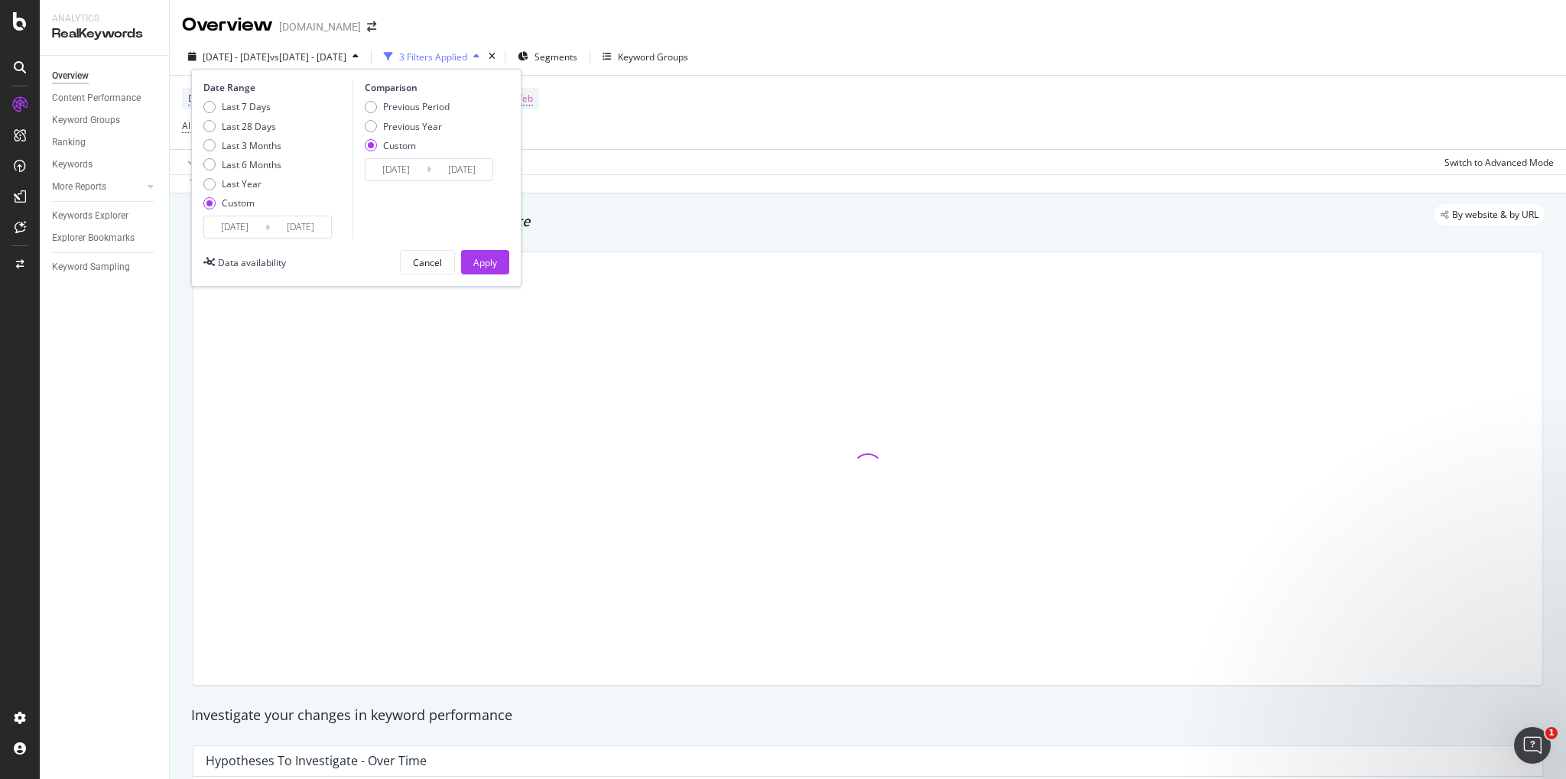
click at [249, 237] on input "[DATE]" at bounding box center [234, 226] width 61 height 21
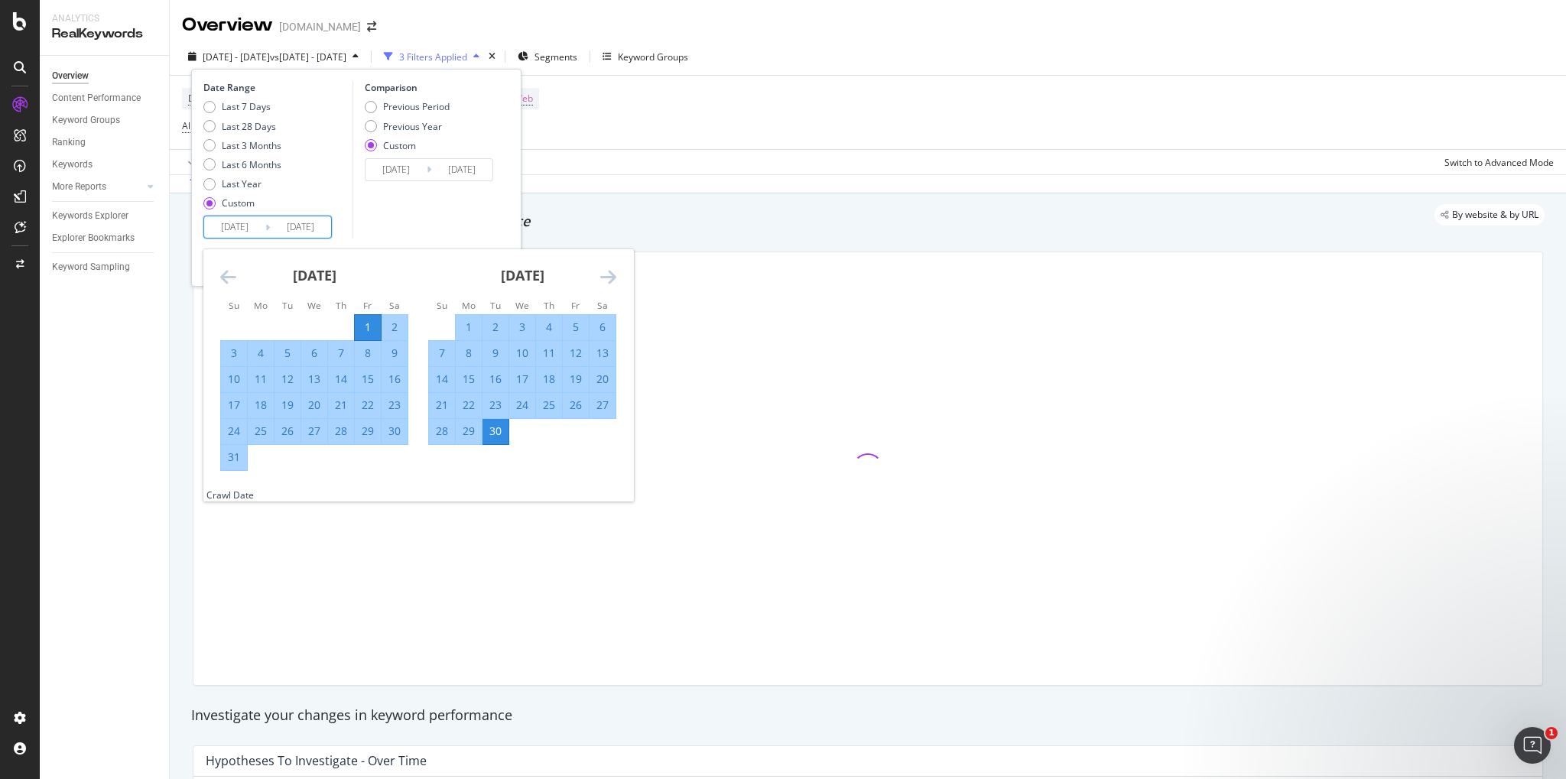
click at [458, 324] on div "1" at bounding box center [469, 327] width 26 height 15
type input "[DATE]"
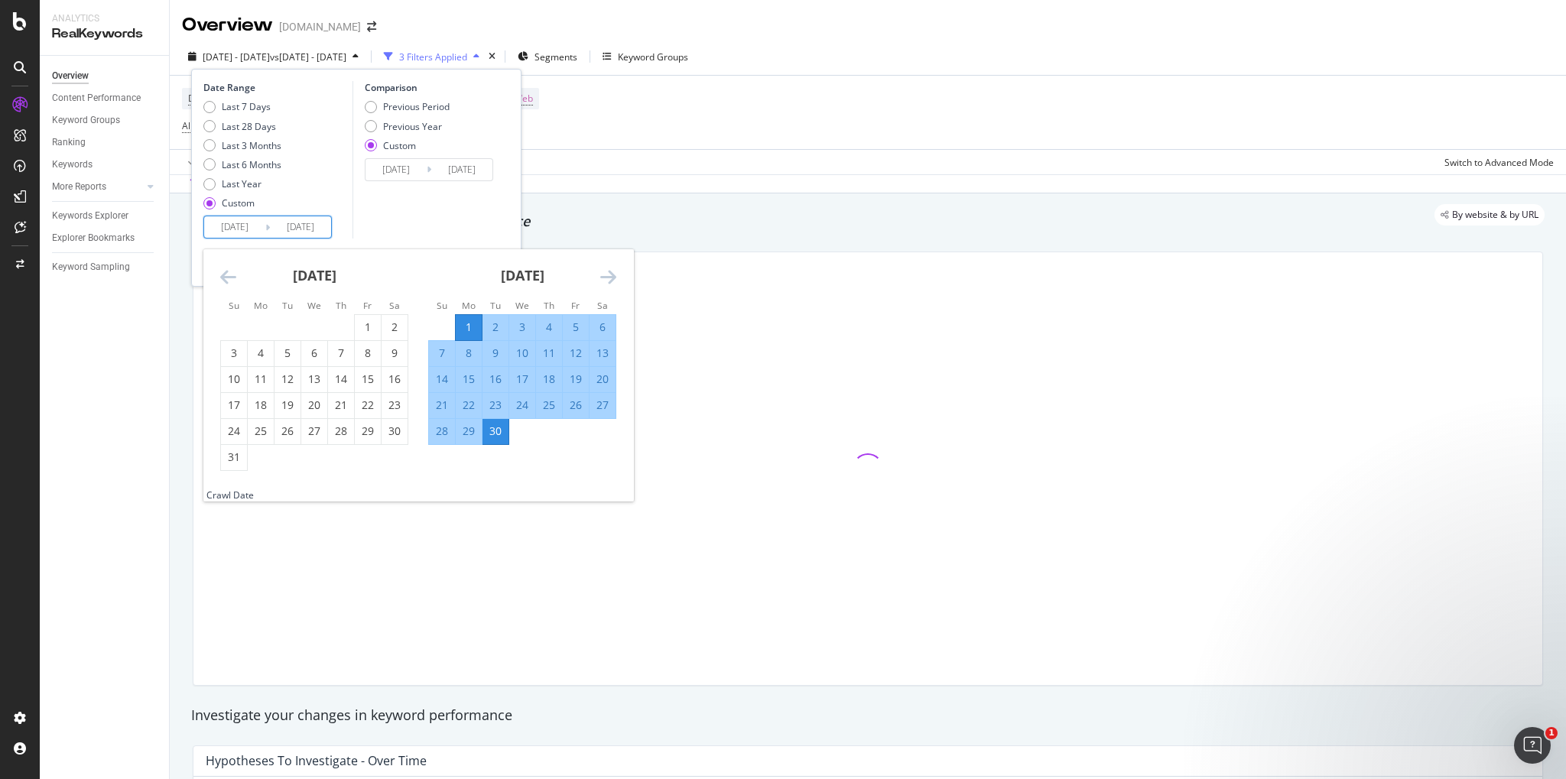
click at [499, 428] on div "30" at bounding box center [495, 430] width 26 height 15
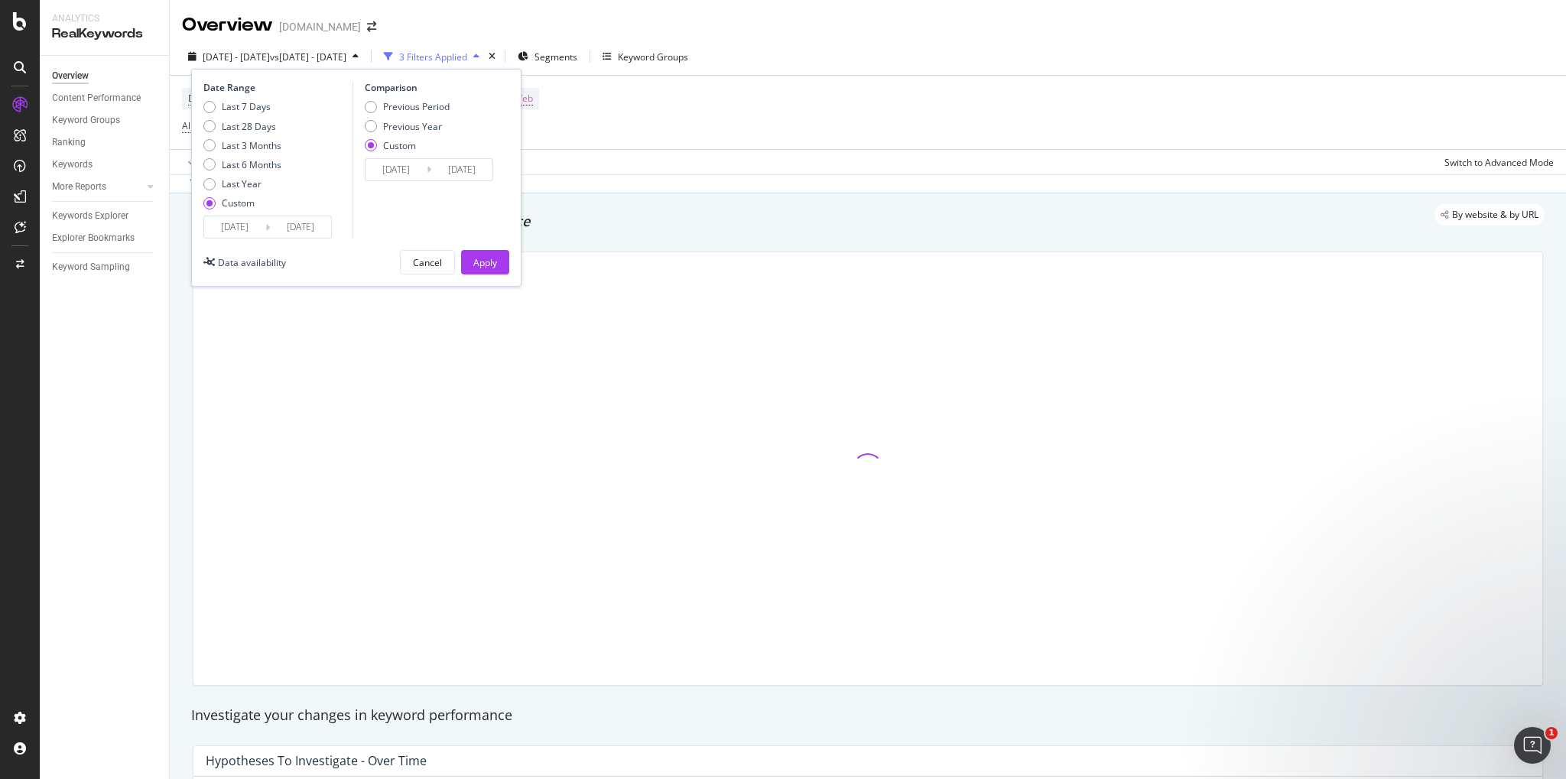
click at [410, 177] on input "[DATE]" at bounding box center [395, 169] width 61 height 21
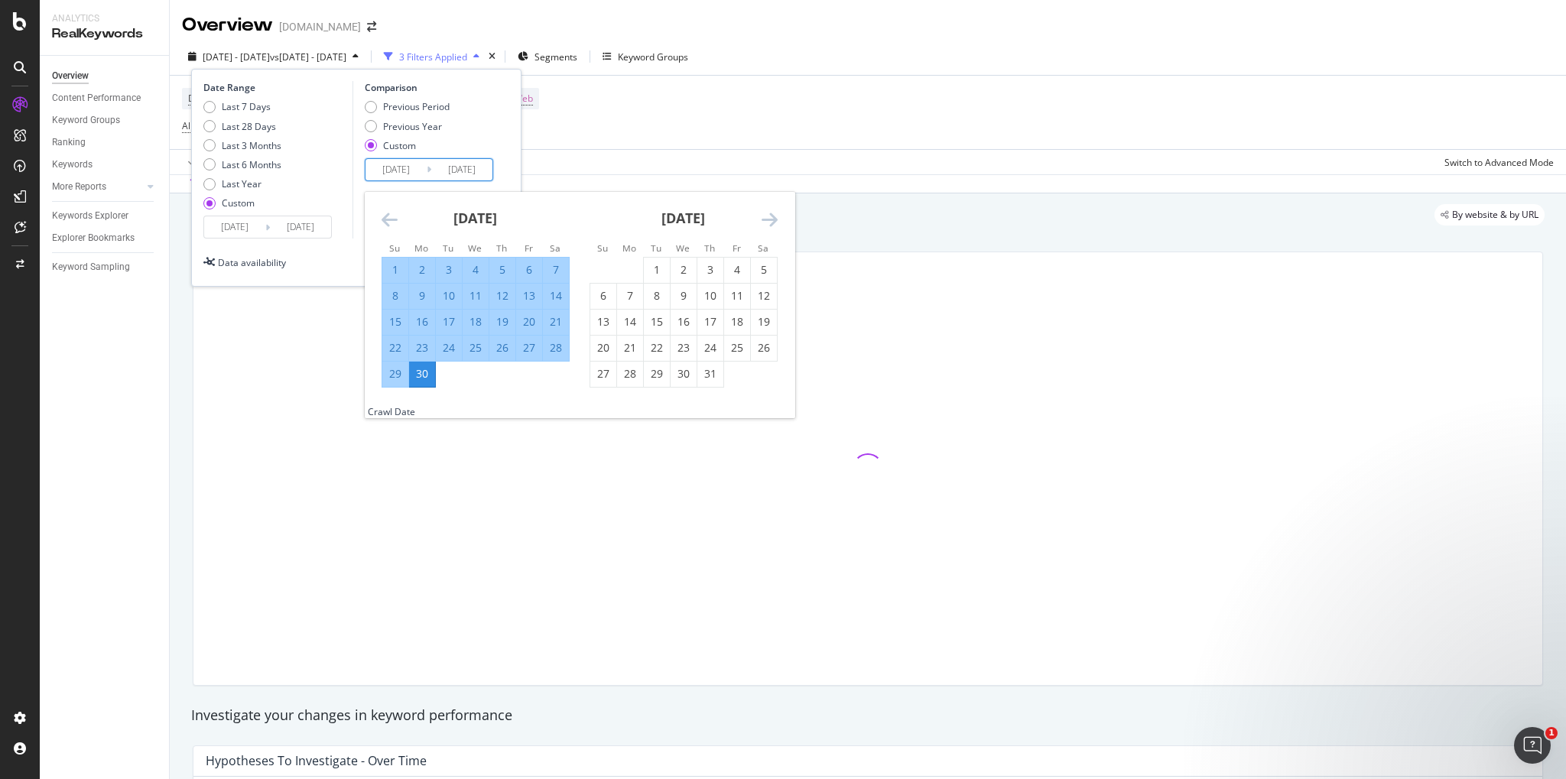
click at [386, 264] on div "1" at bounding box center [395, 269] width 26 height 15
type input "[DATE]"
click at [423, 368] on div "30" at bounding box center [422, 373] width 26 height 15
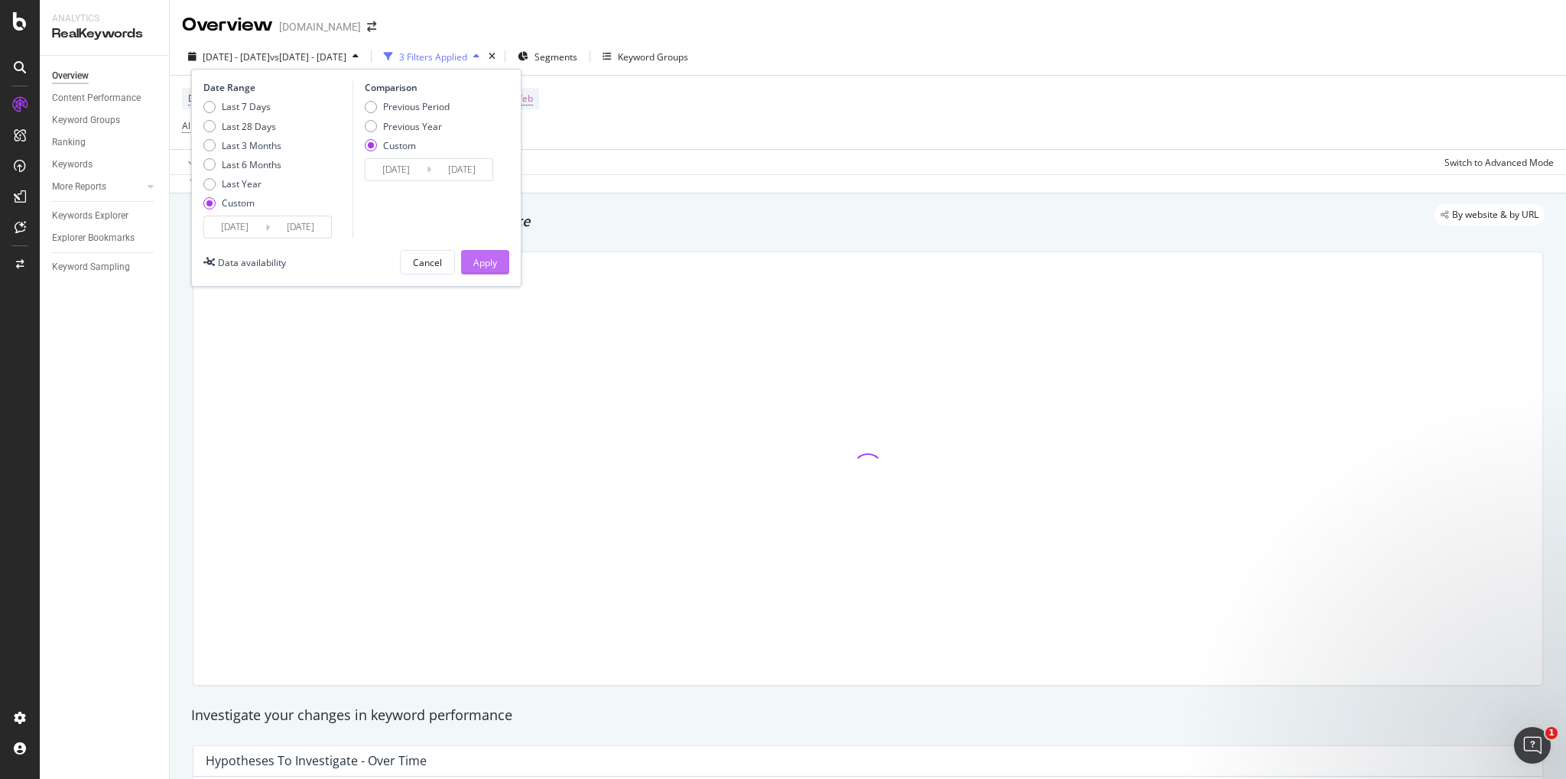
click at [491, 265] on div "Apply" at bounding box center [485, 262] width 24 height 13
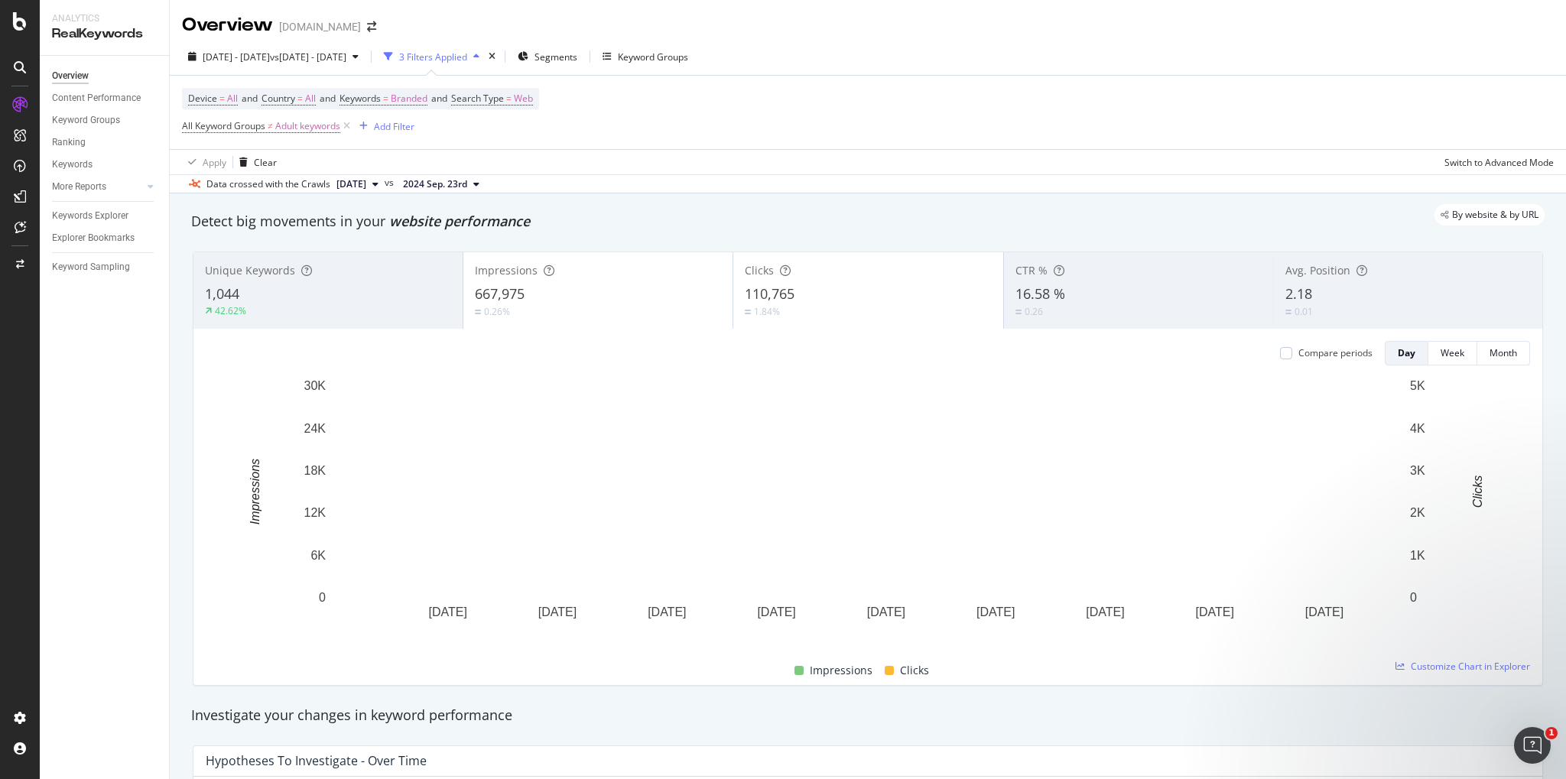
click at [510, 303] on span "667,975" at bounding box center [500, 293] width 50 height 18
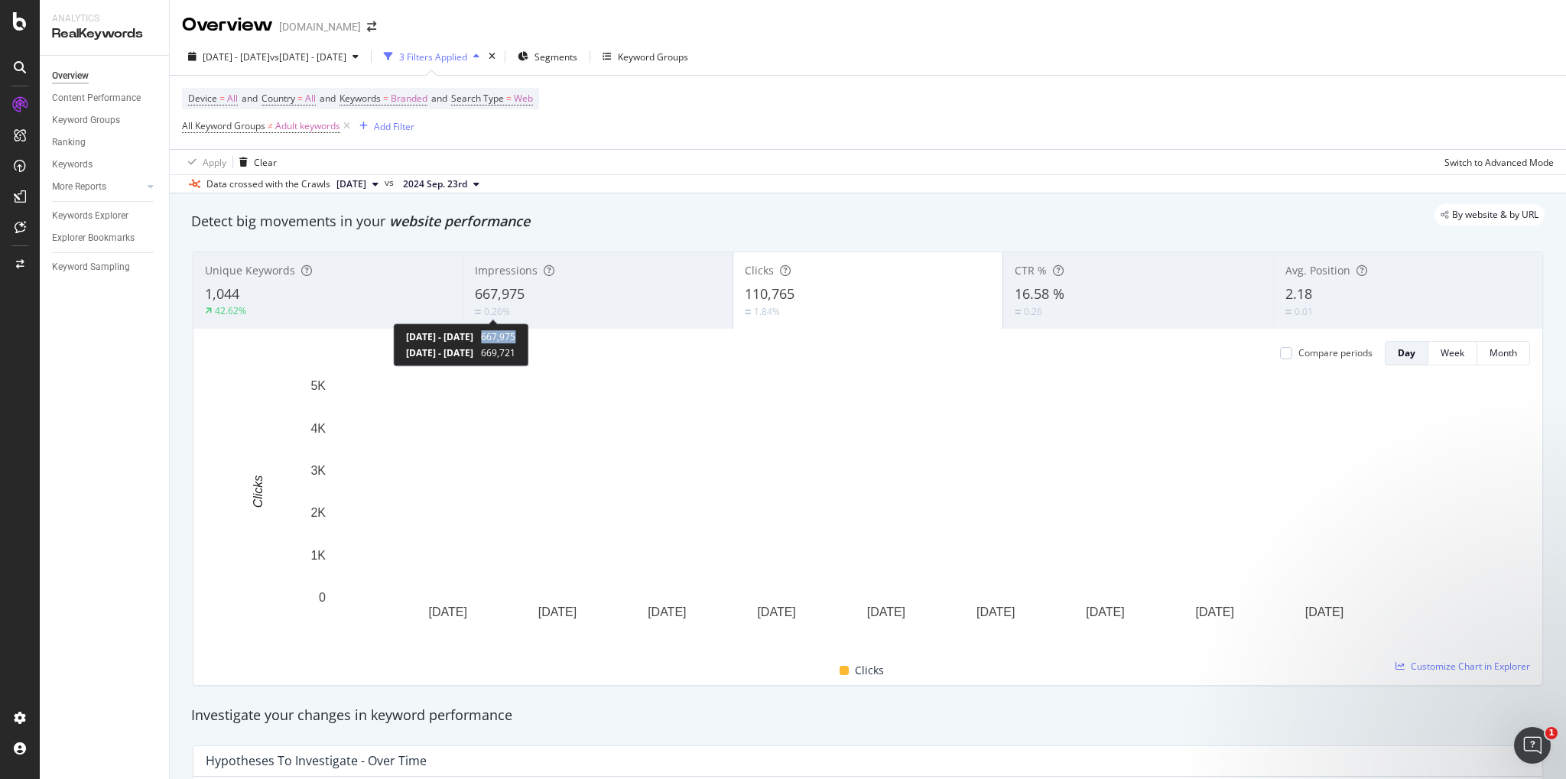
copy span "667,975"
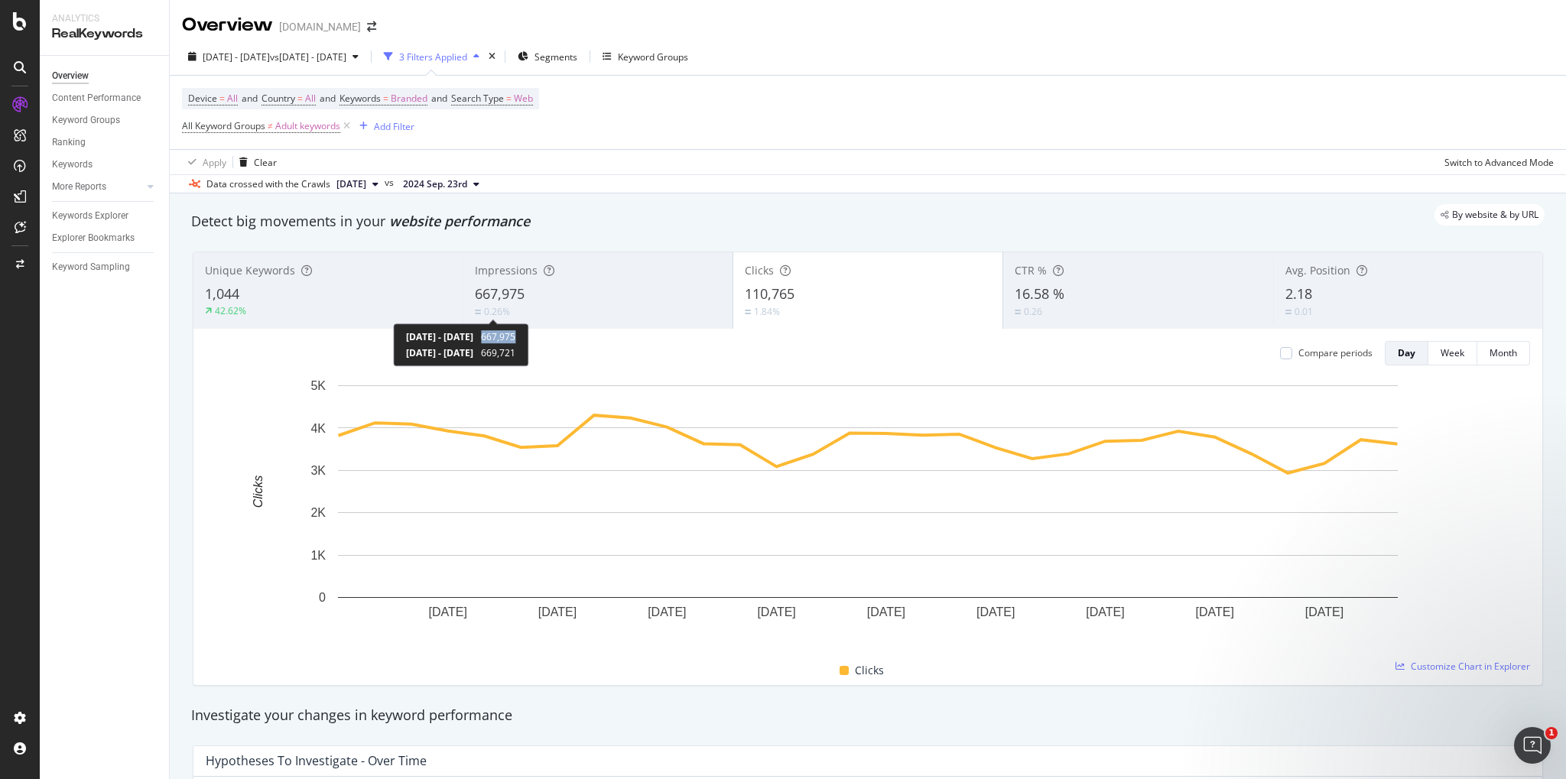
drag, startPoint x: 580, startPoint y: 336, endPoint x: 543, endPoint y: 336, distance: 37.5
click at [528, 336] on div "[DATE] - [DATE] 667,975 [DATE] - [DATE] 669,721" at bounding box center [460, 344] width 135 height 43
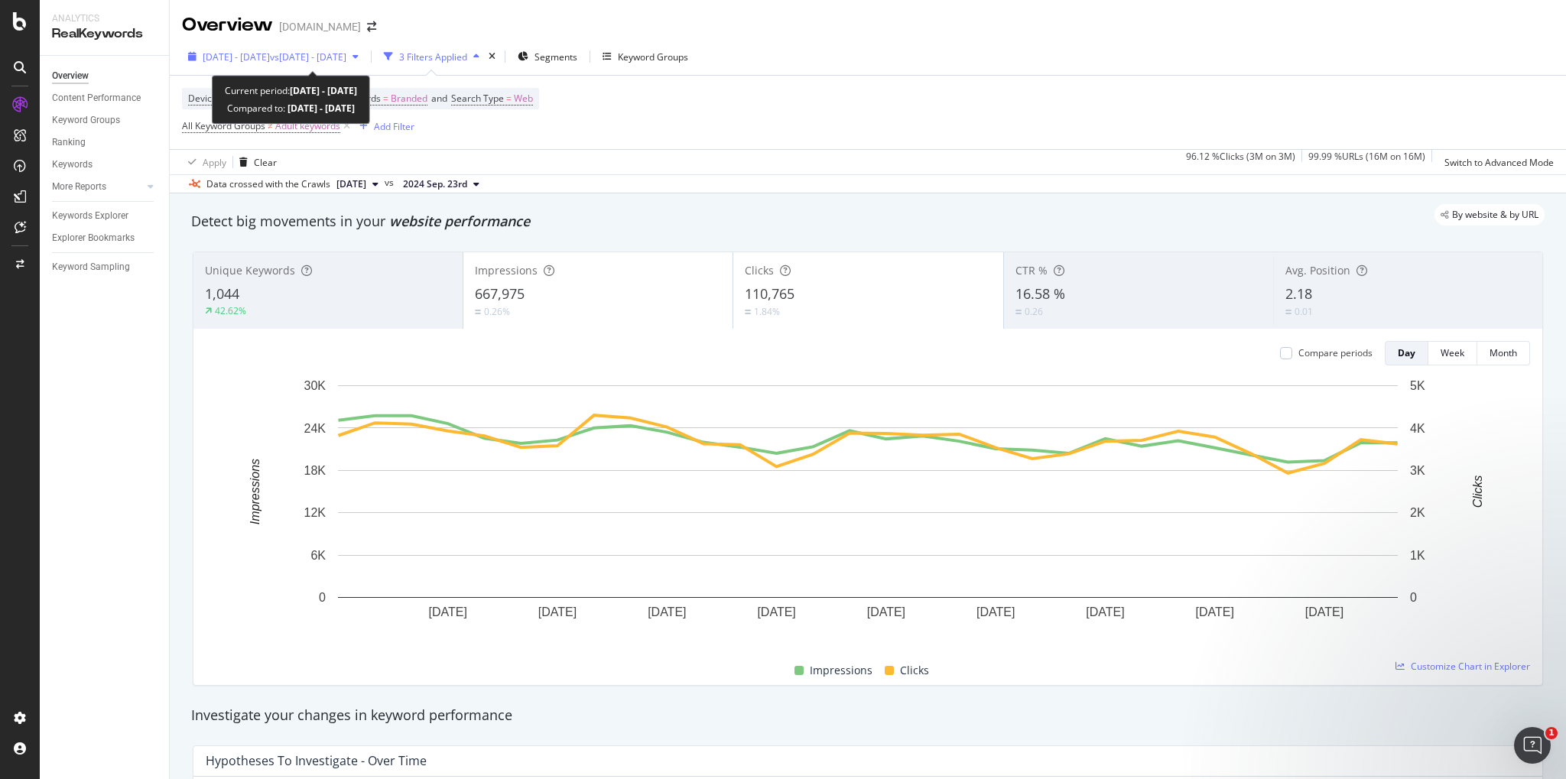
click at [274, 50] on div "[DATE] - [DATE] vs [DATE] - [DATE]" at bounding box center [273, 56] width 183 height 23
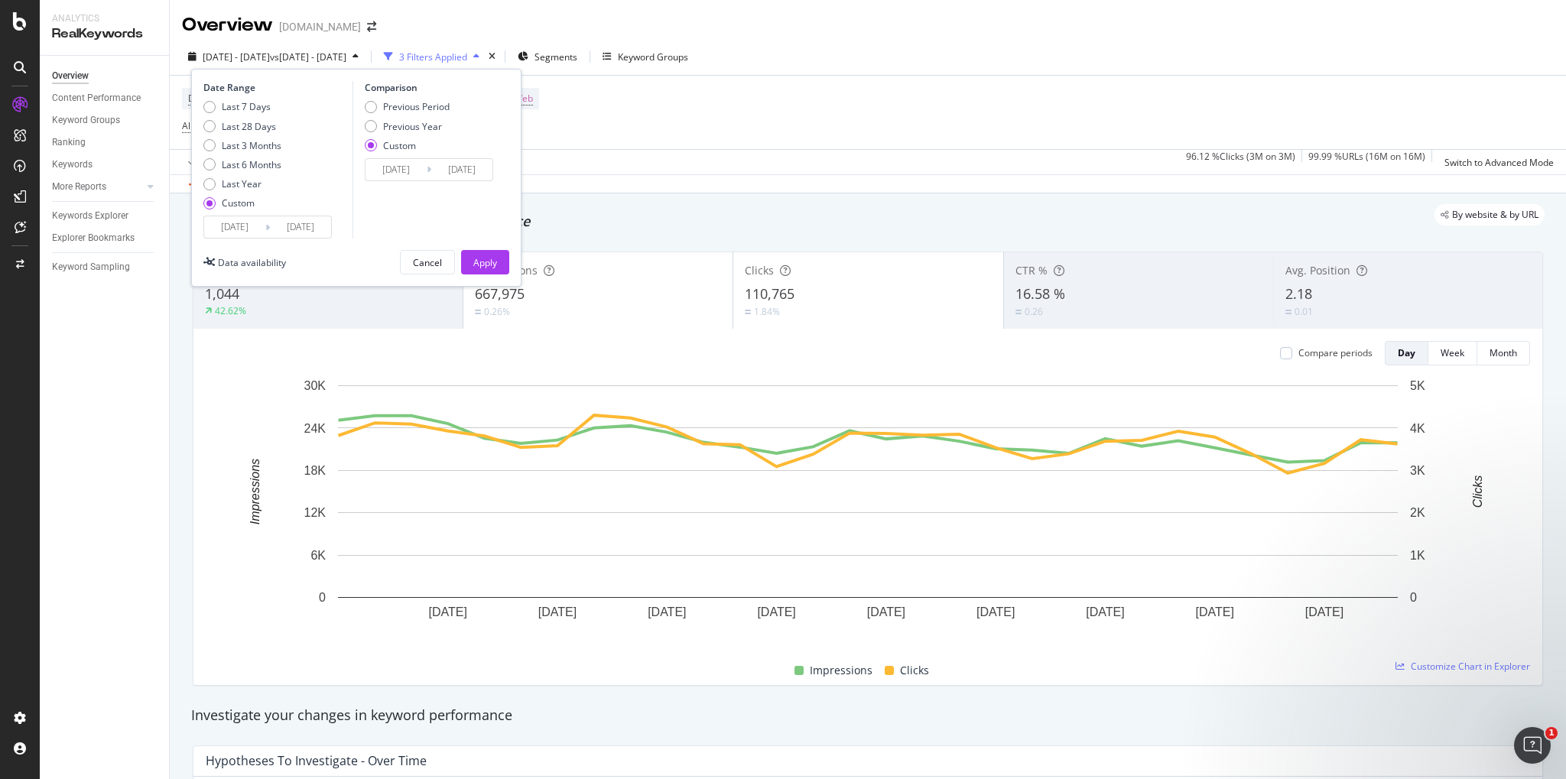
click at [295, 228] on input "[DATE]" at bounding box center [300, 226] width 61 height 21
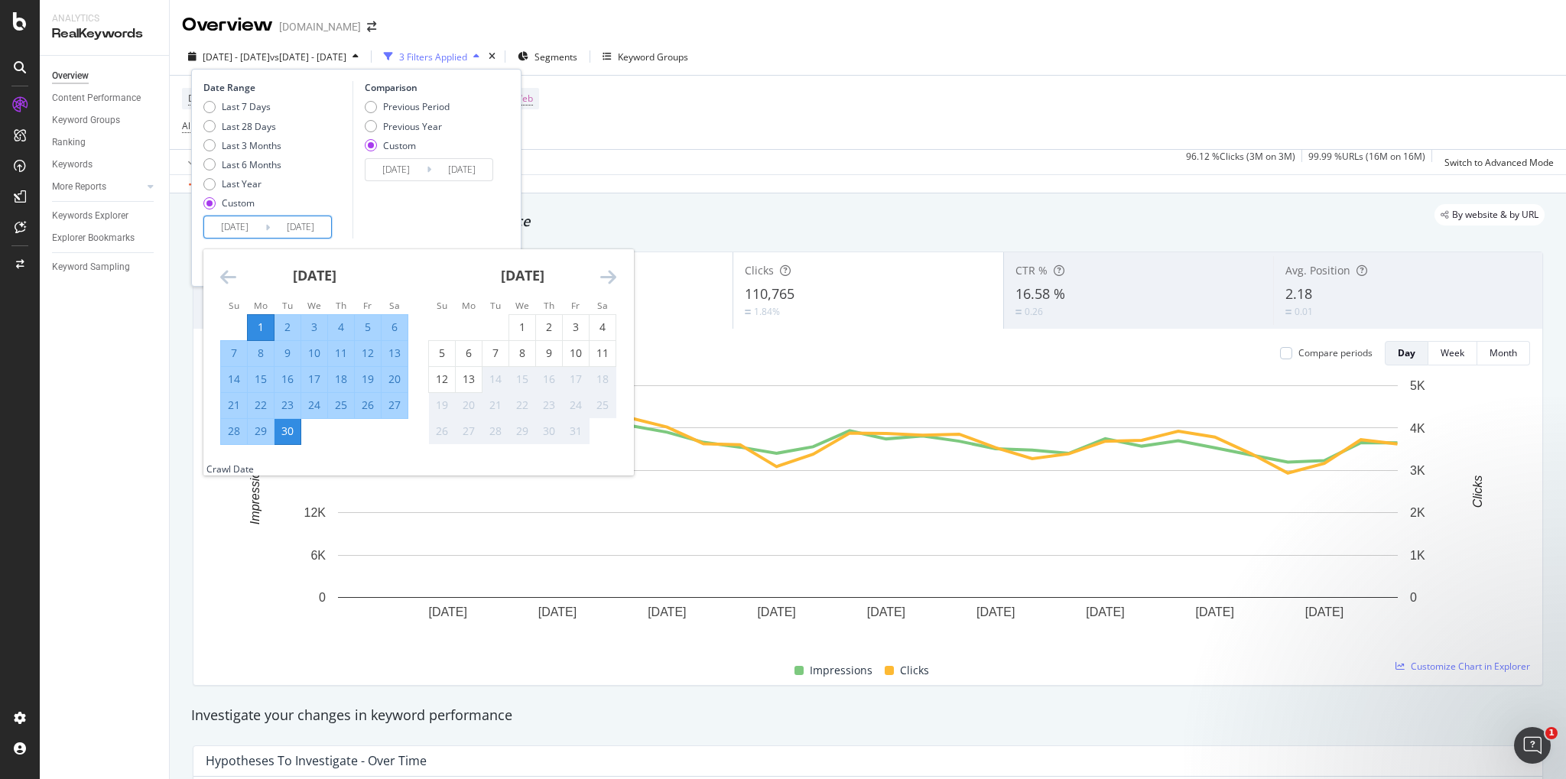
click at [232, 277] on icon "Move backward to switch to the previous month." at bounding box center [228, 277] width 16 height 18
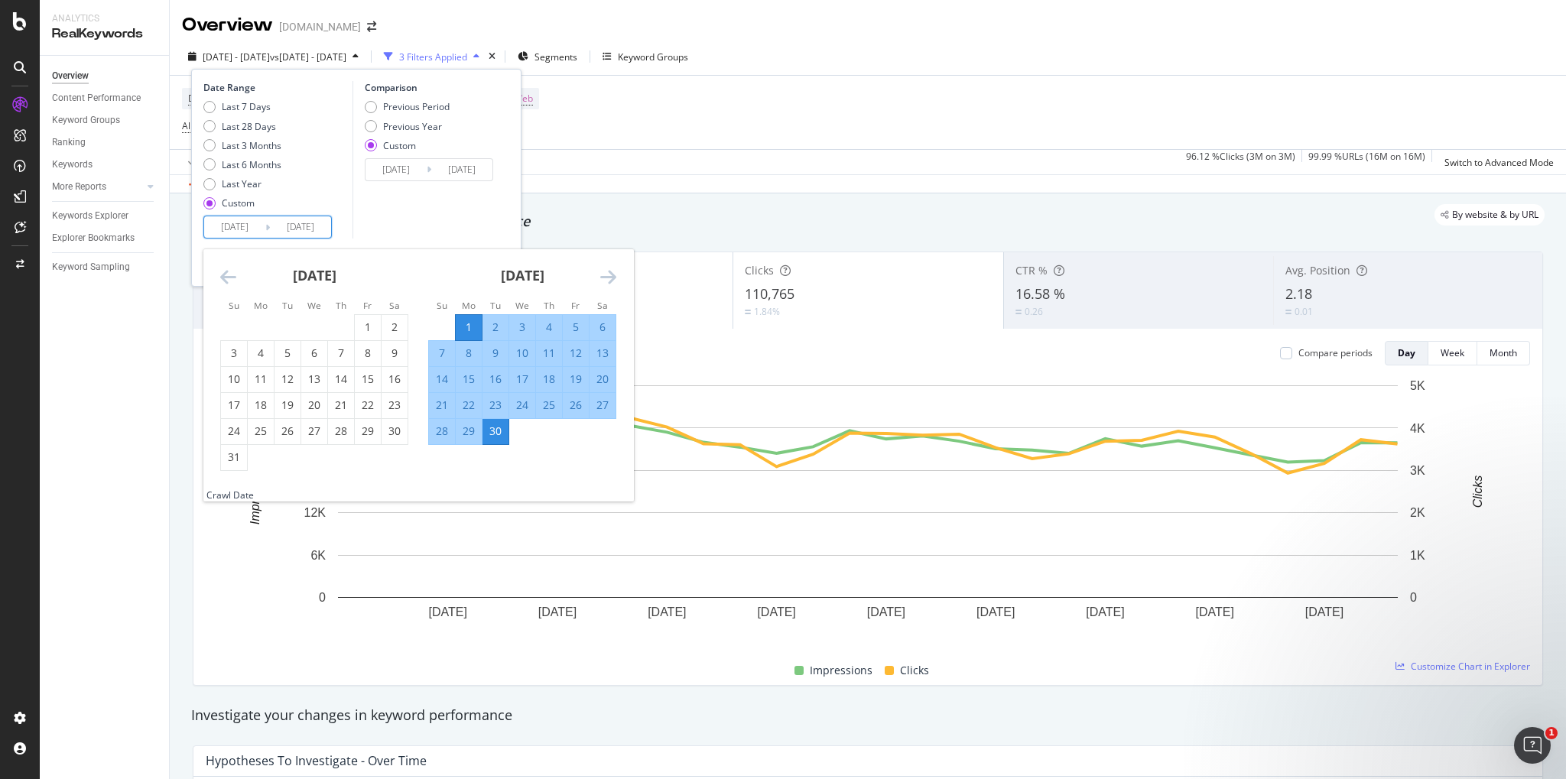
click at [221, 283] on icon "Move backward to switch to the previous month." at bounding box center [228, 277] width 16 height 18
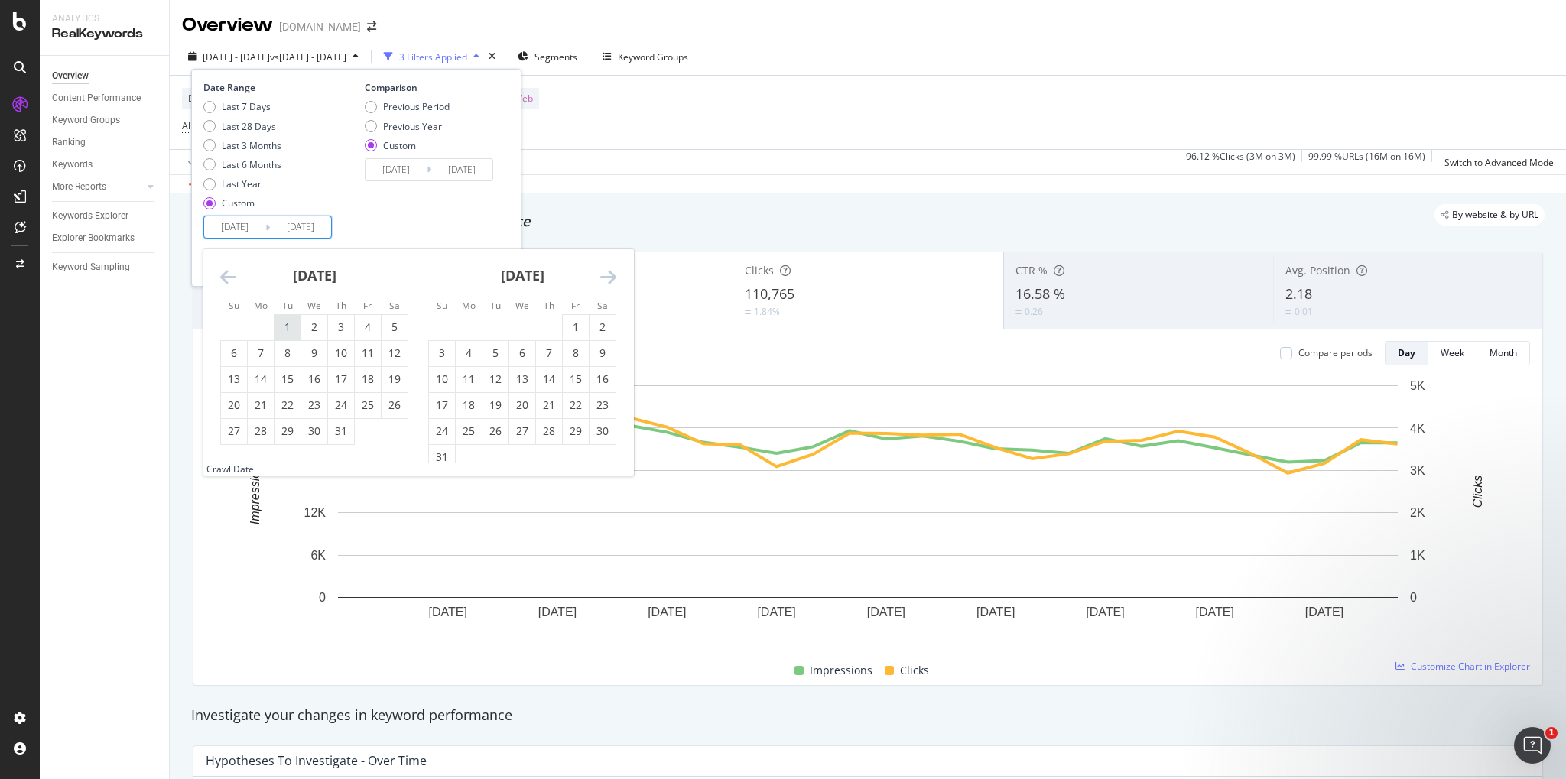
click at [286, 325] on div "1" at bounding box center [287, 327] width 26 height 15
type input "[DATE]"
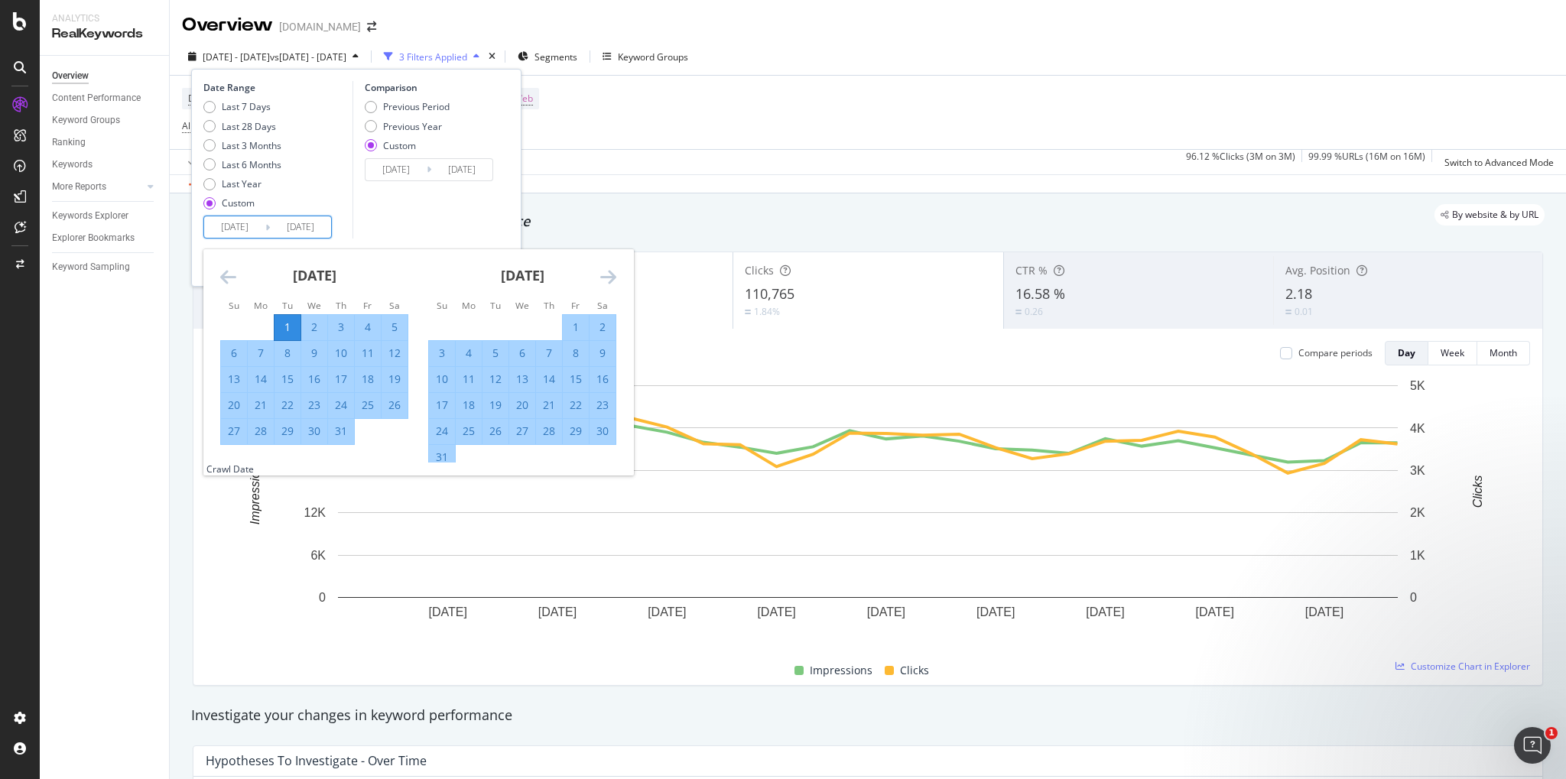
click at [610, 287] on div "[DATE]" at bounding box center [522, 281] width 188 height 65
click at [610, 282] on icon "Move forward to switch to the next month." at bounding box center [608, 277] width 16 height 18
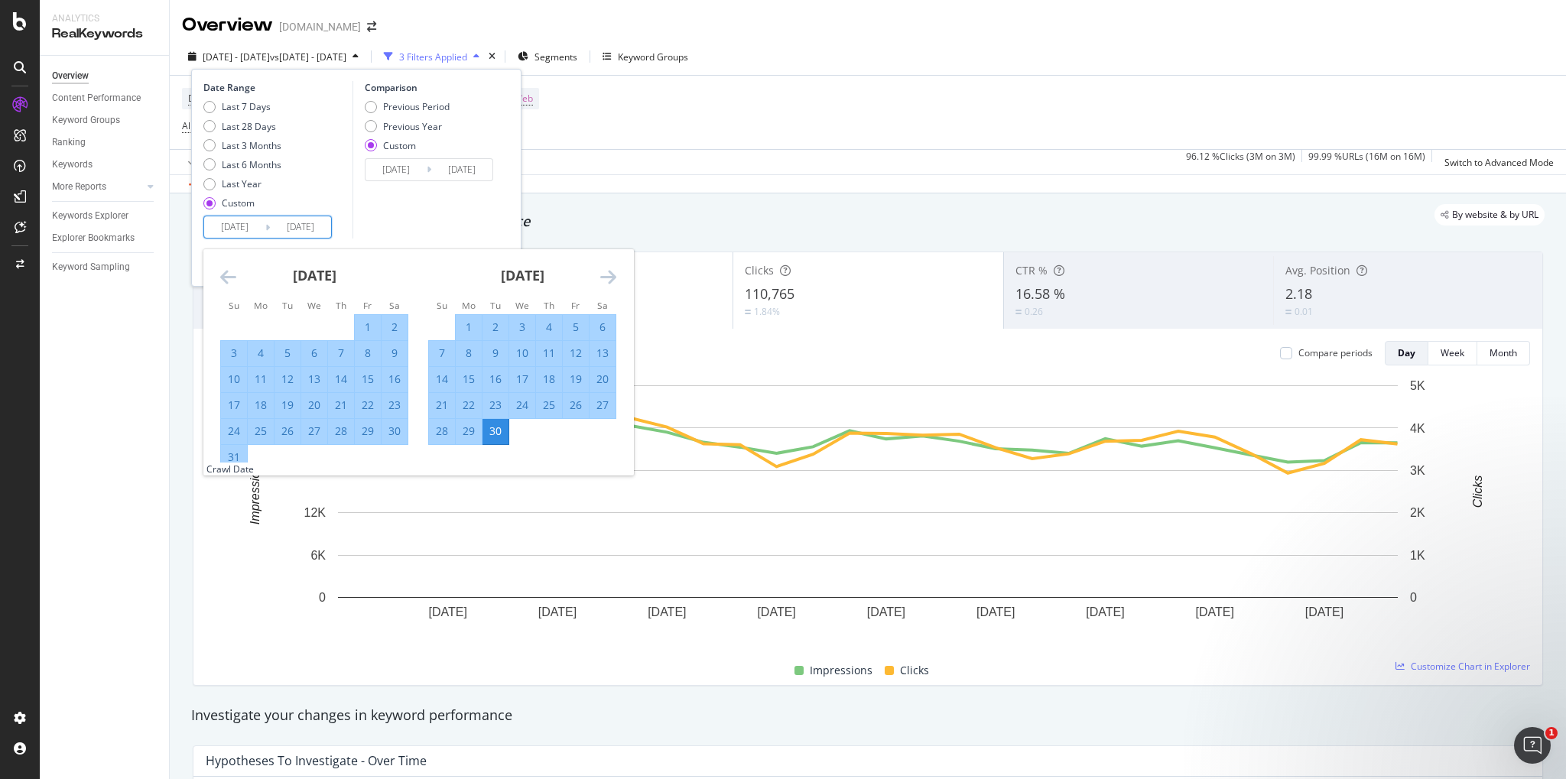
click at [491, 432] on div "30" at bounding box center [495, 430] width 26 height 15
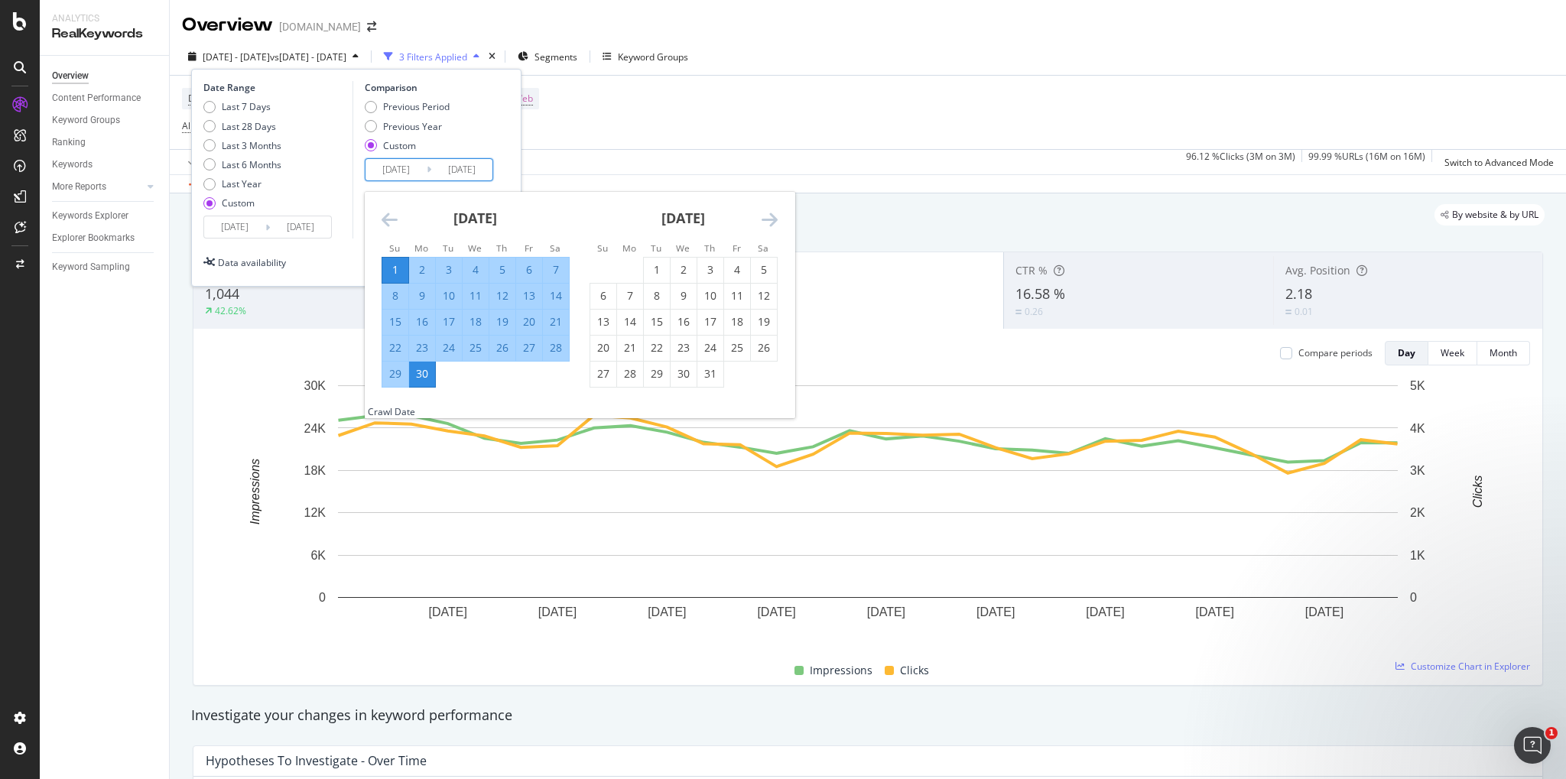
click at [414, 170] on input "[DATE]" at bounding box center [395, 169] width 61 height 21
click at [392, 226] on icon "Move backward to switch to the previous month." at bounding box center [389, 219] width 16 height 18
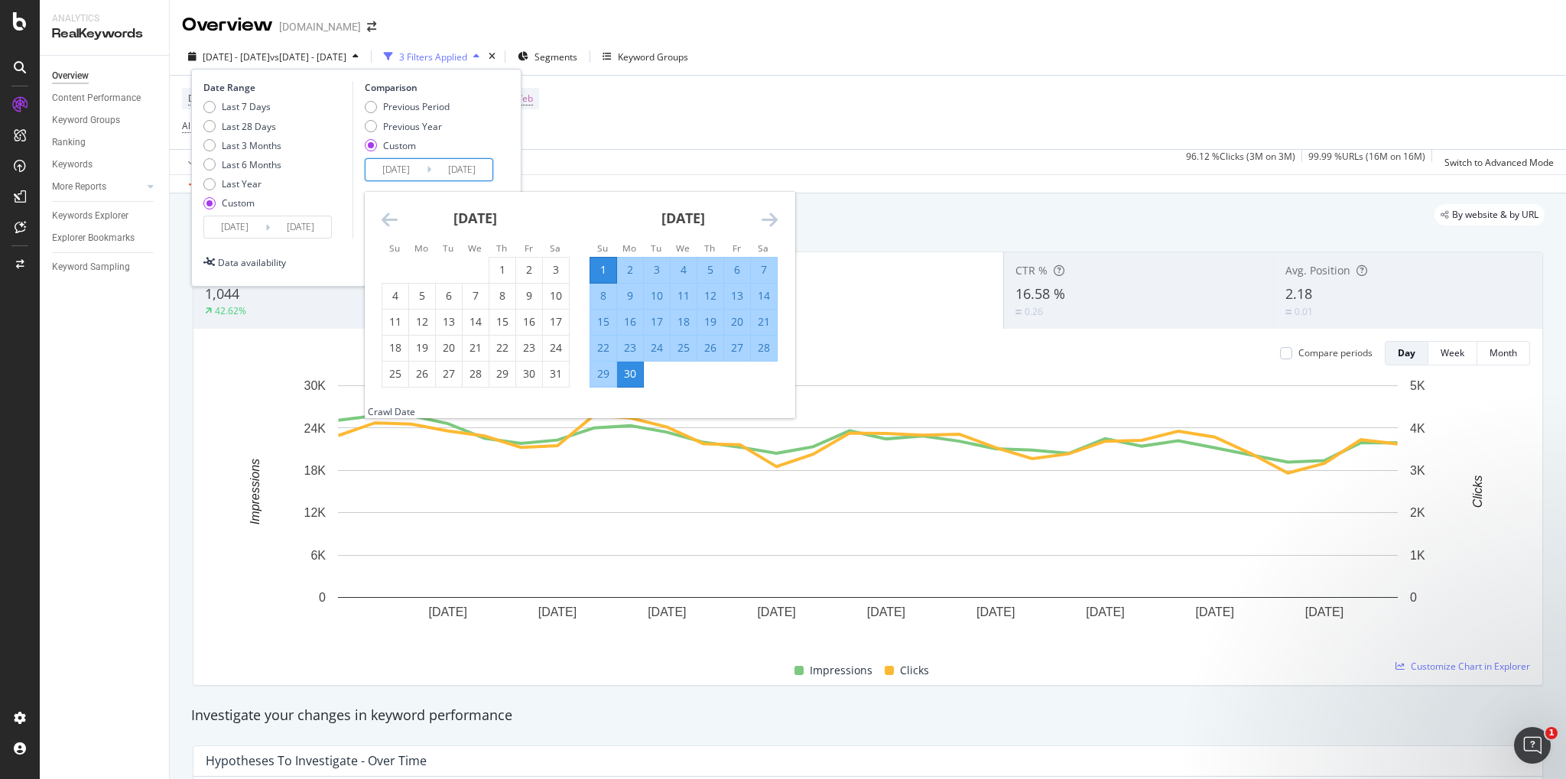
click at [392, 226] on icon "Move backward to switch to the previous month." at bounding box center [389, 219] width 16 height 18
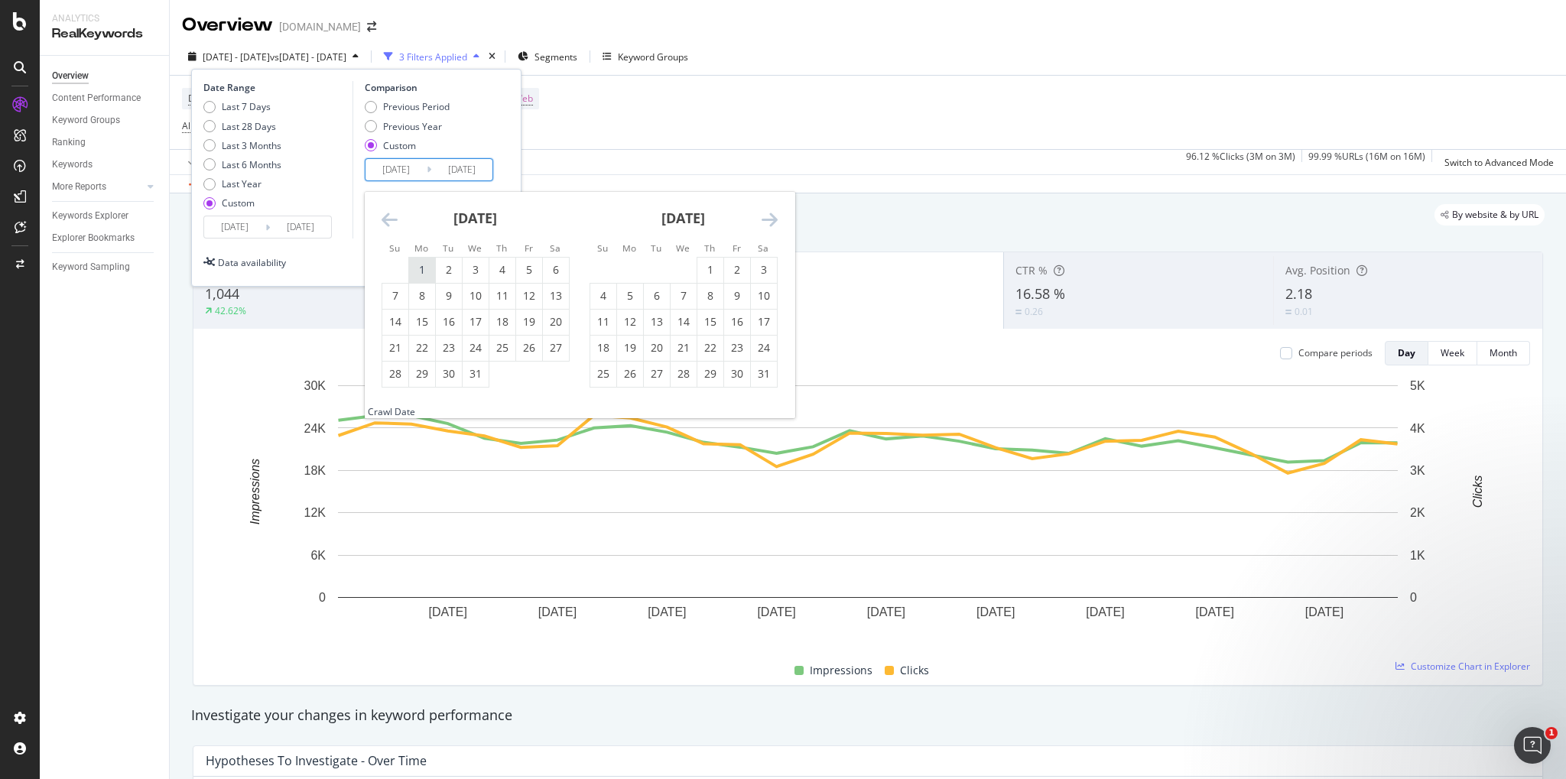
click at [424, 267] on div "1" at bounding box center [422, 269] width 26 height 15
type input "[DATE]"
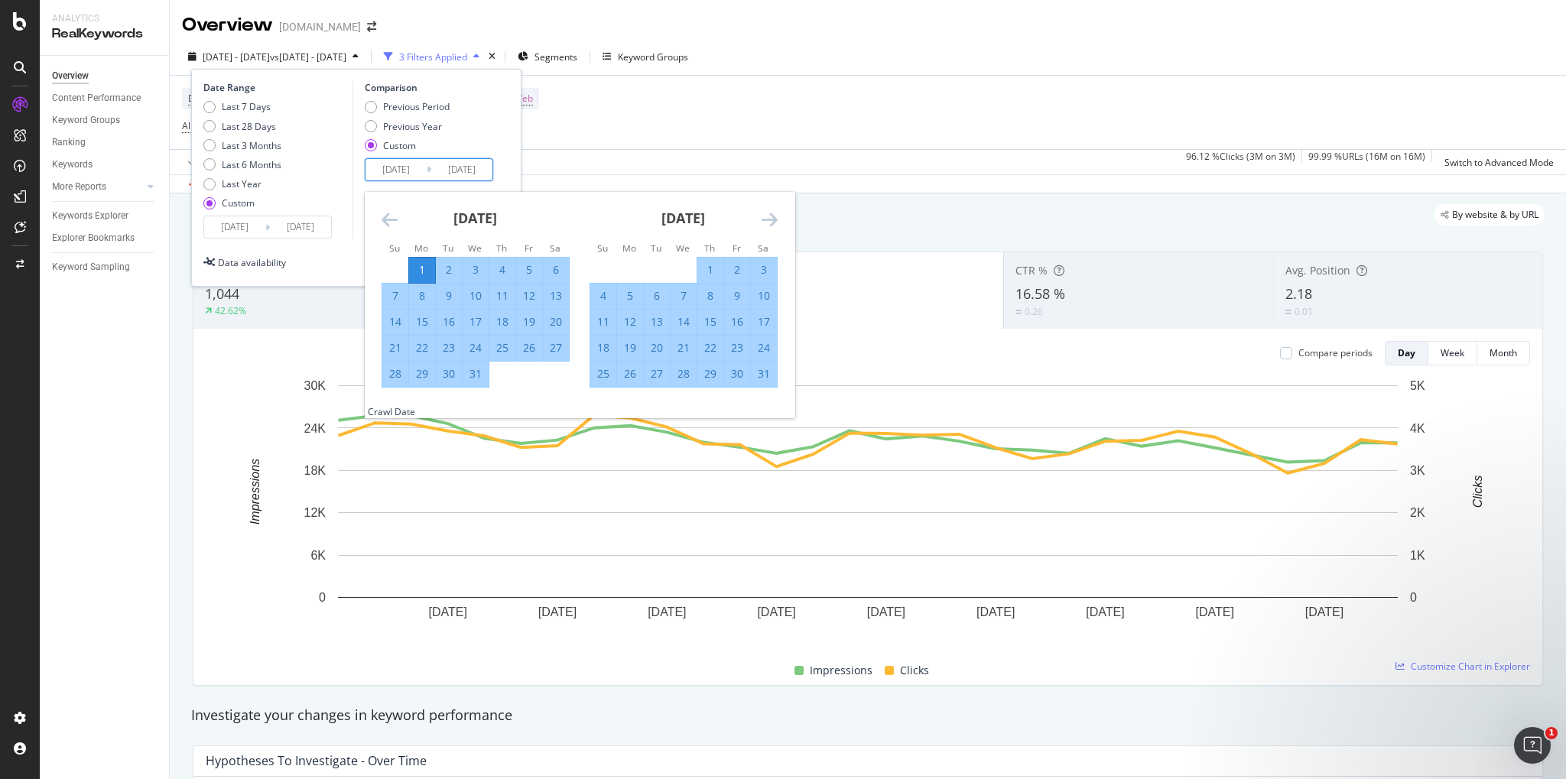
click at [763, 223] on icon "Move forward to switch to the next month." at bounding box center [769, 219] width 16 height 18
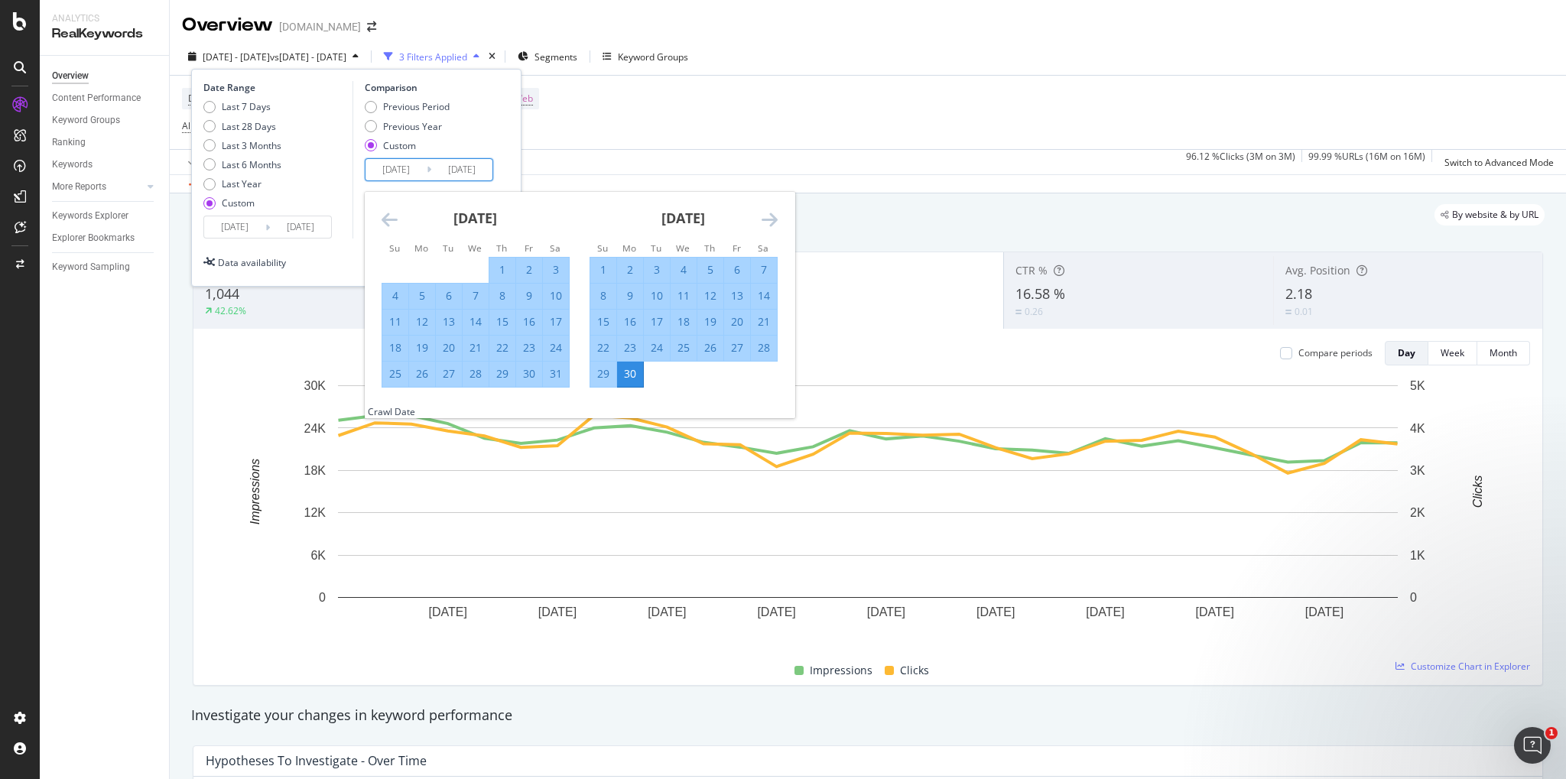
click at [638, 371] on div "30" at bounding box center [630, 373] width 26 height 15
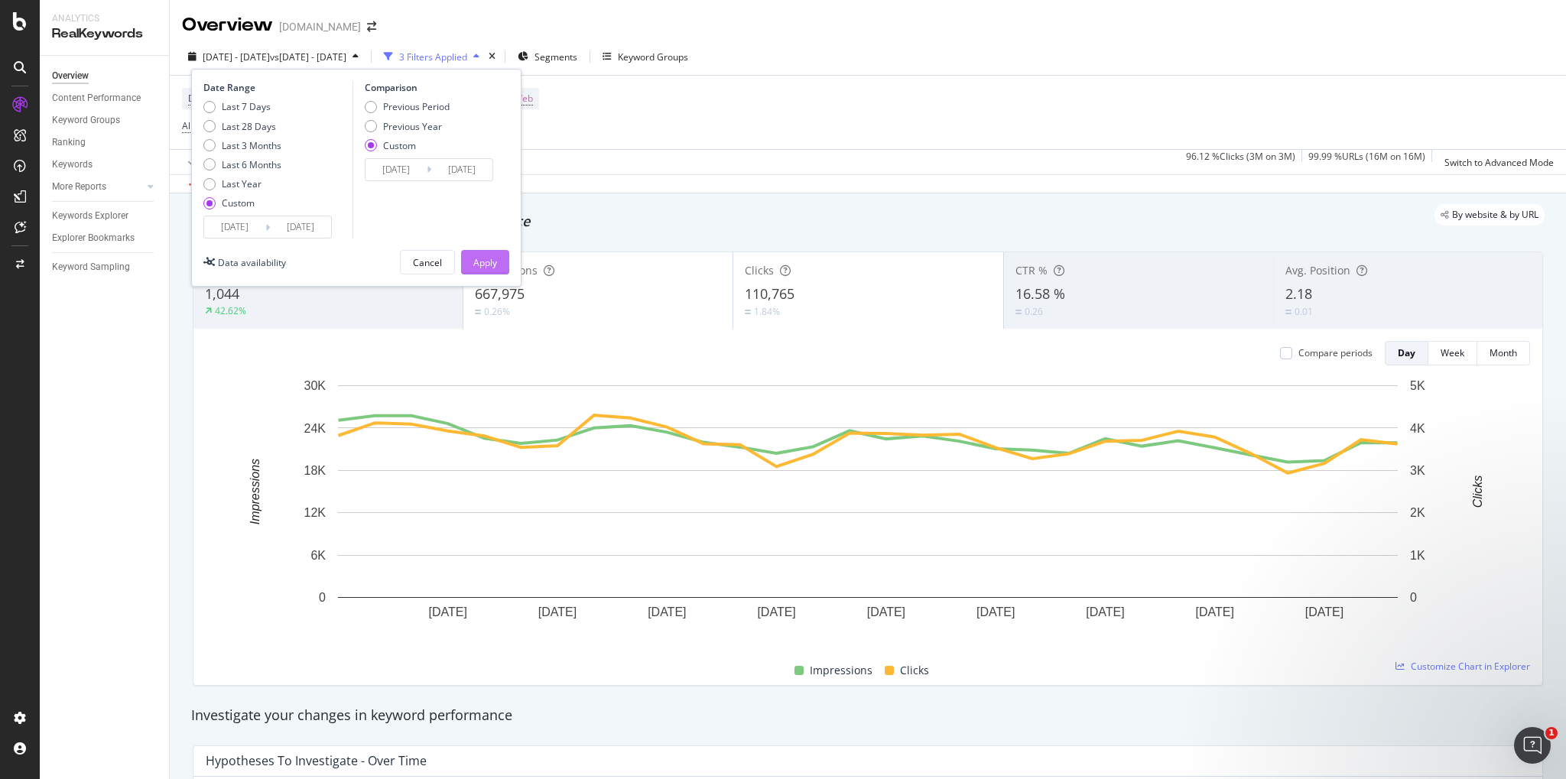
click at [507, 260] on button "Apply" at bounding box center [485, 262] width 48 height 24
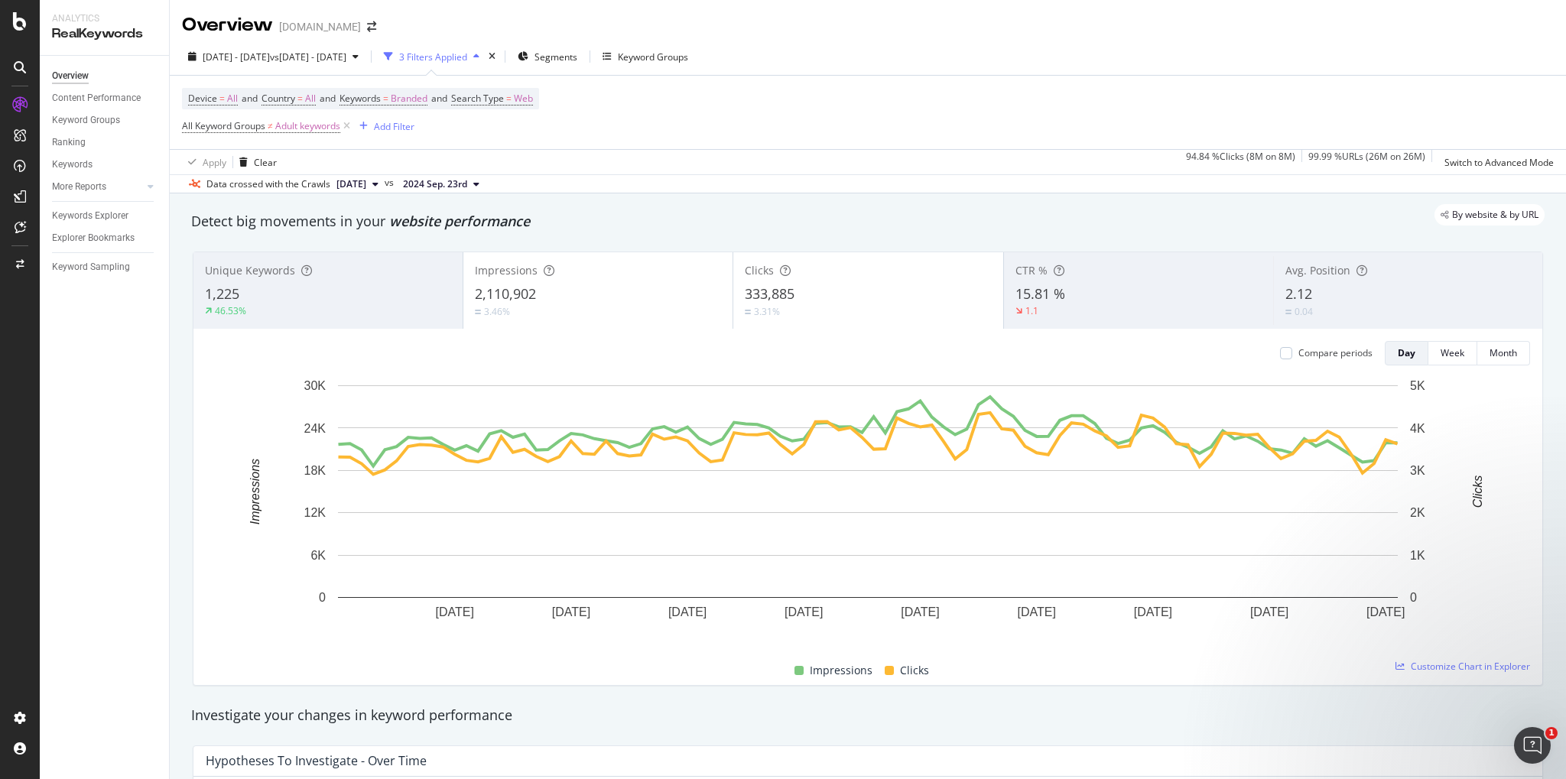
click at [508, 292] on span "2,110,902" at bounding box center [505, 293] width 61 height 18
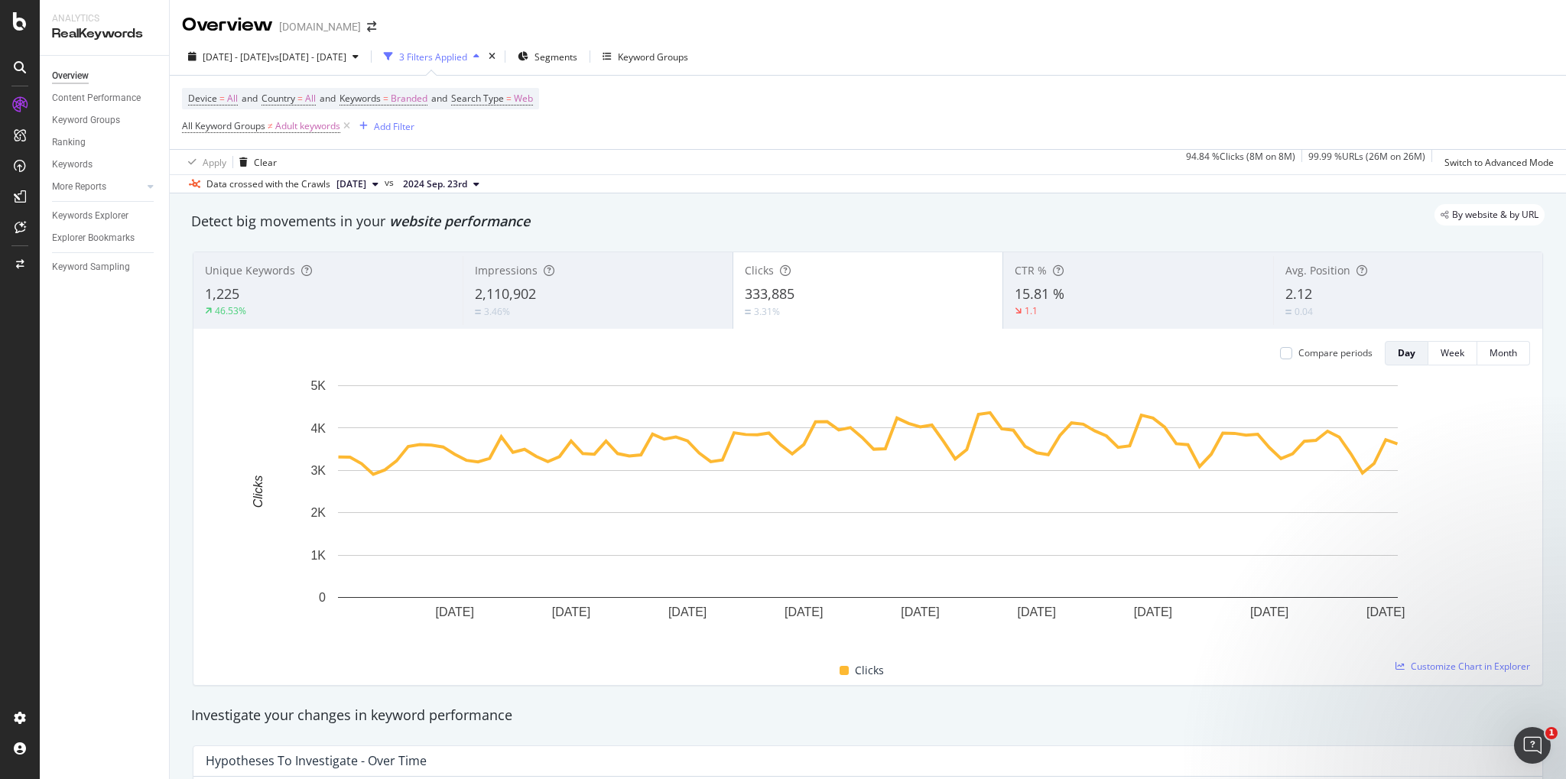
click at [518, 296] on span "2,110,902" at bounding box center [505, 293] width 61 height 18
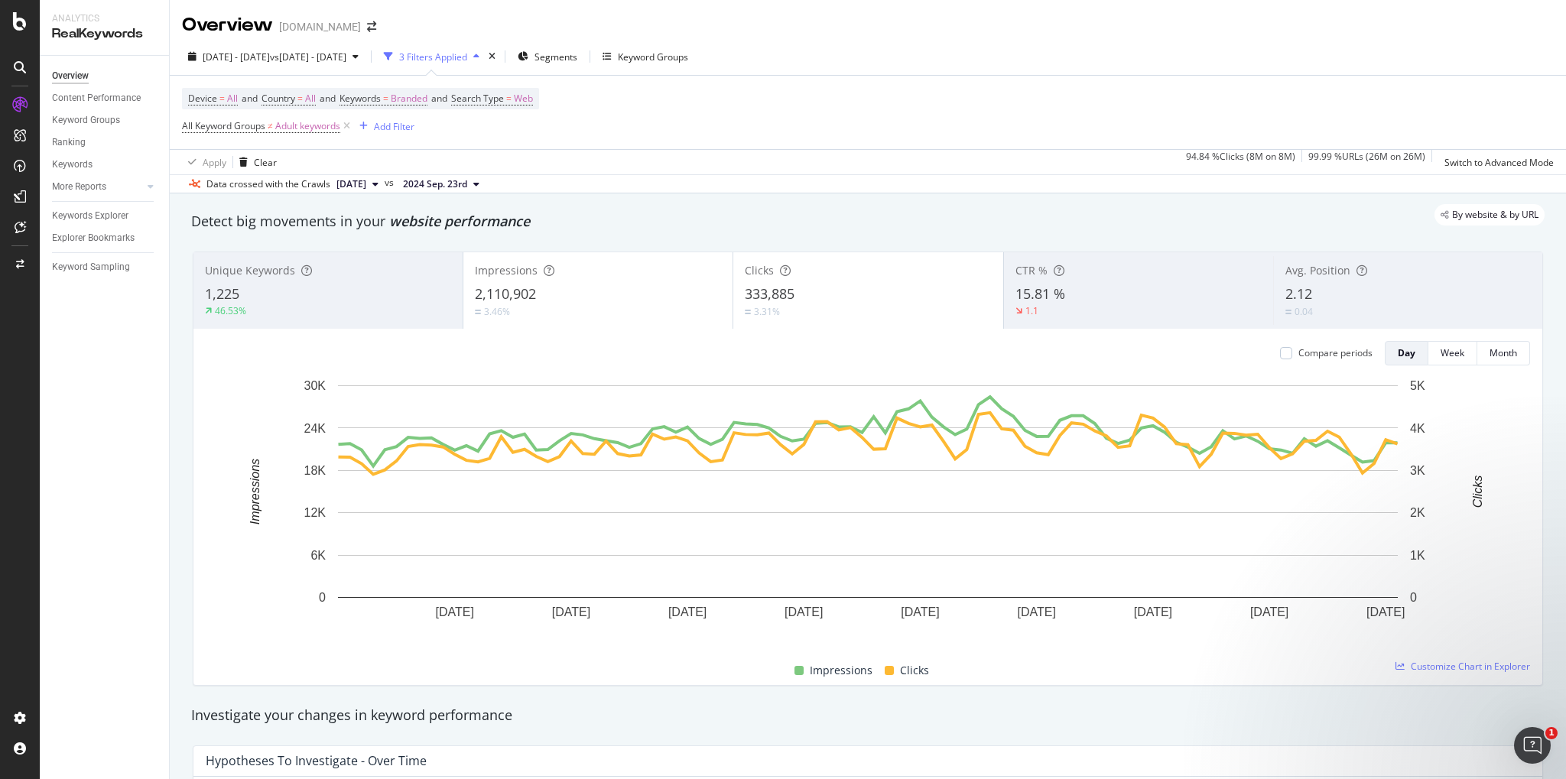
click at [588, 292] on div "2,110,902" at bounding box center [598, 294] width 246 height 20
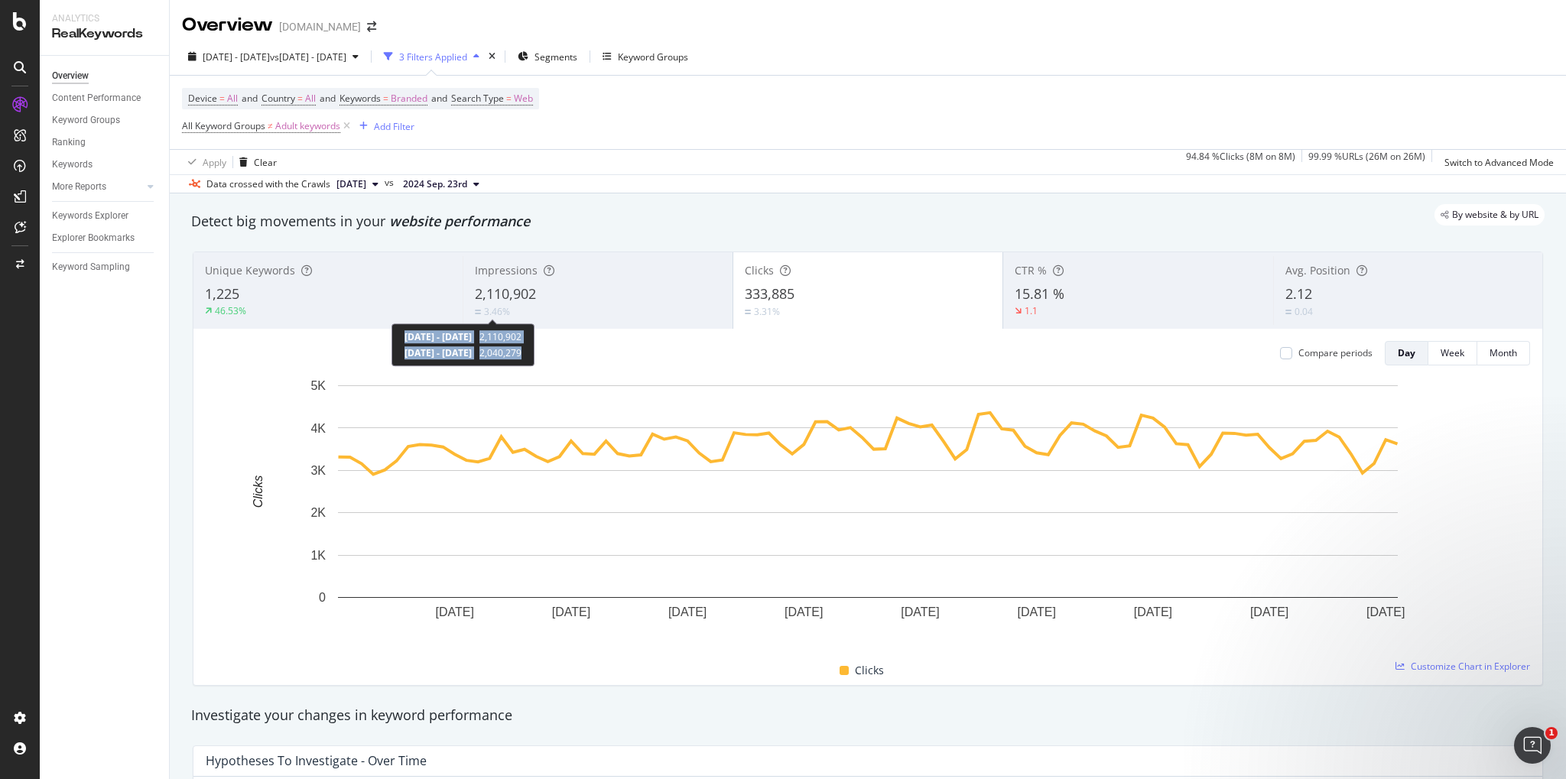
copy div "[DATE] - [DATE] 2,110,902 [DATE] - [DATE] 2,040,279"
drag, startPoint x: 578, startPoint y: 350, endPoint x: 402, endPoint y: 335, distance: 176.5
click at [402, 335] on div "[DATE] - [DATE] 2,110,902 [DATE] - [DATE] 2,040,279" at bounding box center [462, 344] width 143 height 43
